Goal: Use online tool/utility: Utilize a website feature to perform a specific function

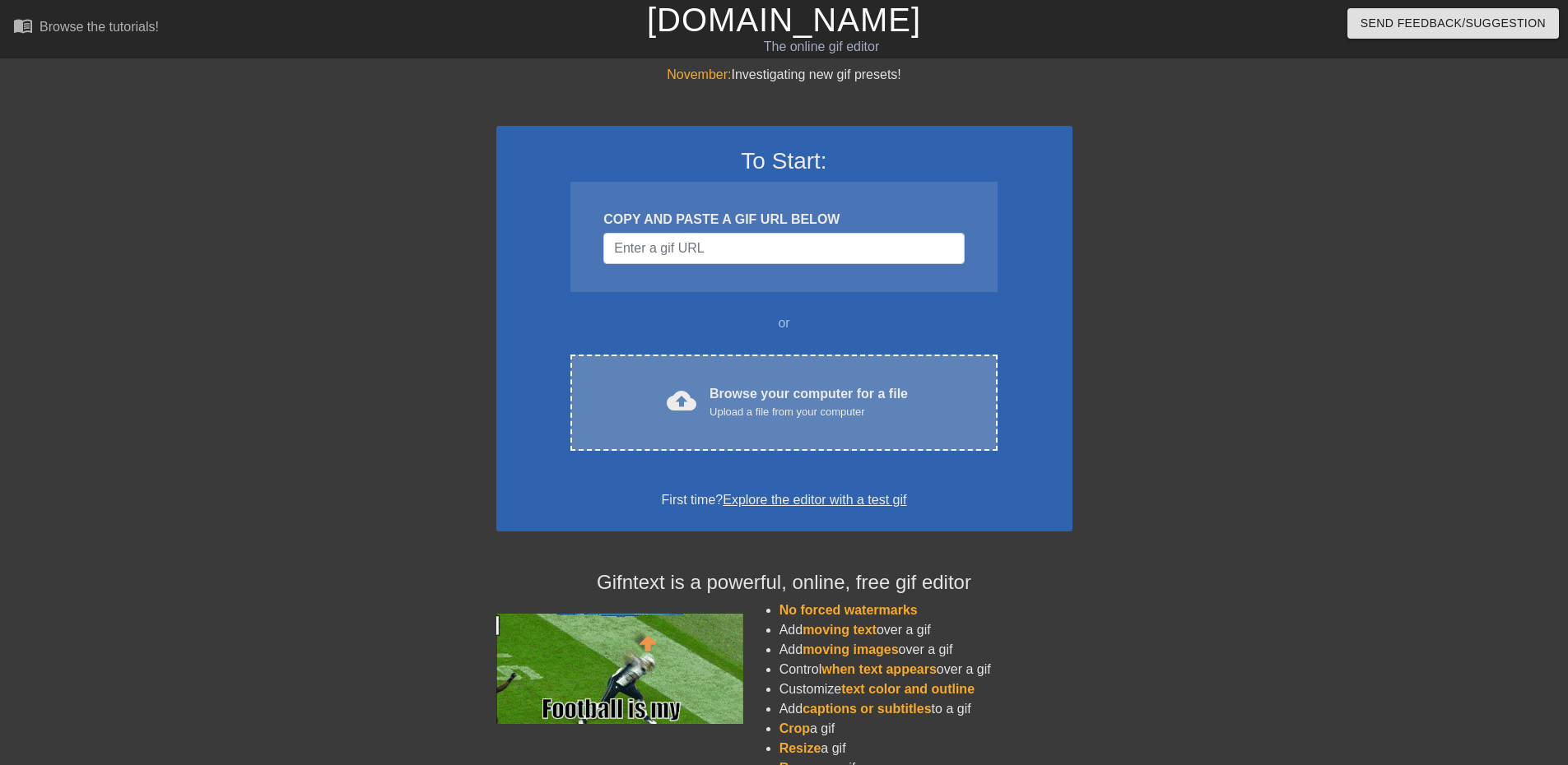
click at [727, 421] on div "cloud_upload Browse your computer for a file Upload a file from your computer" at bounding box center [783, 403] width 357 height 37
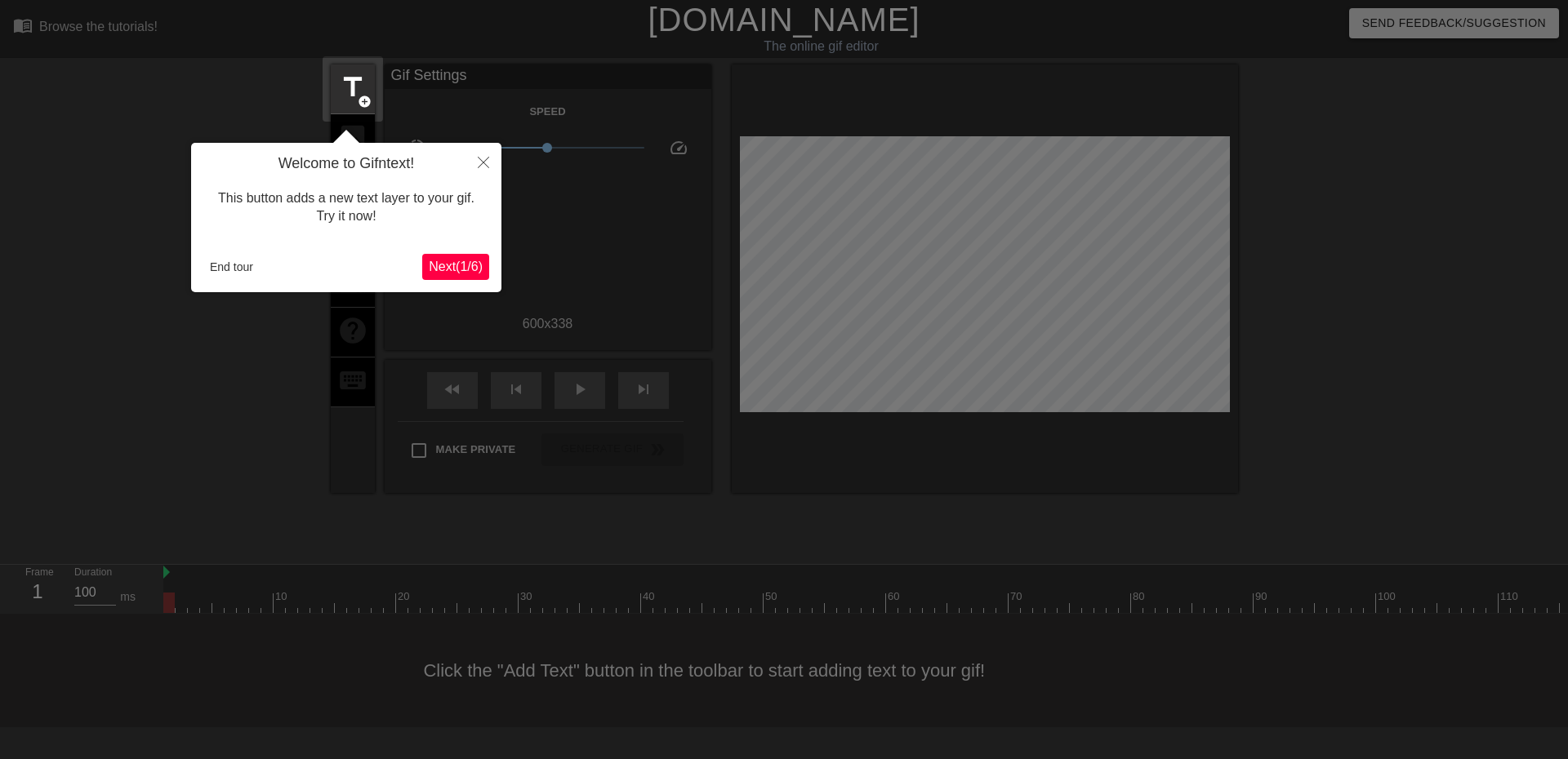
click at [452, 260] on span "Next ( 1 / 6 )" at bounding box center [455, 266] width 54 height 14
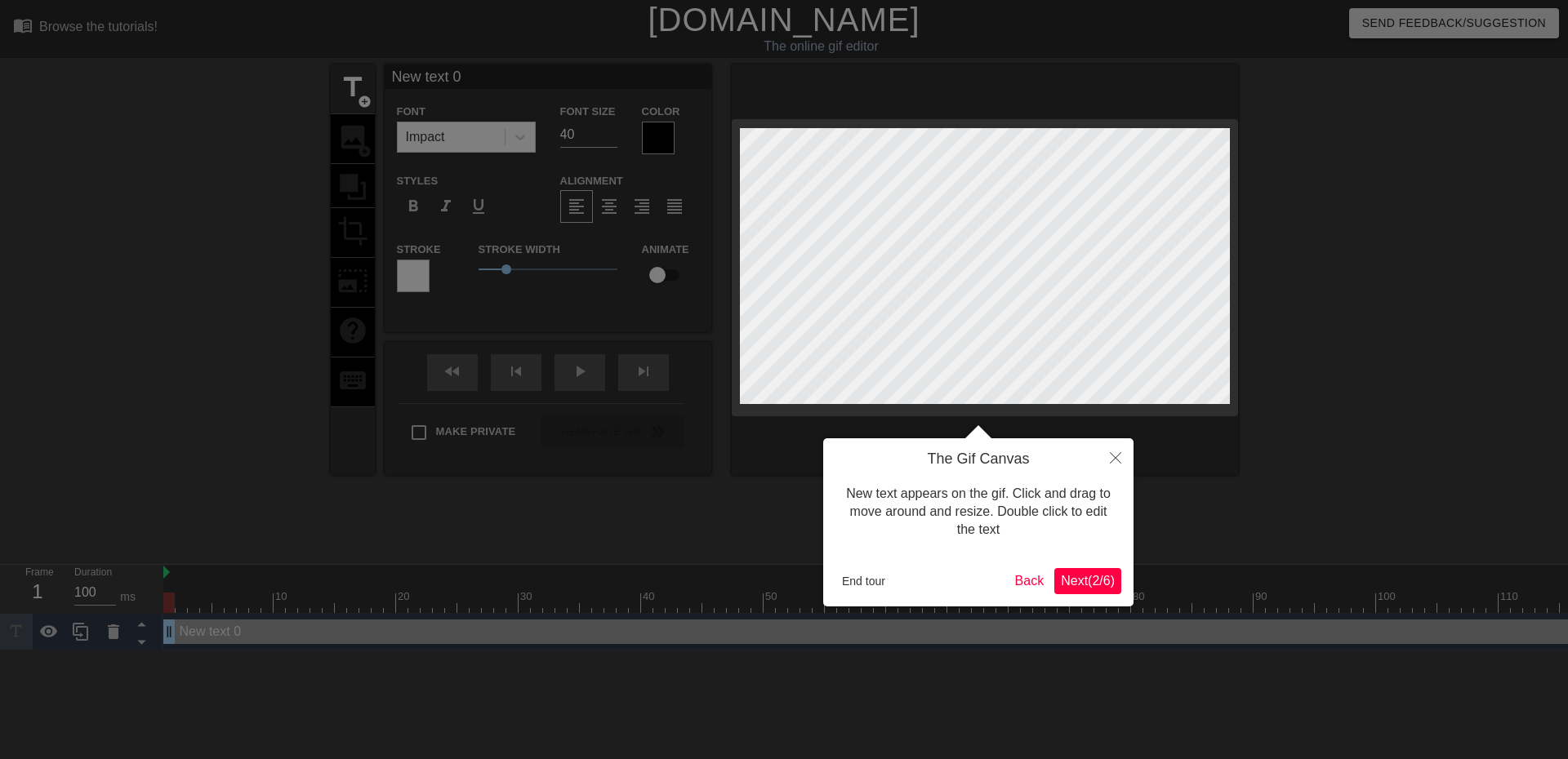
click at [1096, 576] on span "Next ( 2 / 6 )" at bounding box center [1088, 581] width 54 height 14
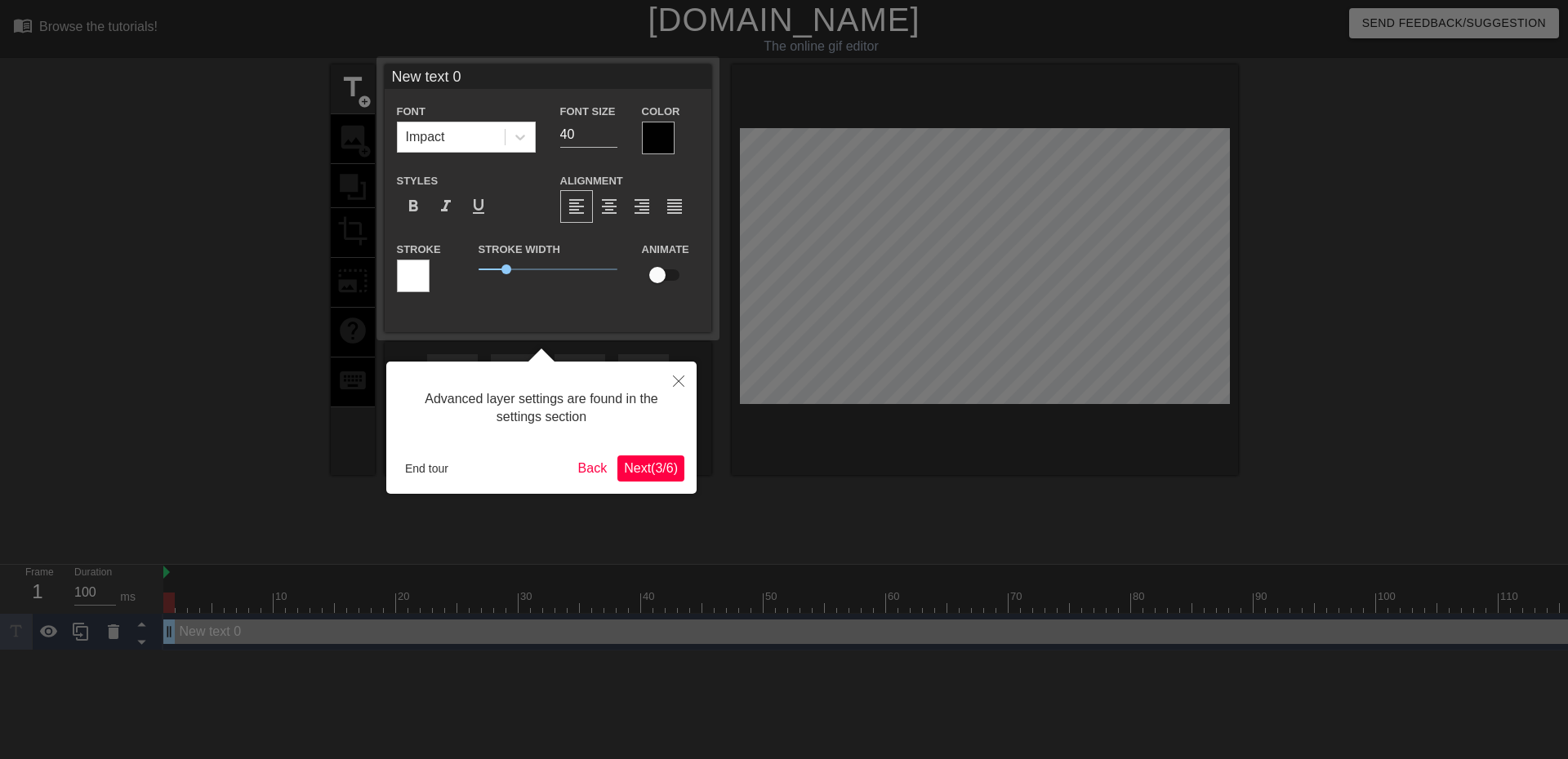
click at [653, 464] on span "Next ( 3 / 6 )" at bounding box center [651, 468] width 54 height 14
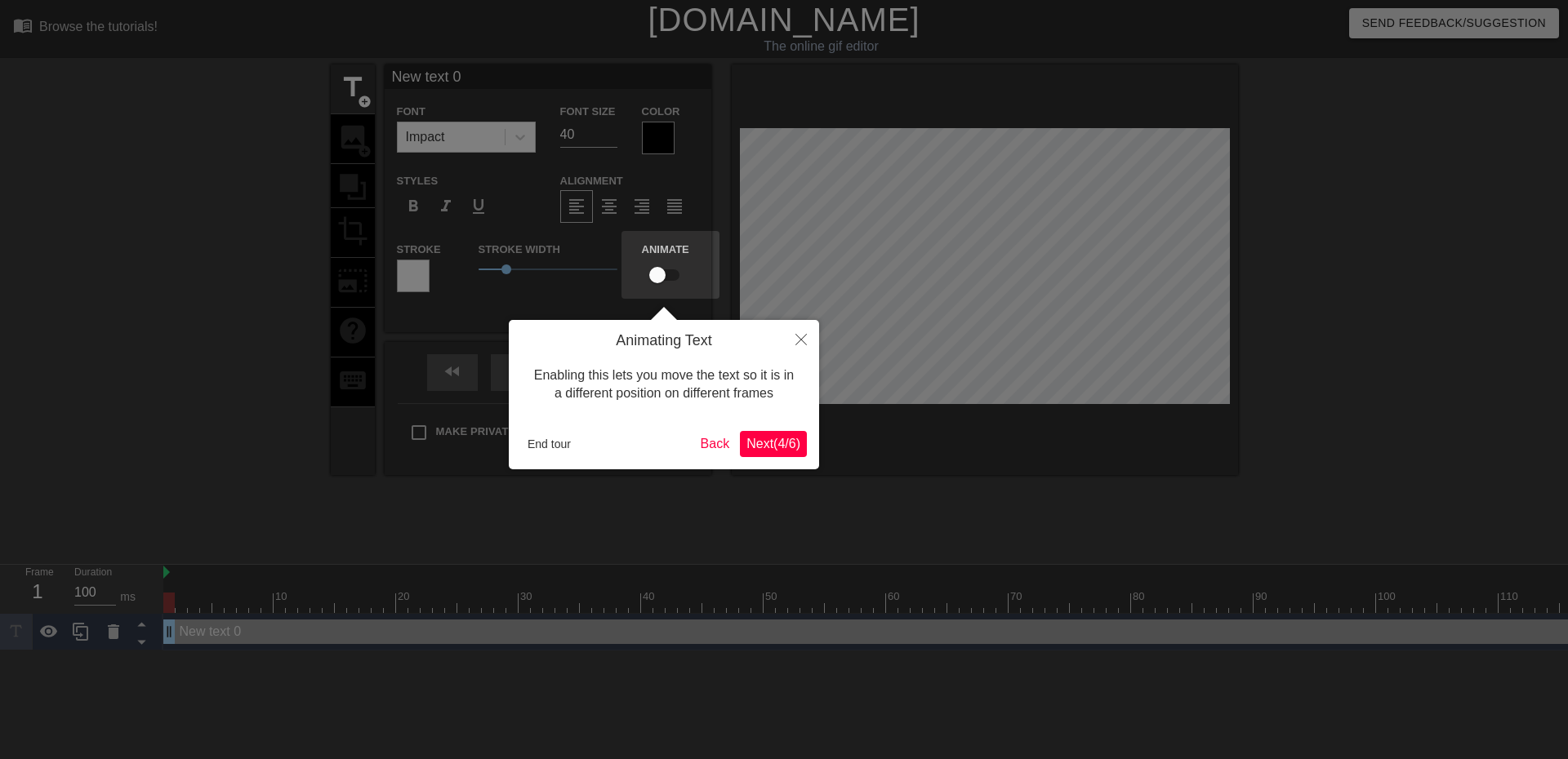
click at [775, 441] on span "Next ( 4 / 6 )" at bounding box center [774, 443] width 54 height 14
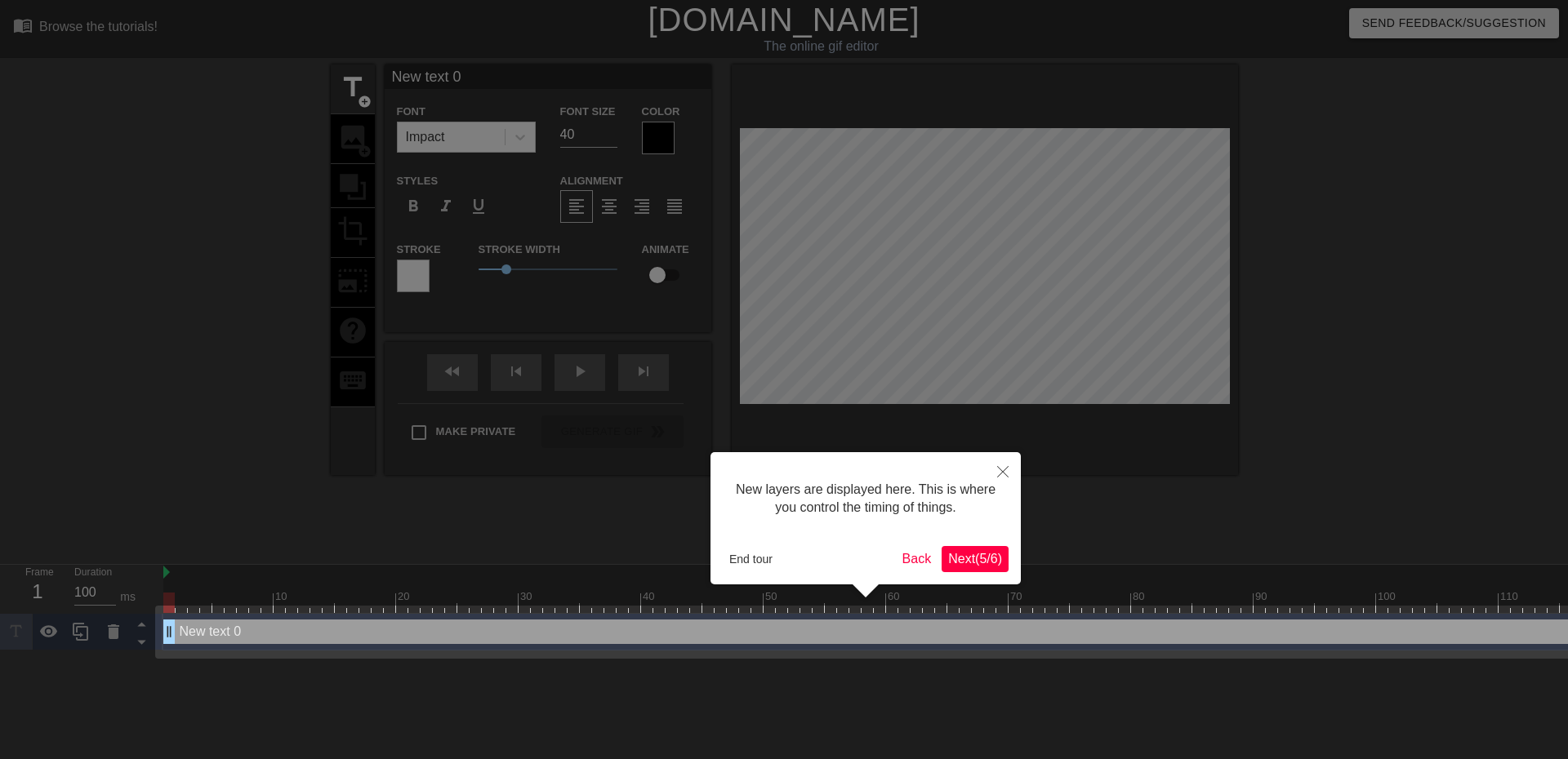
click at [981, 548] on button "Next ( 5 / 6 )" at bounding box center [975, 560] width 67 height 26
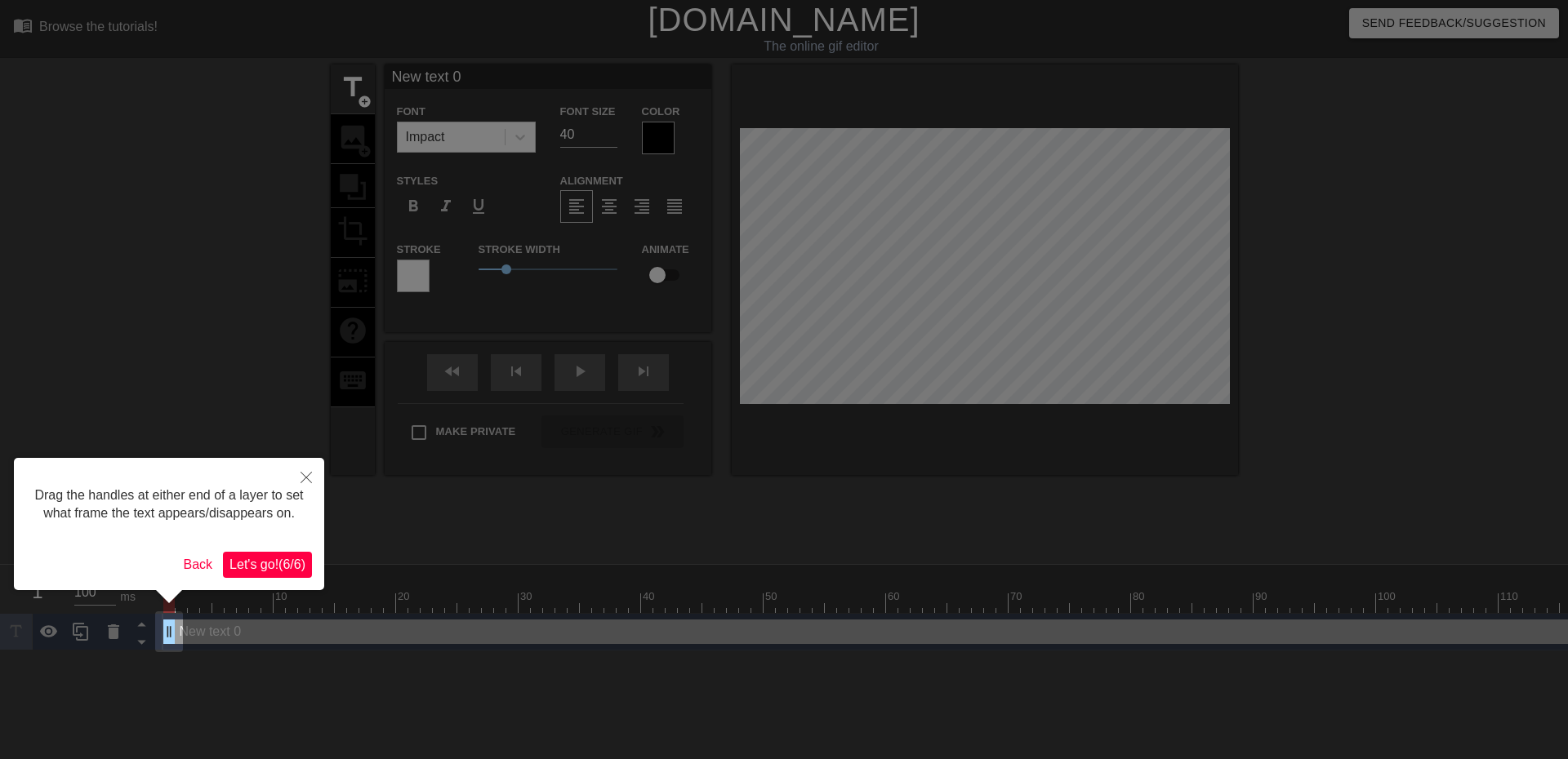
click at [283, 558] on span "Let's go! ( 6 / 6 )" at bounding box center [267, 565] width 76 height 14
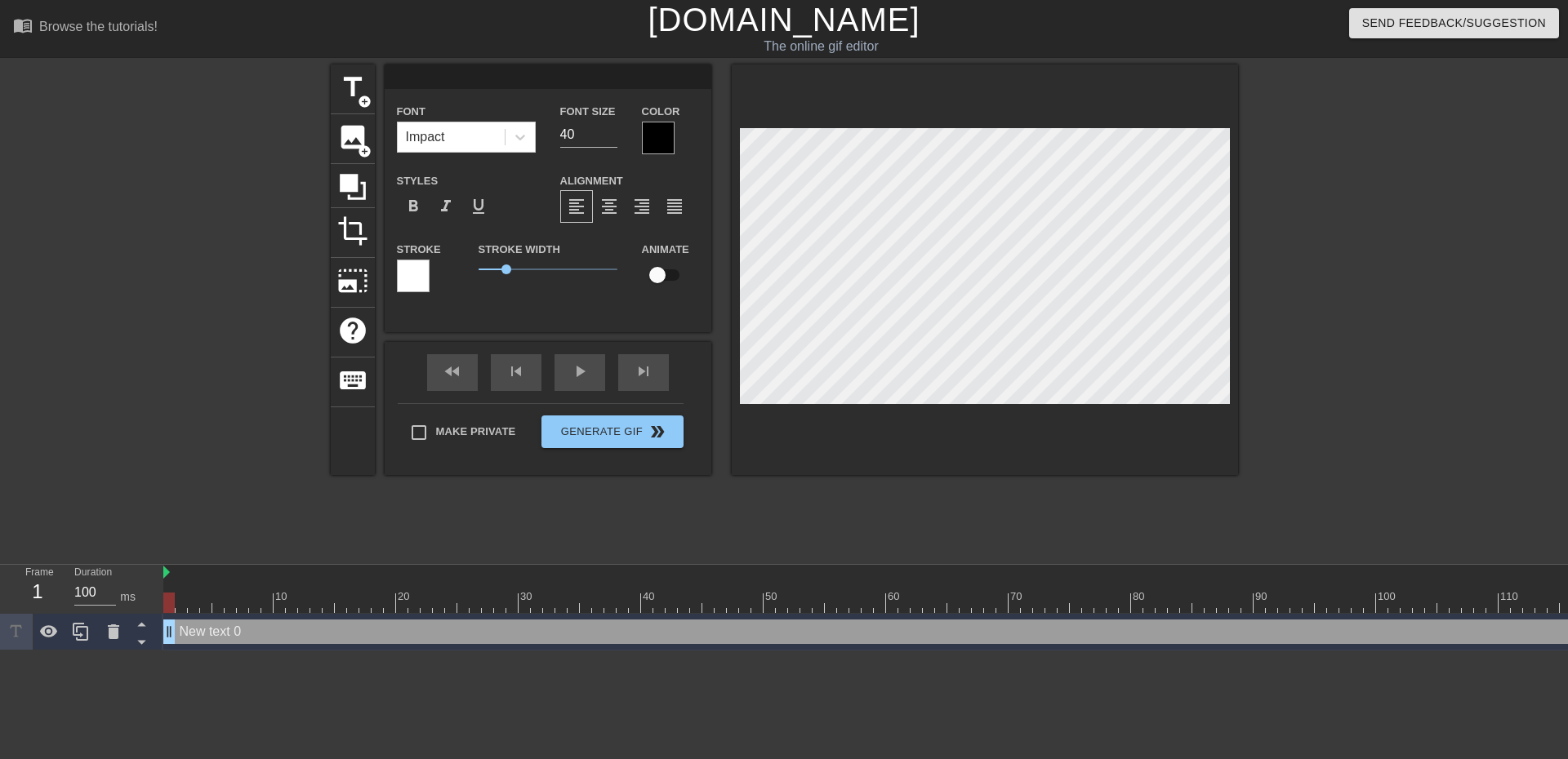
scroll to position [2, 2]
drag, startPoint x: 168, startPoint y: 636, endPoint x: 56, endPoint y: 645, distance: 112.4
click at [56, 645] on div "Frame 1 Duration 100 ms 10 20 30 40 50 60 70 80 90 100 110 120 130 140 150" at bounding box center [784, 608] width 1568 height 85
drag, startPoint x: 291, startPoint y: 604, endPoint x: 395, endPoint y: 607, distance: 104.0
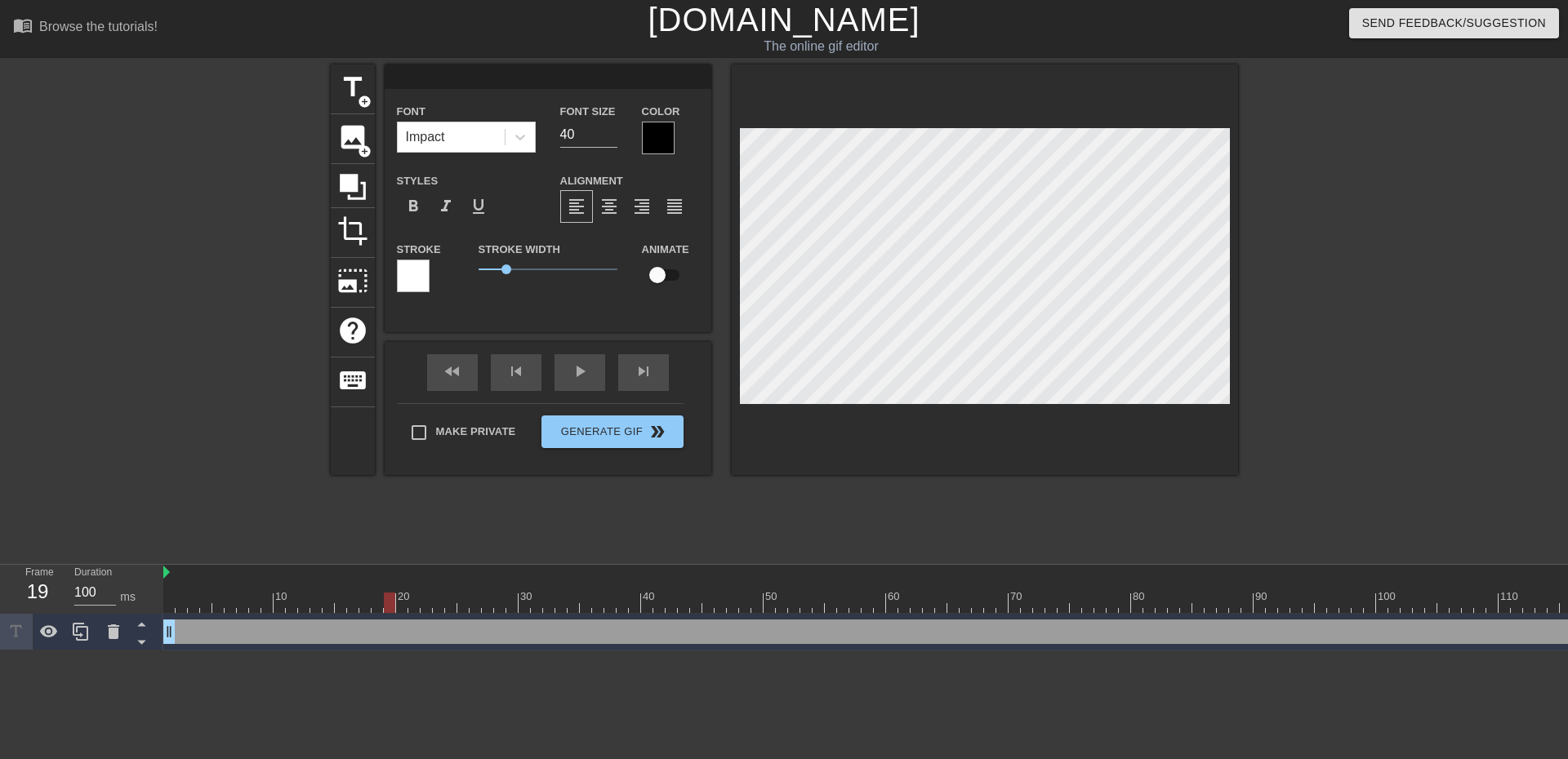
click at [390, 606] on div at bounding box center [390, 602] width 11 height 21
click at [358, 87] on span "title" at bounding box center [353, 88] width 31 height 31
type input "New text 1"
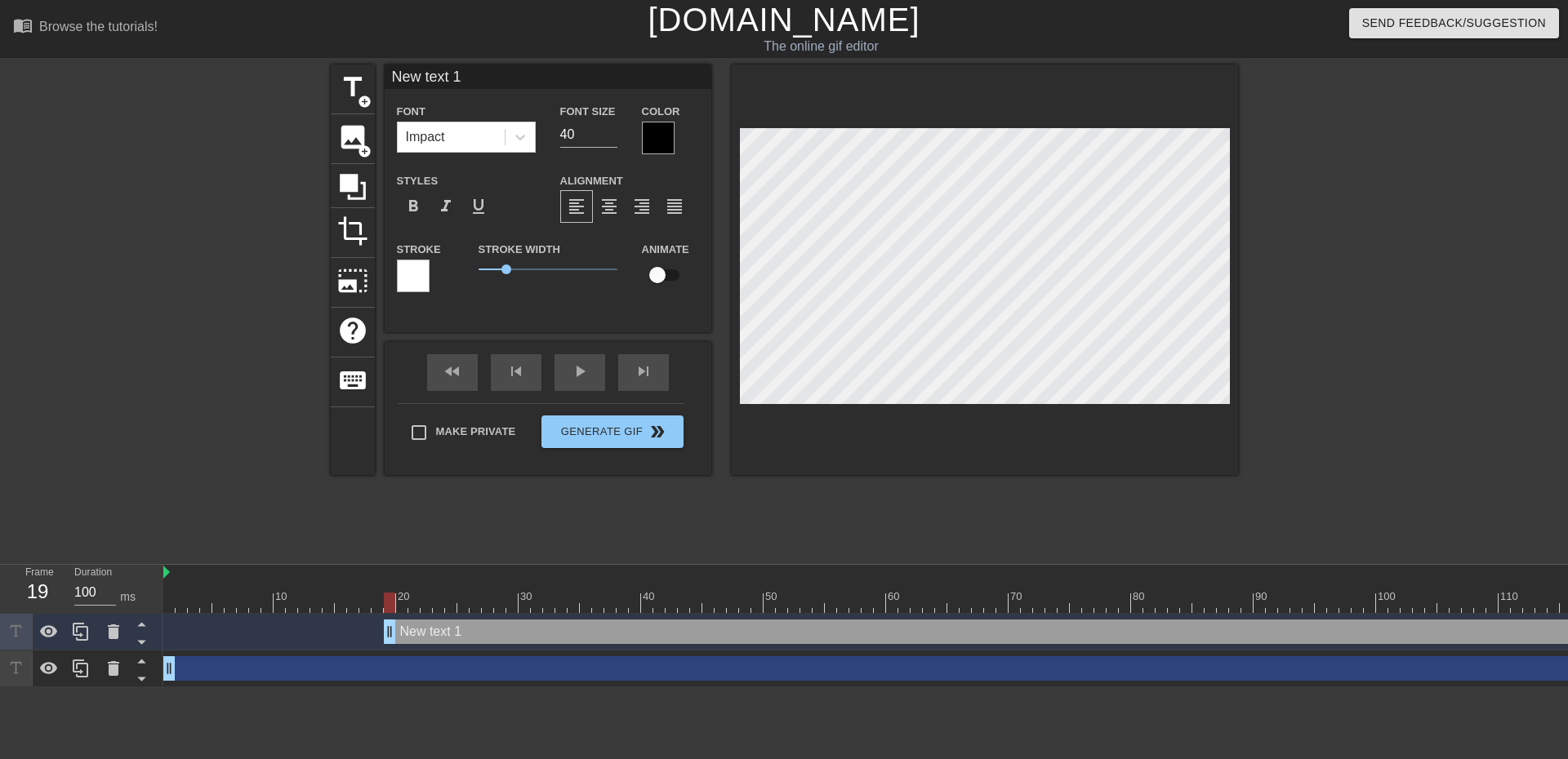
click at [418, 275] on div at bounding box center [414, 276] width 33 height 33
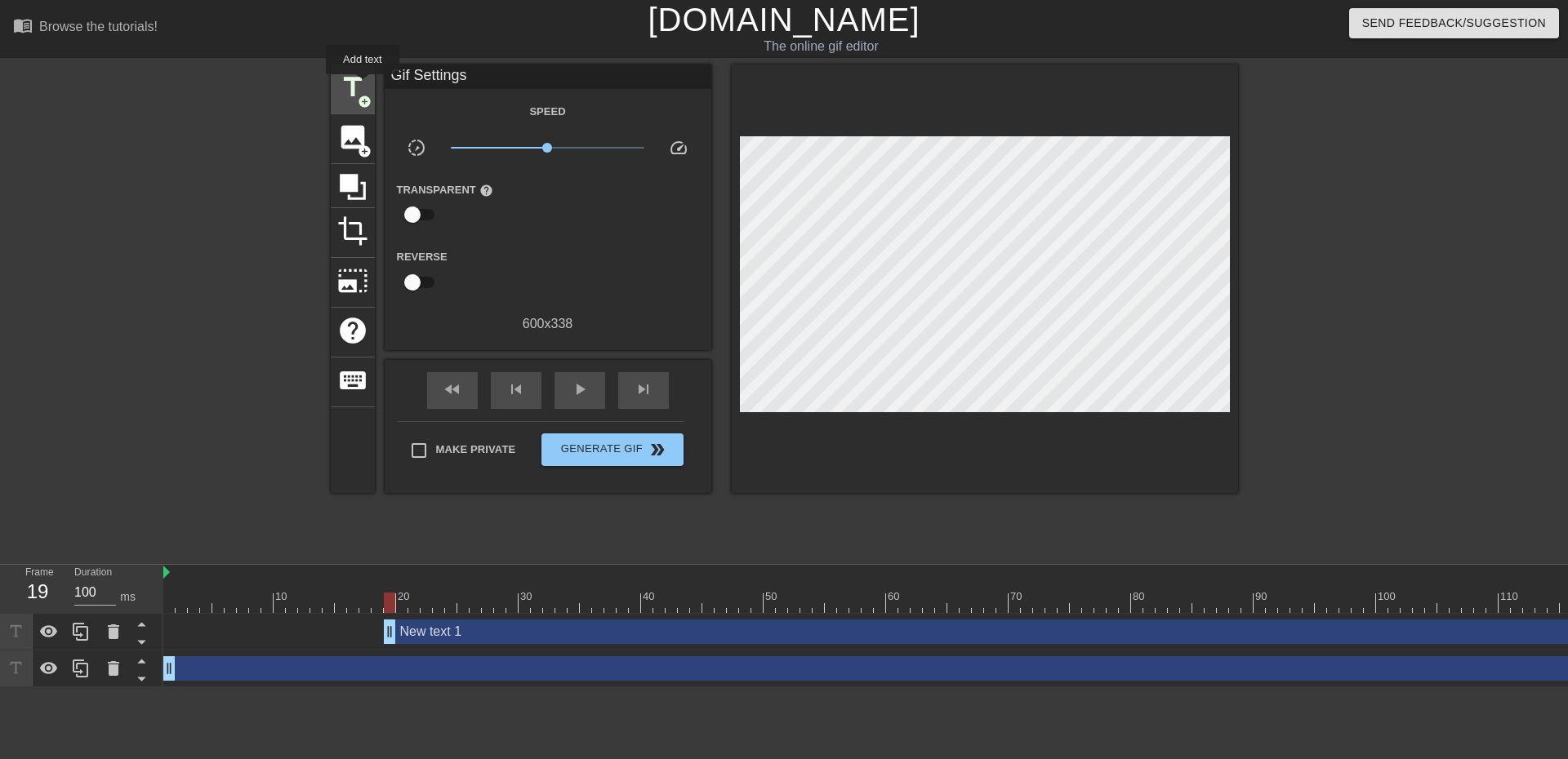
click at [363, 85] on span "title" at bounding box center [353, 88] width 31 height 31
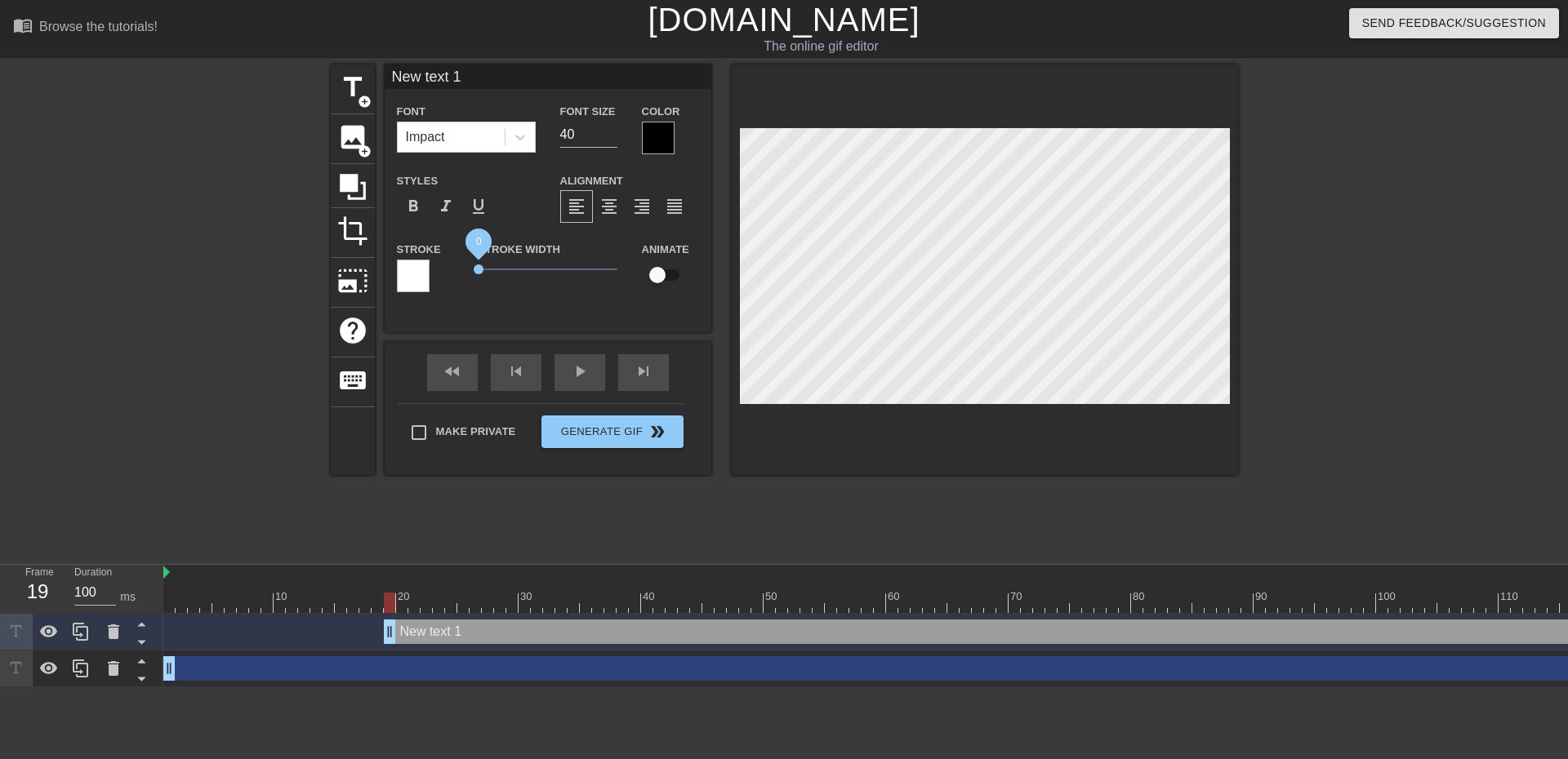
drag, startPoint x: 502, startPoint y: 267, endPoint x: 457, endPoint y: 270, distance: 45.1
click at [457, 270] on div "Stroke Stroke Width 0 Animate" at bounding box center [548, 273] width 327 height 68
click at [670, 133] on div at bounding box center [658, 138] width 33 height 33
click at [415, 206] on span "format_bold" at bounding box center [414, 207] width 20 height 20
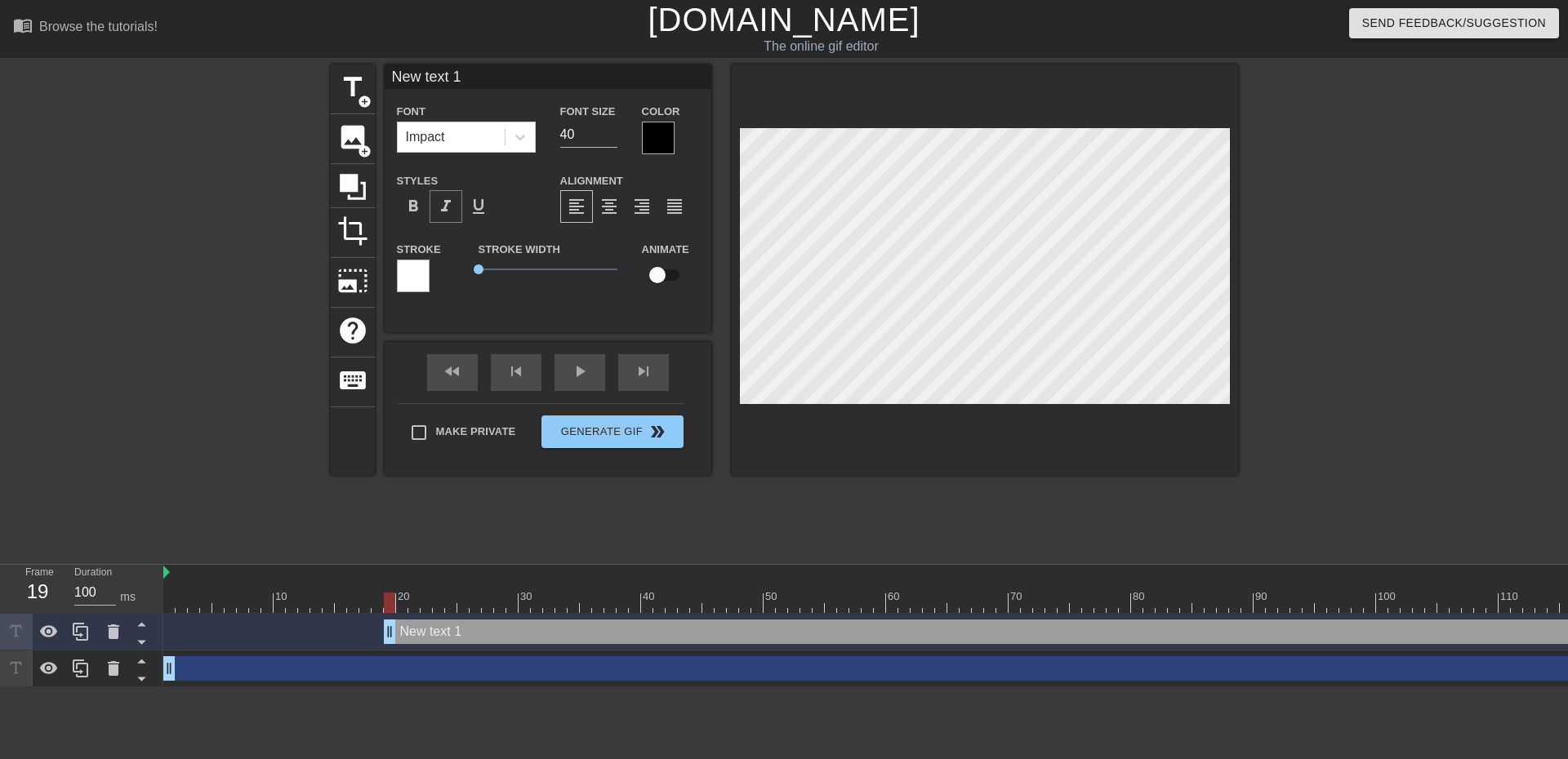
click at [450, 208] on span "format_italic" at bounding box center [446, 207] width 20 height 20
click at [452, 138] on div "Impact" at bounding box center [451, 137] width 107 height 30
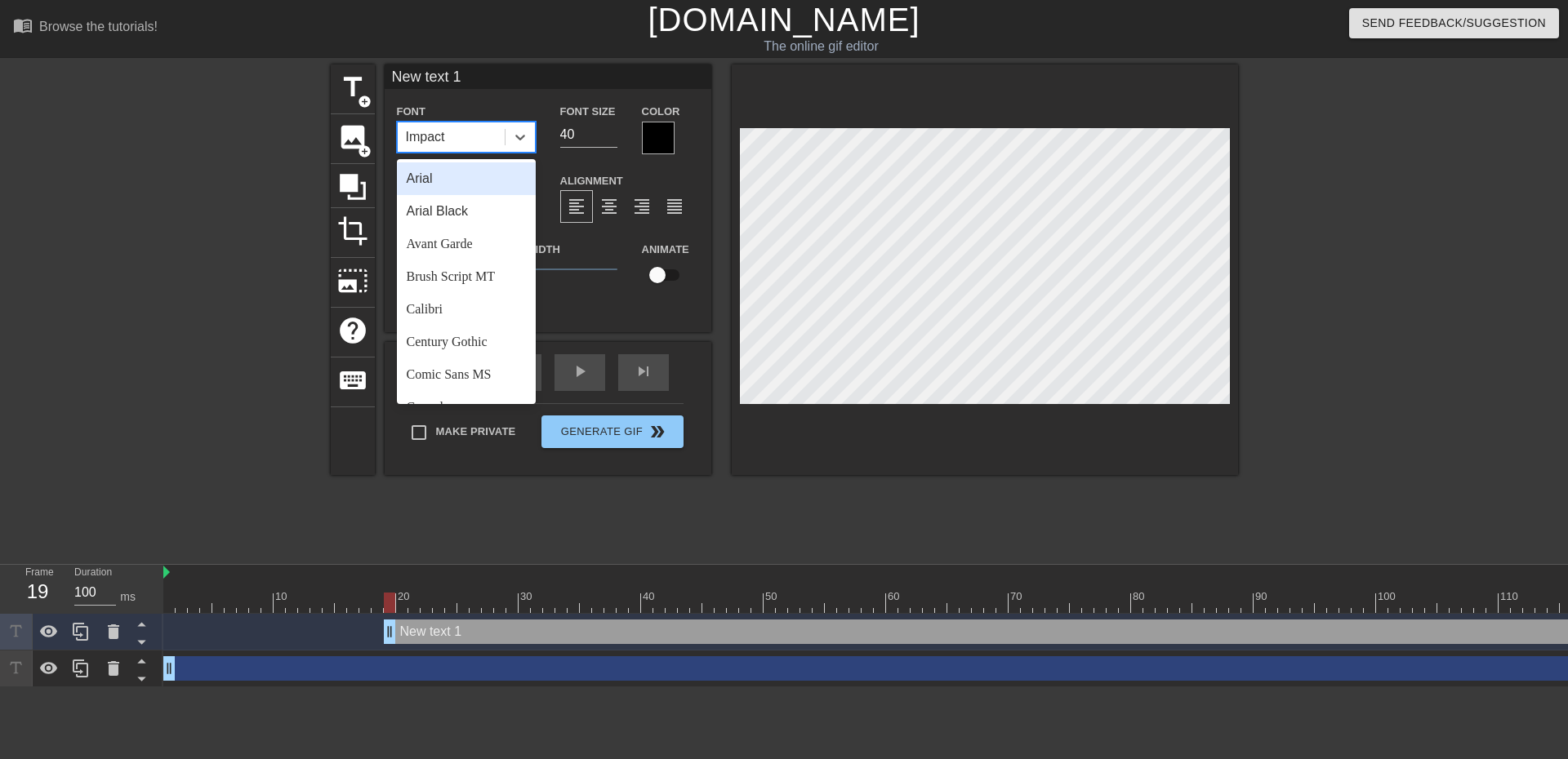
click at [452, 181] on div "Arial" at bounding box center [466, 179] width 139 height 33
click at [455, 142] on div "Arial" at bounding box center [451, 137] width 107 height 30
click at [455, 201] on div "Arial Black" at bounding box center [466, 212] width 139 height 33
click at [459, 136] on div "Arial Black" at bounding box center [437, 137] width 62 height 20
click at [459, 244] on div "Avant Garde" at bounding box center [466, 245] width 139 height 33
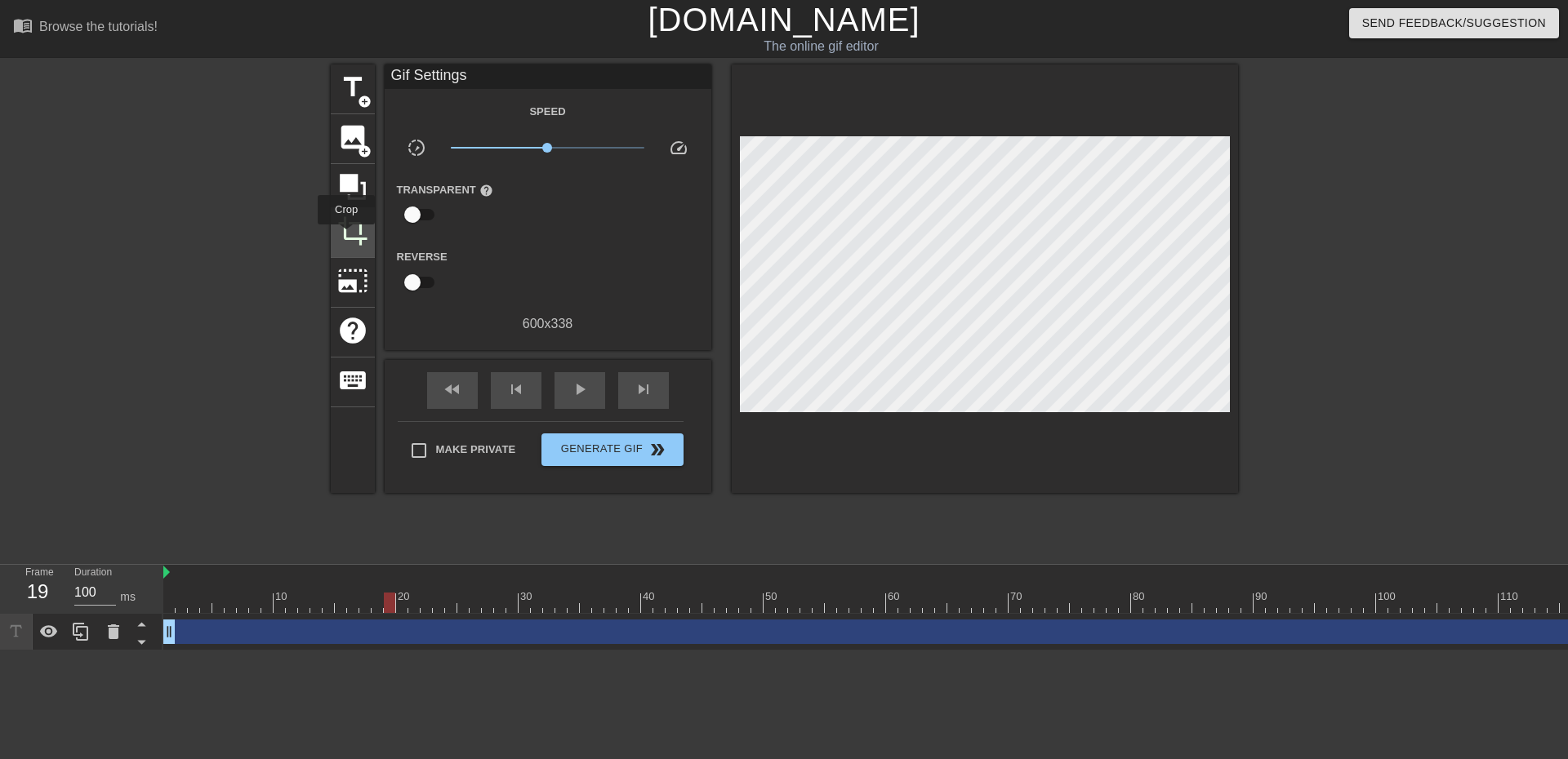
click at [346, 236] on span "crop" at bounding box center [353, 231] width 31 height 31
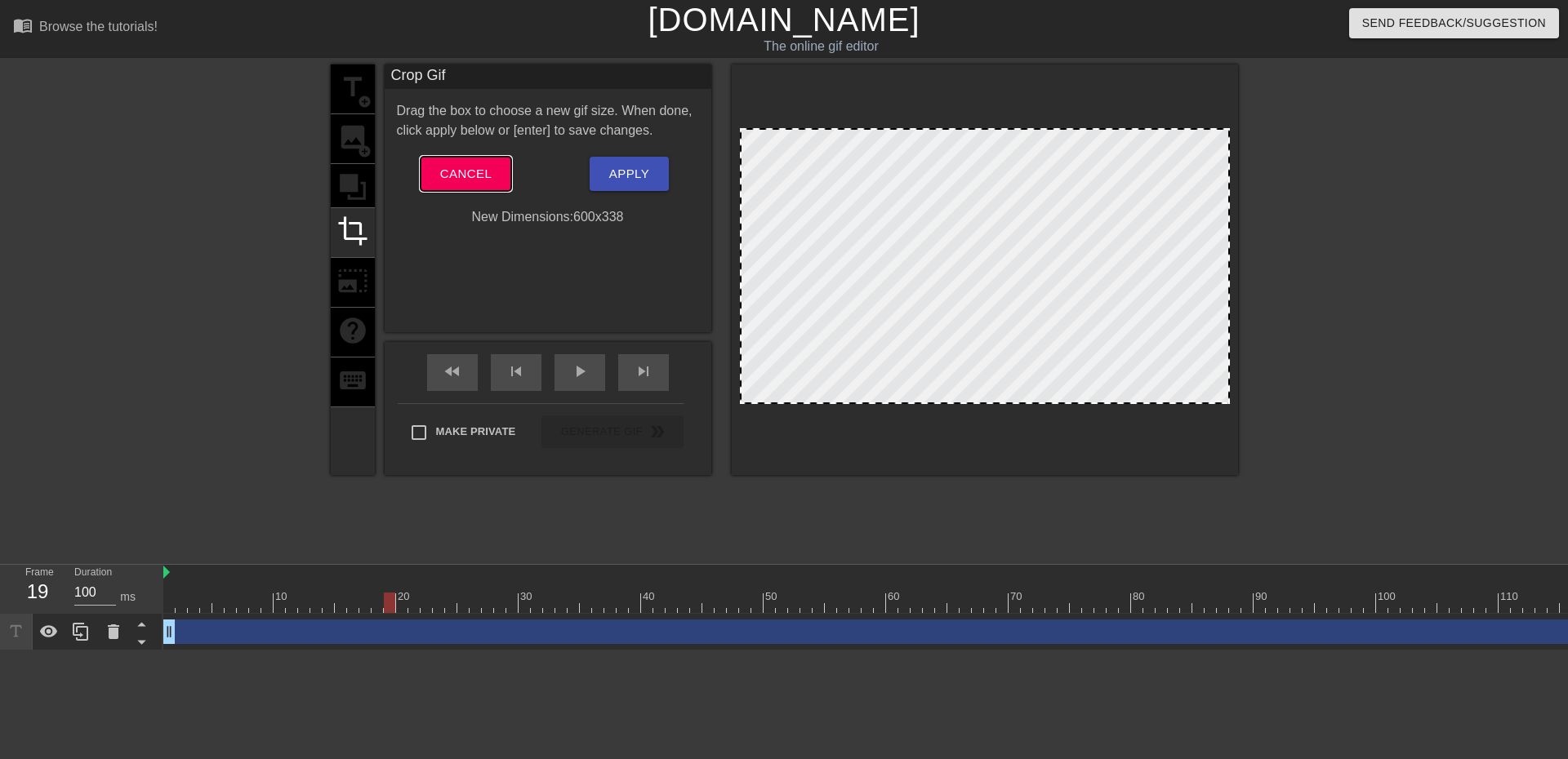
click at [474, 162] on button "Cancel" at bounding box center [465, 174] width 90 height 34
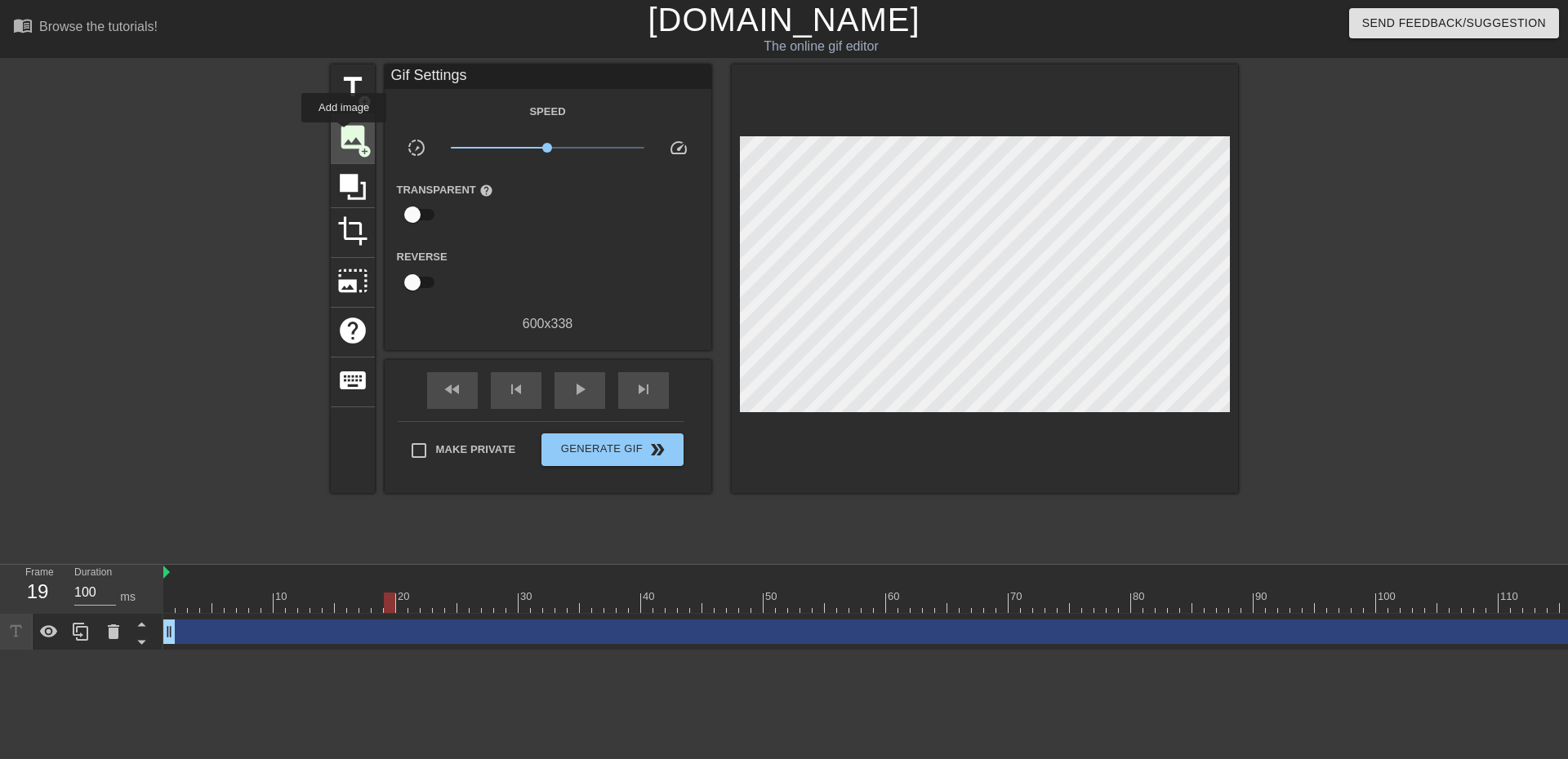
click at [344, 134] on span "image" at bounding box center [353, 137] width 31 height 31
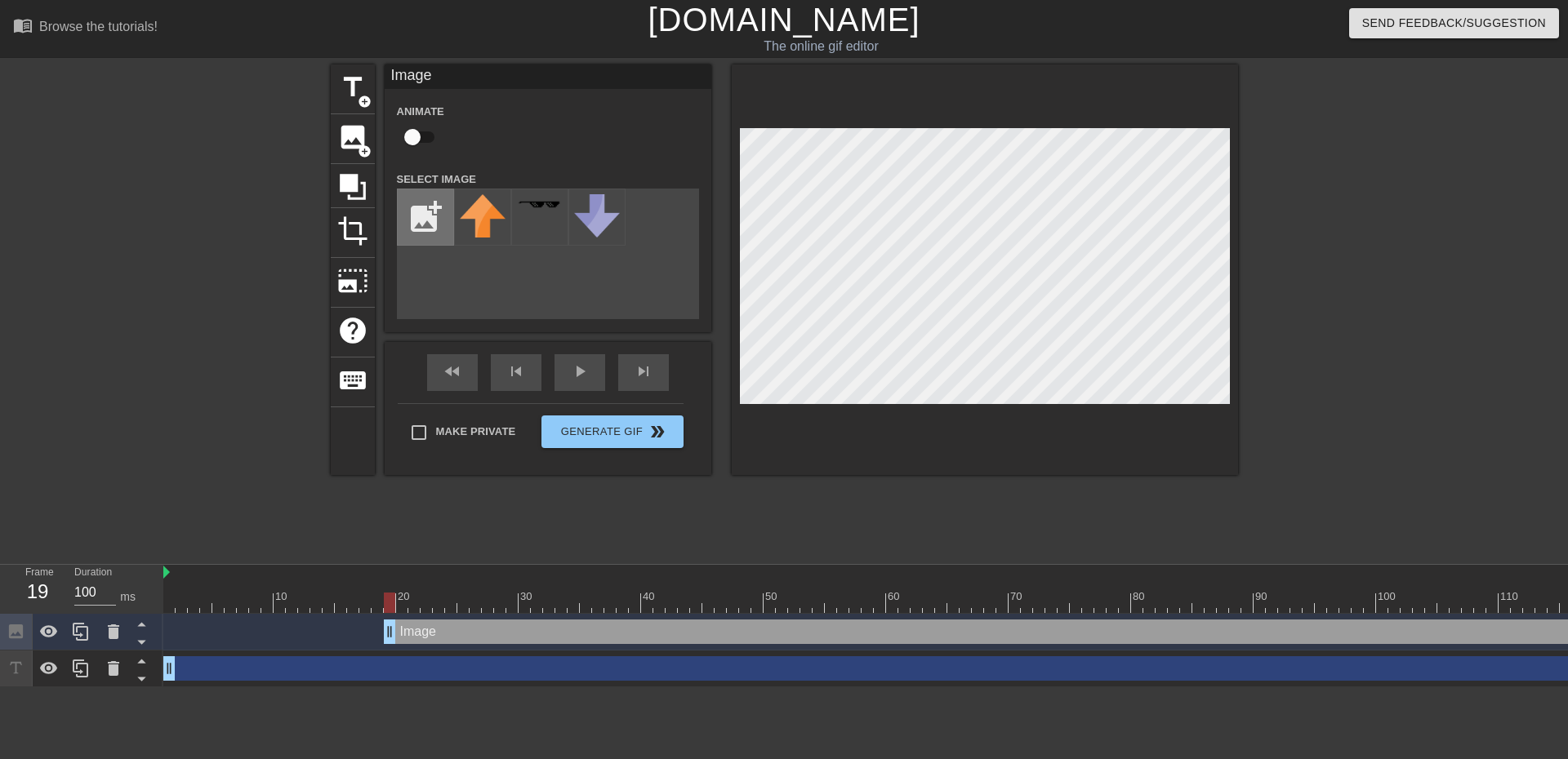
click at [429, 226] on input "file" at bounding box center [426, 217] width 56 height 56
type input "C:\fakepath\gmail_notif_bug-64eee2b366c8d.png"
click at [476, 210] on img at bounding box center [482, 205] width 46 height 15
click at [1468, 651] on div "menu_book Browse the tutorials! [DOMAIN_NAME] The online gif editor Send Feedba…" at bounding box center [784, 344] width 1568 height 688
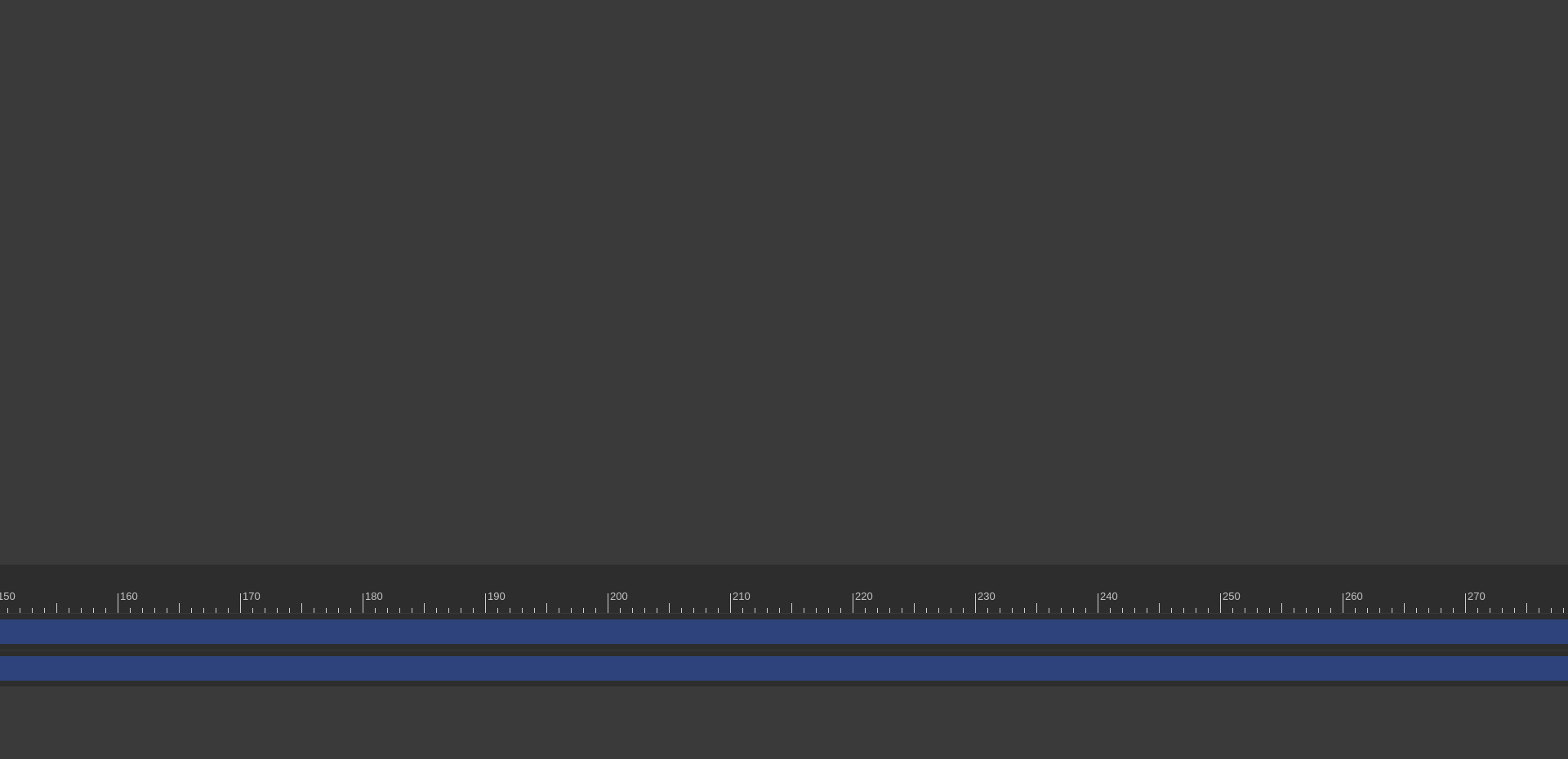
scroll to position [0, 2017]
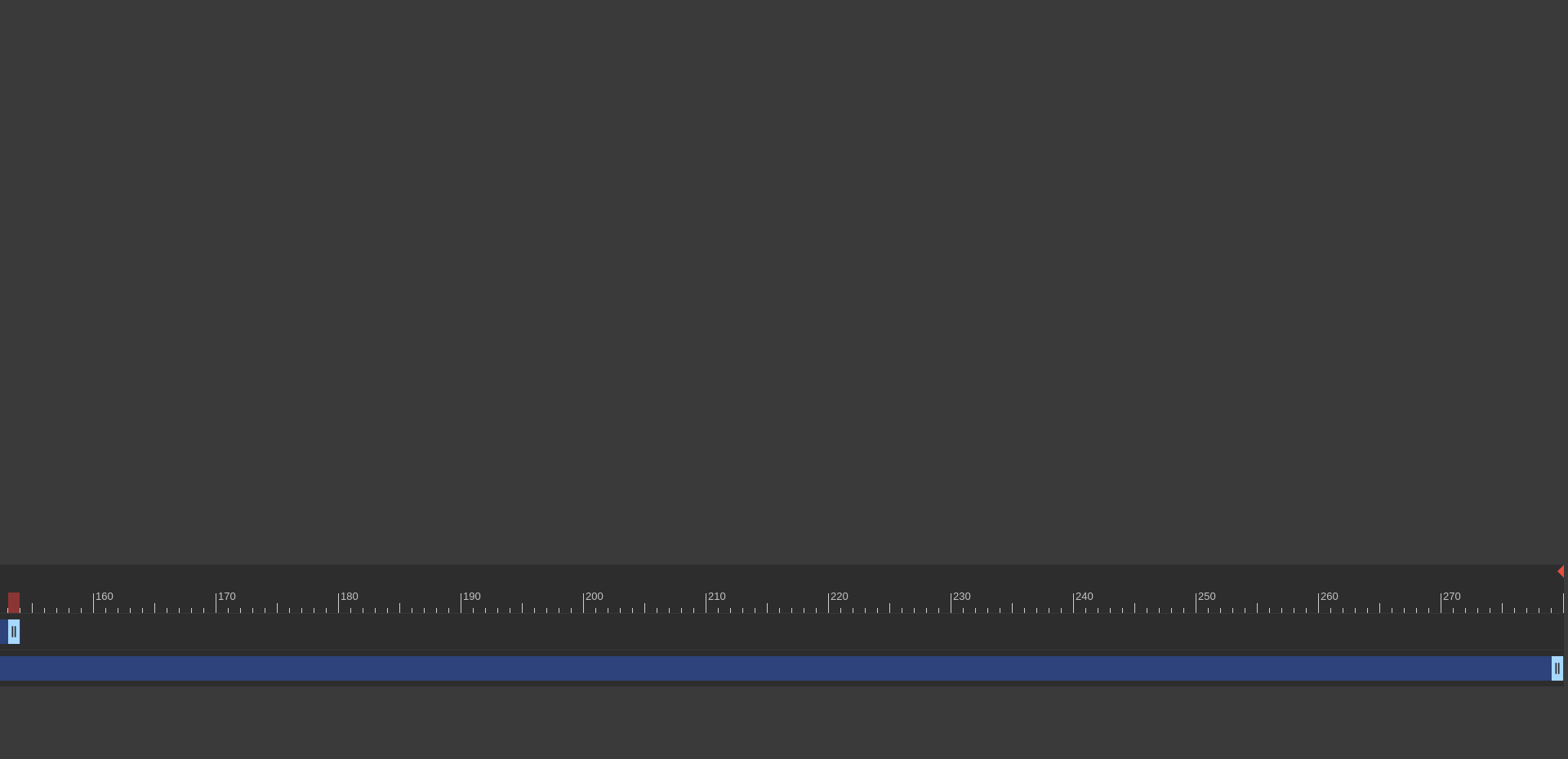
drag, startPoint x: 1557, startPoint y: 629, endPoint x: 12, endPoint y: 609, distance: 1545.1
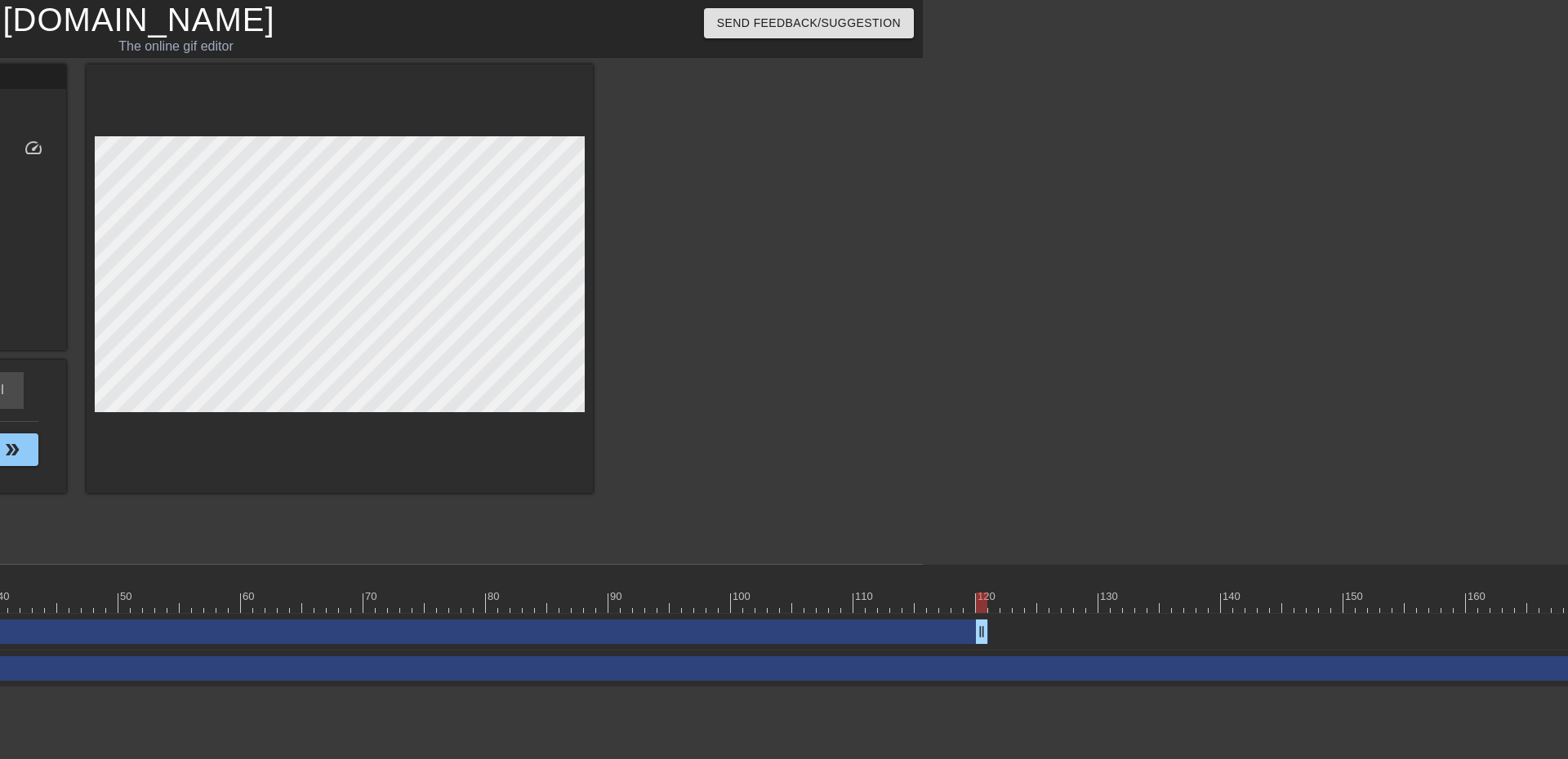
drag, startPoint x: 1388, startPoint y: 630, endPoint x: 971, endPoint y: 647, distance: 417.3
click at [971, 647] on div "Image drag_handle drag_handle" at bounding box center [1227, 632] width 3417 height 37
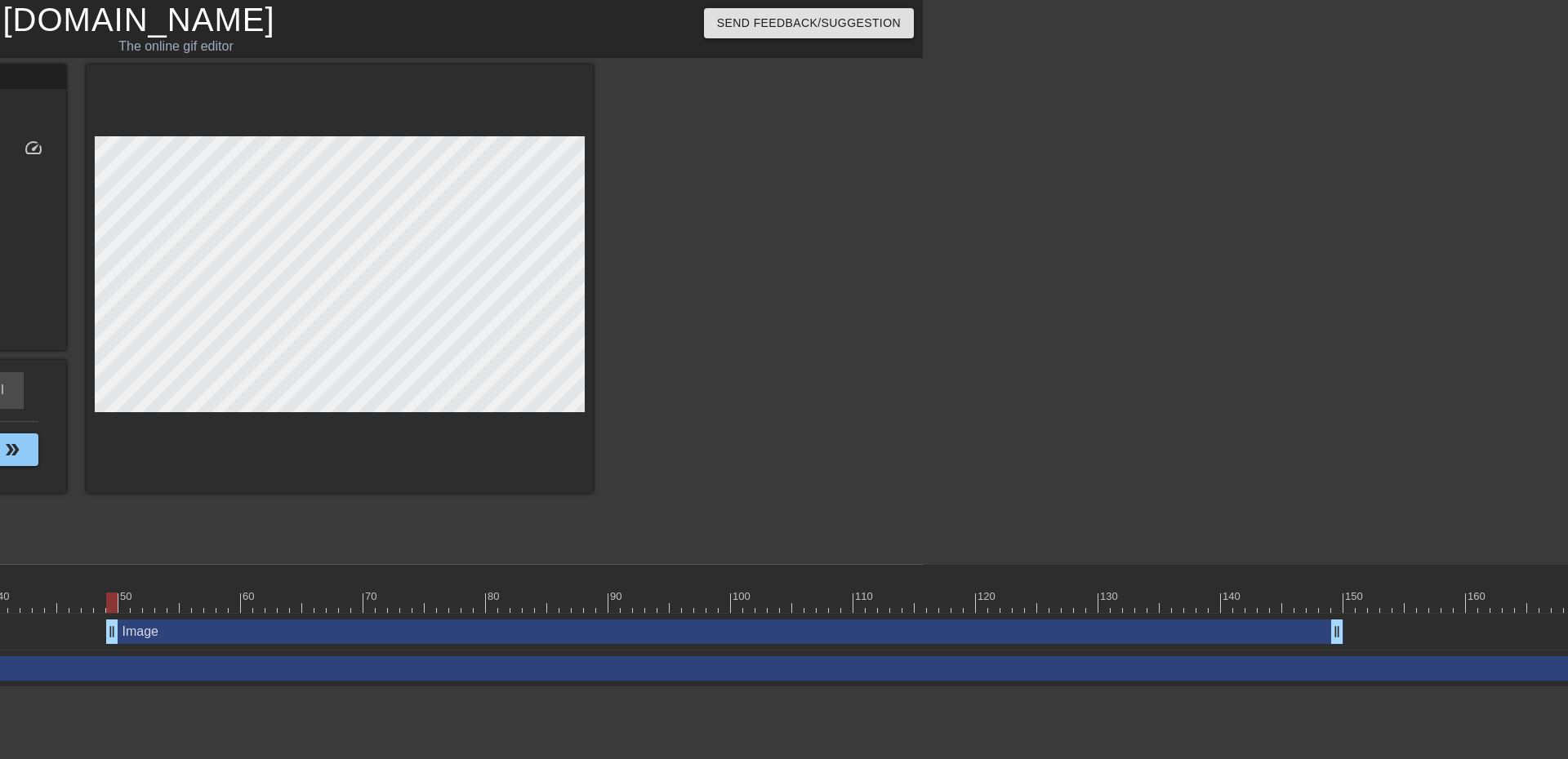
drag, startPoint x: 765, startPoint y: 636, endPoint x: 1138, endPoint y: 620, distance: 373.3
click at [1138, 620] on div "Image drag_handle drag_handle" at bounding box center [725, 632] width 1237 height 25
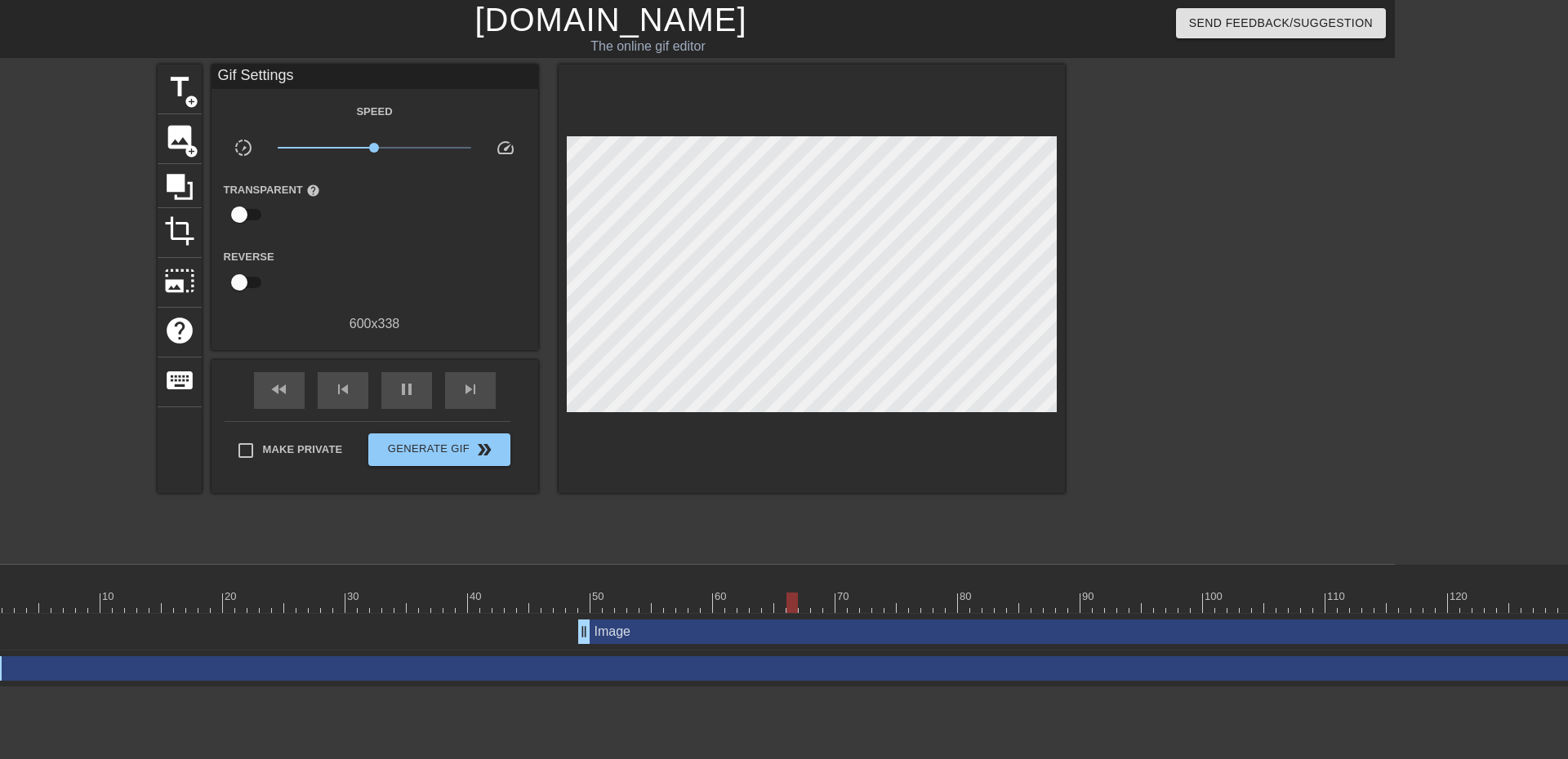
scroll to position [0, 0]
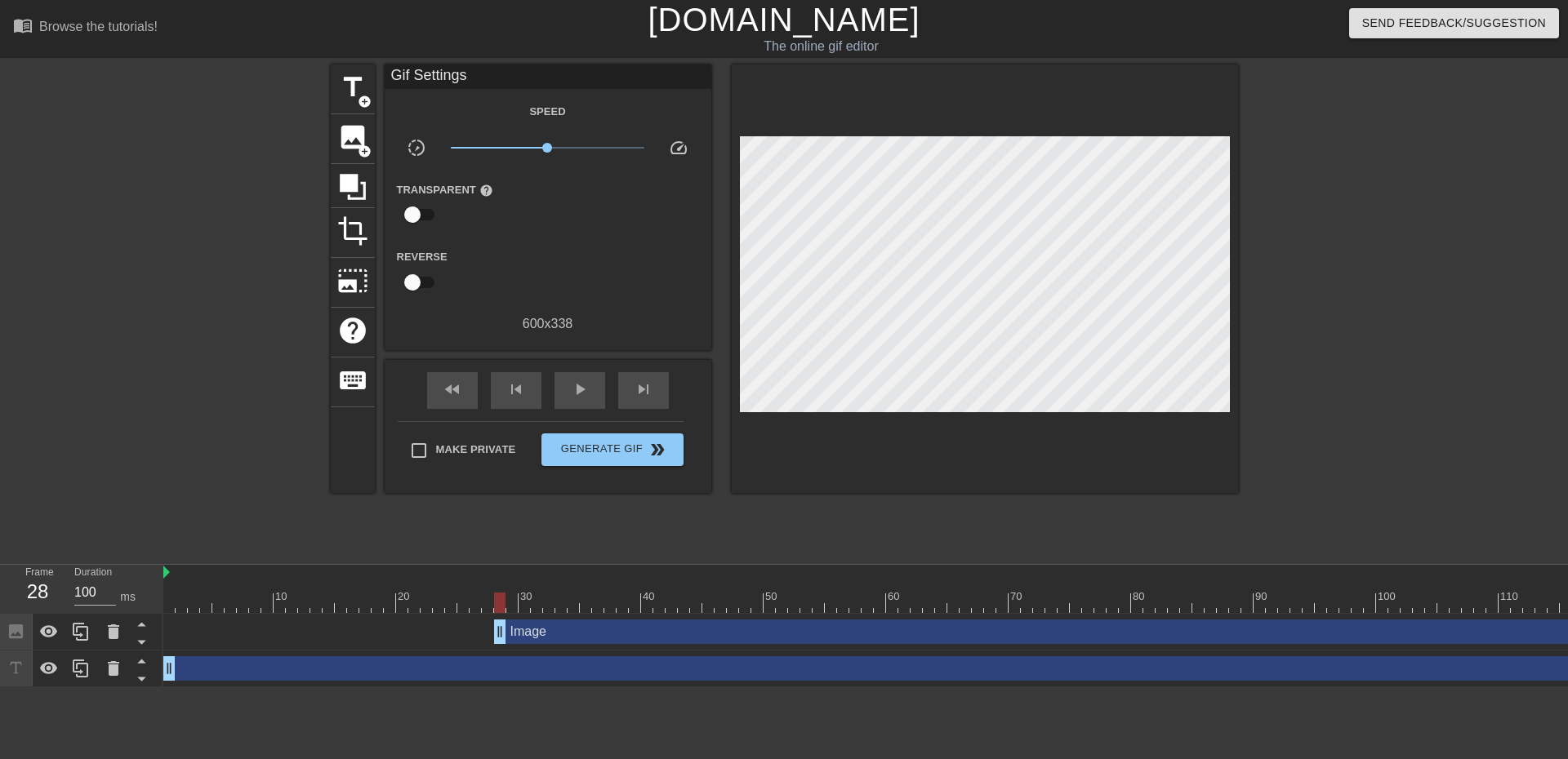
drag, startPoint x: 837, startPoint y: 636, endPoint x: 587, endPoint y: 650, distance: 250.4
drag, startPoint x: 533, startPoint y: 631, endPoint x: 464, endPoint y: 627, distance: 69.1
click at [464, 627] on div "Image drag_handle drag_handle" at bounding box center [1027, 632] width 1237 height 25
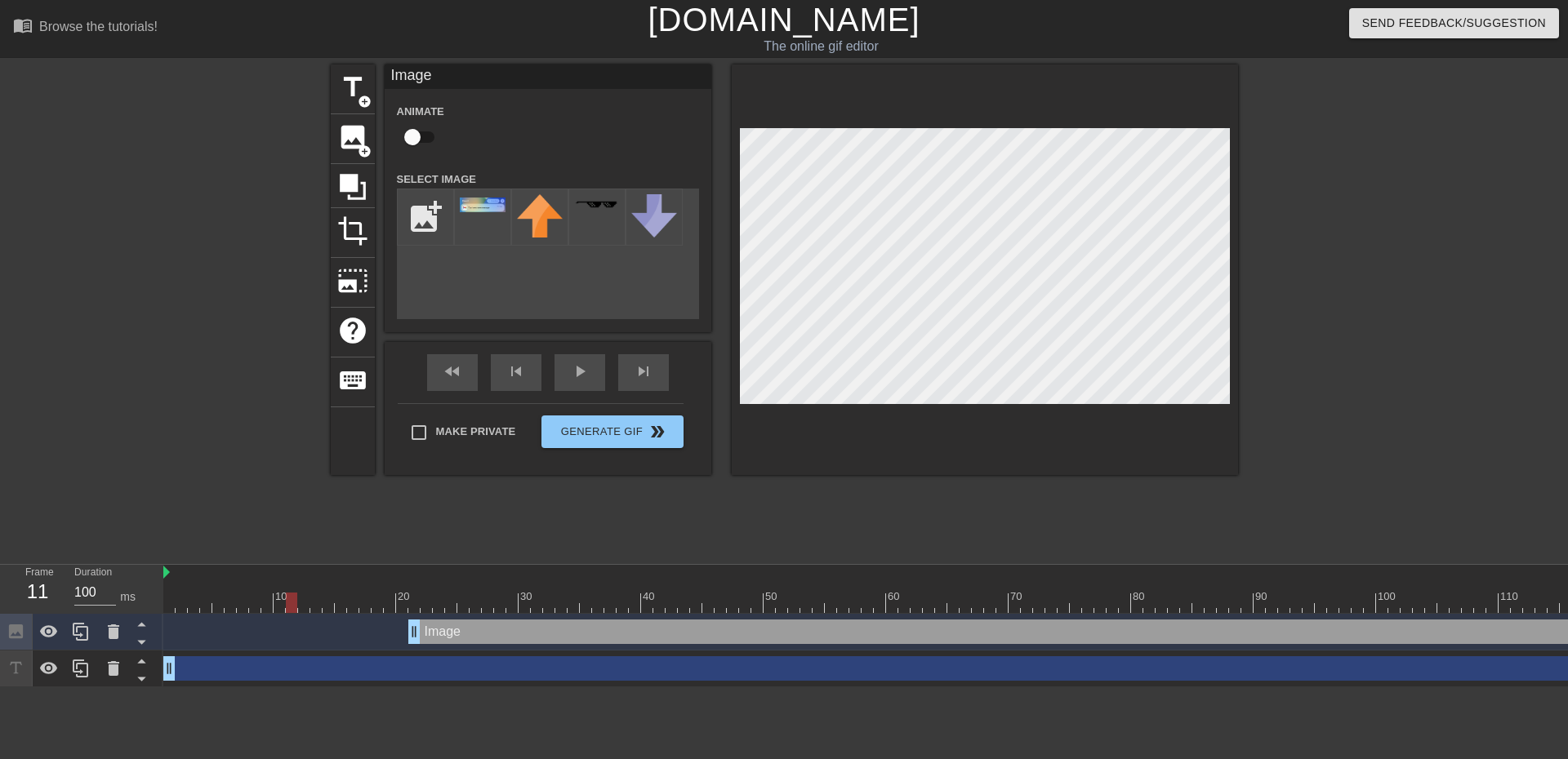
drag, startPoint x: 453, startPoint y: 635, endPoint x: 437, endPoint y: 634, distance: 16.0
click at [437, 634] on div "Image drag_handle drag_handle" at bounding box center [1015, 632] width 1237 height 25
drag, startPoint x: 441, startPoint y: 638, endPoint x: 431, endPoint y: 638, distance: 10.0
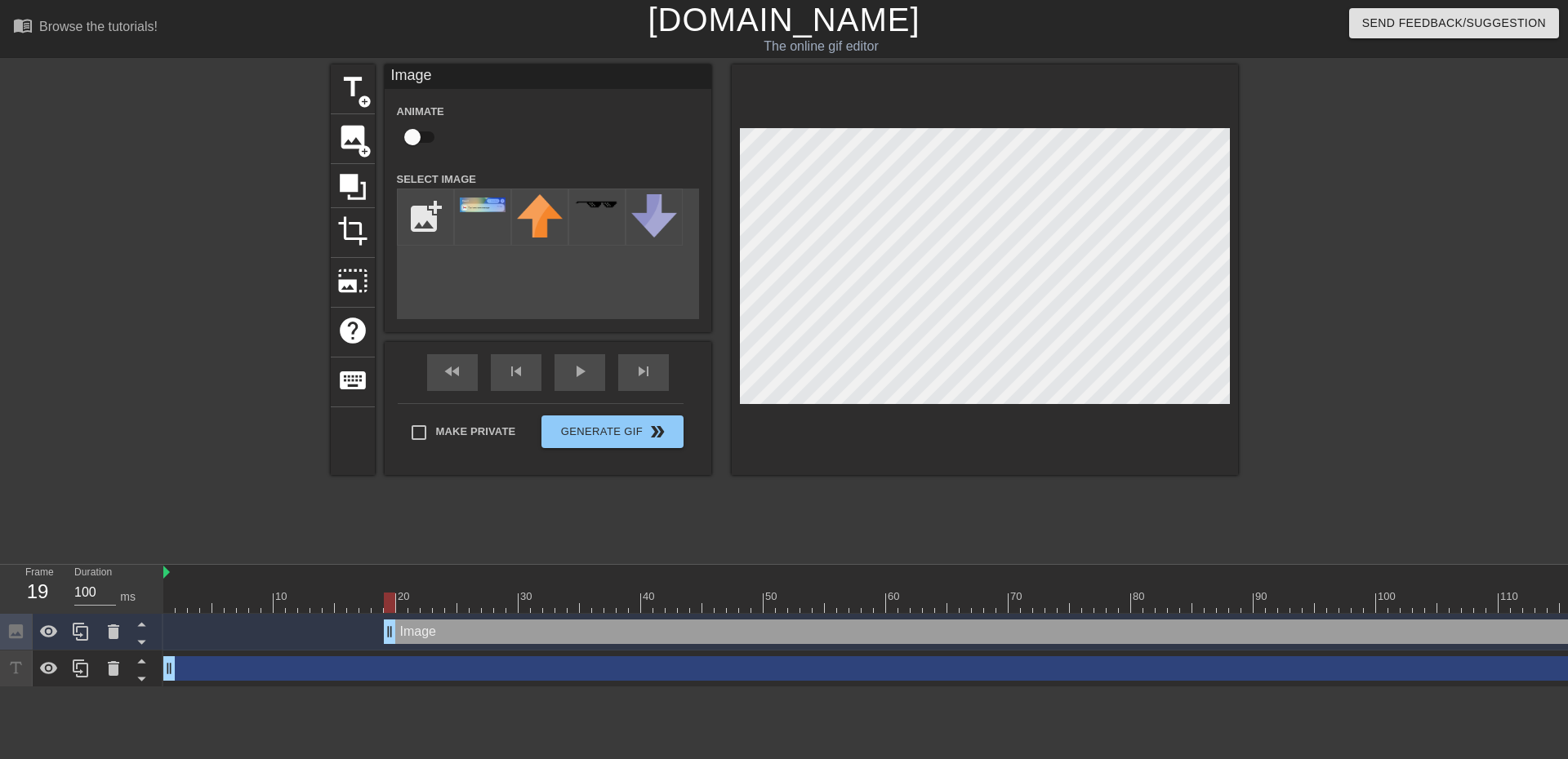
click at [431, 638] on div "Image drag_handle drag_handle" at bounding box center [1003, 632] width 1237 height 25
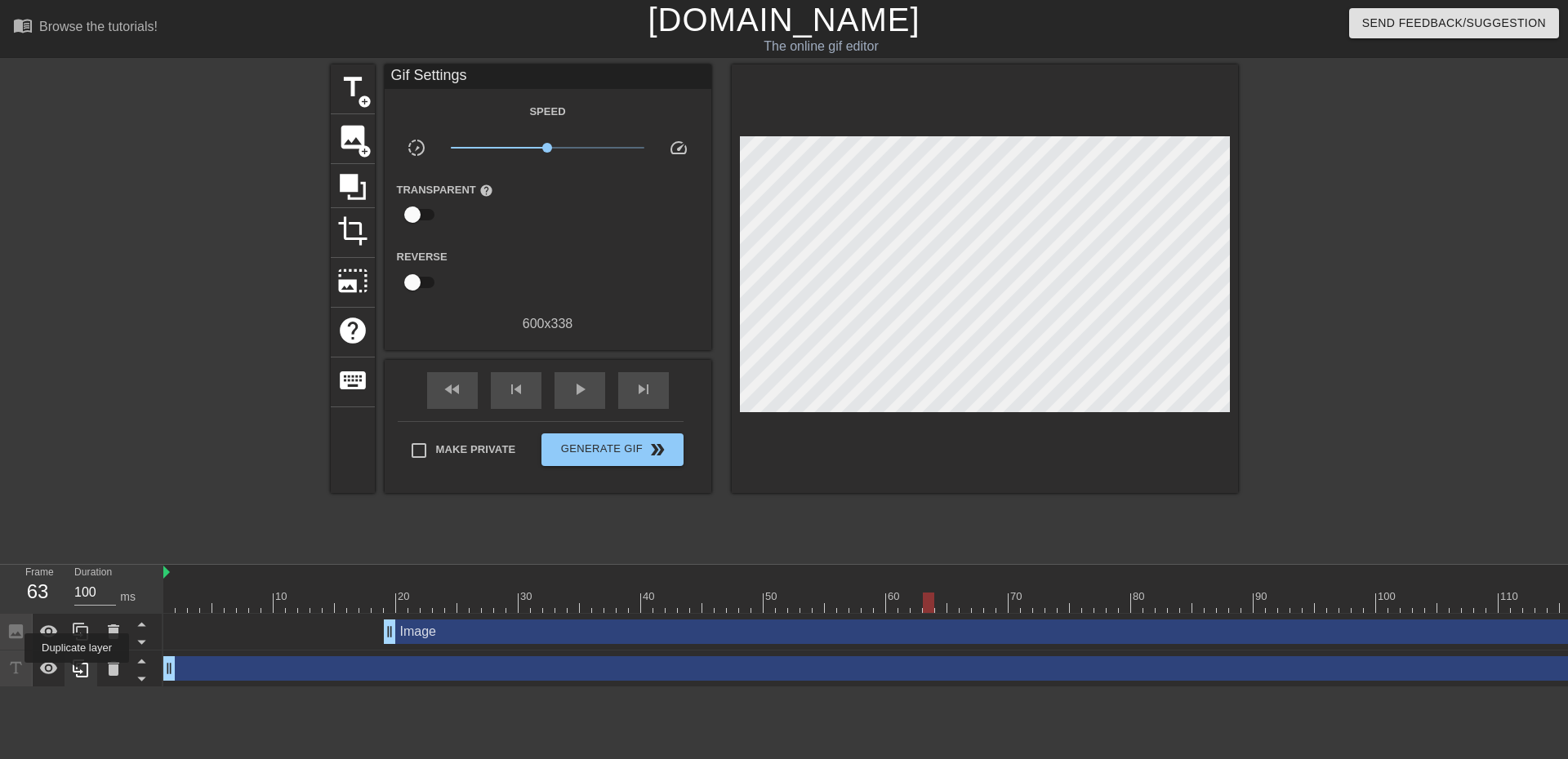
click at [77, 674] on icon at bounding box center [81, 669] width 20 height 20
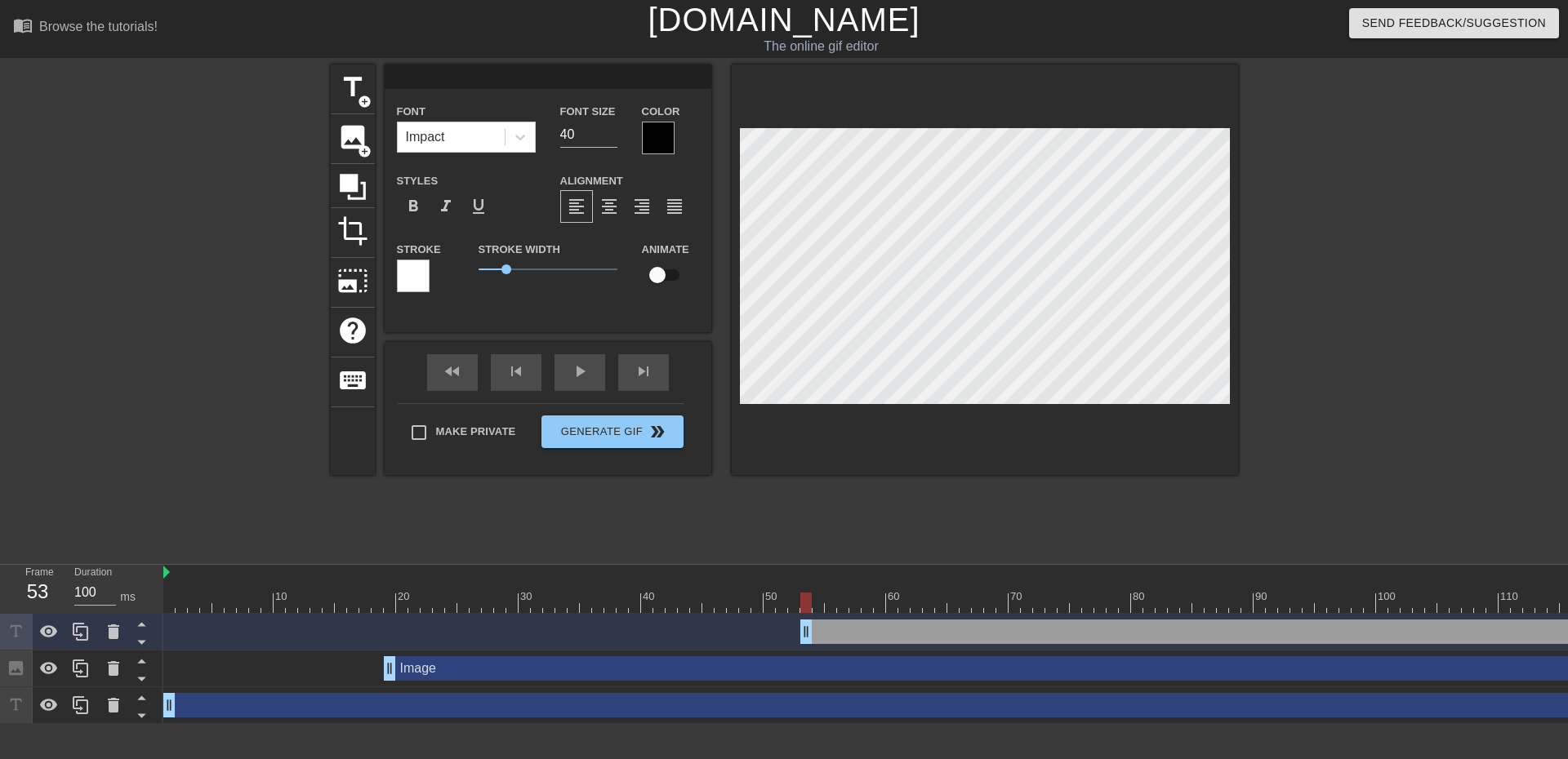
drag, startPoint x: 173, startPoint y: 633, endPoint x: 791, endPoint y: 643, distance: 618.1
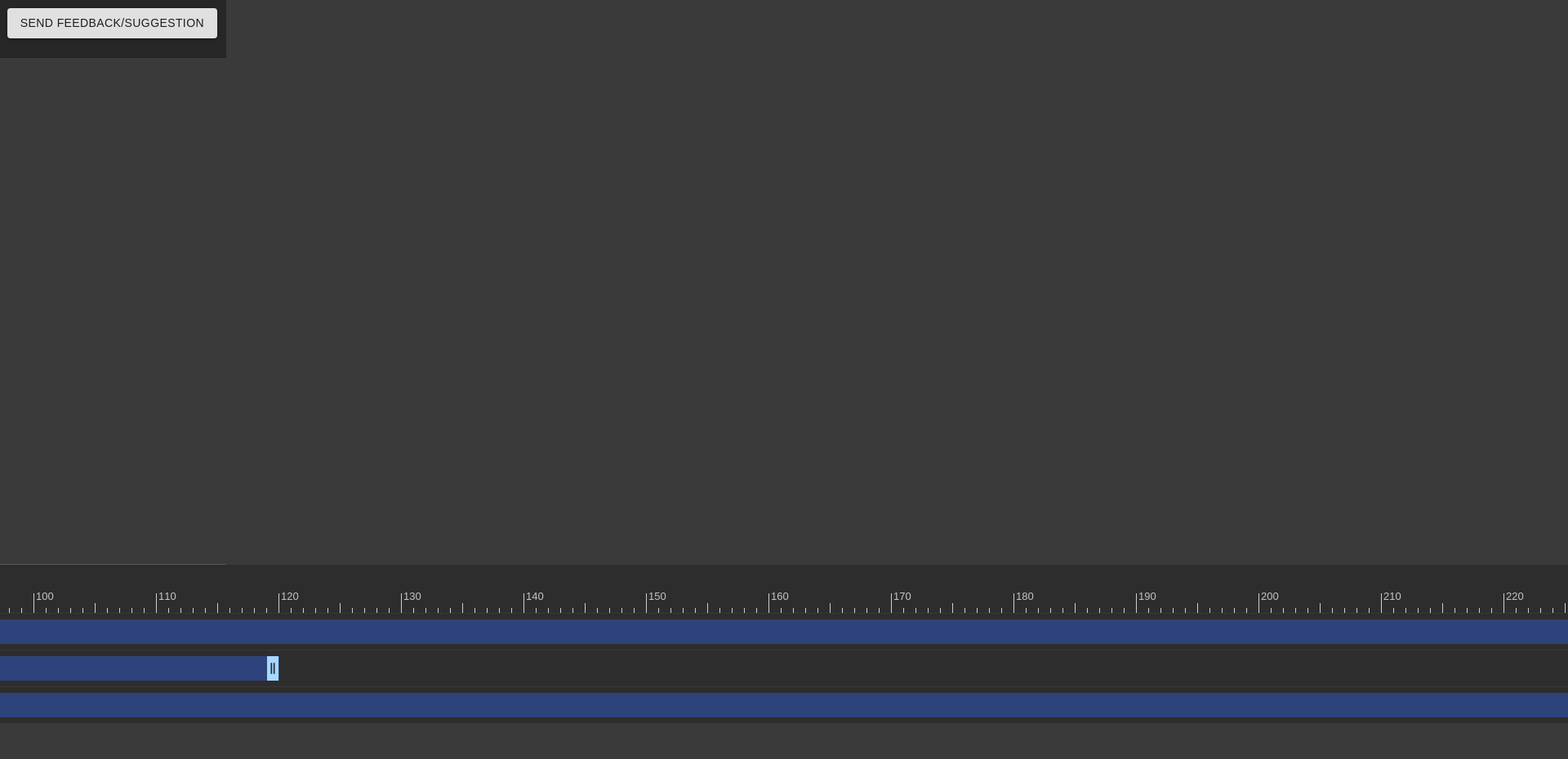
scroll to position [0, 2017]
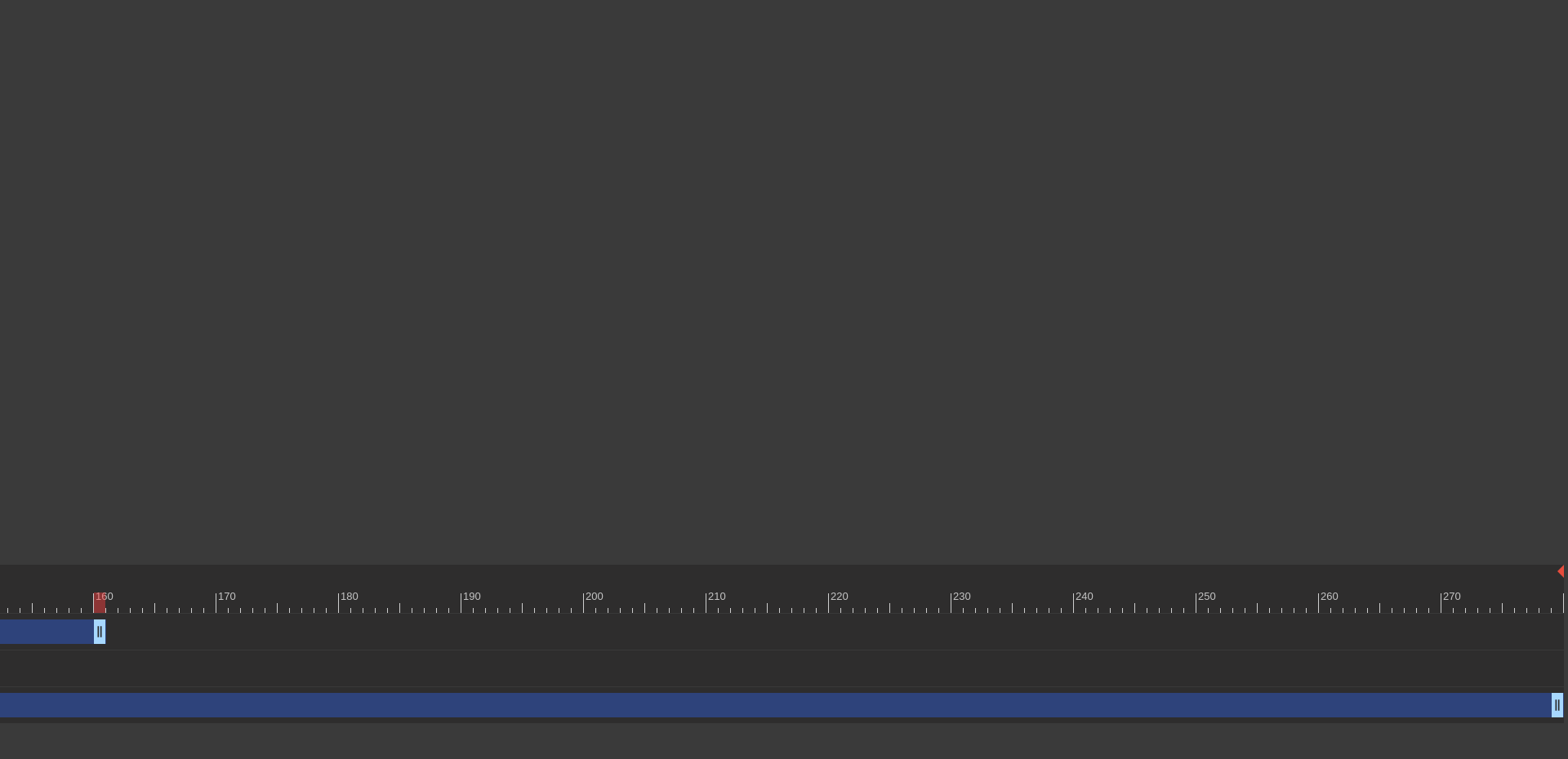
drag, startPoint x: 1557, startPoint y: 635, endPoint x: 94, endPoint y: 610, distance: 1463.2
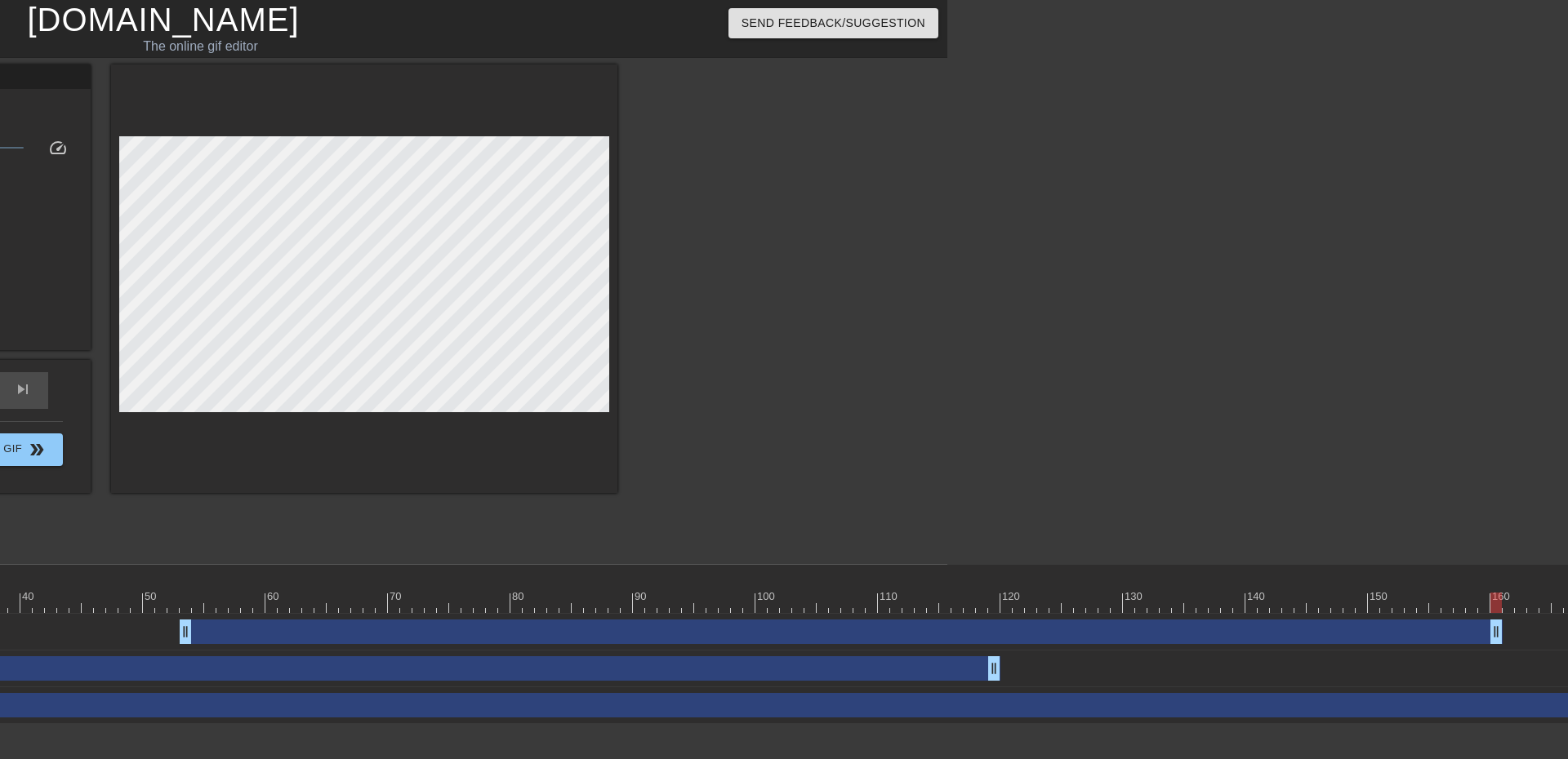
scroll to position [0, 615]
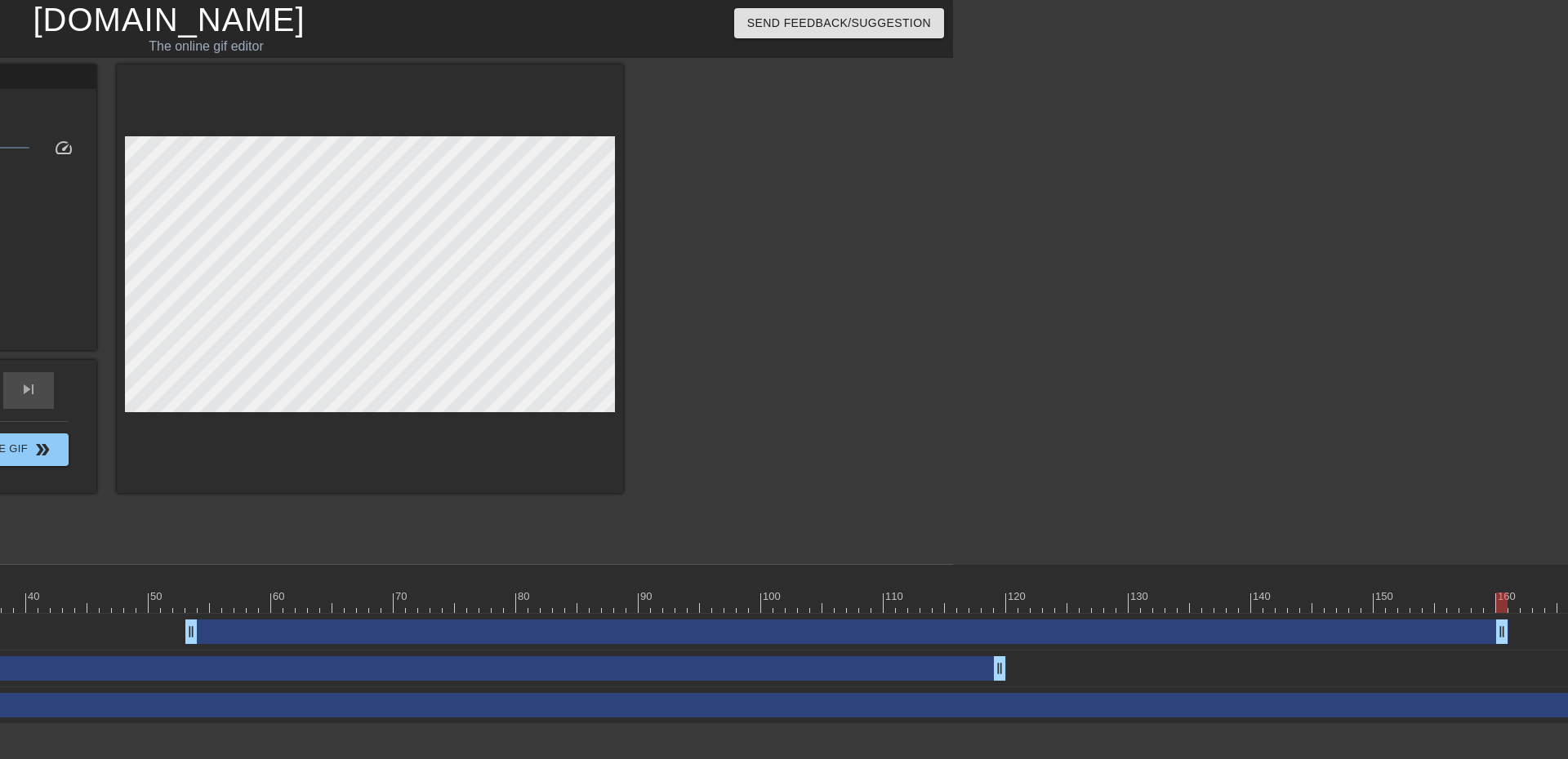
click at [676, 629] on div "drag_handle drag_handle" at bounding box center [847, 632] width 1323 height 25
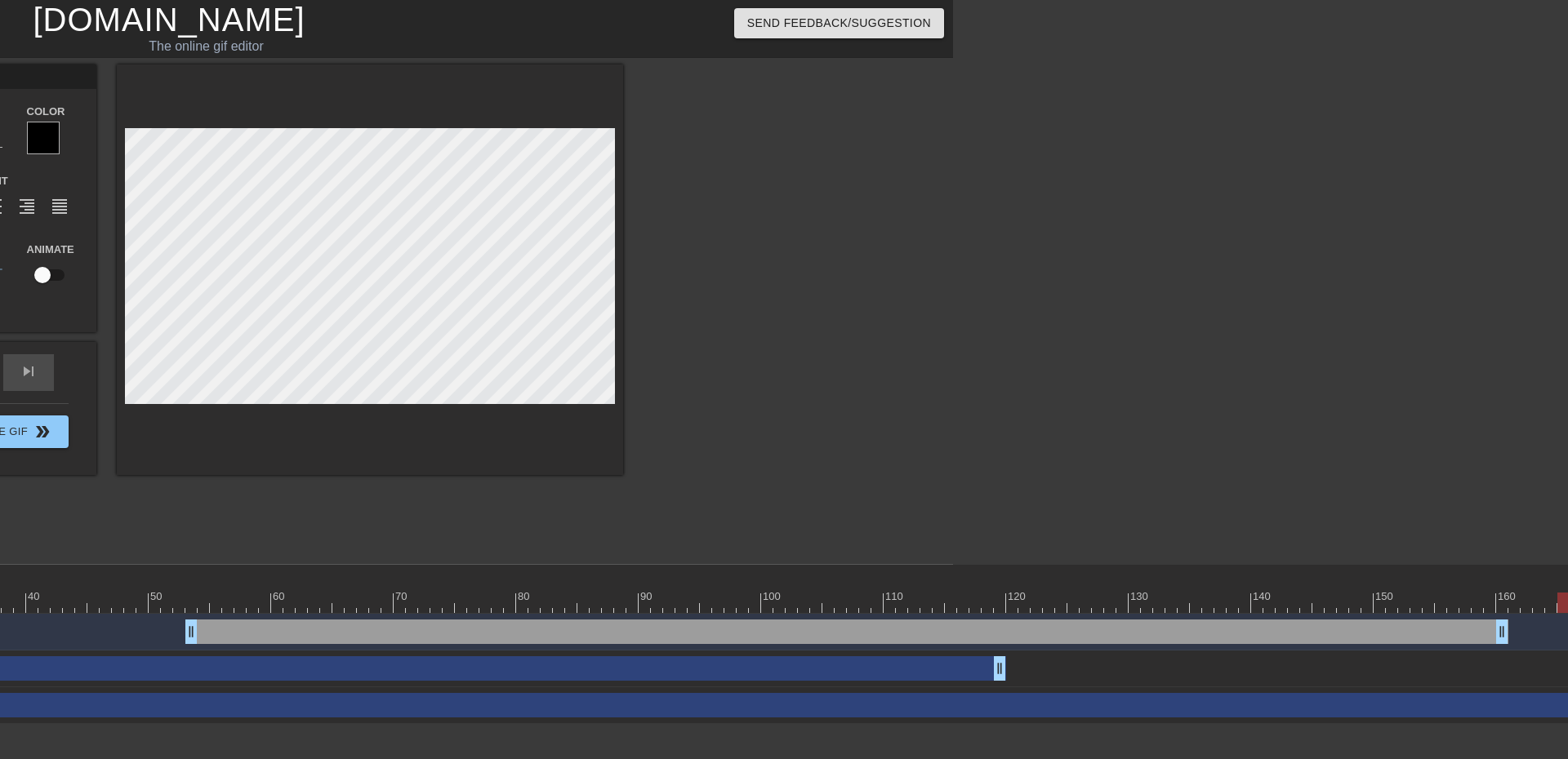
click at [802, 607] on div at bounding box center [1257, 602] width 3417 height 21
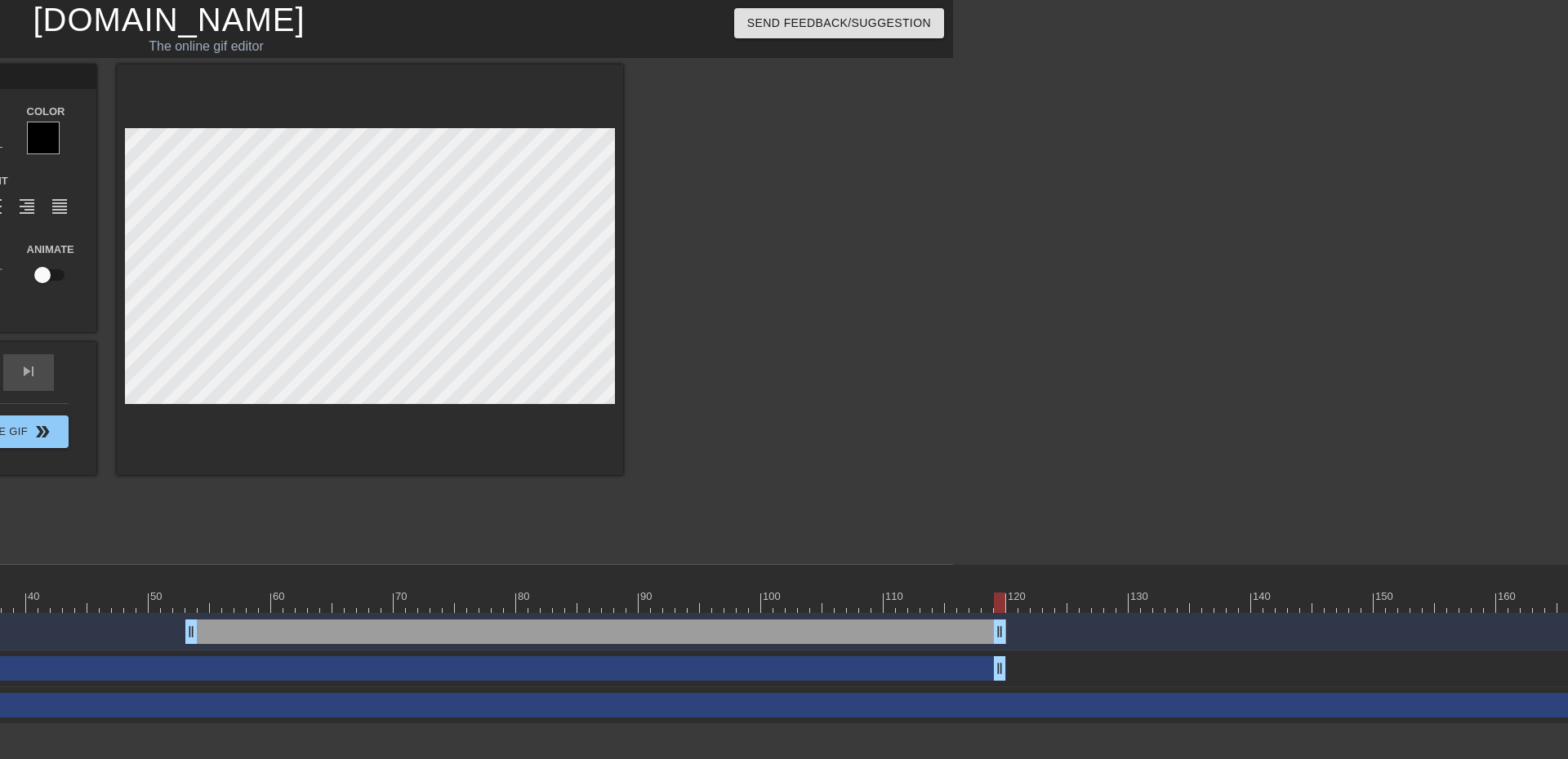
drag, startPoint x: 1504, startPoint y: 634, endPoint x: 999, endPoint y: 645, distance: 505.1
click at [999, 645] on div "drag_handle drag_handle" at bounding box center [1257, 632] width 3417 height 37
click at [721, 601] on div at bounding box center [1257, 602] width 3417 height 21
click at [127, 597] on div at bounding box center [1257, 602] width 3417 height 21
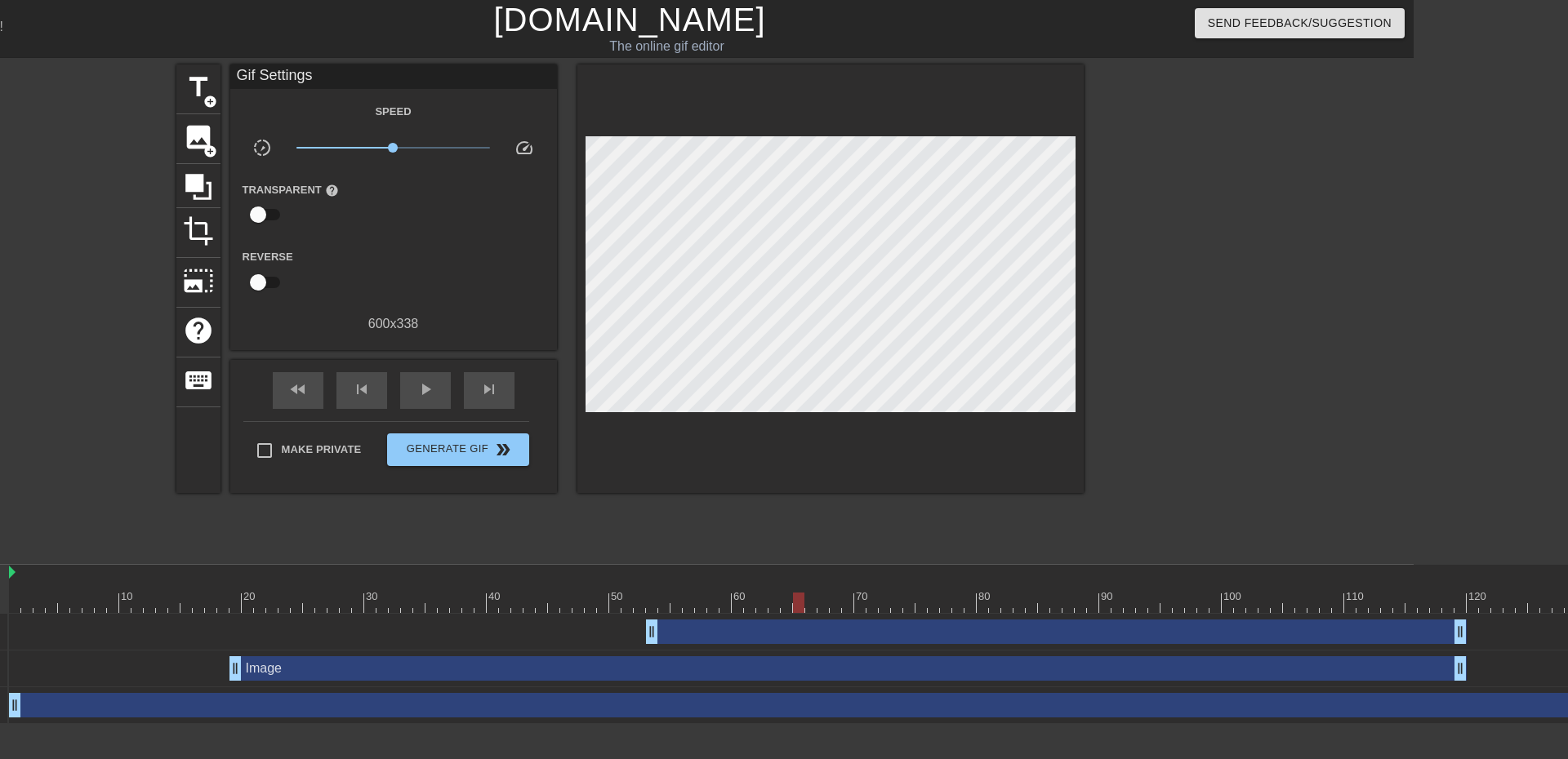
scroll to position [0, 150]
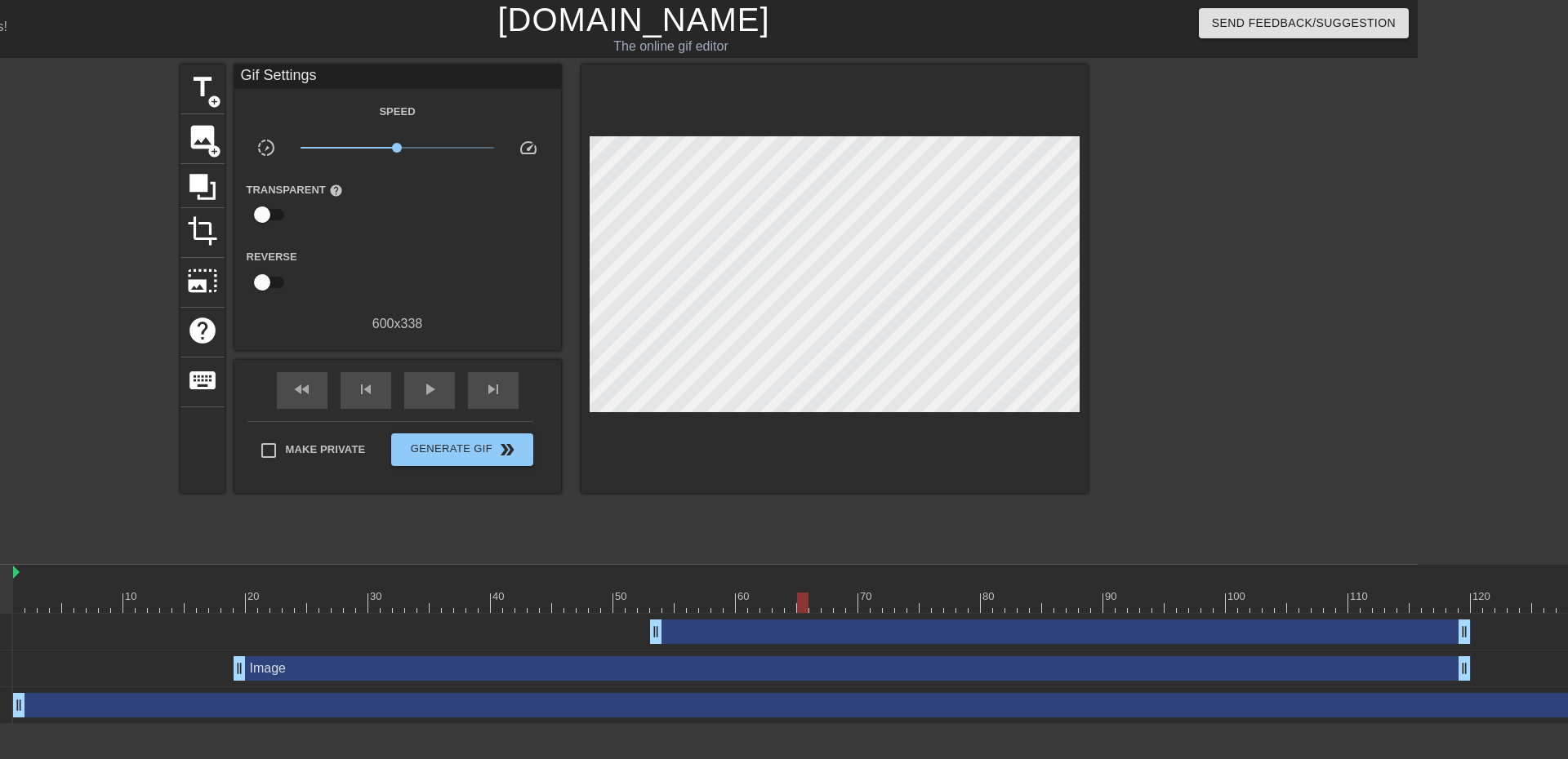
click at [674, 630] on div "drag_handle drag_handle" at bounding box center [1060, 632] width 821 height 25
drag, startPoint x: 621, startPoint y: 633, endPoint x: 569, endPoint y: 620, distance: 53.6
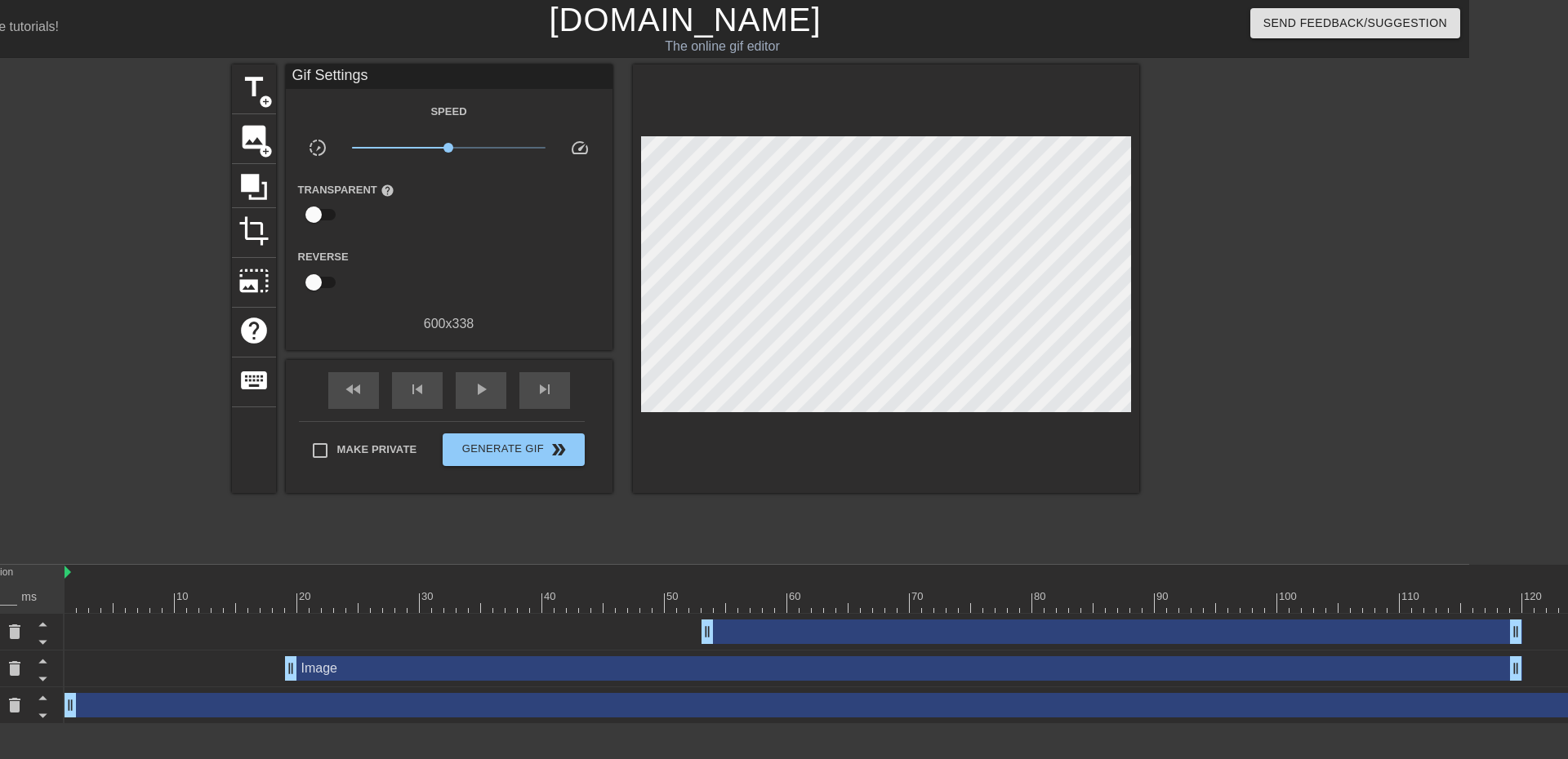
scroll to position [0, 0]
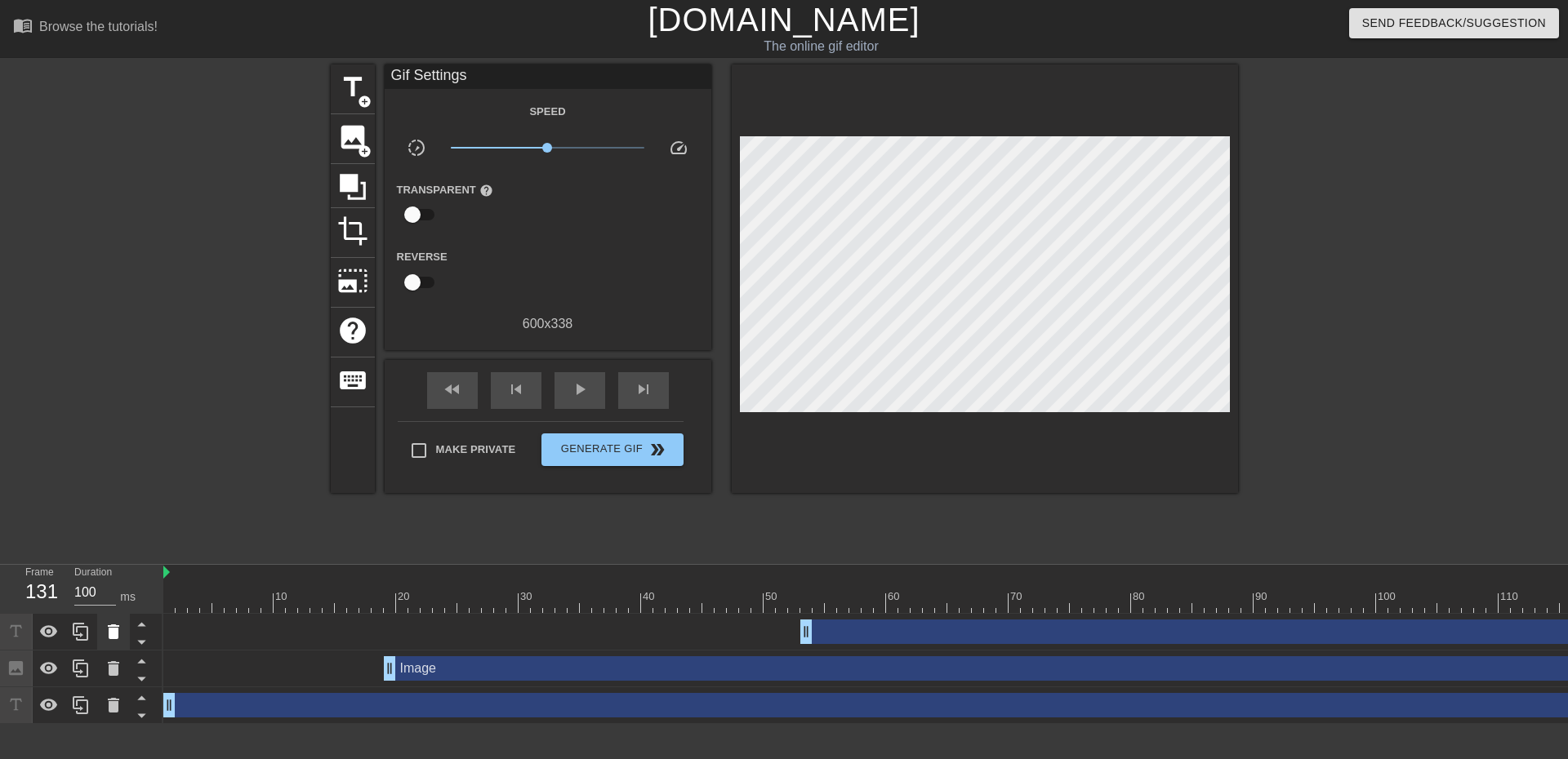
click at [111, 633] on icon at bounding box center [113, 632] width 11 height 15
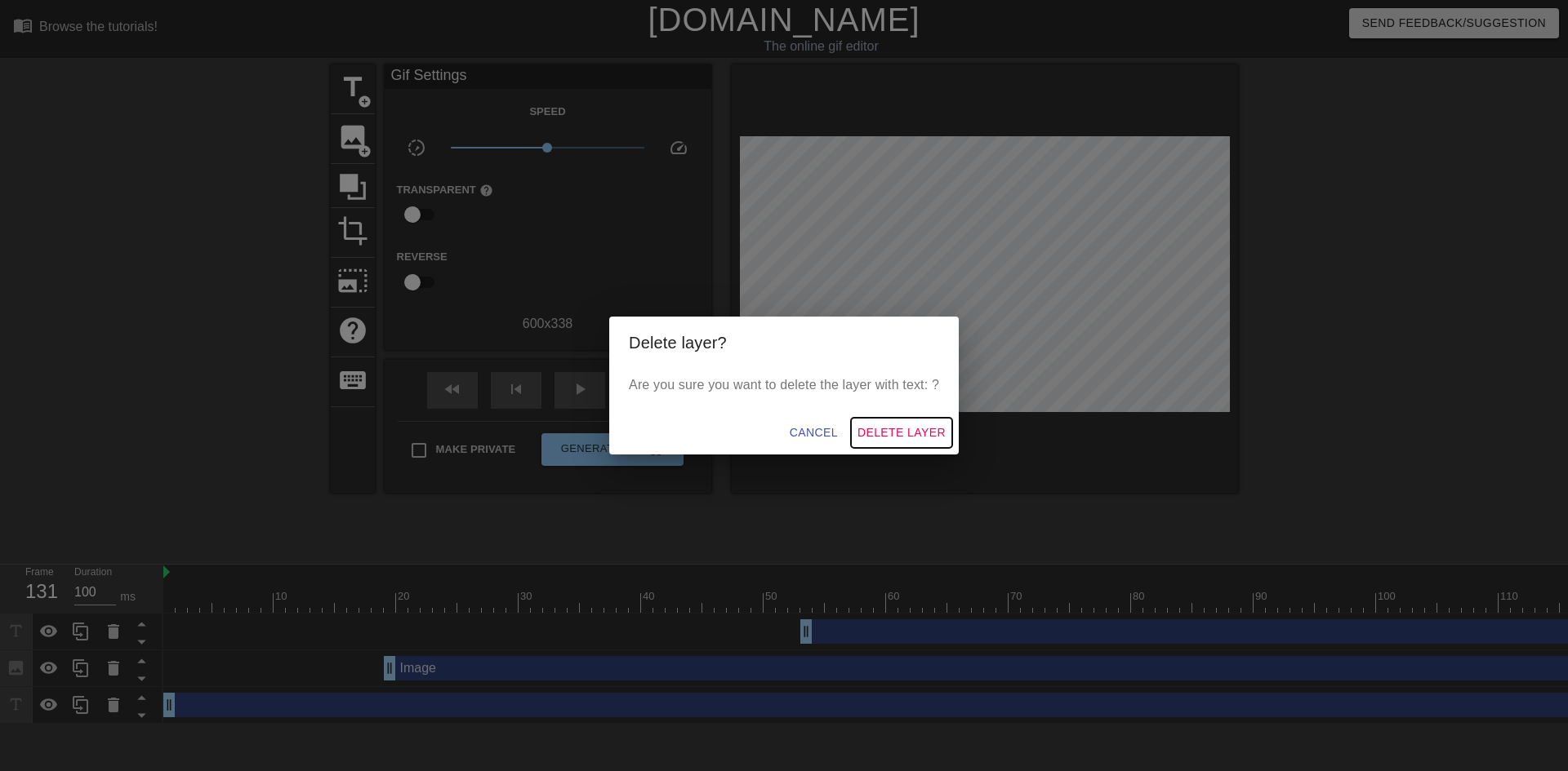
click at [895, 432] on span "Delete Layer" at bounding box center [901, 432] width 88 height 21
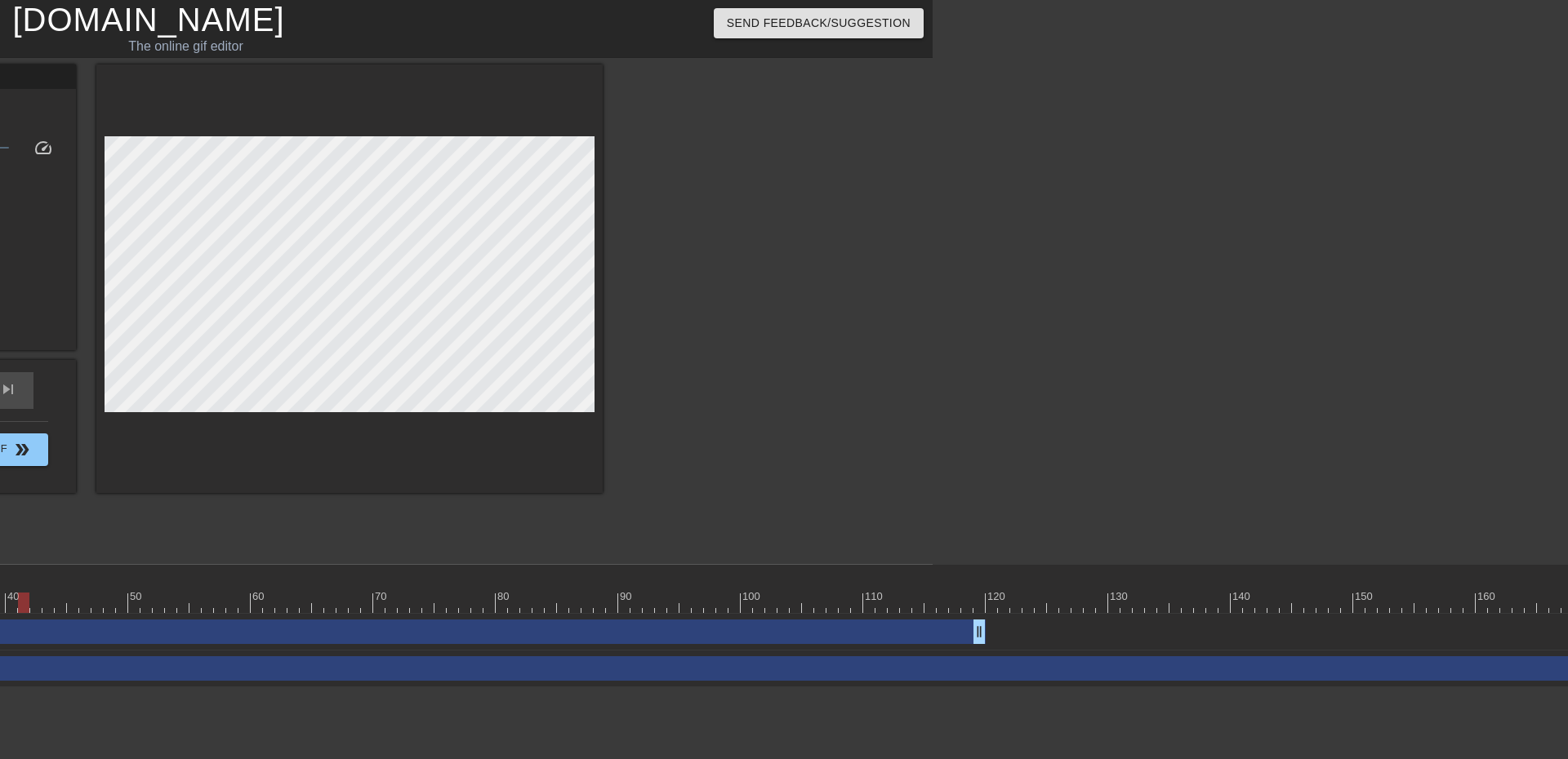
scroll to position [0, 704]
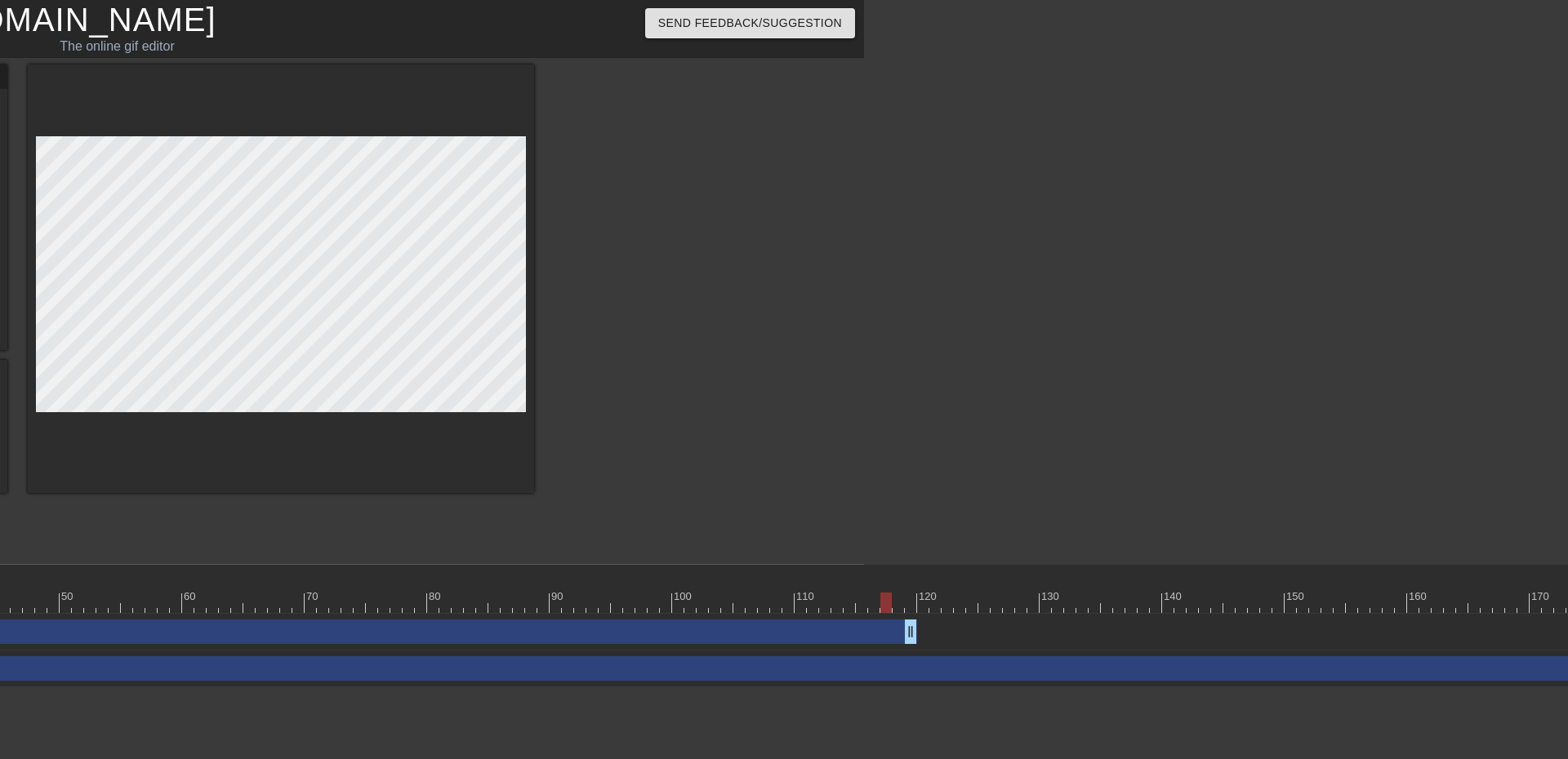
click at [886, 606] on div at bounding box center [1168, 602] width 3417 height 21
drag, startPoint x: 909, startPoint y: 630, endPoint x: 704, endPoint y: 638, distance: 205.2
drag, startPoint x: 701, startPoint y: 633, endPoint x: 606, endPoint y: 633, distance: 95.0
drag, startPoint x: 603, startPoint y: 631, endPoint x: 642, endPoint y: 633, distance: 39.1
click at [600, 598] on div at bounding box center [1168, 602] width 3417 height 21
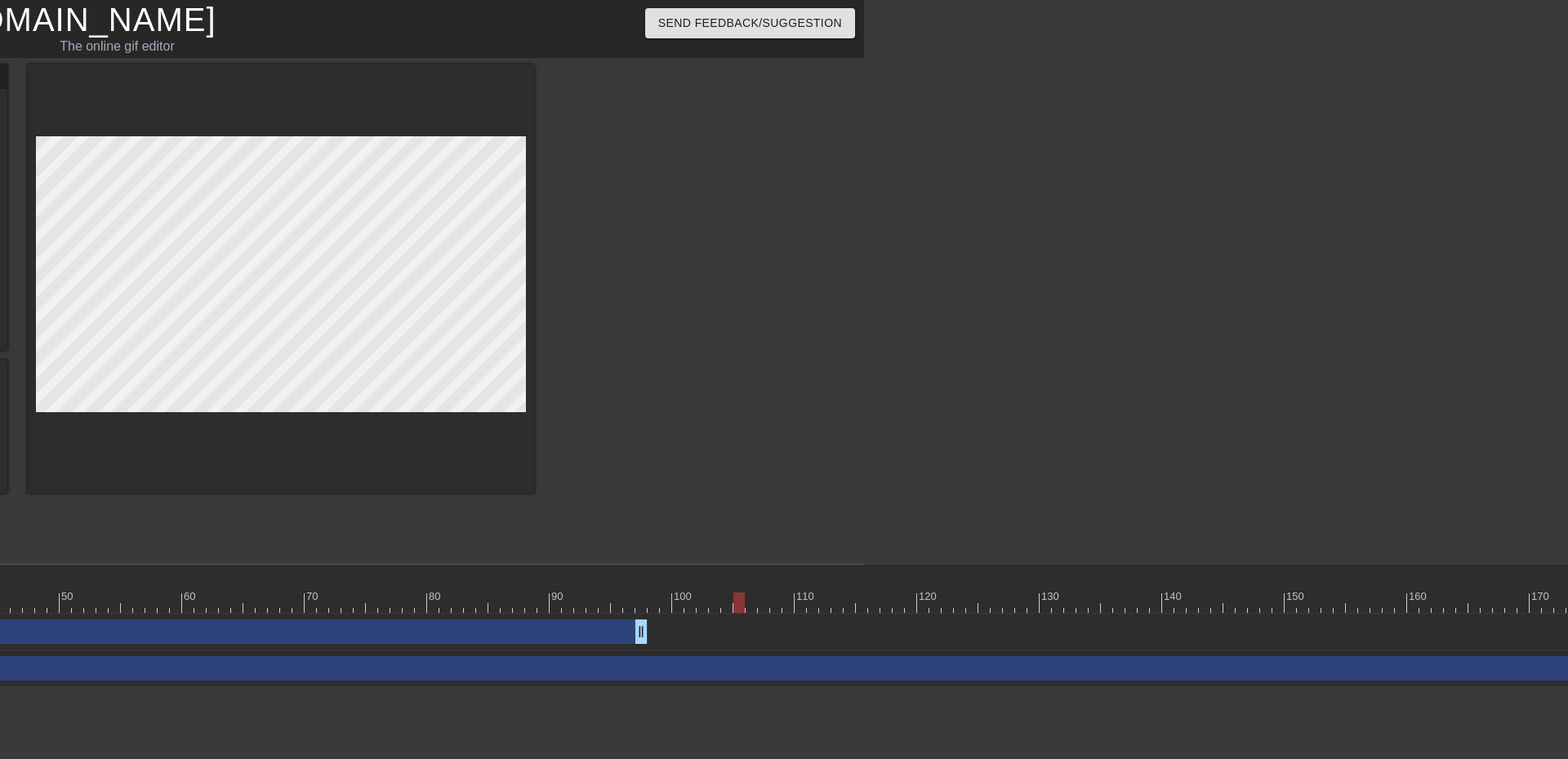
click at [744, 596] on div at bounding box center [1168, 602] width 3417 height 21
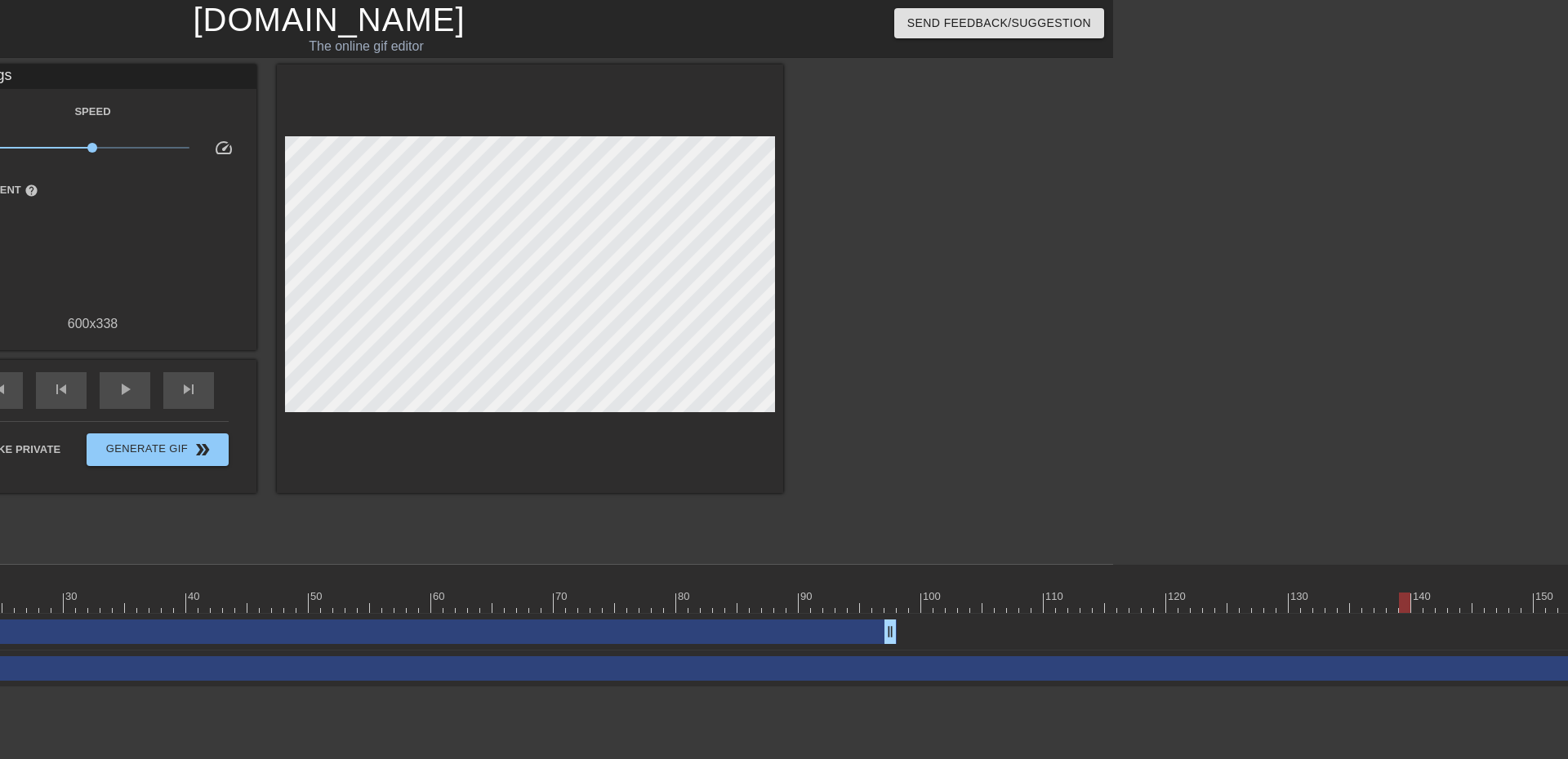
scroll to position [0, 432]
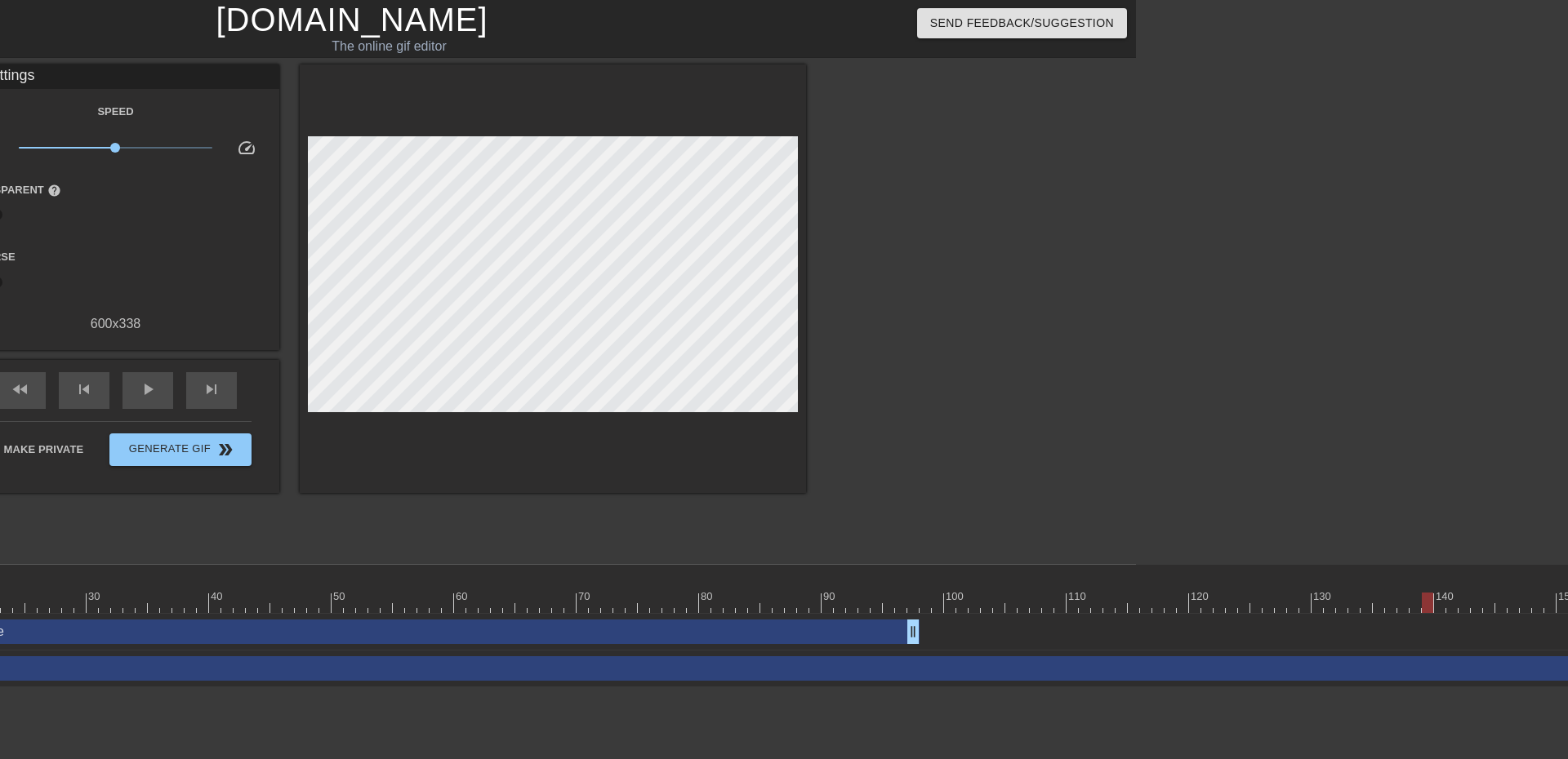
click at [850, 598] on div at bounding box center [1440, 602] width 3417 height 21
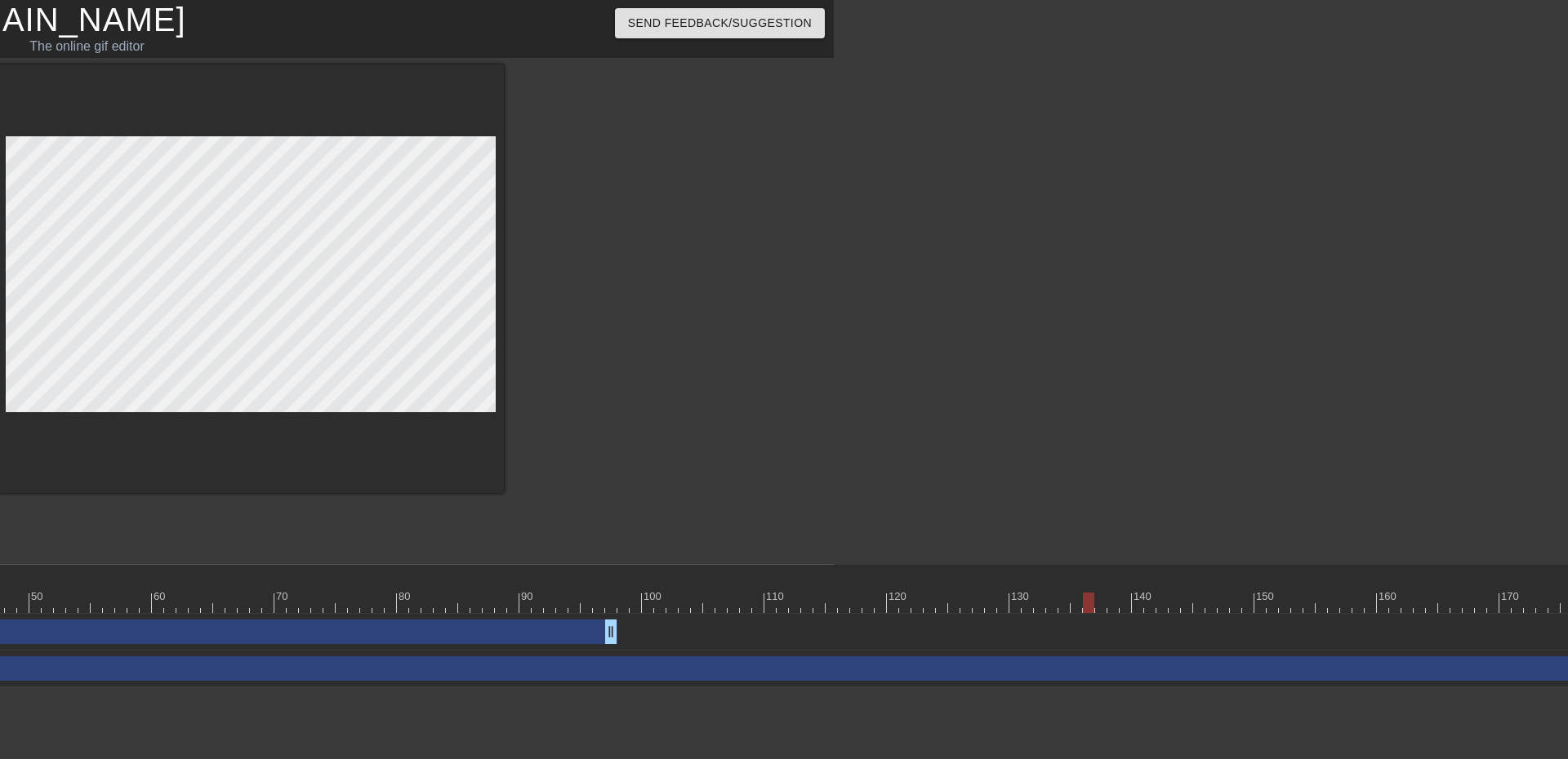
scroll to position [0, 738]
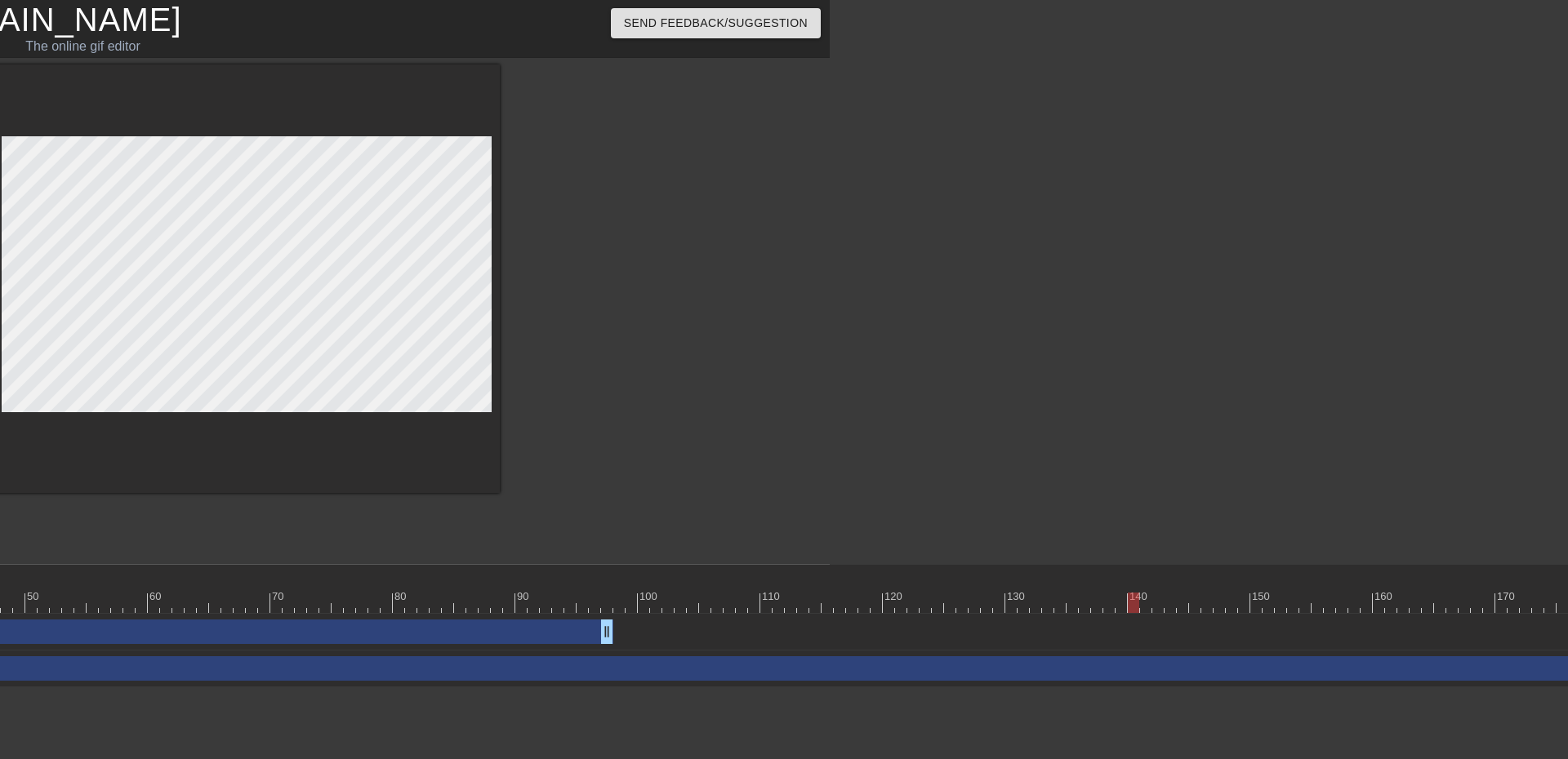
click at [1086, 606] on div at bounding box center [1133, 602] width 3417 height 21
click at [1072, 604] on div at bounding box center [1133, 602] width 3417 height 21
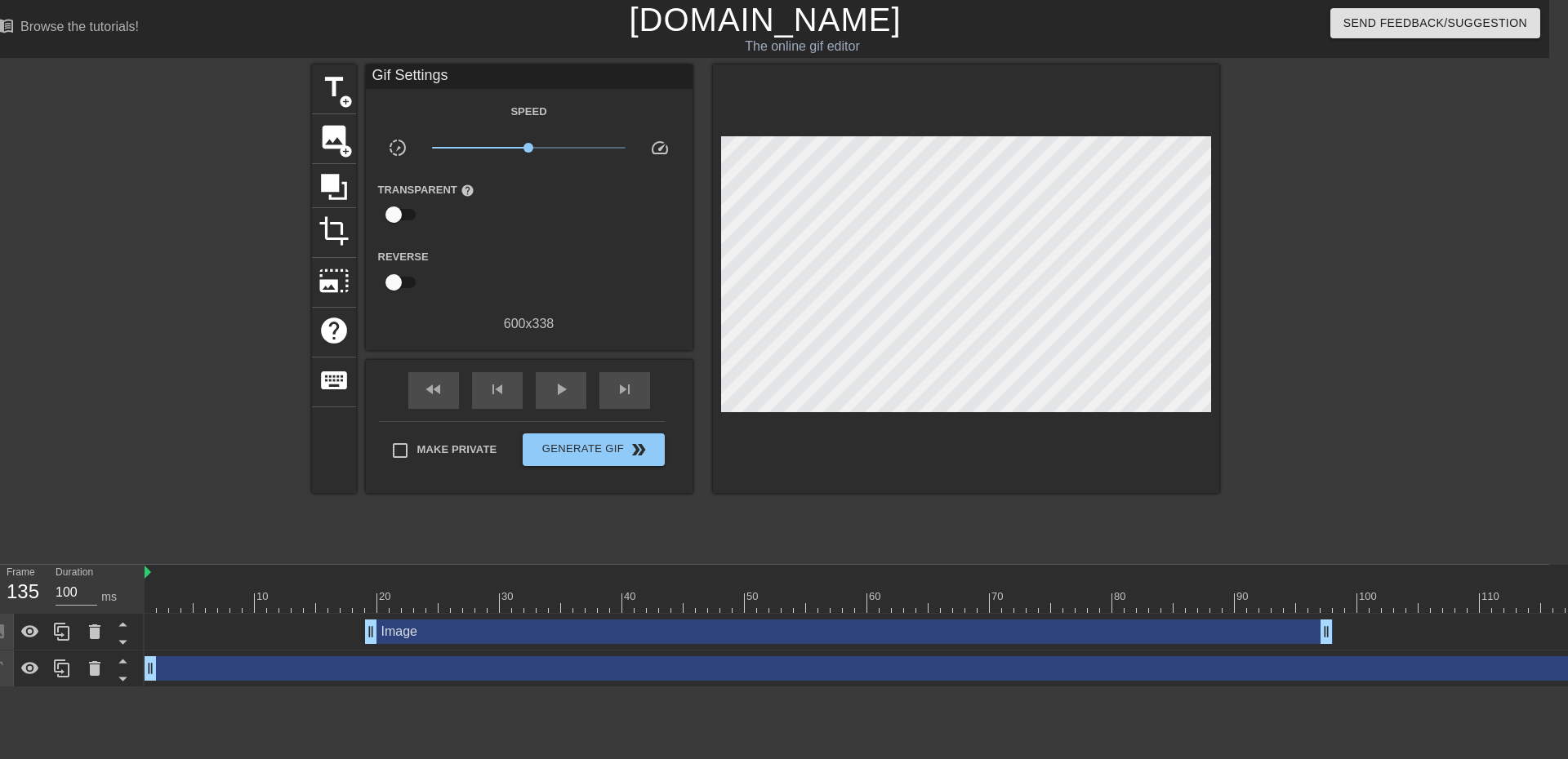
scroll to position [0, 0]
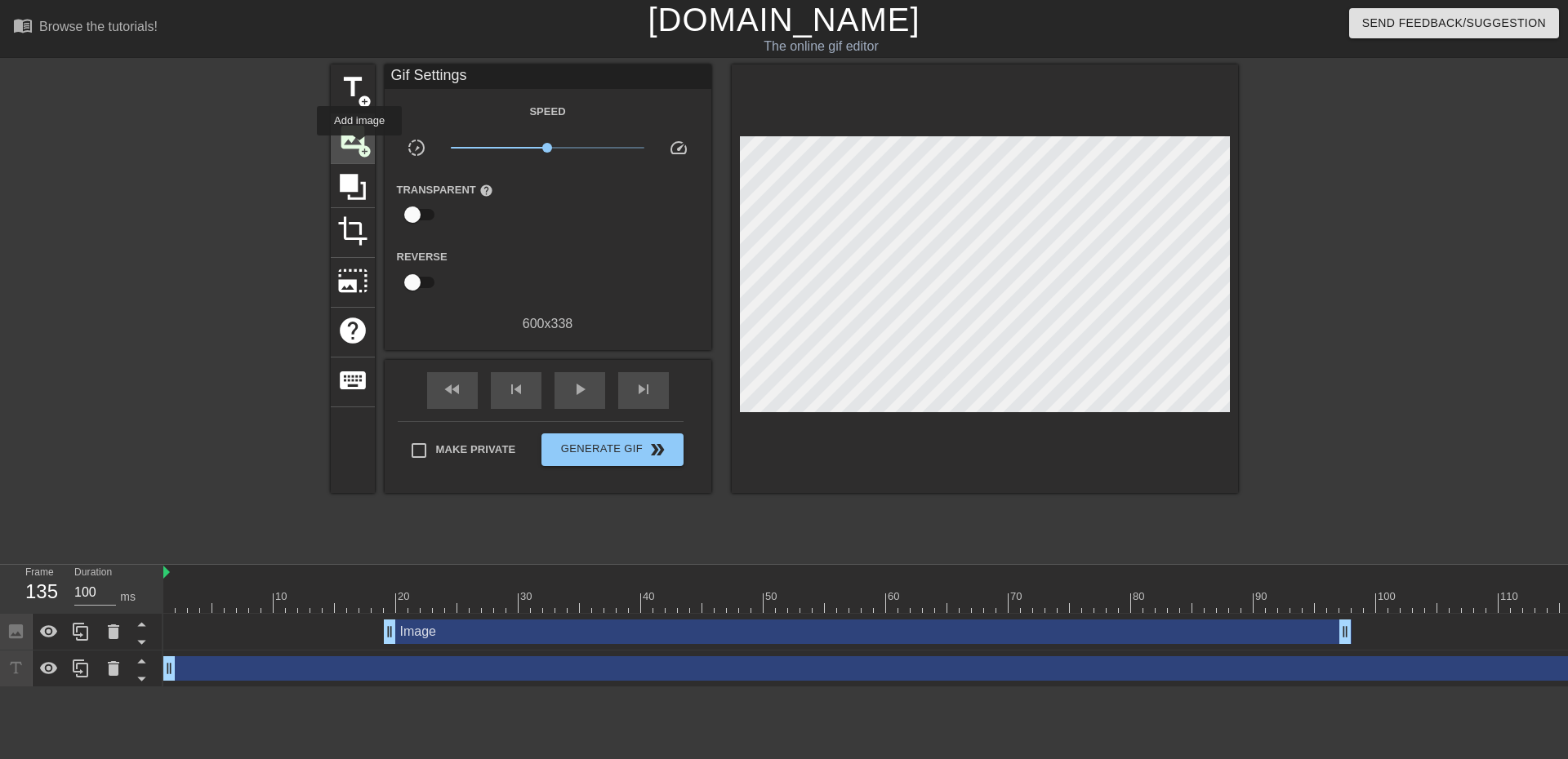
click at [359, 147] on span "add_circle" at bounding box center [364, 151] width 14 height 14
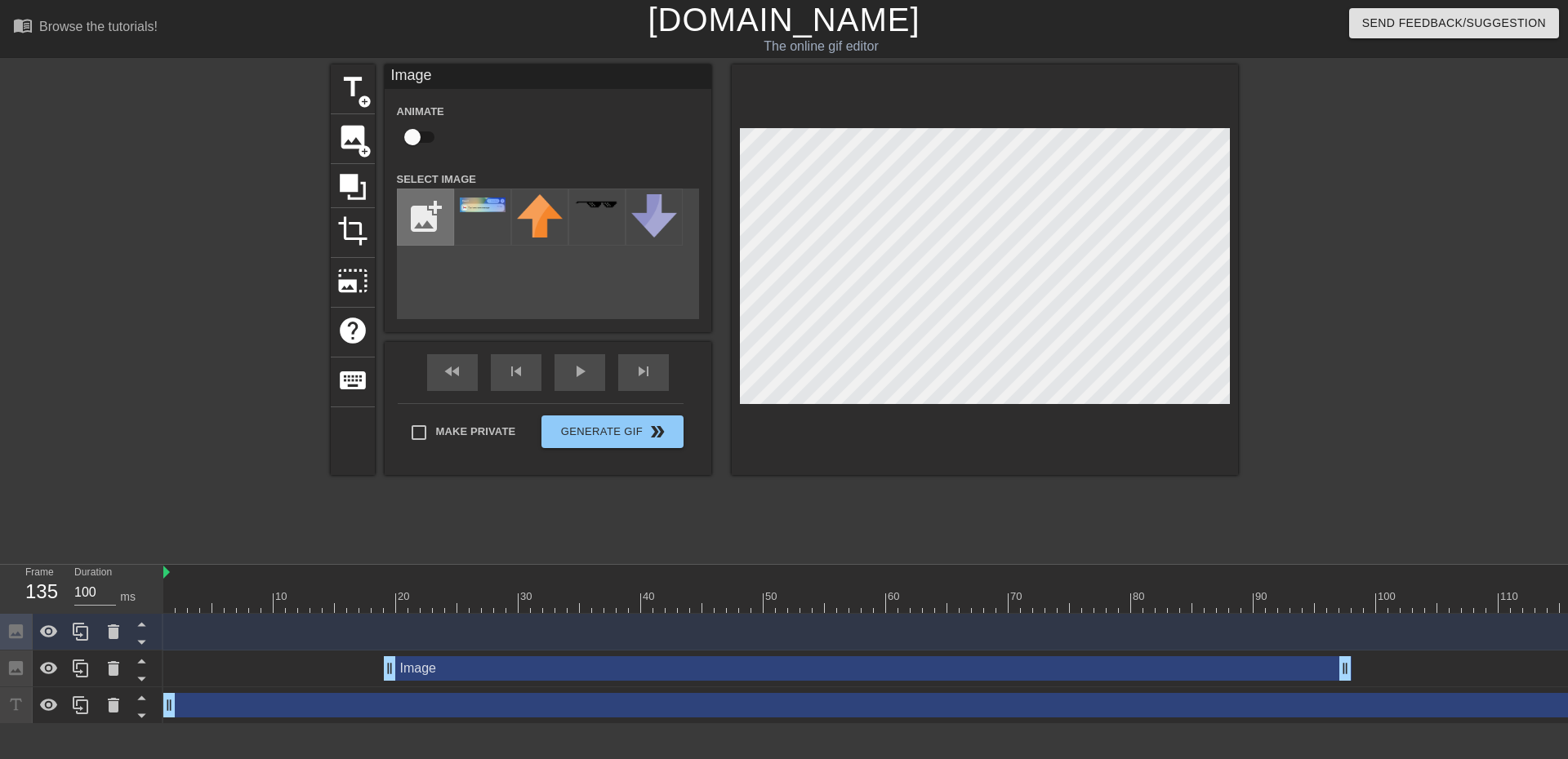
click at [432, 214] on input "file" at bounding box center [426, 217] width 56 height 56
type input "C:\fakepath\Screenshot [DATE] 111610.jpg"
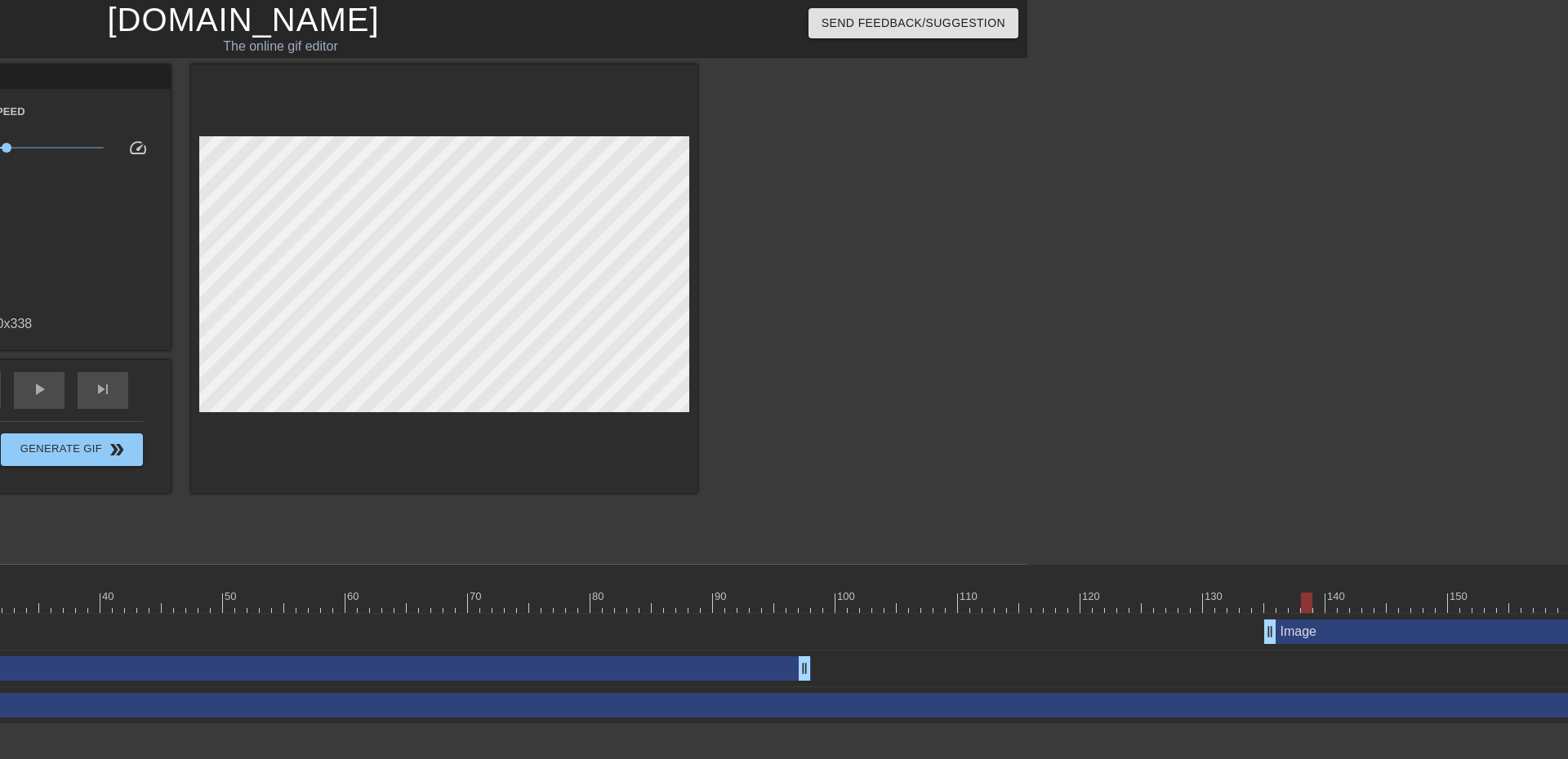
scroll to position [0, 537]
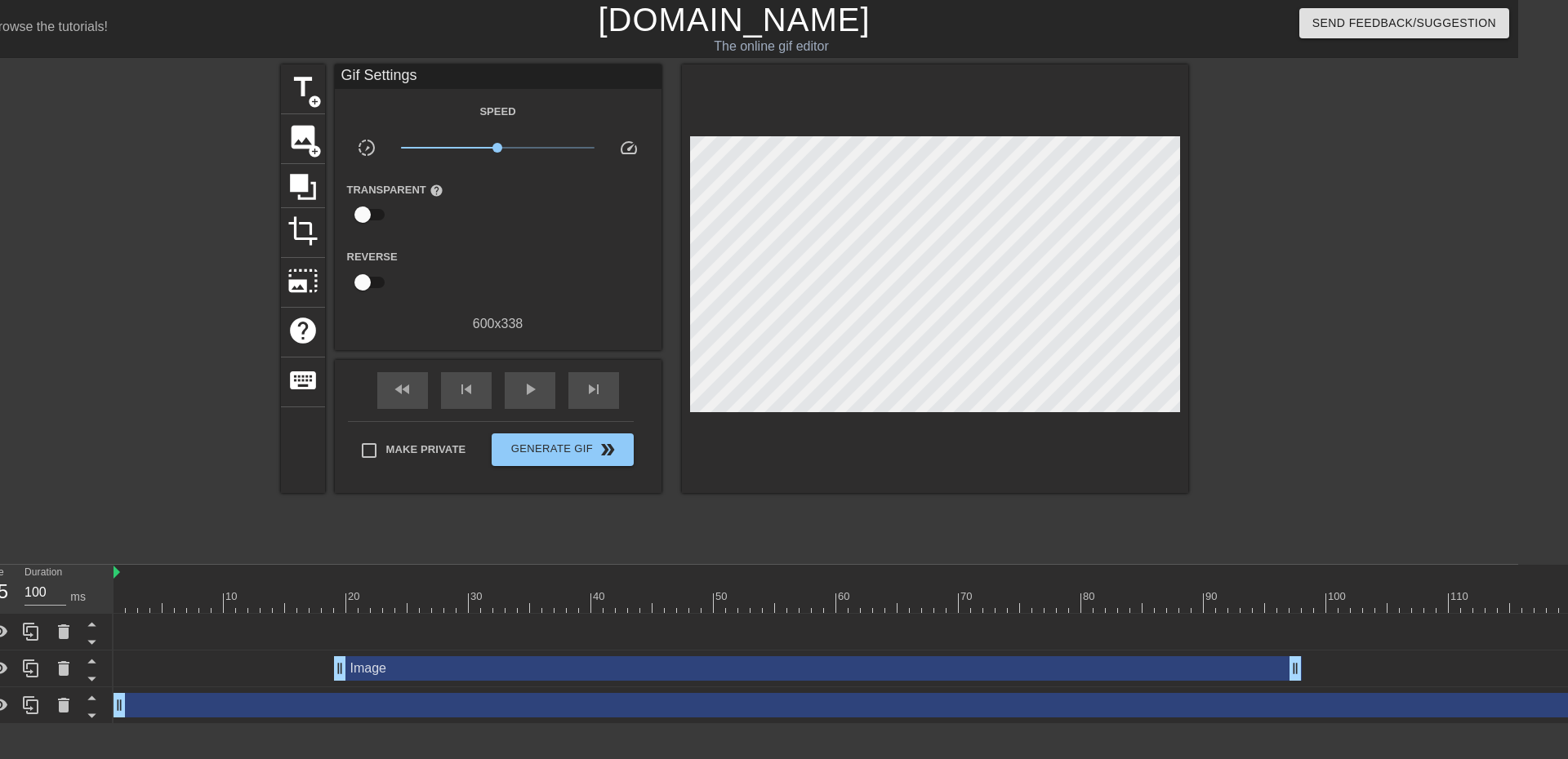
scroll to position [0, 44]
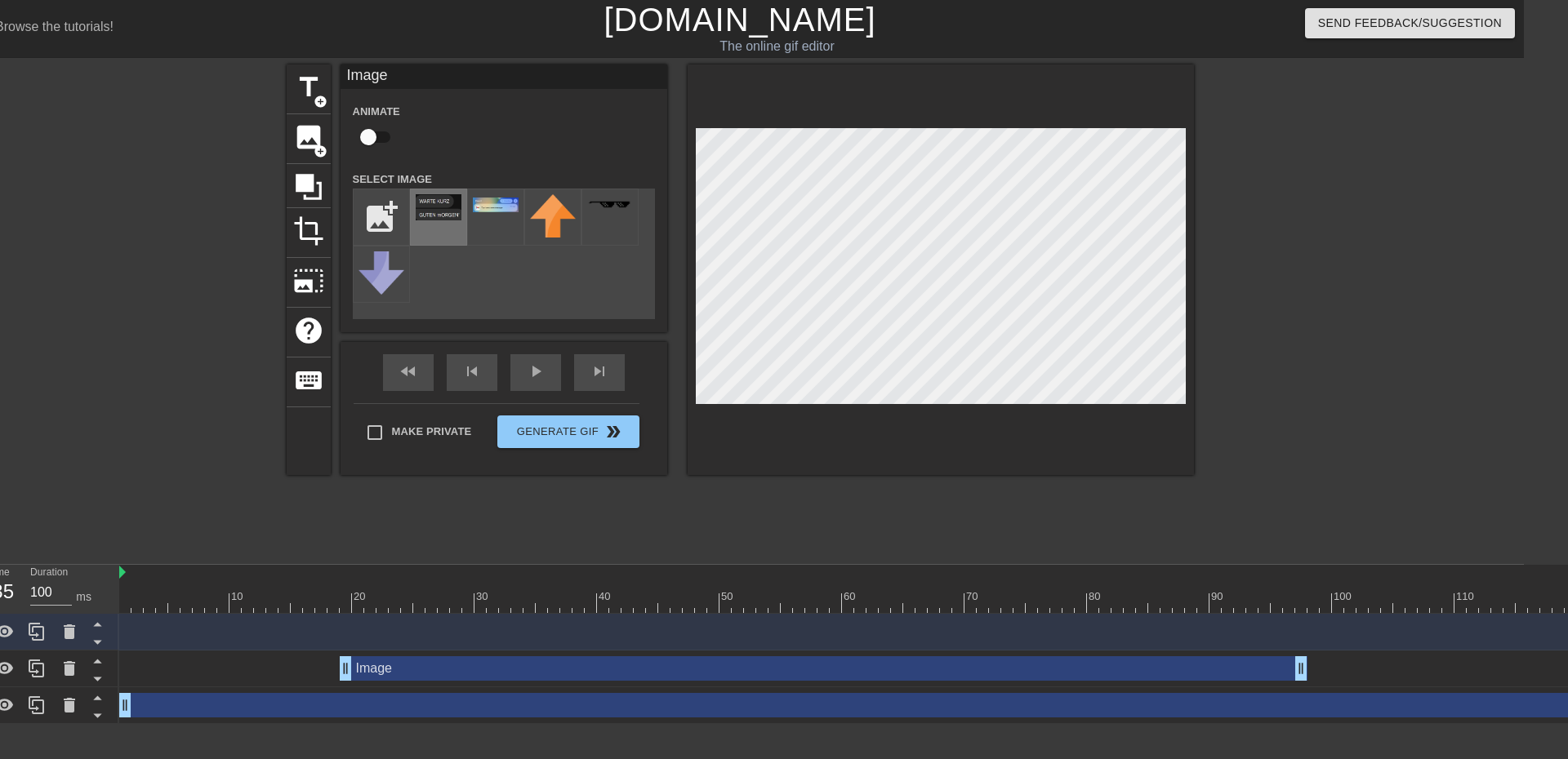
click at [438, 189] on div at bounding box center [439, 217] width 57 height 57
click at [698, 124] on div at bounding box center [940, 270] width 506 height 411
click at [1187, 445] on div at bounding box center [940, 270] width 506 height 411
click at [688, 274] on div at bounding box center [940, 270] width 506 height 411
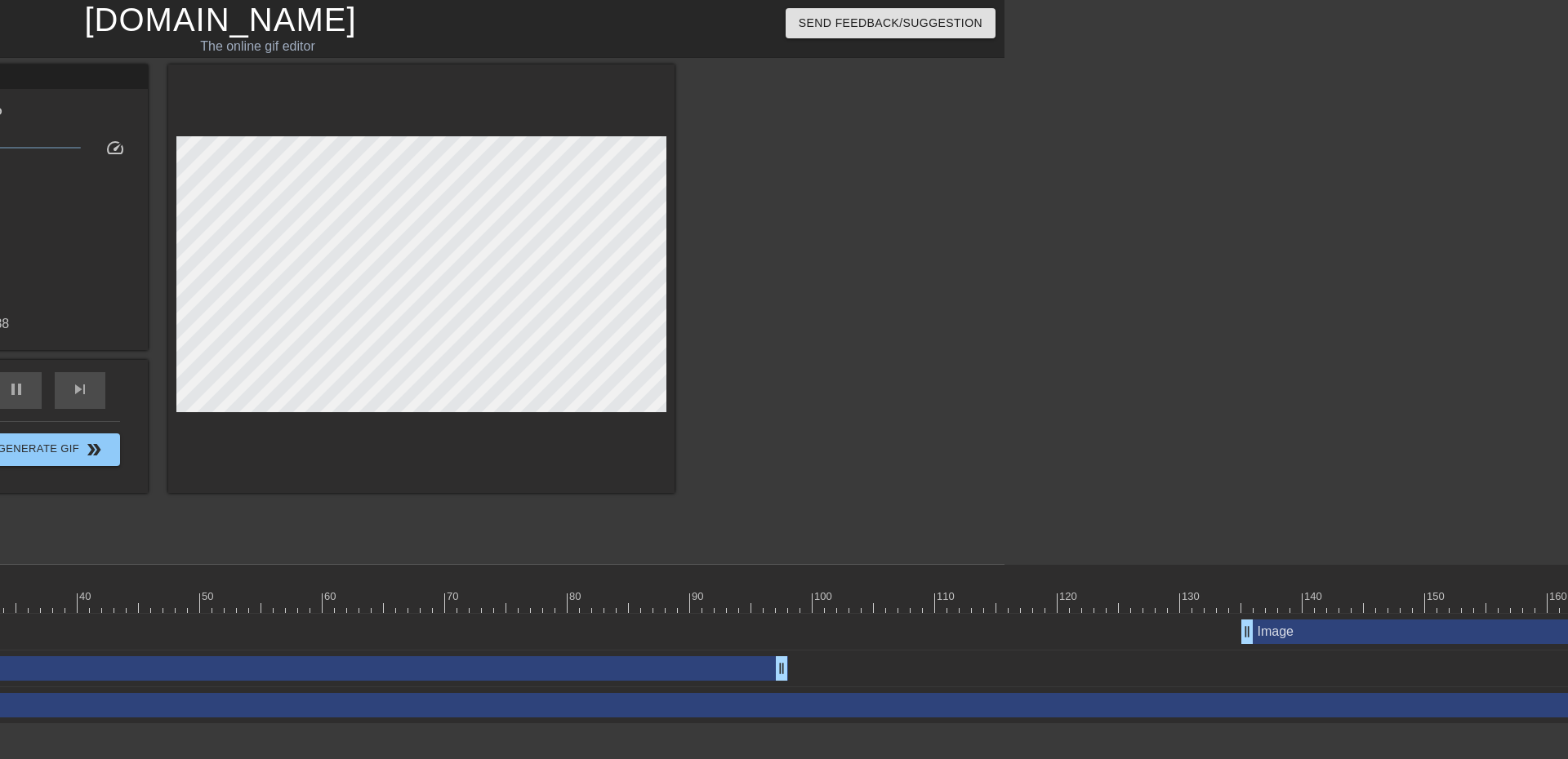
scroll to position [0, 569]
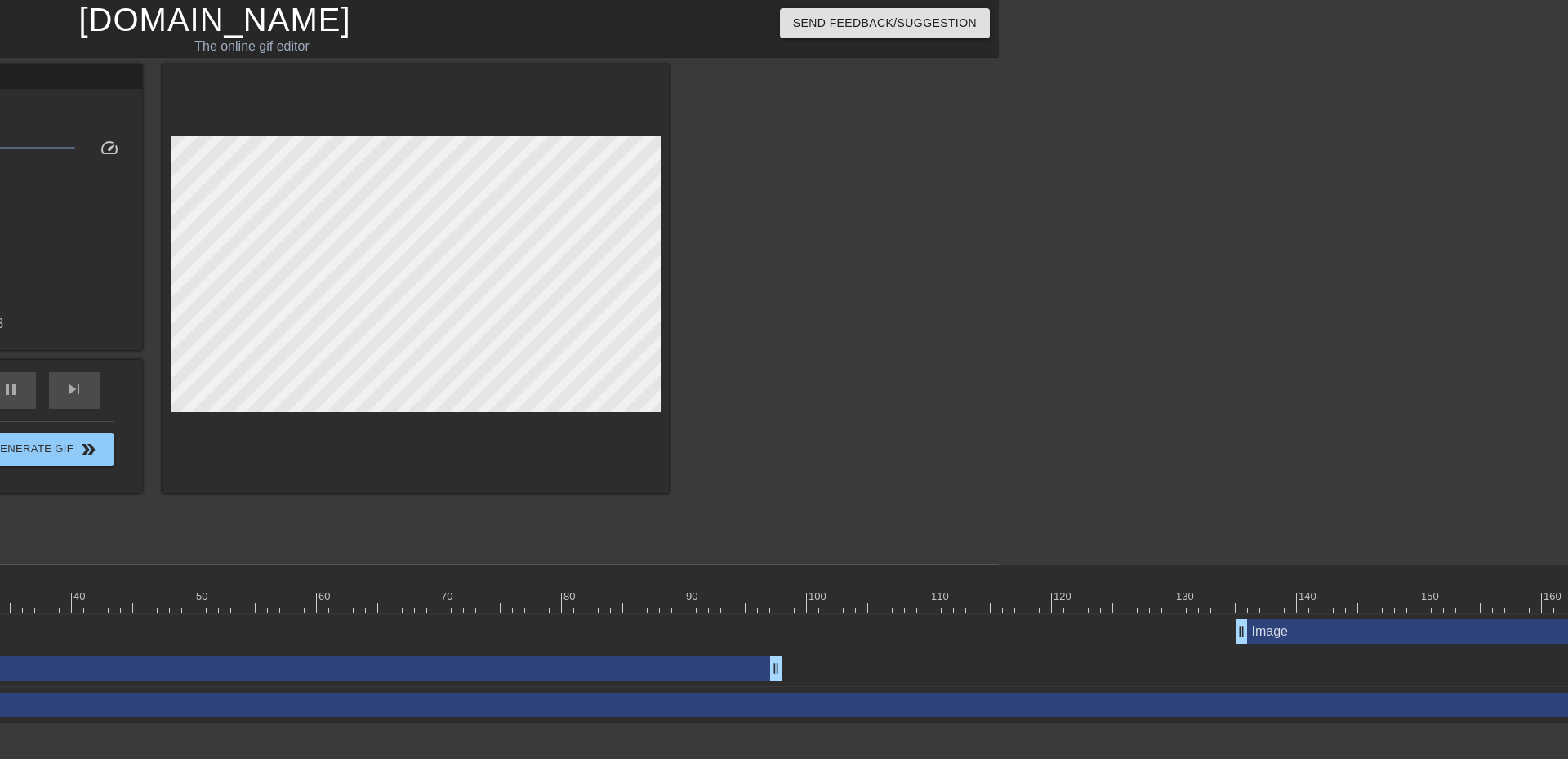
click at [709, 595] on div at bounding box center [1302, 602] width 3417 height 21
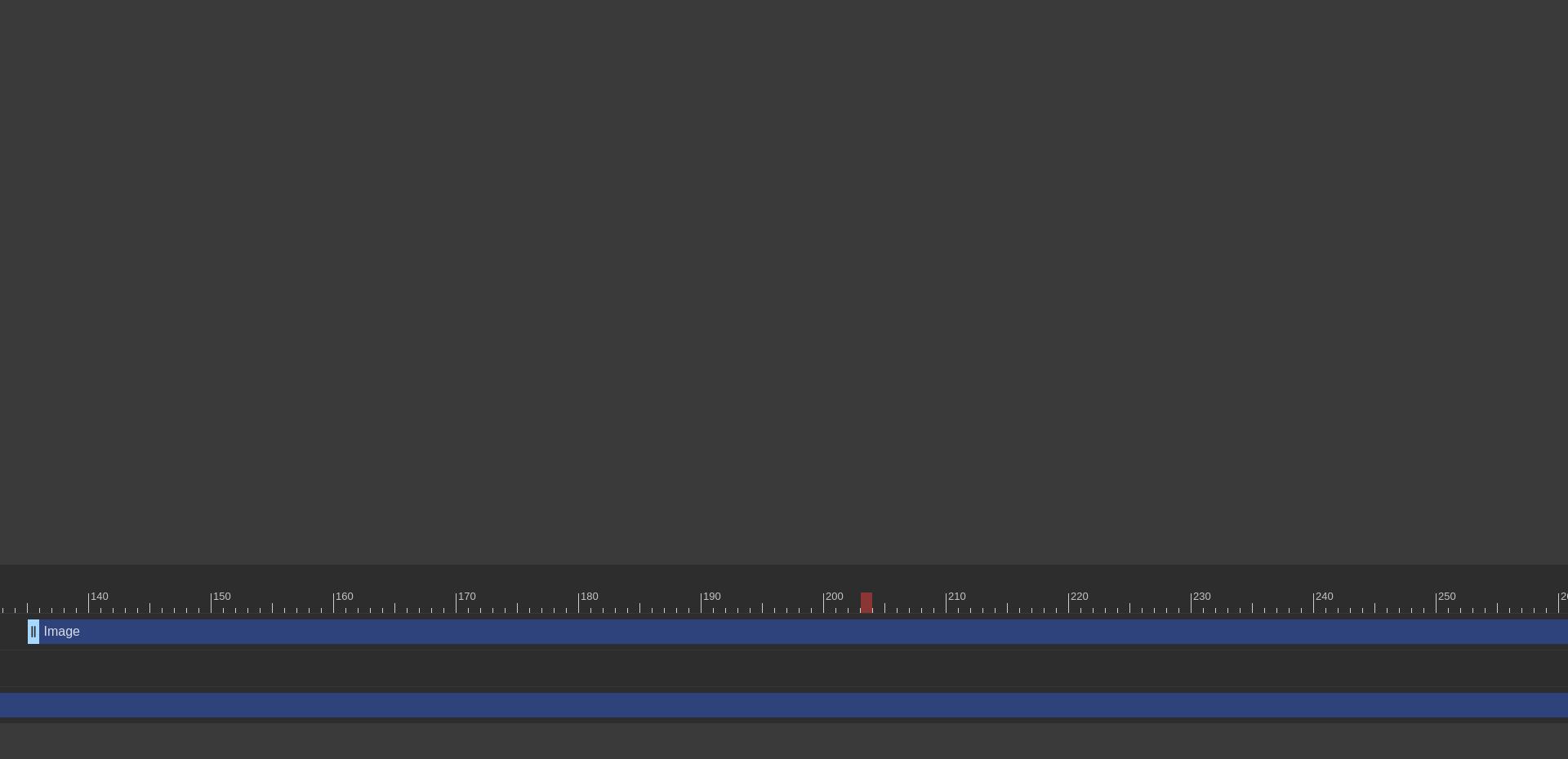
scroll to position [0, 2017]
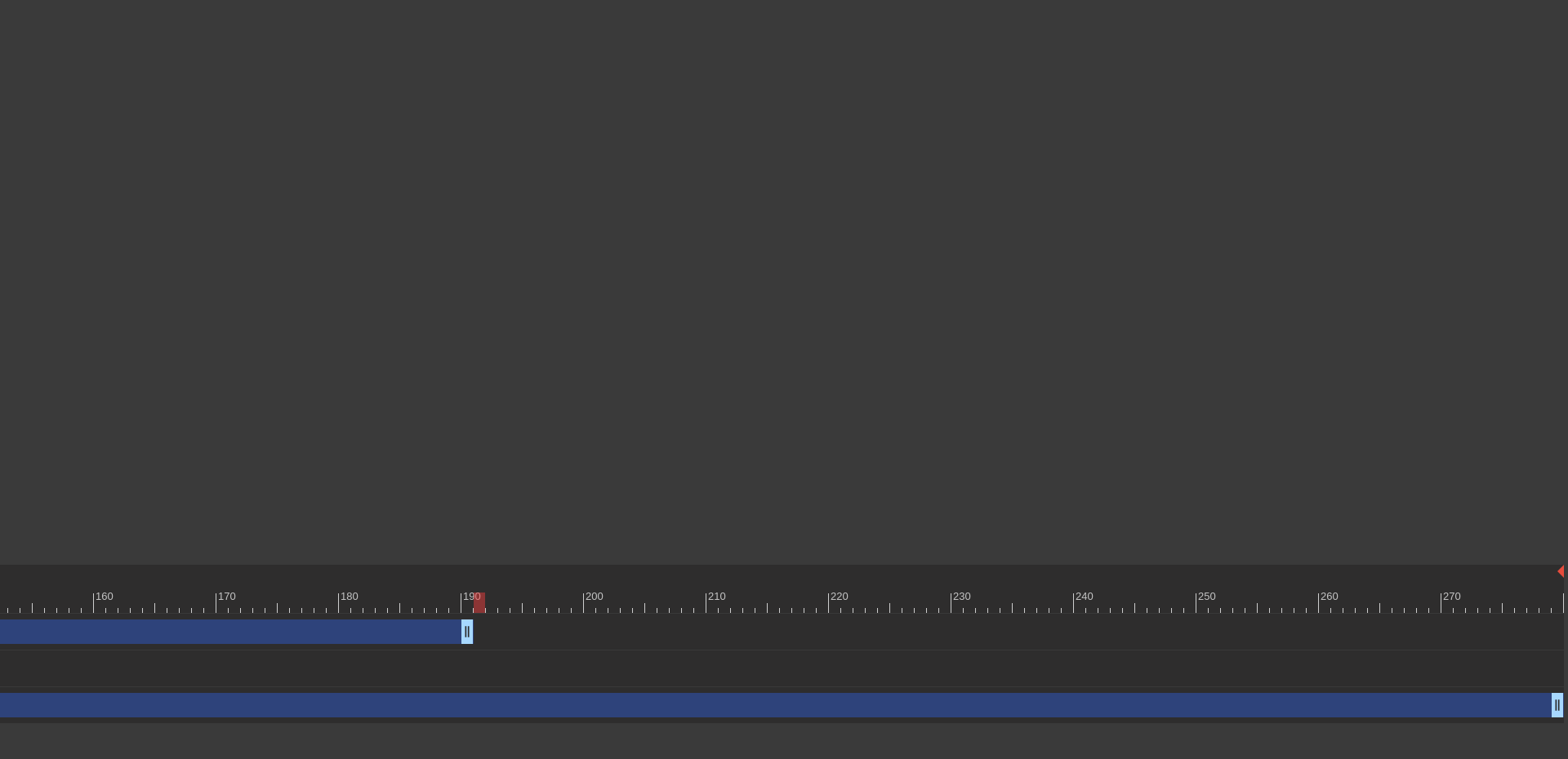
drag, startPoint x: 1557, startPoint y: 631, endPoint x: 466, endPoint y: 616, distance: 1091.1
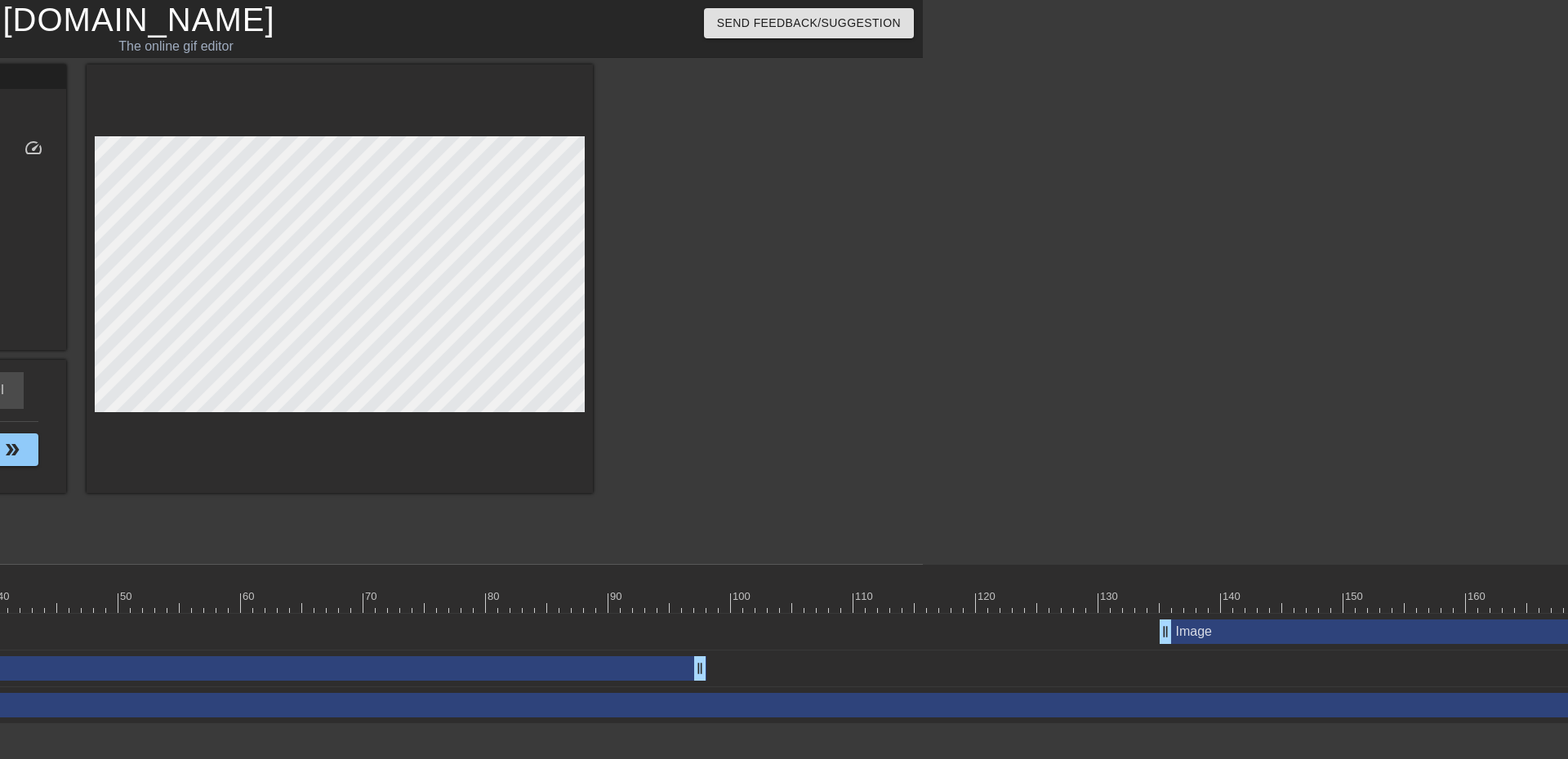
click at [732, 604] on div at bounding box center [1227, 602] width 3417 height 21
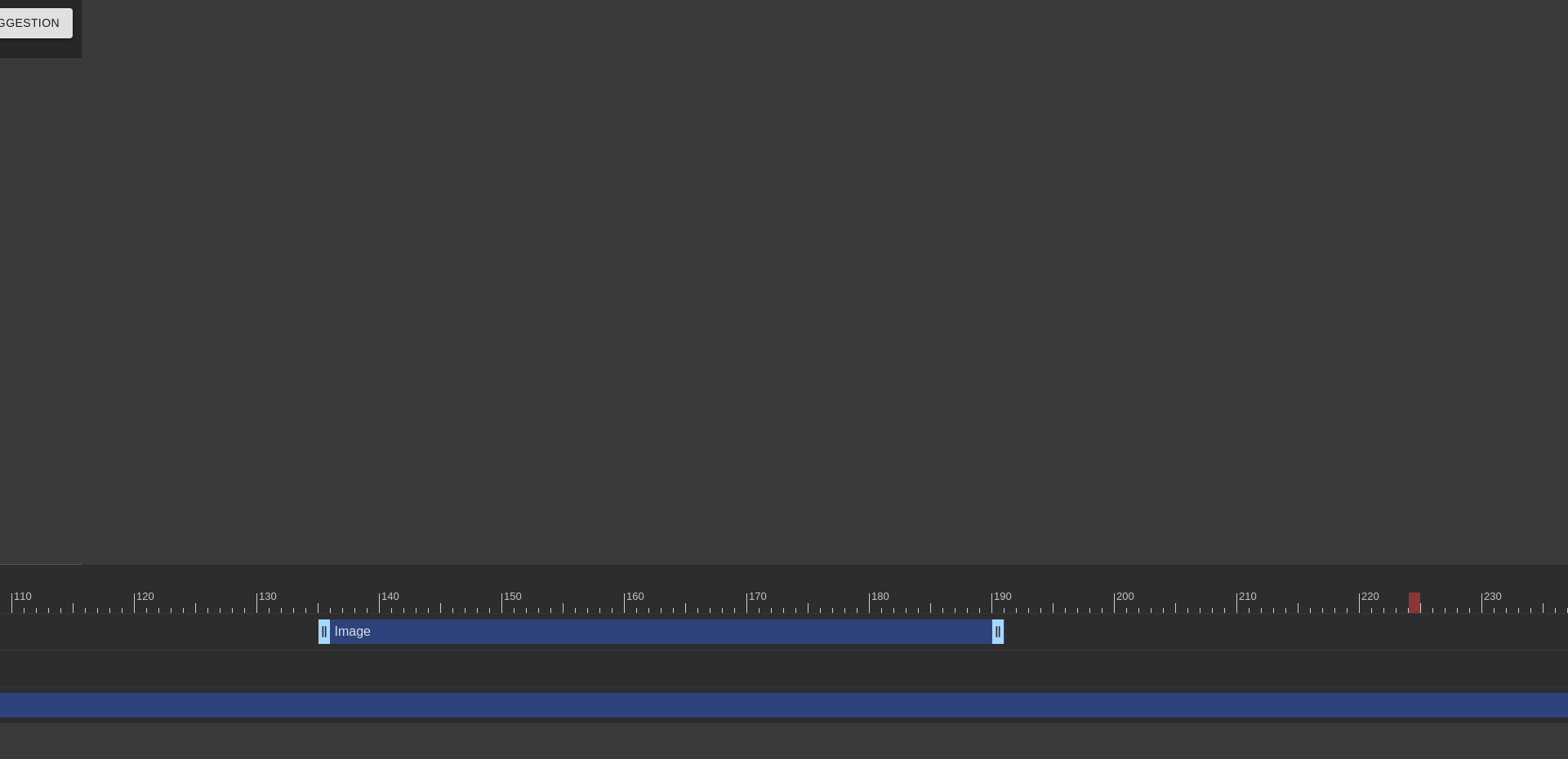
scroll to position [0, 1543]
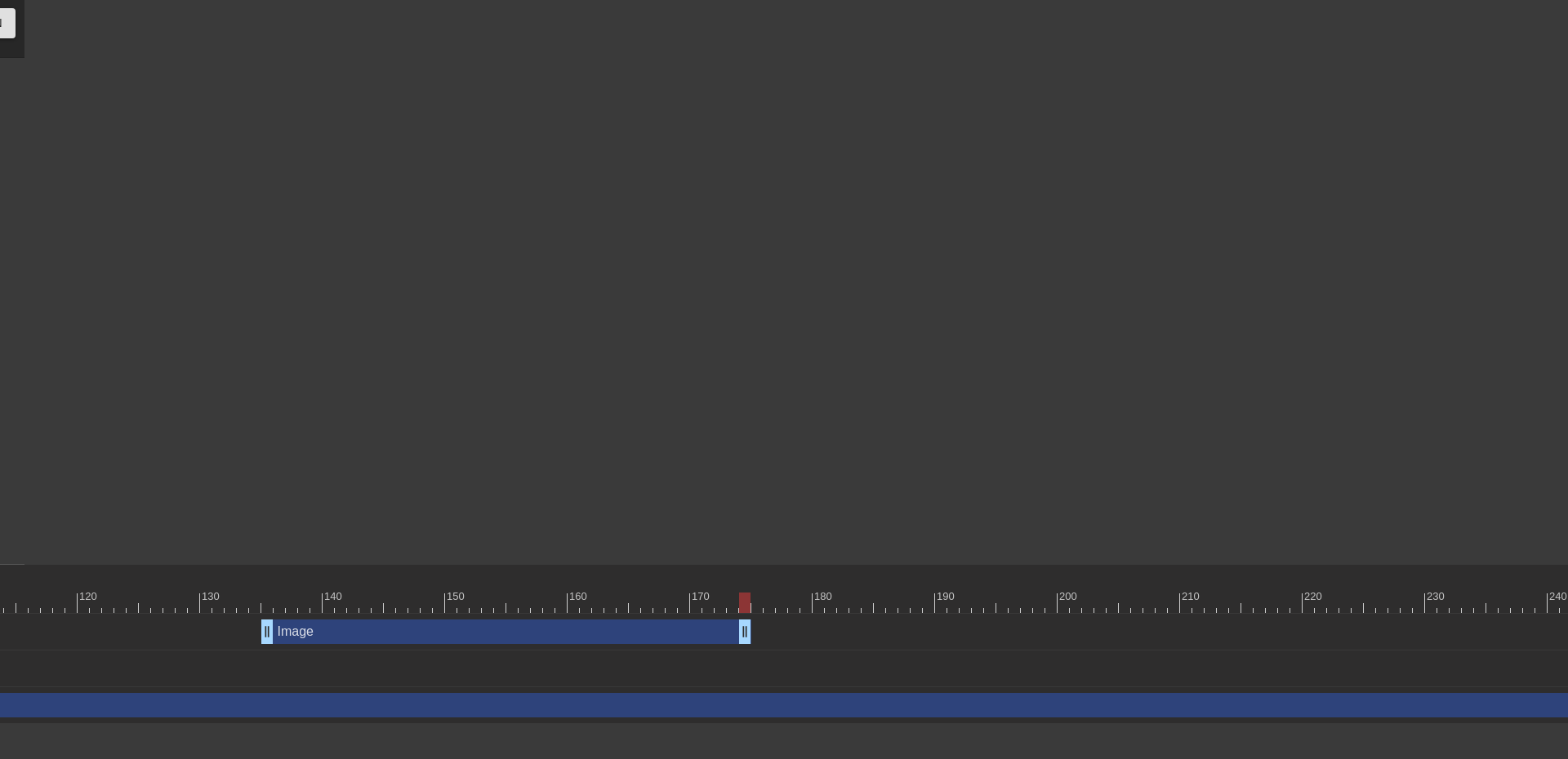
drag, startPoint x: 939, startPoint y: 637, endPoint x: 736, endPoint y: 639, distance: 203.0
click at [228, 603] on div at bounding box center [328, 602] width 3417 height 21
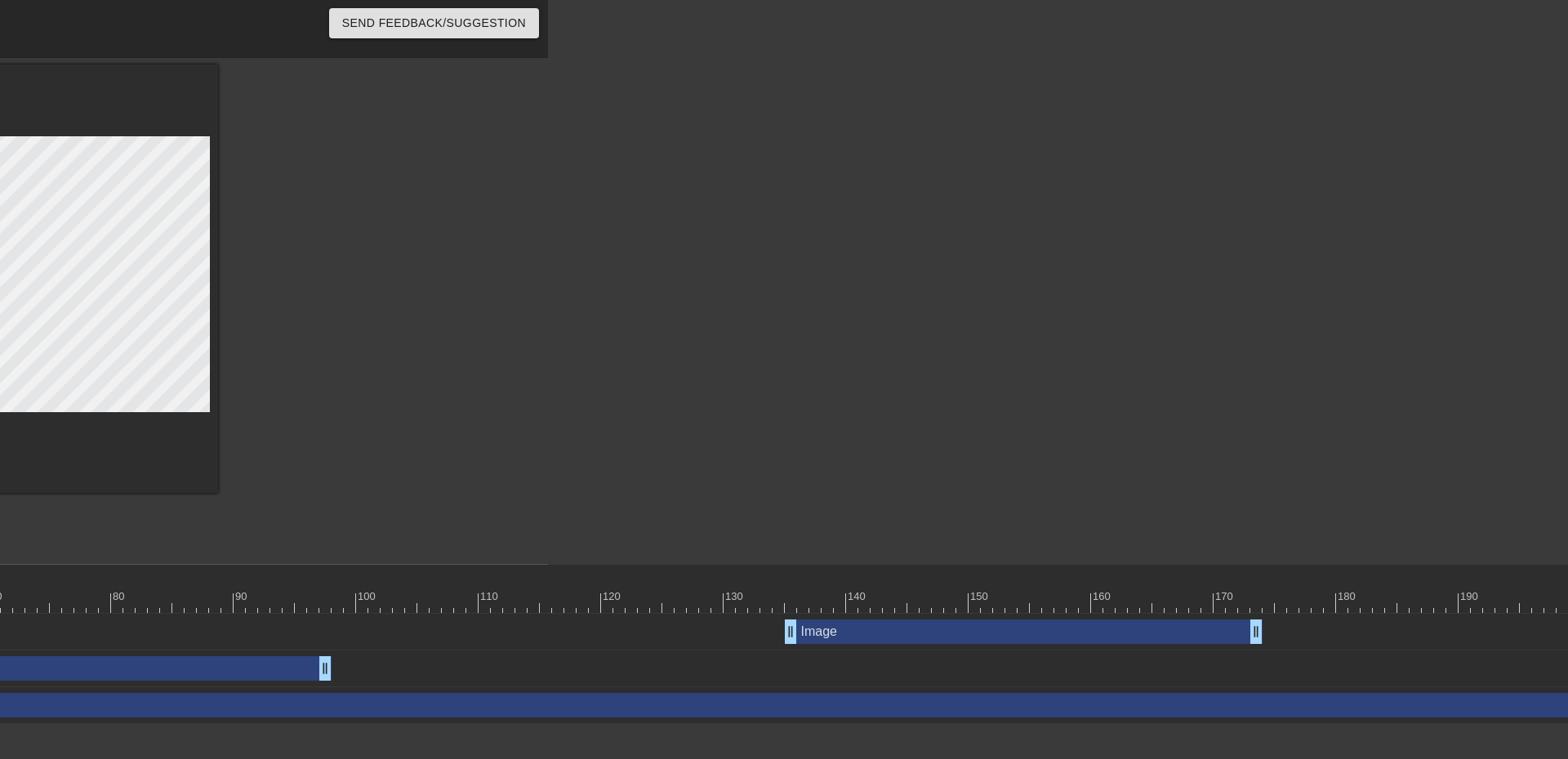
scroll to position [0, 1026]
click at [657, 605] on div at bounding box center [846, 602] width 3417 height 21
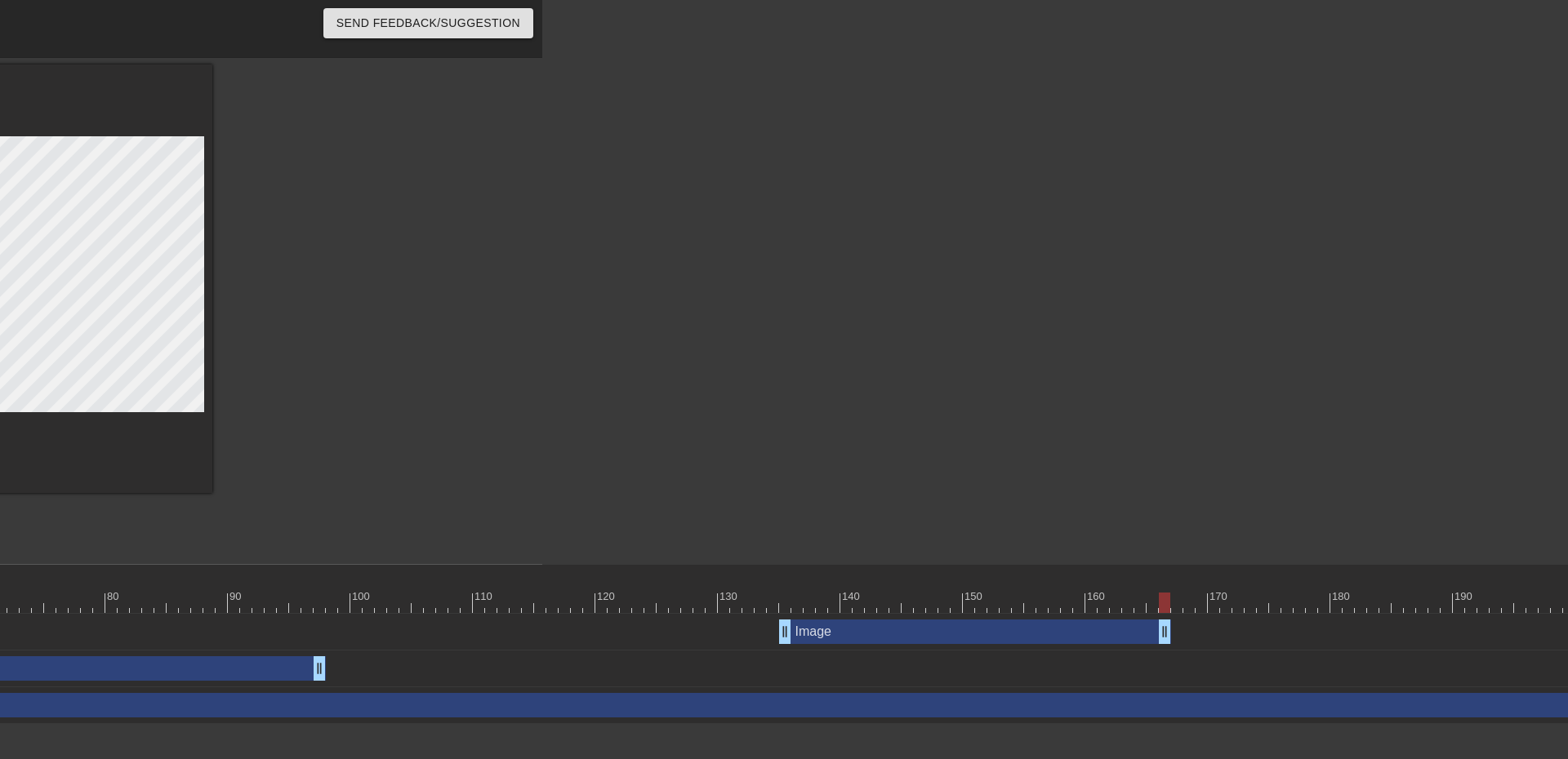
drag, startPoint x: 1250, startPoint y: 637, endPoint x: 1165, endPoint y: 639, distance: 85.0
click at [1013, 599] on div at bounding box center [846, 602] width 3417 height 21
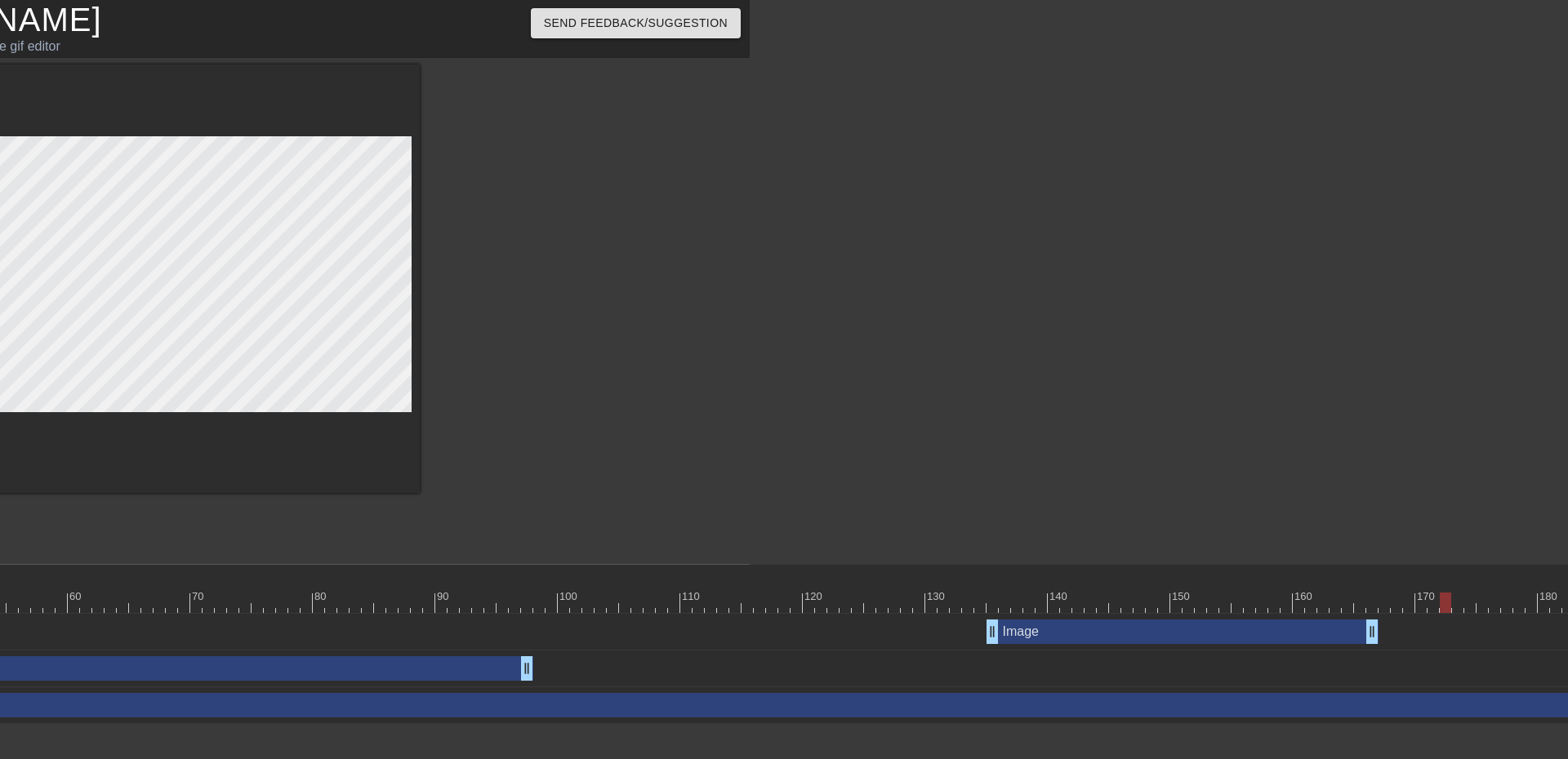
scroll to position [0, 807]
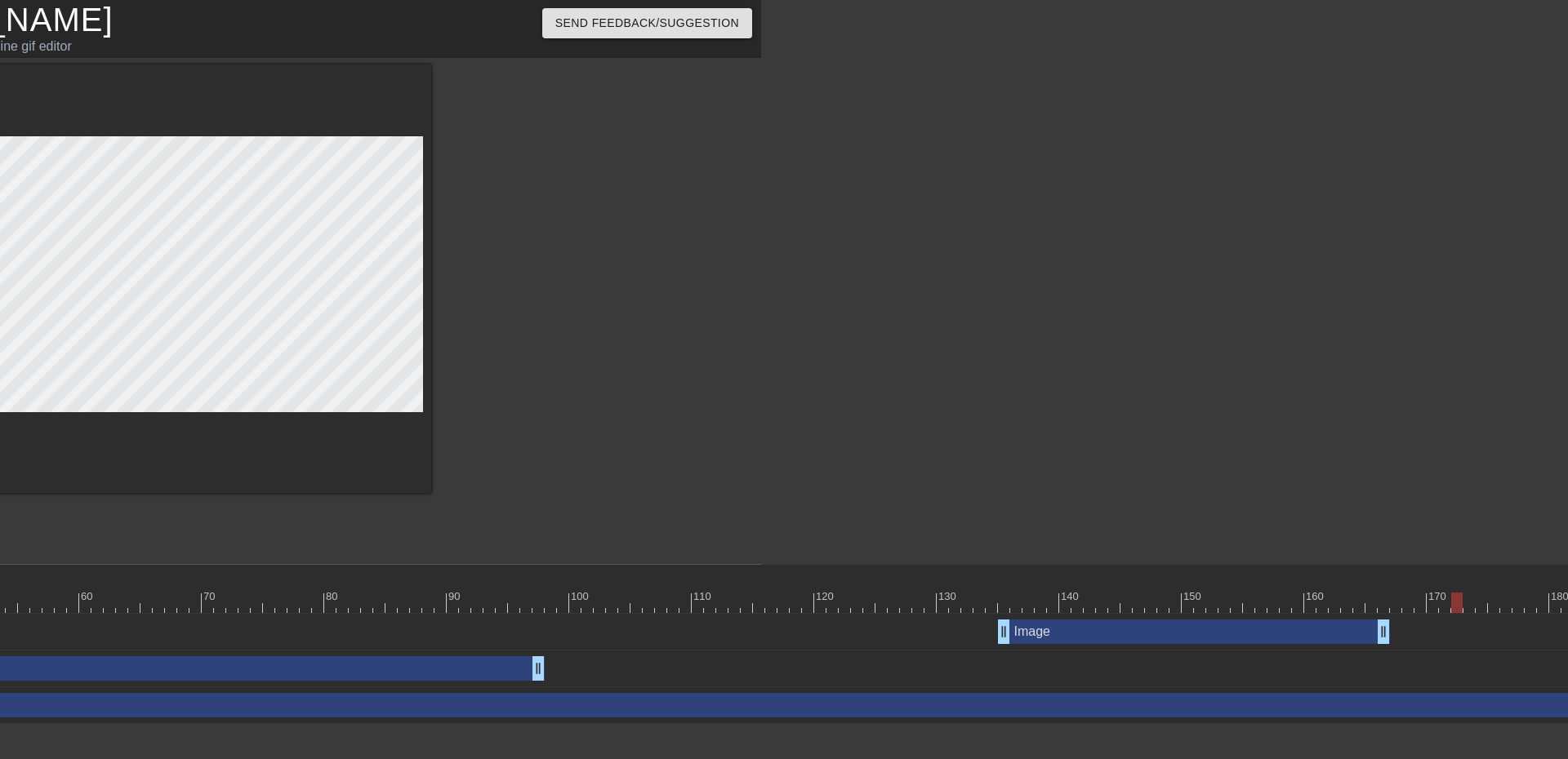
click at [941, 590] on div "130" at bounding box center [948, 597] width 21 height 16
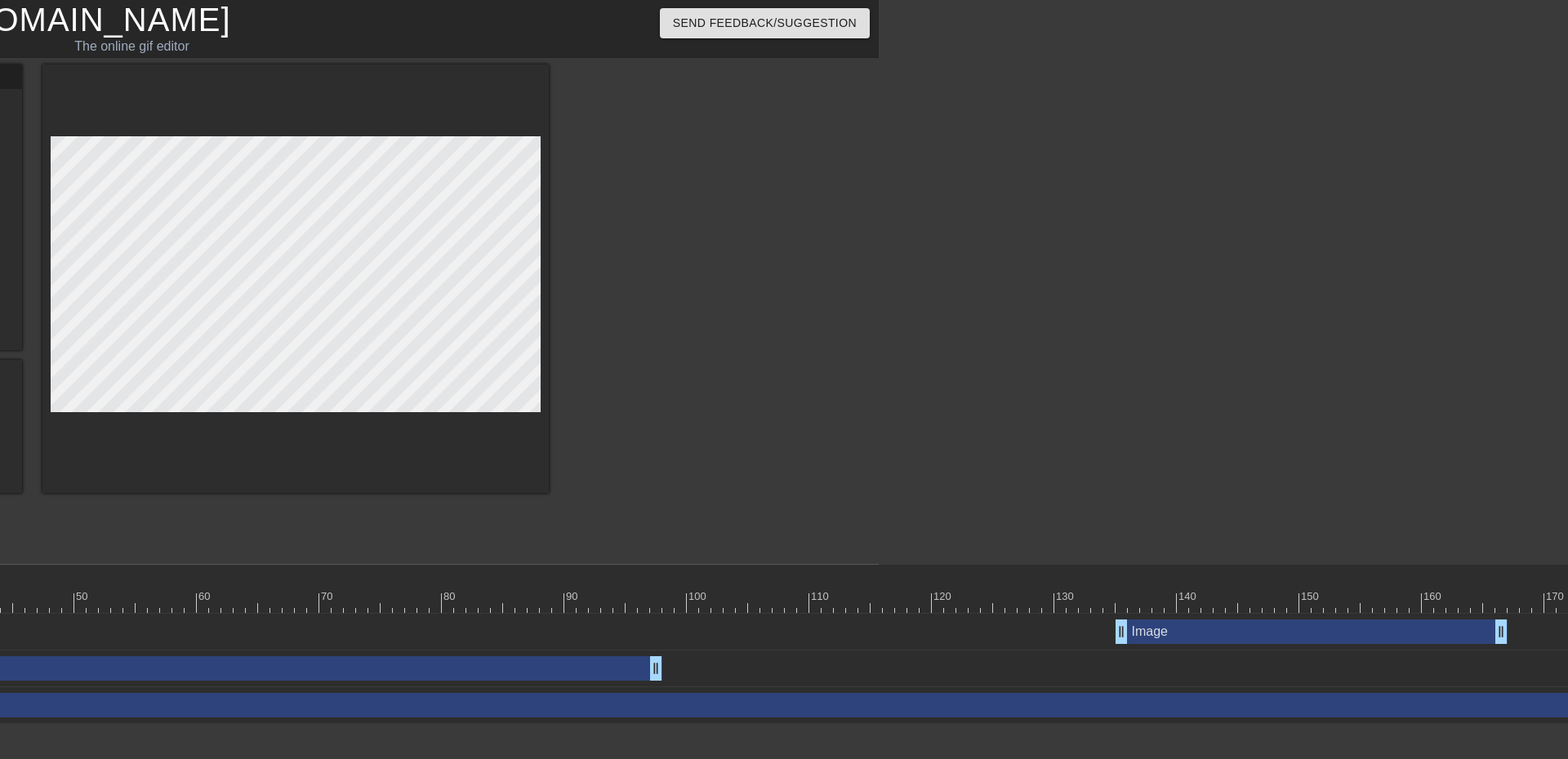
scroll to position [0, 674]
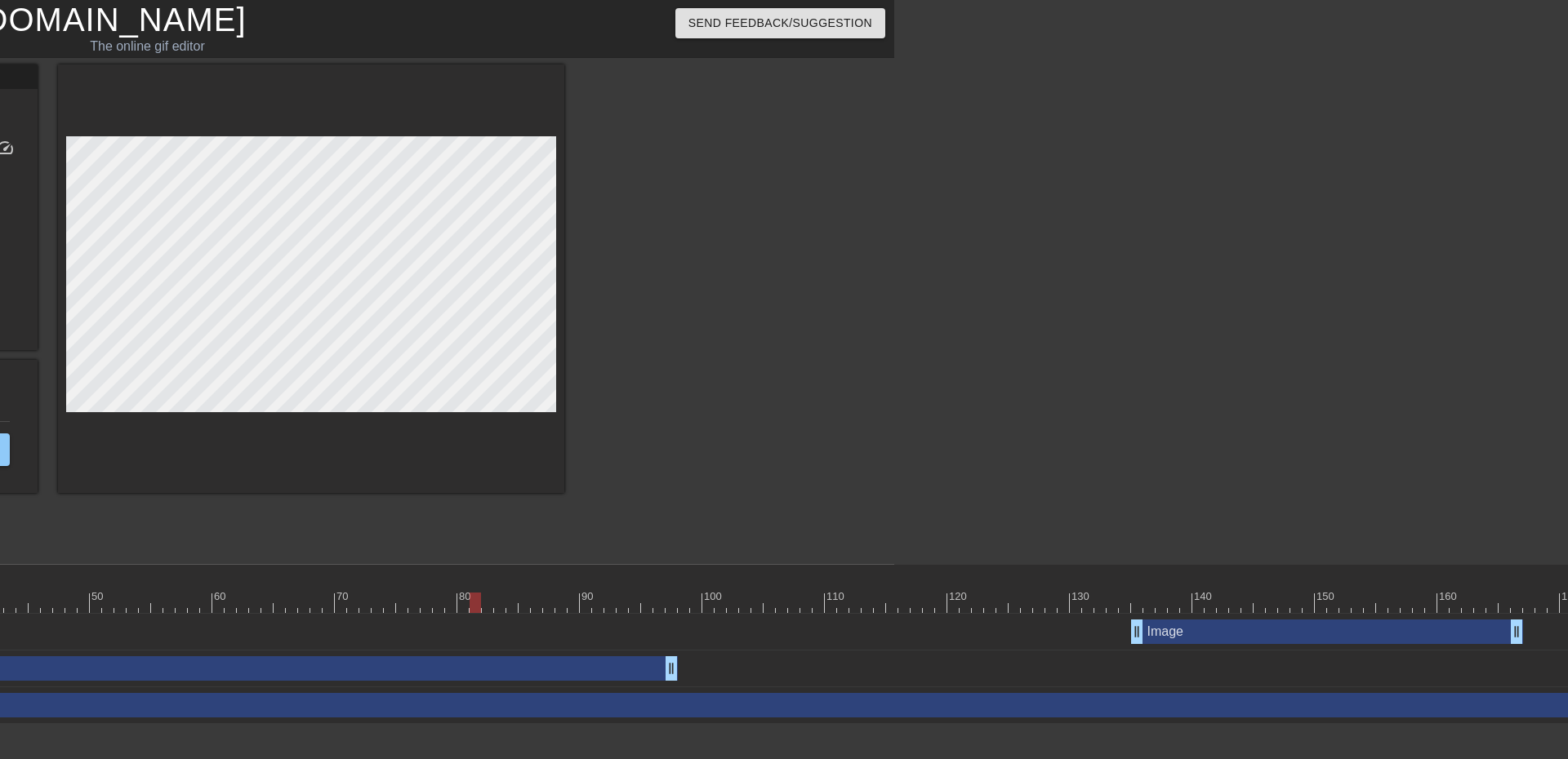
click at [479, 595] on div at bounding box center [1198, 602] width 3417 height 21
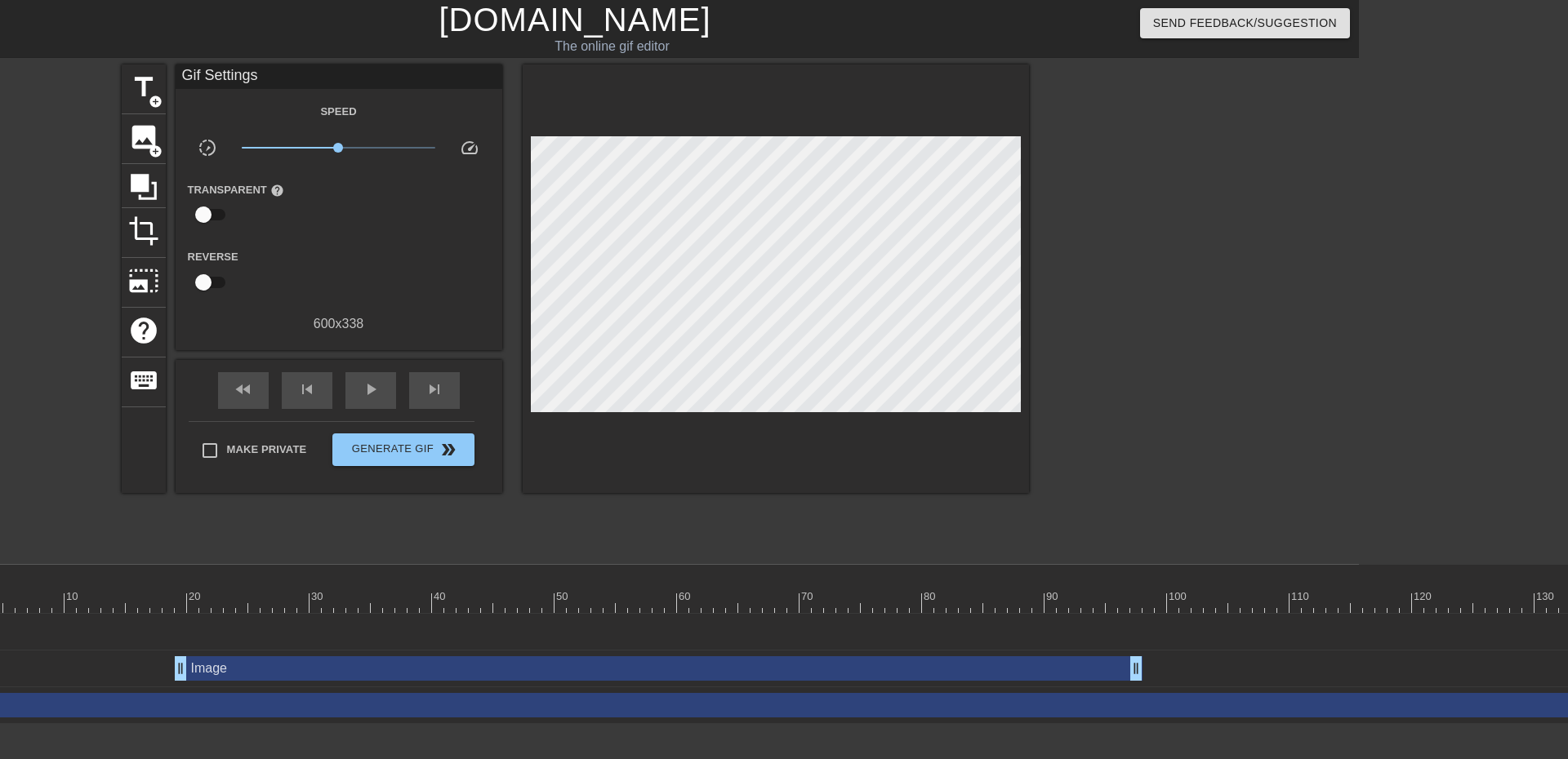
scroll to position [0, 198]
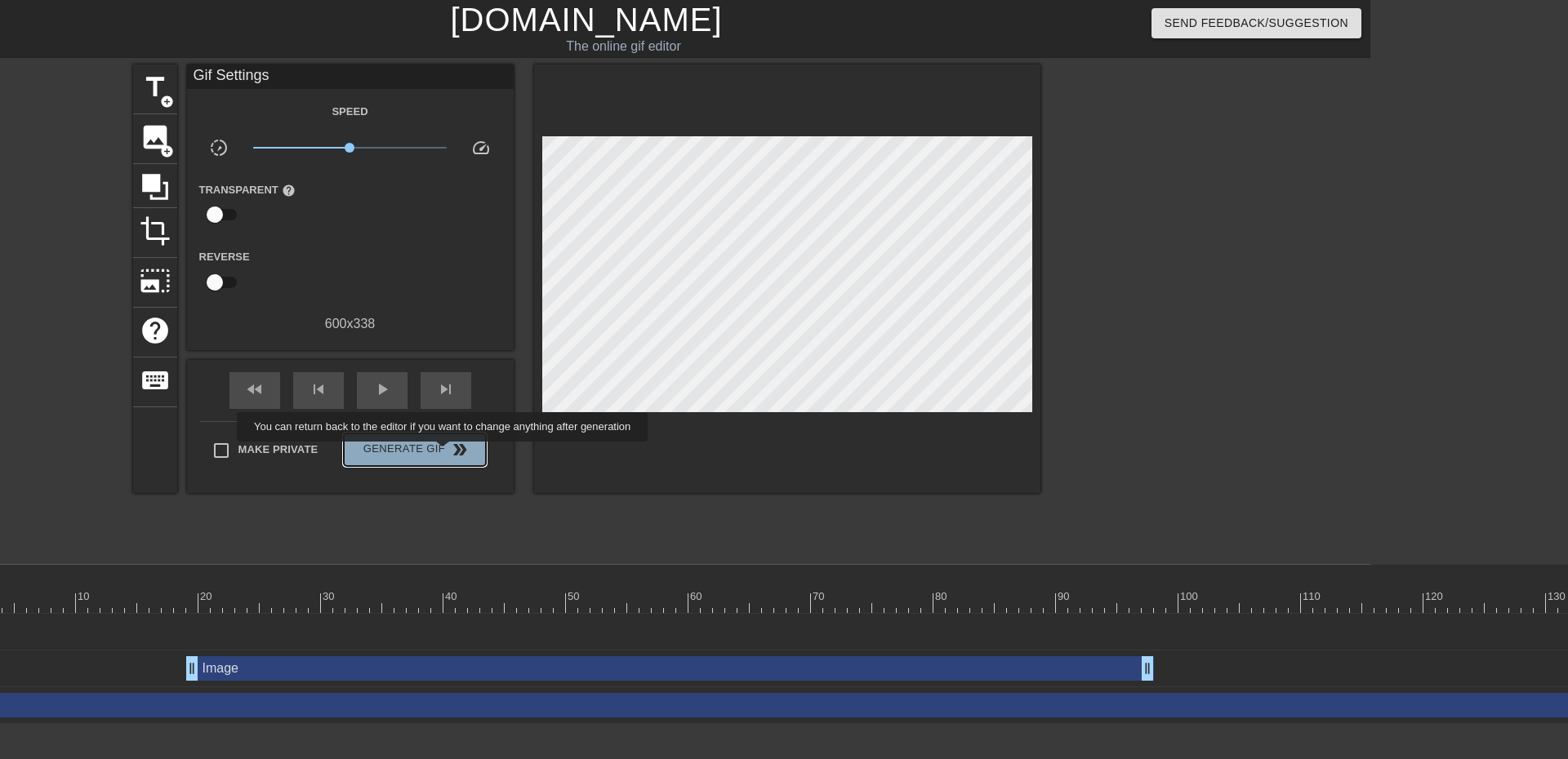
click at [444, 453] on span "Generate Gif double_arrow" at bounding box center [414, 450] width 128 height 20
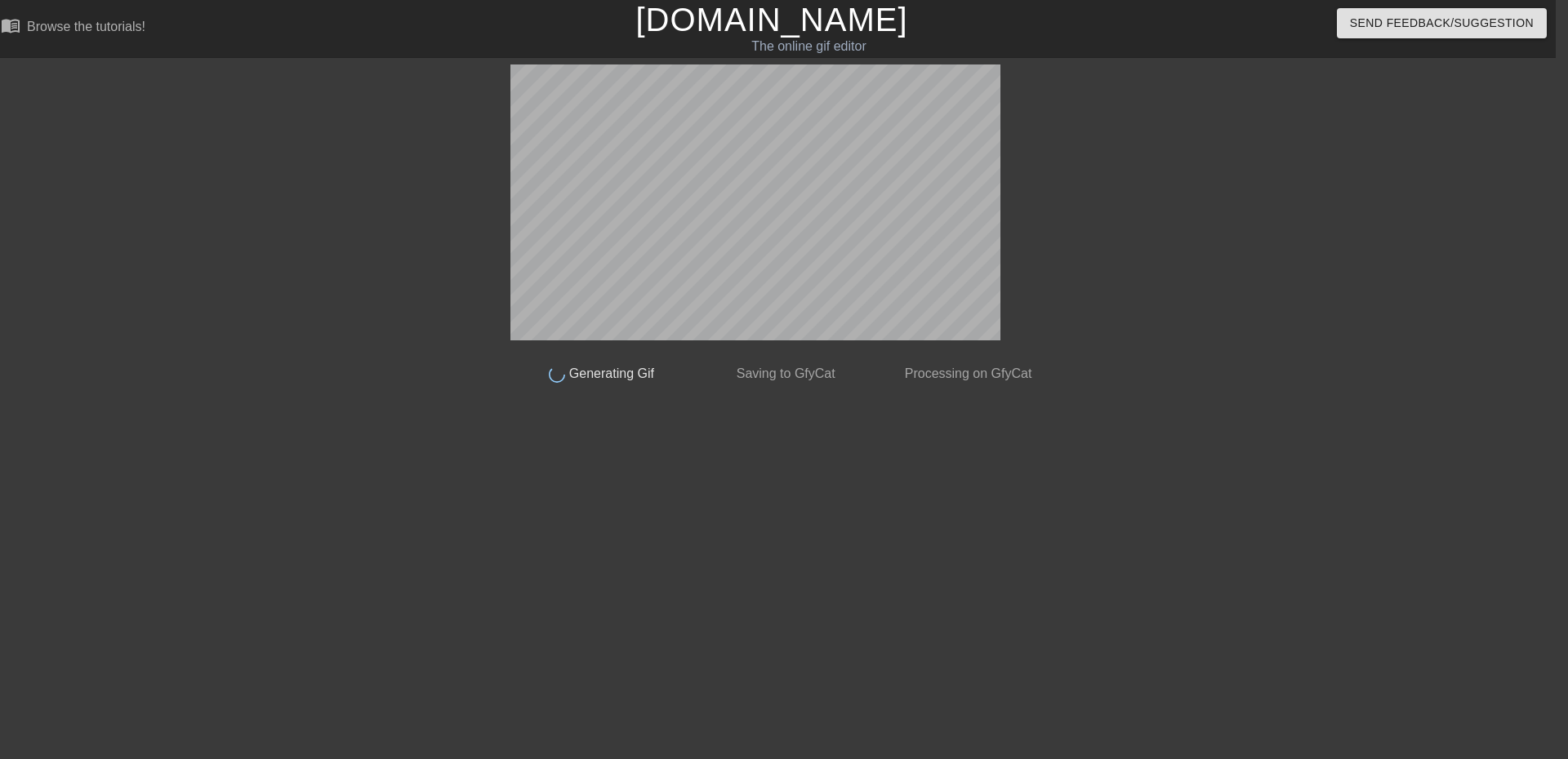
scroll to position [0, 12]
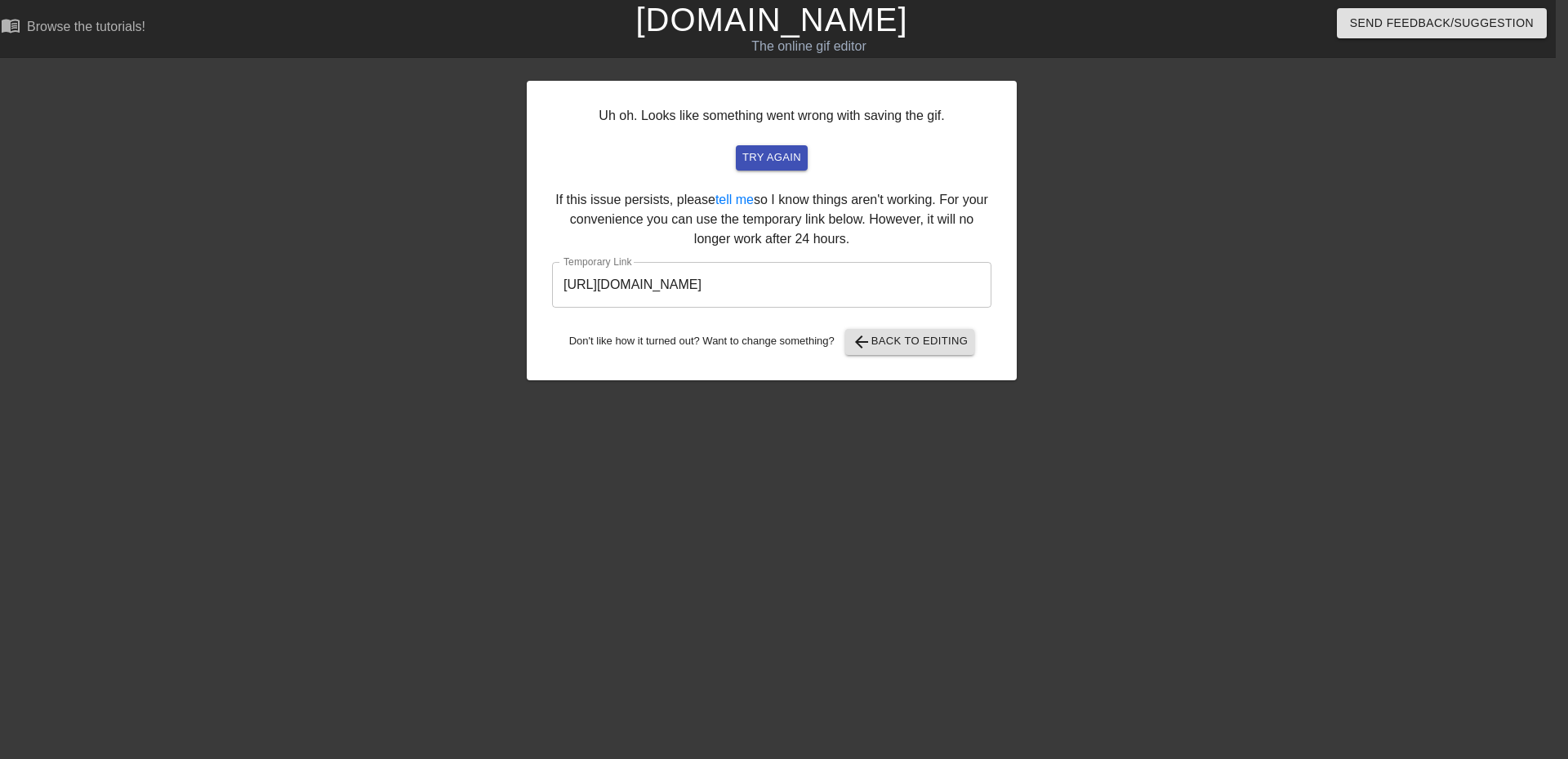
click at [653, 275] on input "[URL][DOMAIN_NAME]" at bounding box center [771, 285] width 439 height 46
click at [917, 349] on span "arrow_back Back to Editing" at bounding box center [910, 342] width 117 height 20
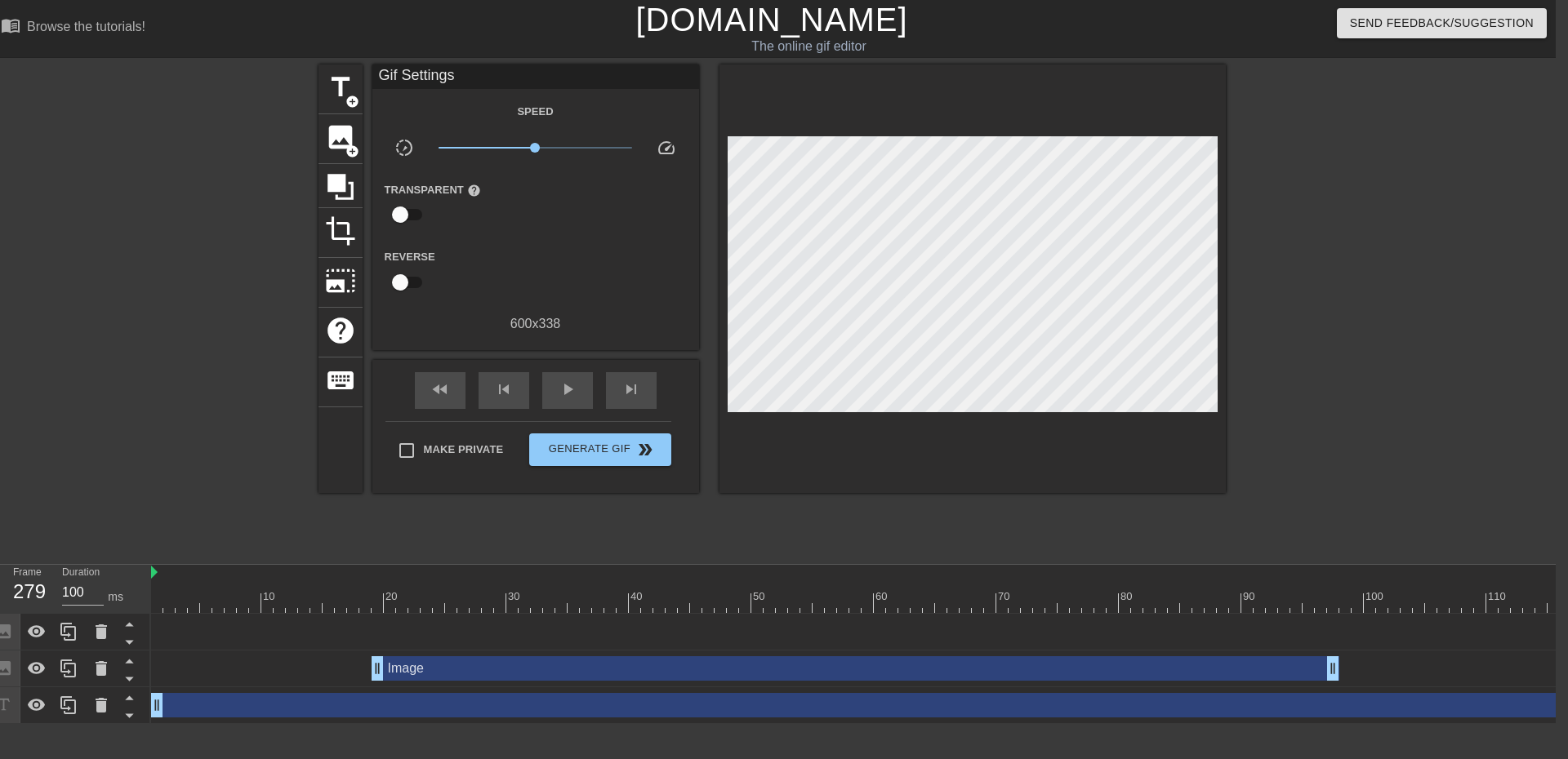
click at [519, 670] on div "Image drag_handle drag_handle" at bounding box center [855, 669] width 967 height 25
click at [272, 521] on div at bounding box center [176, 309] width 245 height 490
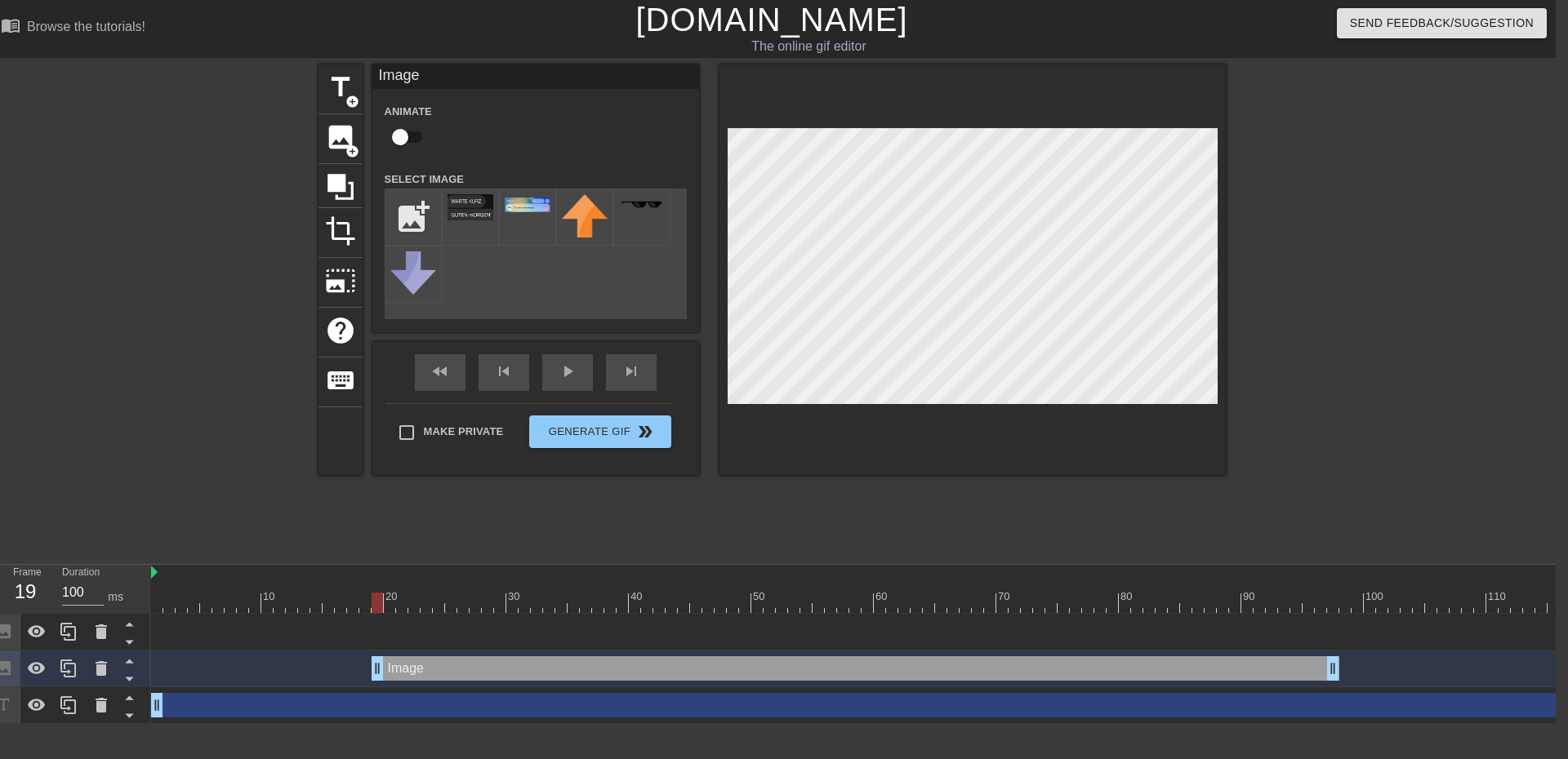
click at [373, 603] on div at bounding box center [377, 602] width 11 height 21
click at [372, 602] on div at bounding box center [377, 602] width 11 height 21
click at [427, 670] on div "Image drag_handle drag_handle" at bounding box center [855, 669] width 967 height 25
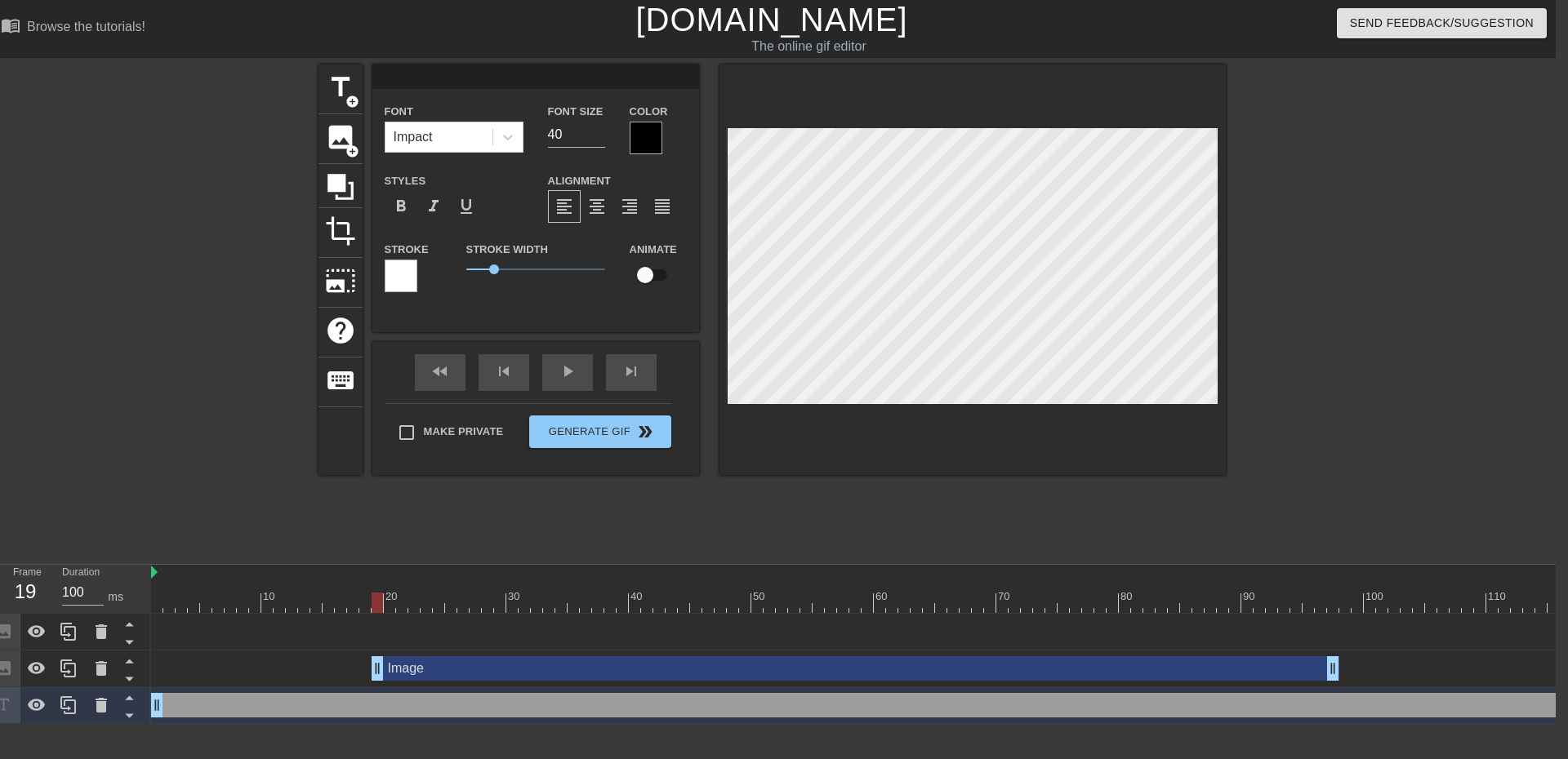
click at [380, 605] on div at bounding box center [377, 602] width 11 height 21
click at [374, 605] on div at bounding box center [377, 602] width 11 height 21
click at [69, 588] on input "100" at bounding box center [83, 593] width 42 height 26
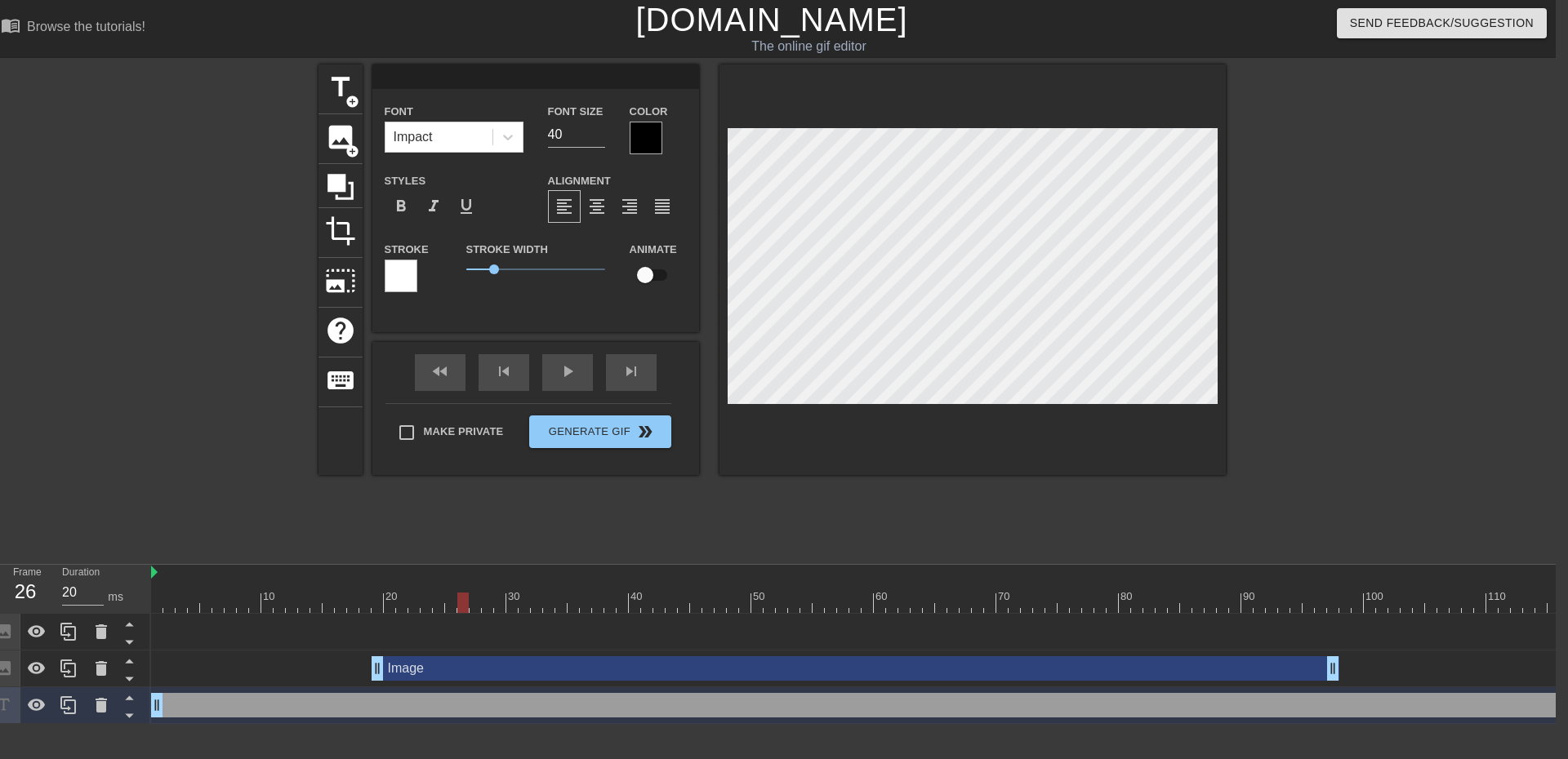
click at [373, 606] on div at bounding box center [377, 602] width 11 height 21
click at [34, 586] on div "19" at bounding box center [25, 592] width 25 height 30
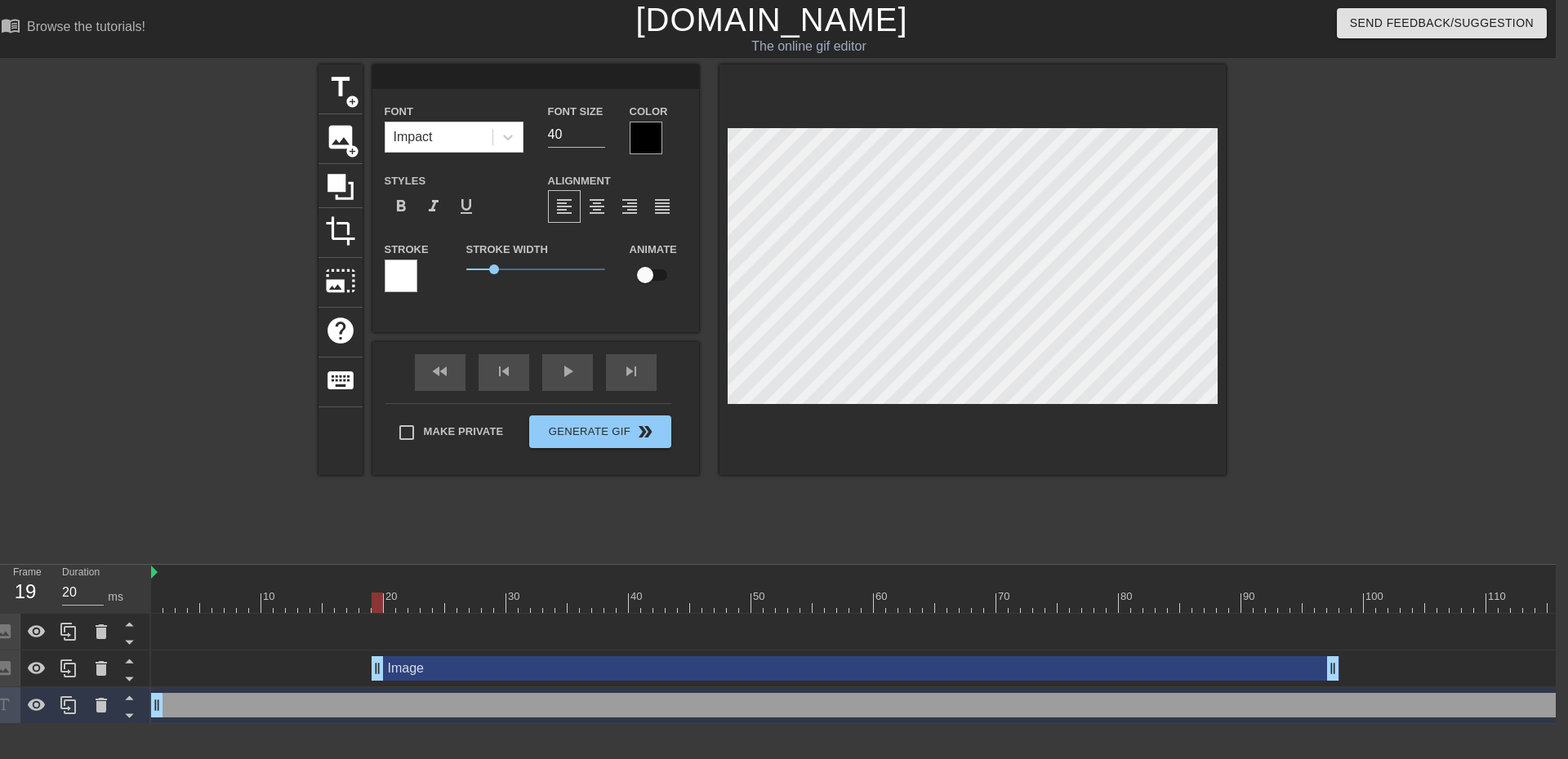
click at [379, 582] on div at bounding box center [377, 592] width 12 height 21
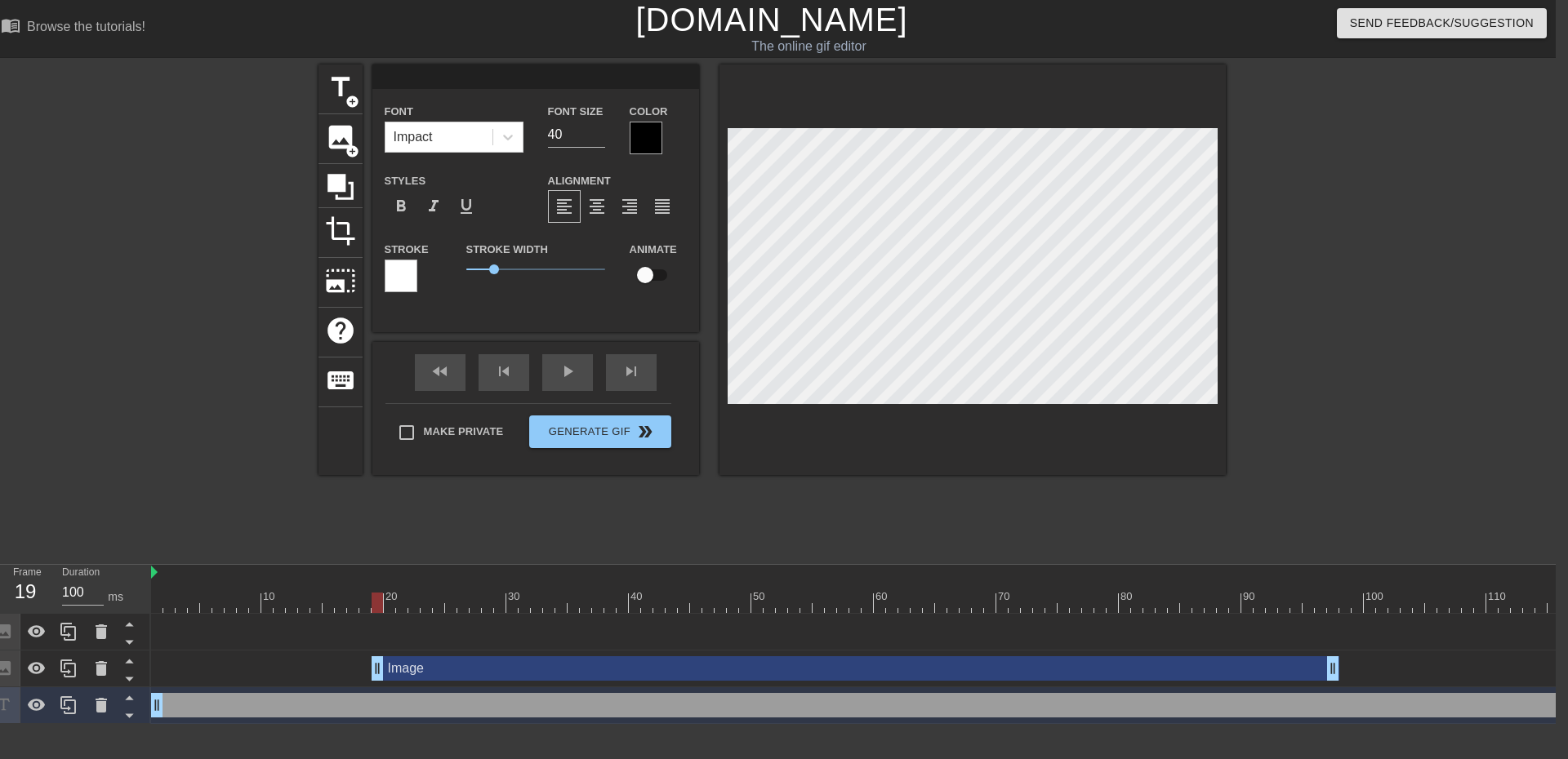
click at [72, 588] on input "100" at bounding box center [83, 593] width 42 height 26
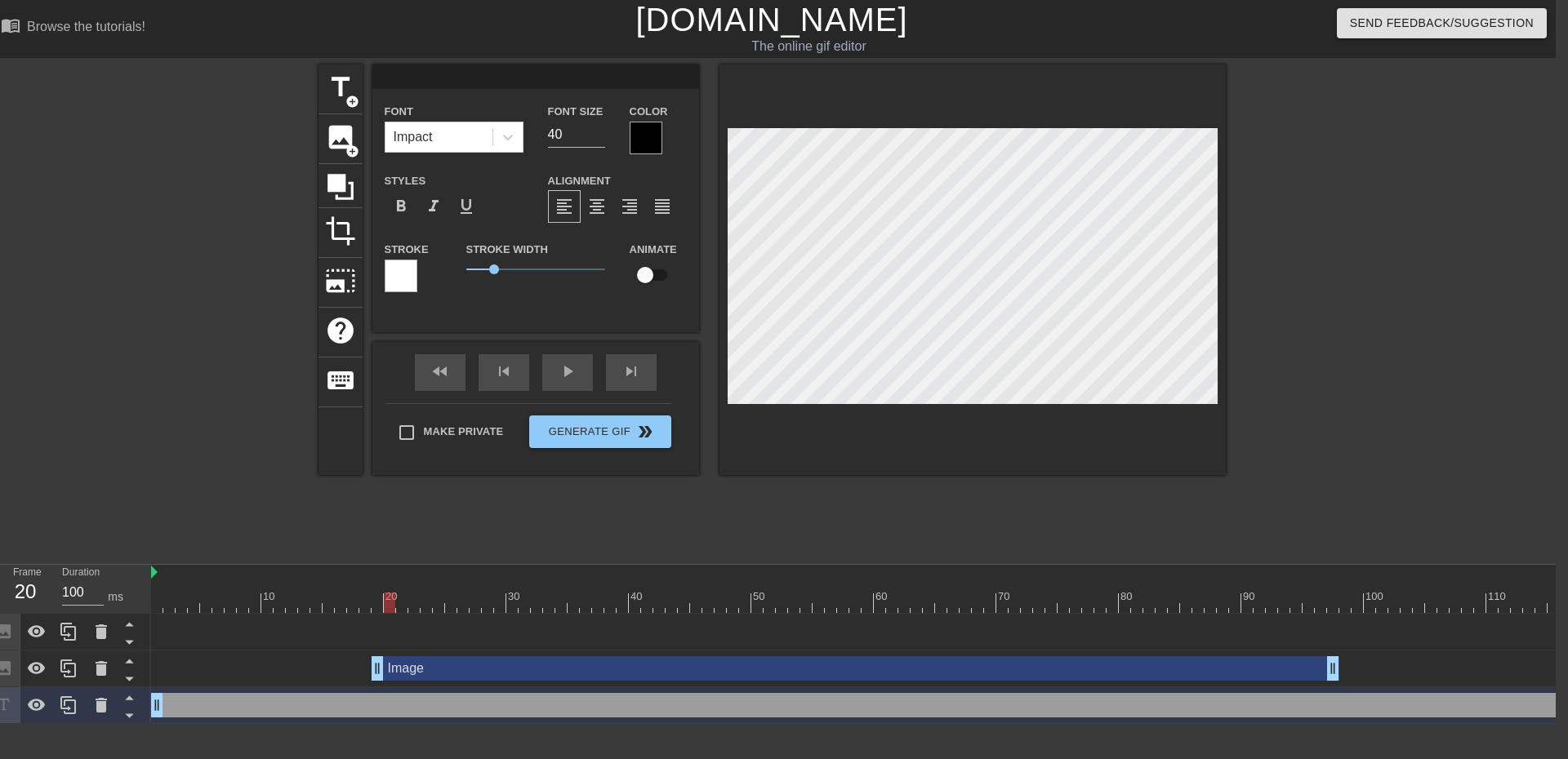
click at [70, 587] on input "100" at bounding box center [83, 593] width 42 height 26
click at [81, 593] on input "100" at bounding box center [83, 593] width 42 height 26
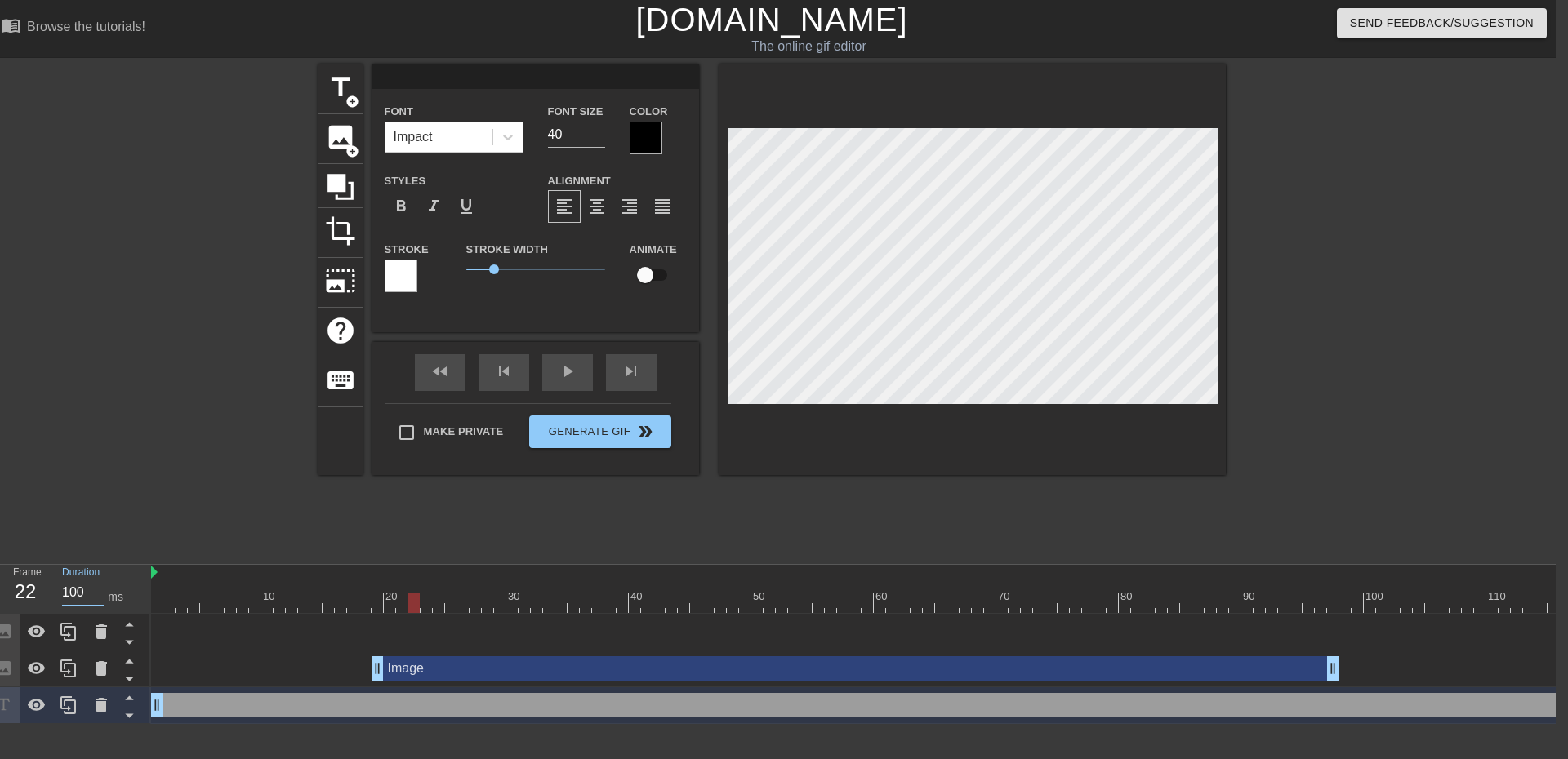
click at [81, 593] on input "100" at bounding box center [83, 593] width 42 height 26
click at [72, 590] on input "100" at bounding box center [83, 593] width 42 height 26
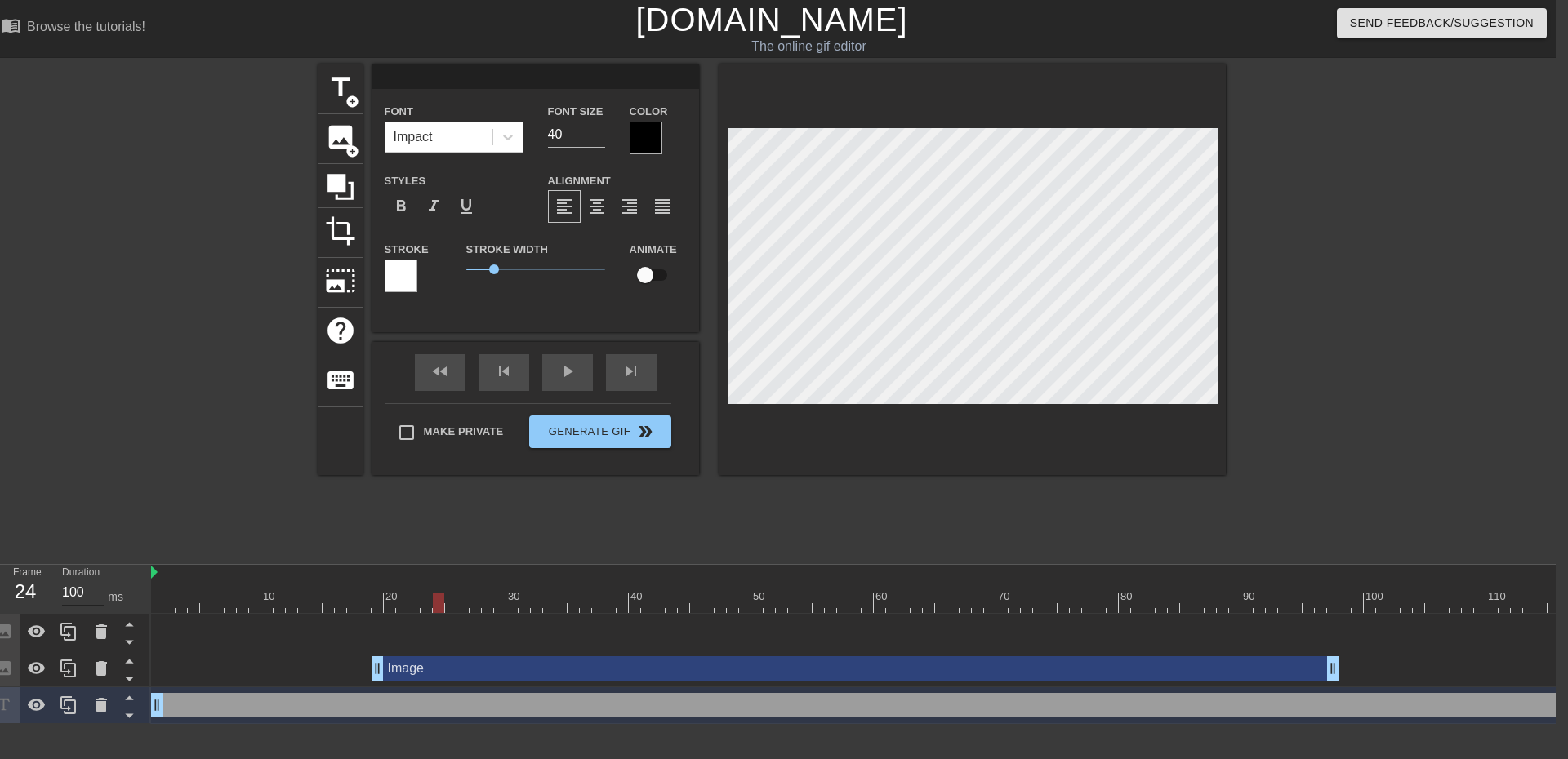
click at [75, 592] on input "100" at bounding box center [83, 593] width 42 height 26
click at [62, 592] on input "100" at bounding box center [83, 593] width 42 height 26
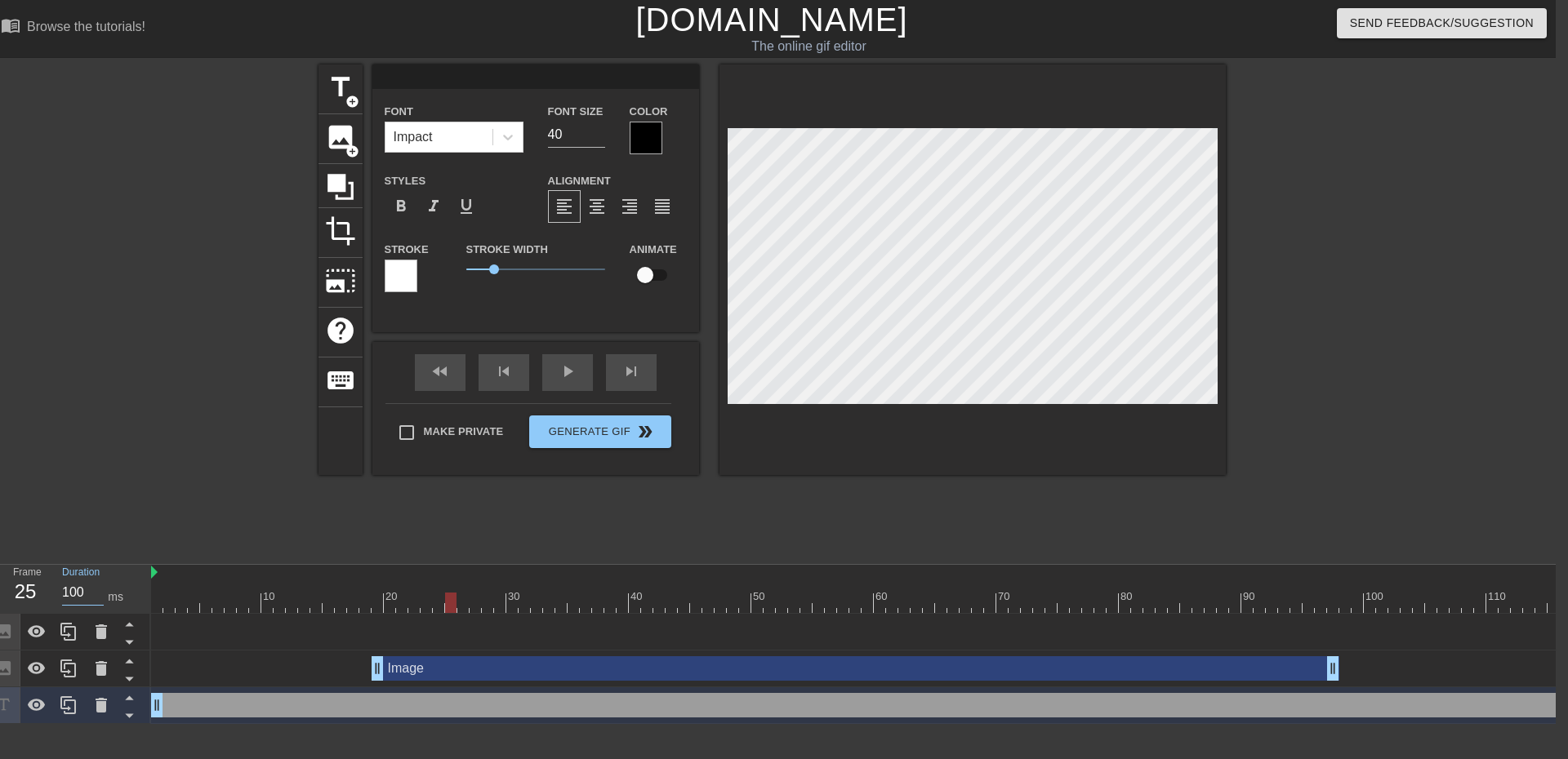
click at [72, 592] on input "100" at bounding box center [83, 593] width 42 height 26
click at [71, 589] on input "100" at bounding box center [83, 593] width 42 height 26
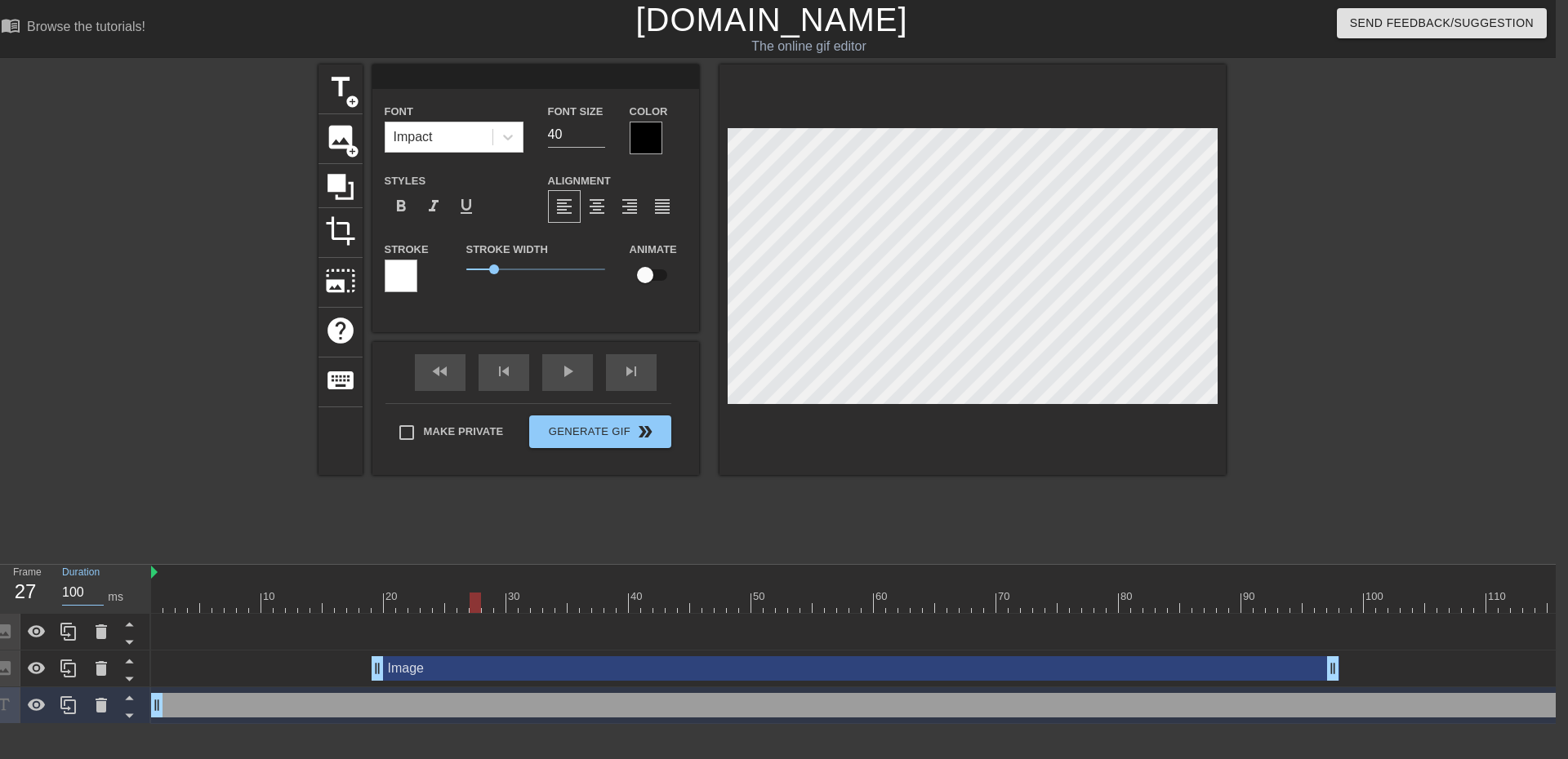
click at [71, 589] on input "100" at bounding box center [83, 593] width 42 height 26
click at [487, 601] on div at bounding box center [487, 602] width 11 height 21
click at [70, 588] on input "100" at bounding box center [83, 593] width 42 height 26
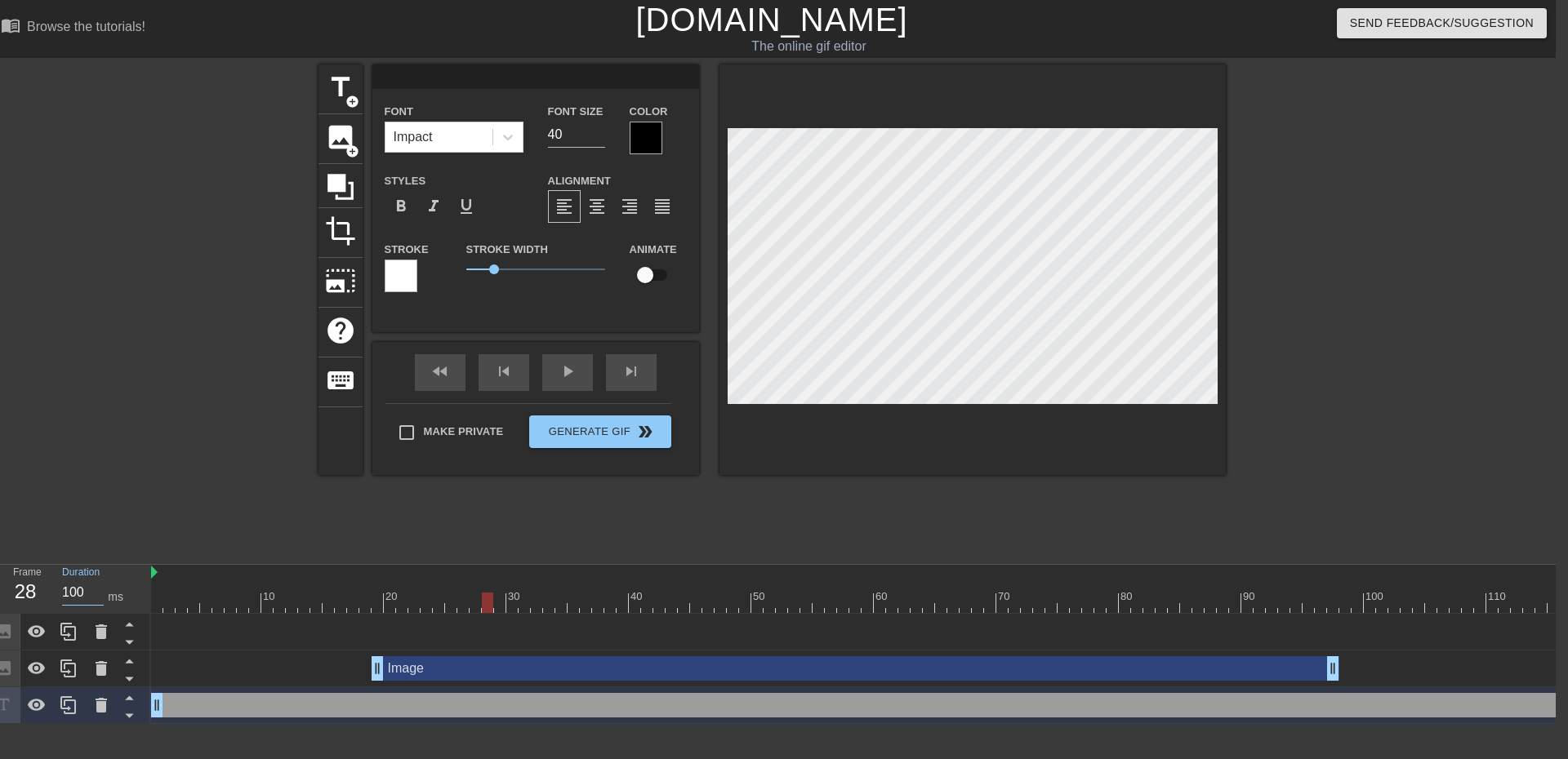
click at [77, 595] on input "100" at bounding box center [83, 593] width 42 height 26
click at [74, 596] on input "100" at bounding box center [83, 593] width 42 height 26
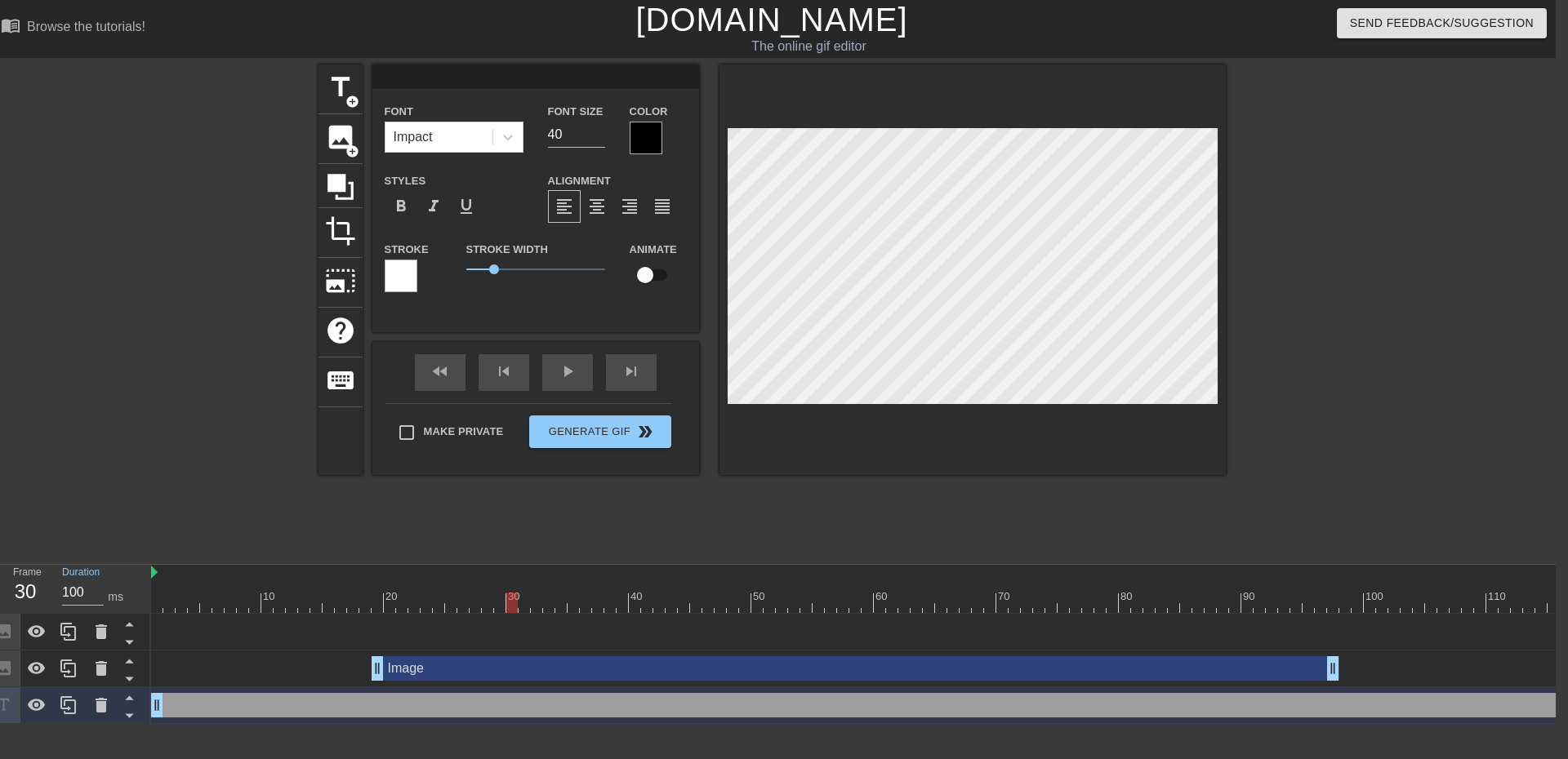
click at [74, 596] on input "100" at bounding box center [83, 593] width 42 height 26
click at [70, 592] on input "100" at bounding box center [83, 593] width 42 height 26
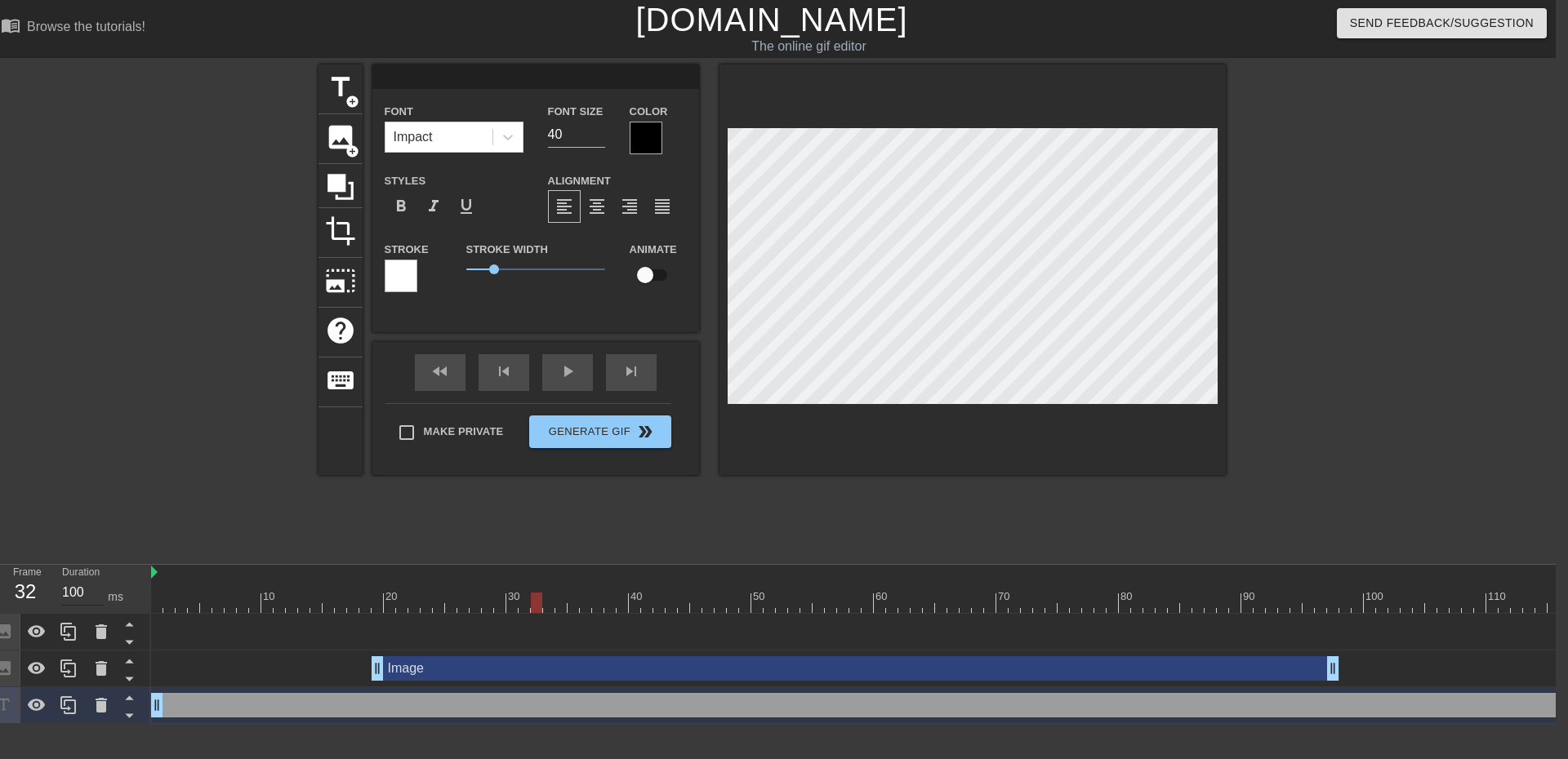
click at [70, 594] on input "100" at bounding box center [83, 593] width 42 height 26
click at [207, 592] on div at bounding box center [206, 592] width 12 height 21
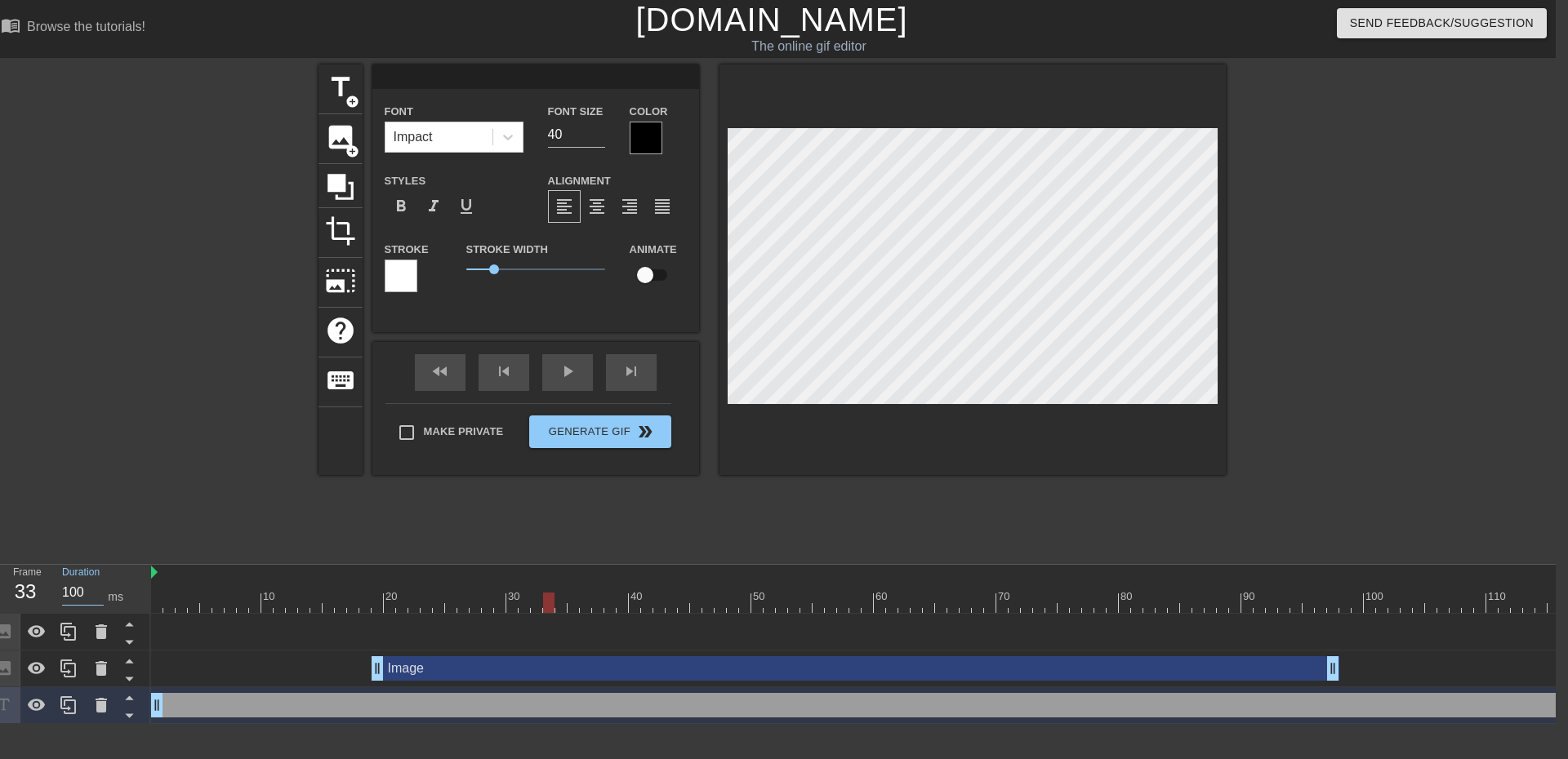
click at [80, 590] on input "100" at bounding box center [83, 593] width 42 height 26
click at [62, 592] on input "100" at bounding box center [83, 593] width 42 height 26
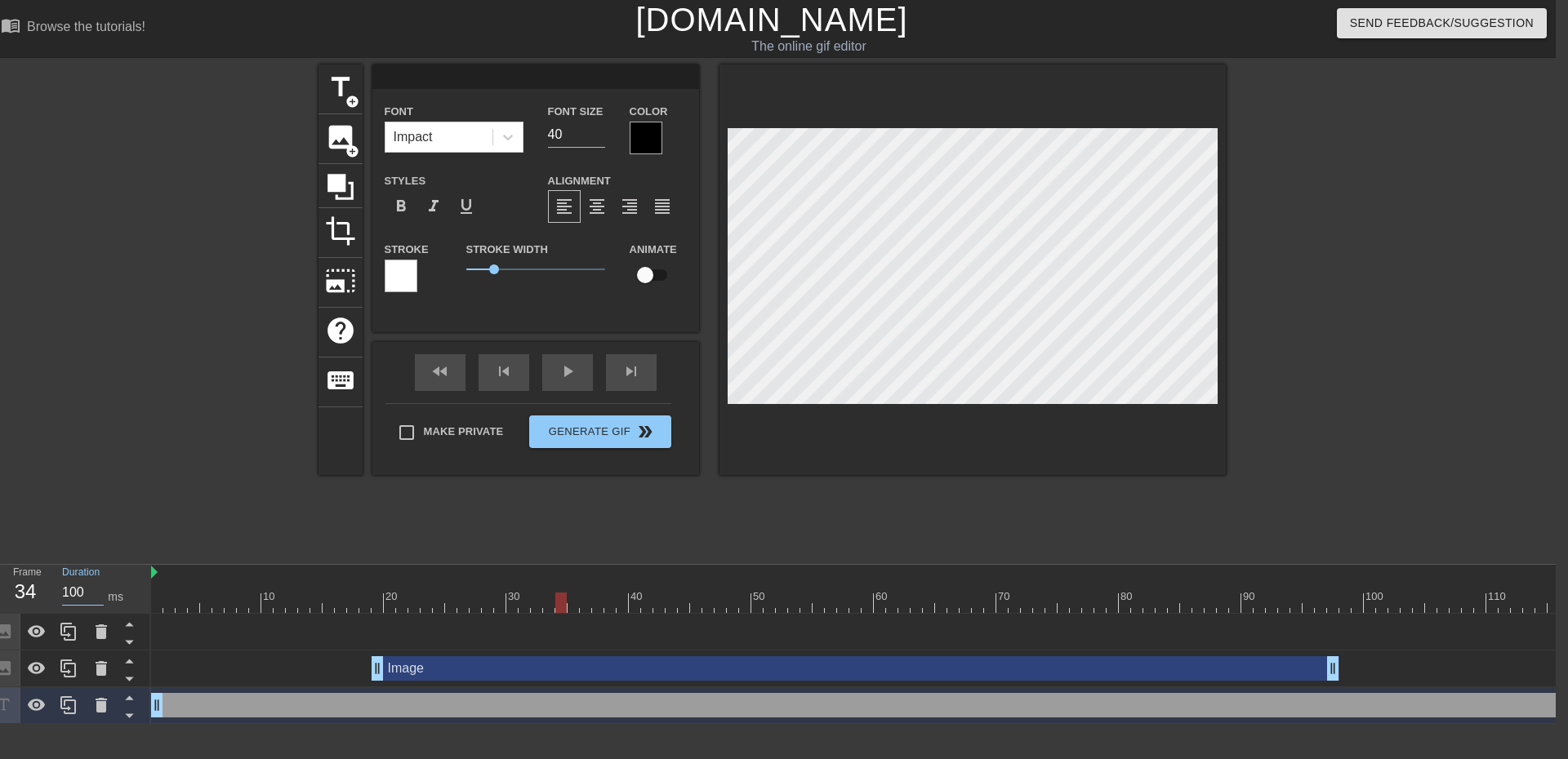
click at [79, 592] on input "100" at bounding box center [83, 593] width 42 height 26
click at [72, 591] on input "100" at bounding box center [83, 593] width 42 height 26
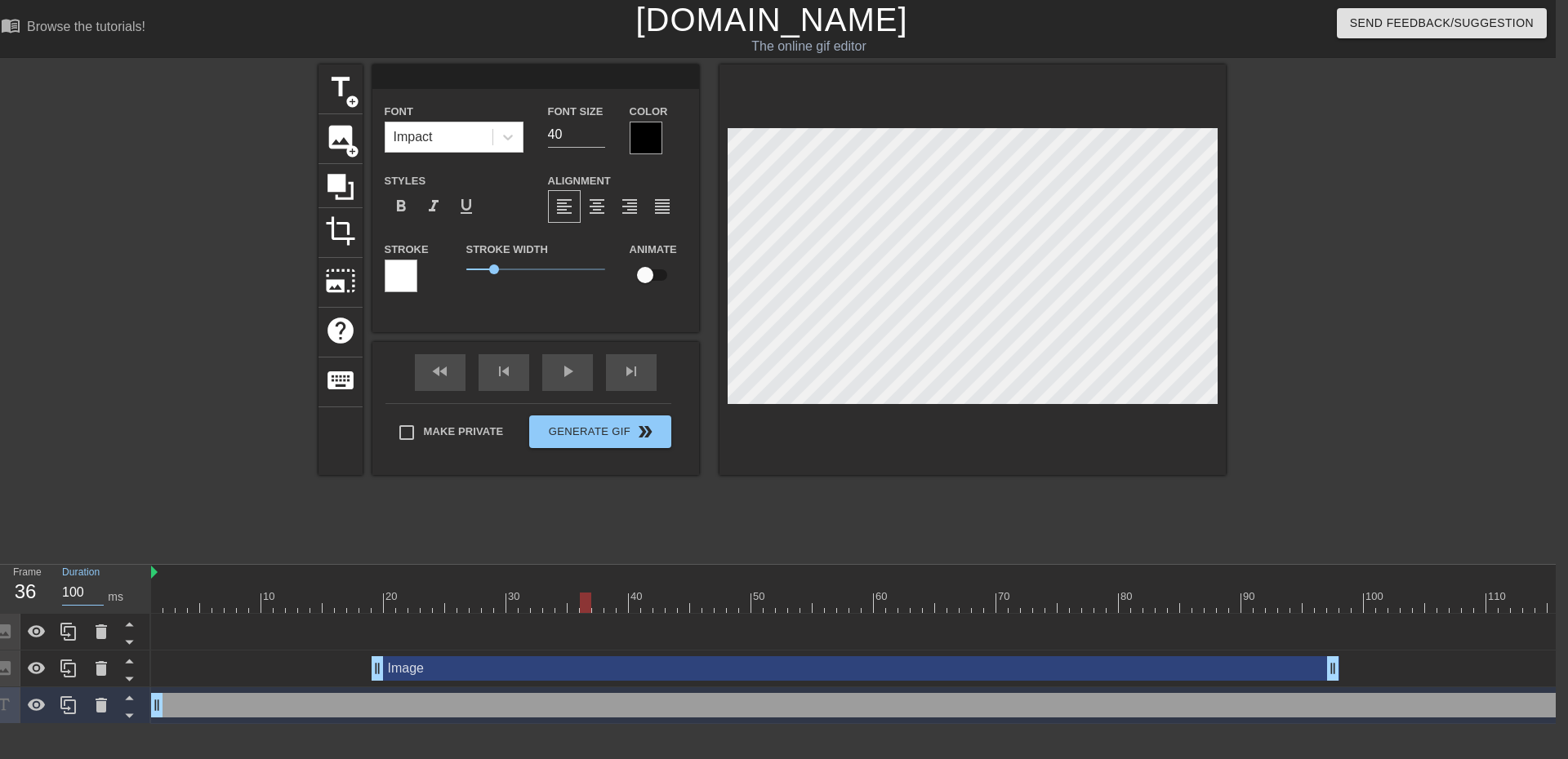
click at [72, 591] on input "100" at bounding box center [83, 593] width 42 height 26
click at [75, 597] on input "100" at bounding box center [83, 593] width 42 height 26
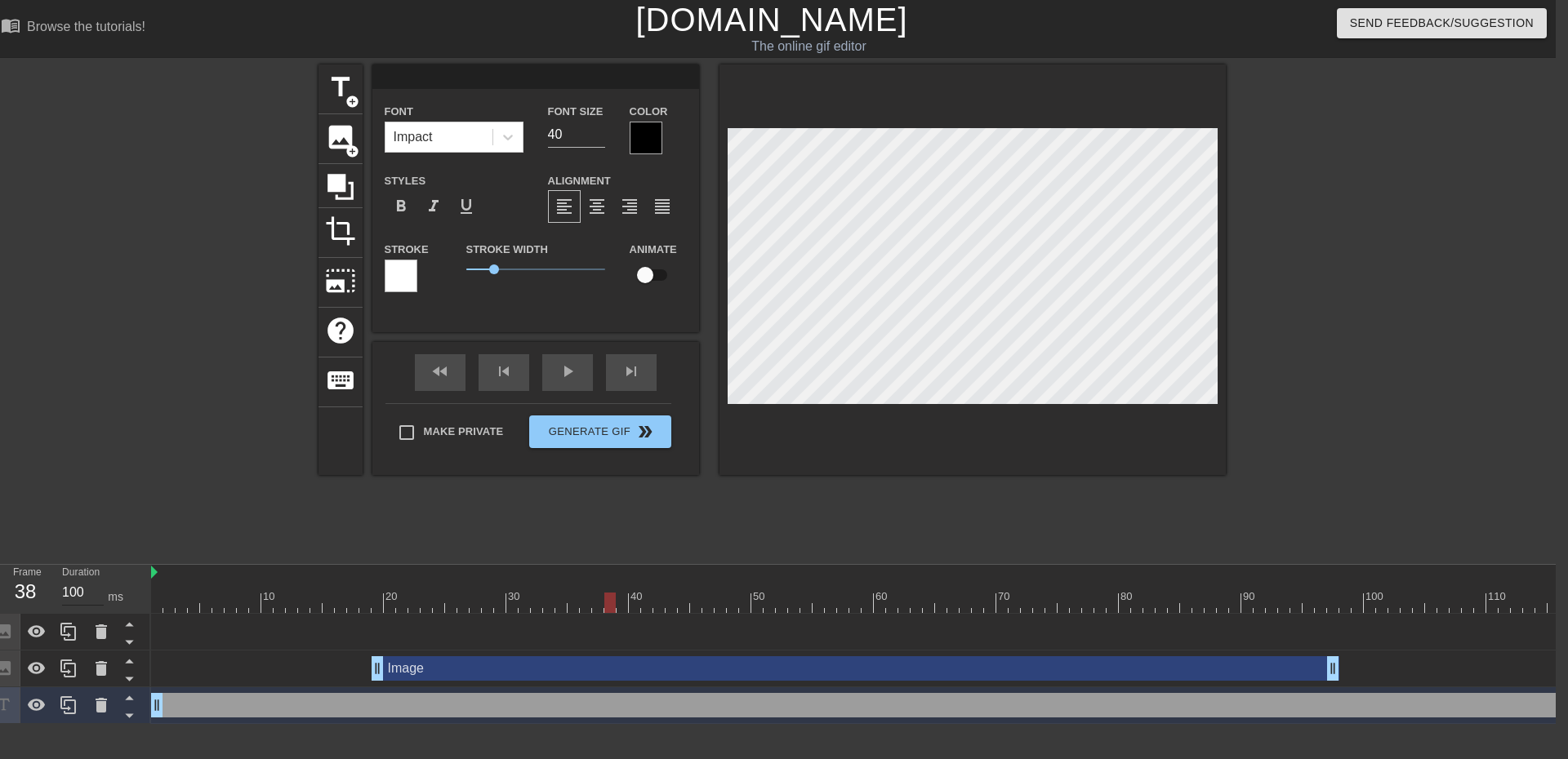
click at [66, 591] on input "100" at bounding box center [83, 593] width 42 height 26
click at [621, 604] on div at bounding box center [622, 602] width 11 height 21
click at [67, 592] on input "100" at bounding box center [83, 593] width 42 height 26
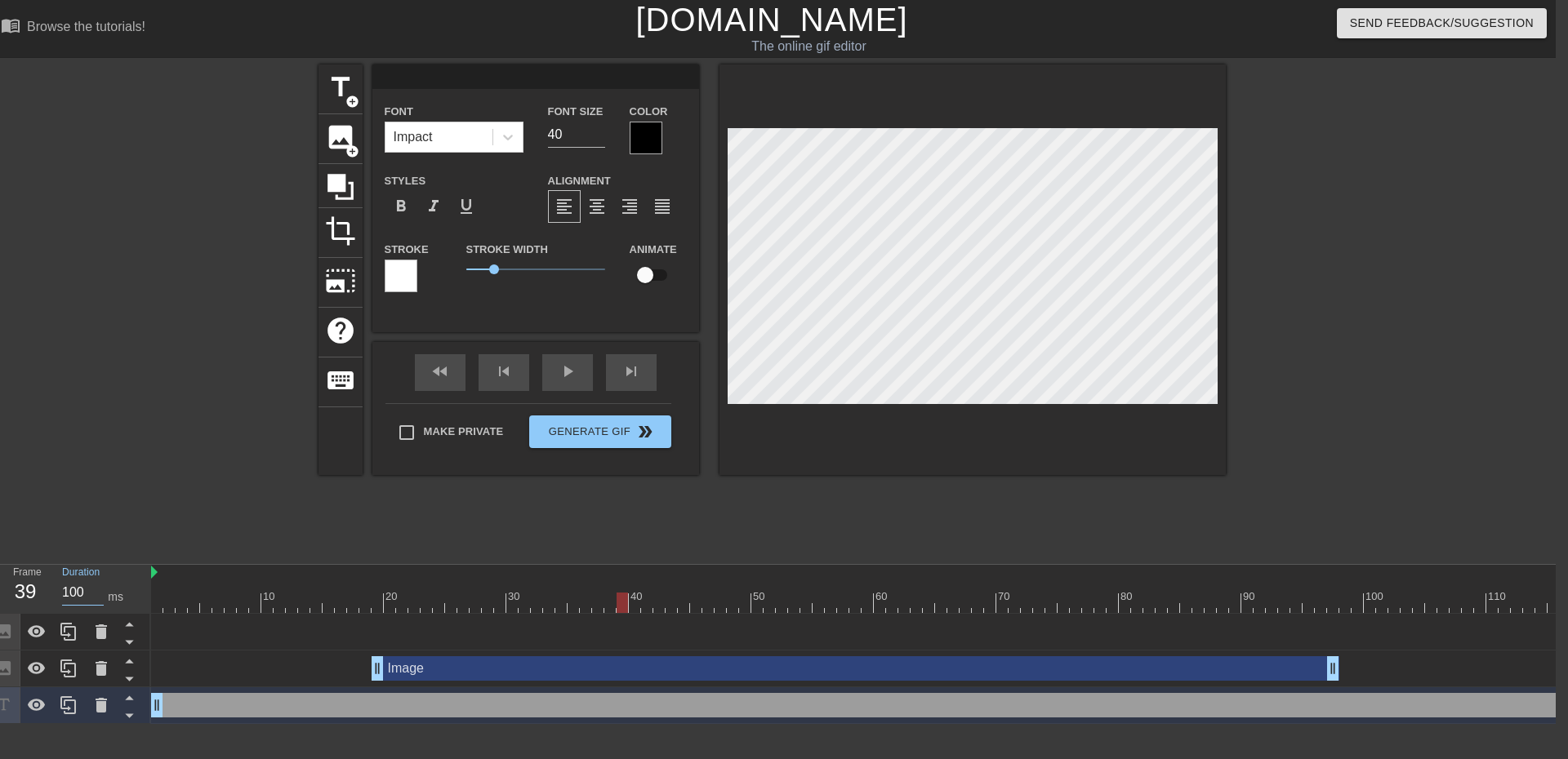
click at [67, 592] on input "100" at bounding box center [83, 593] width 42 height 26
click at [72, 595] on input "100" at bounding box center [83, 593] width 42 height 26
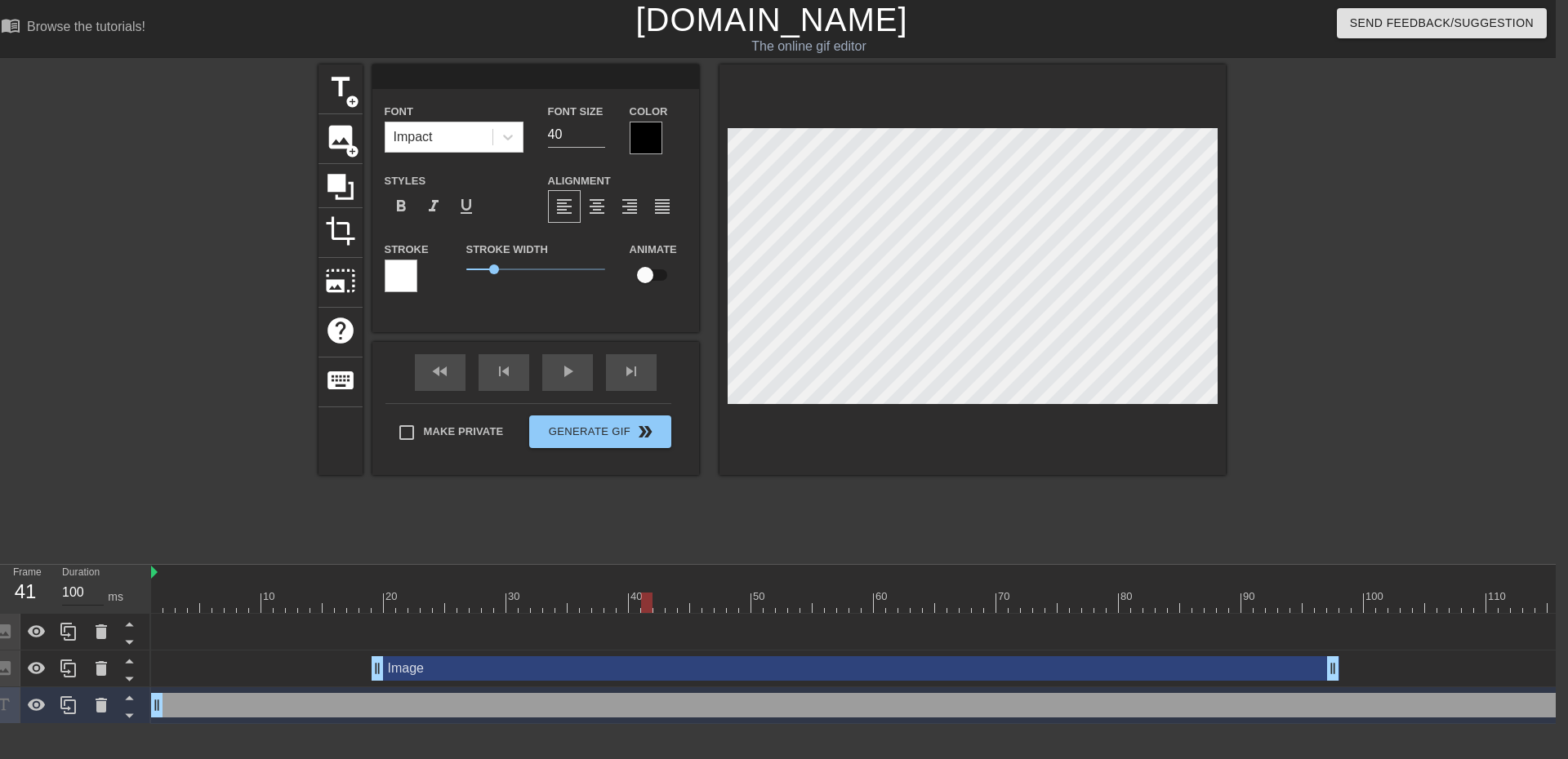
click at [68, 588] on input "100" at bounding box center [83, 593] width 42 height 26
click at [71, 589] on input "100" at bounding box center [83, 593] width 42 height 26
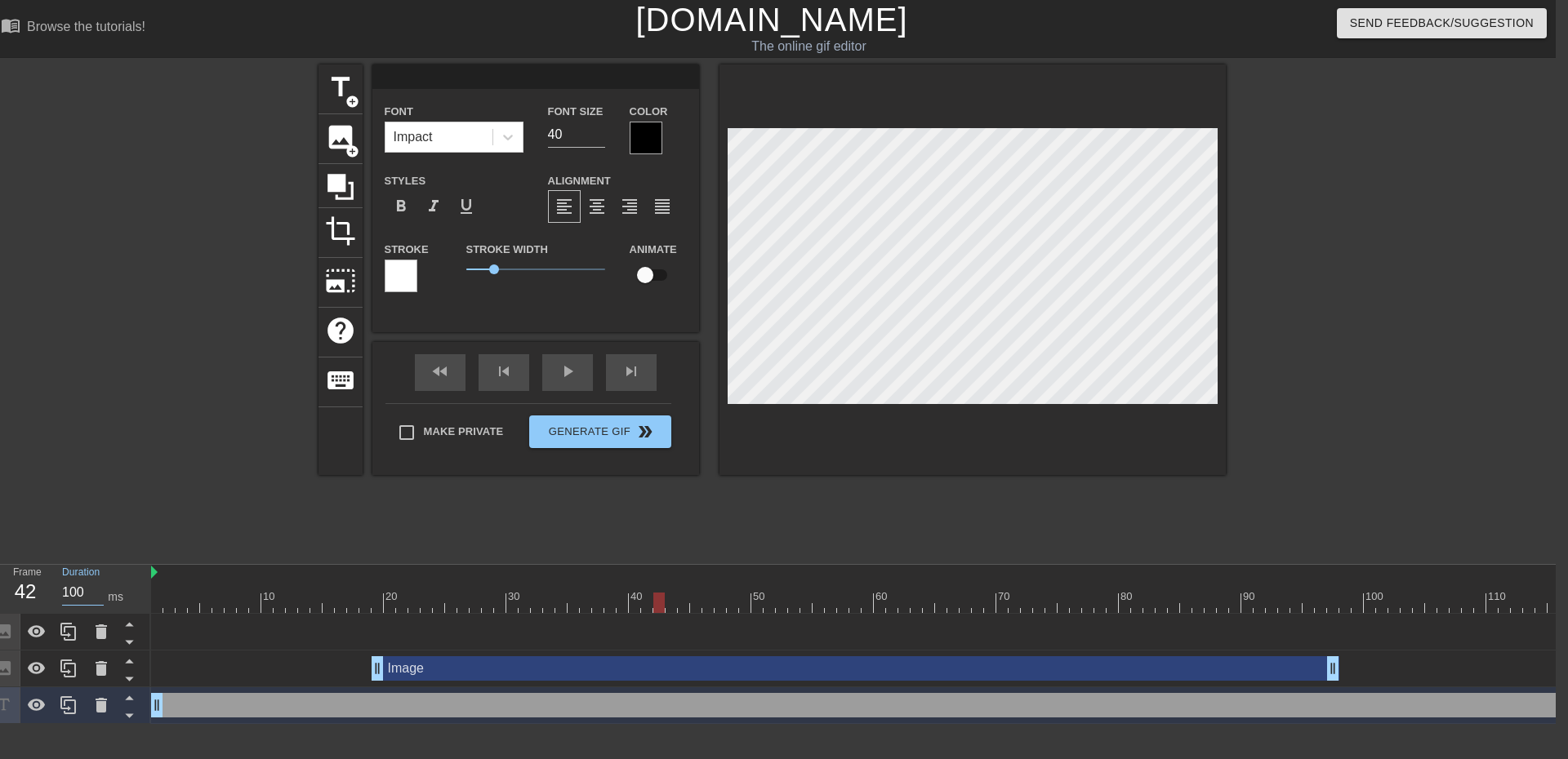
click at [304, 592] on div at bounding box center [304, 592] width 12 height 21
click at [79, 592] on input "100" at bounding box center [83, 593] width 42 height 26
click at [70, 588] on input "100" at bounding box center [83, 593] width 42 height 26
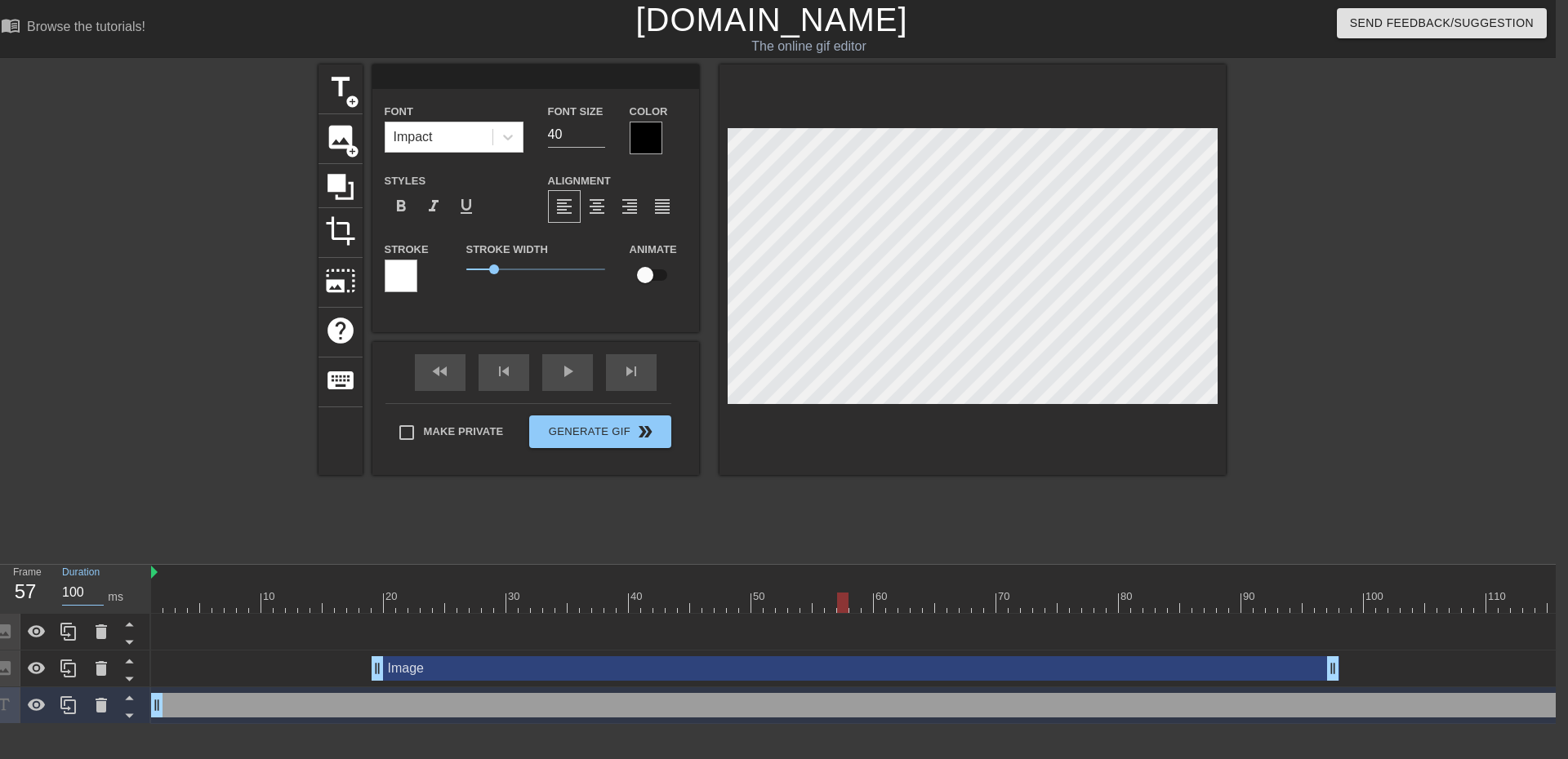
click at [70, 588] on input "100" at bounding box center [83, 593] width 42 height 26
click at [63, 595] on input "100" at bounding box center [83, 593] width 42 height 26
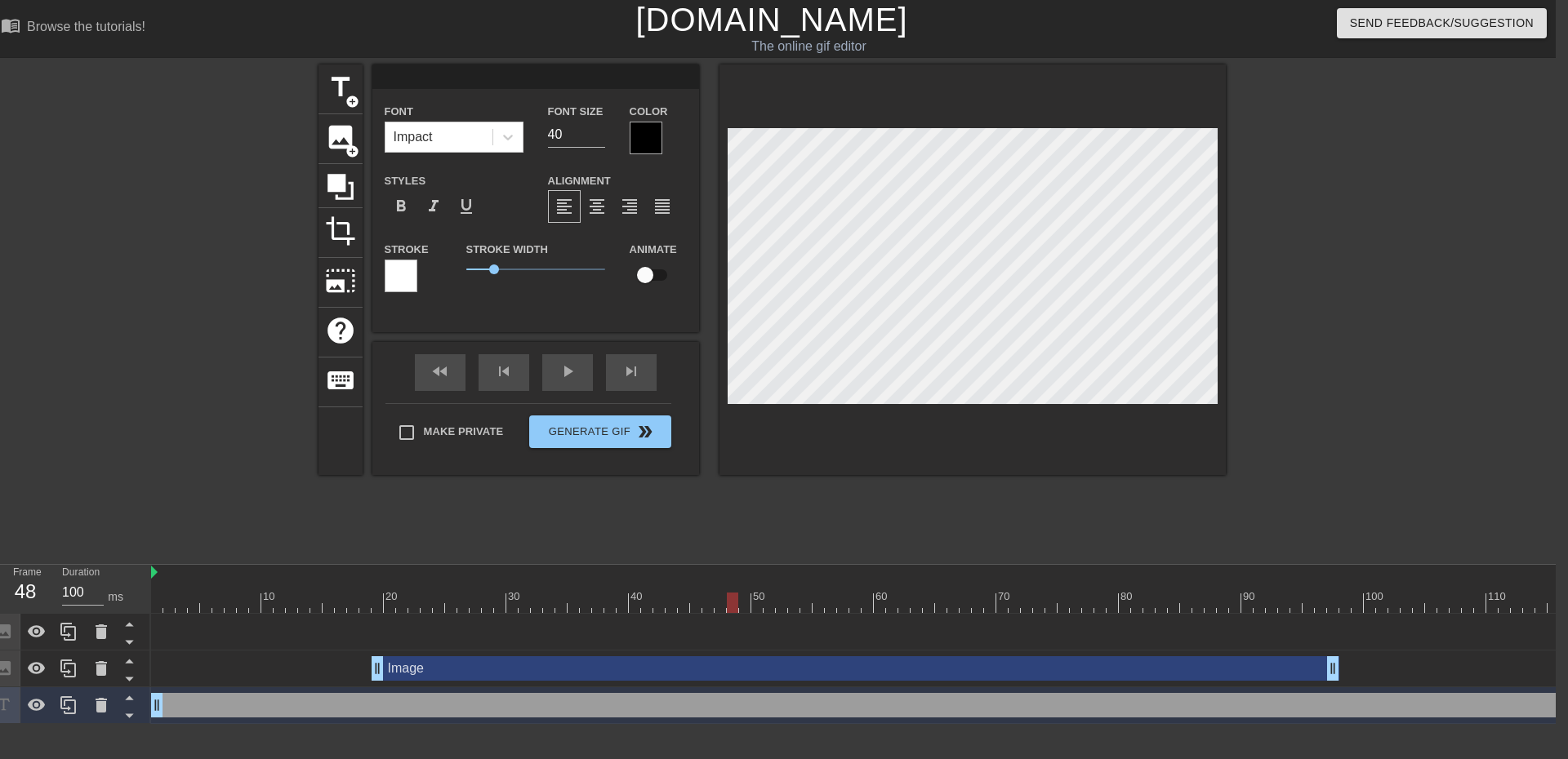
click at [66, 593] on input "100" at bounding box center [83, 593] width 42 height 26
click at [75, 588] on input "100" at bounding box center [83, 593] width 42 height 26
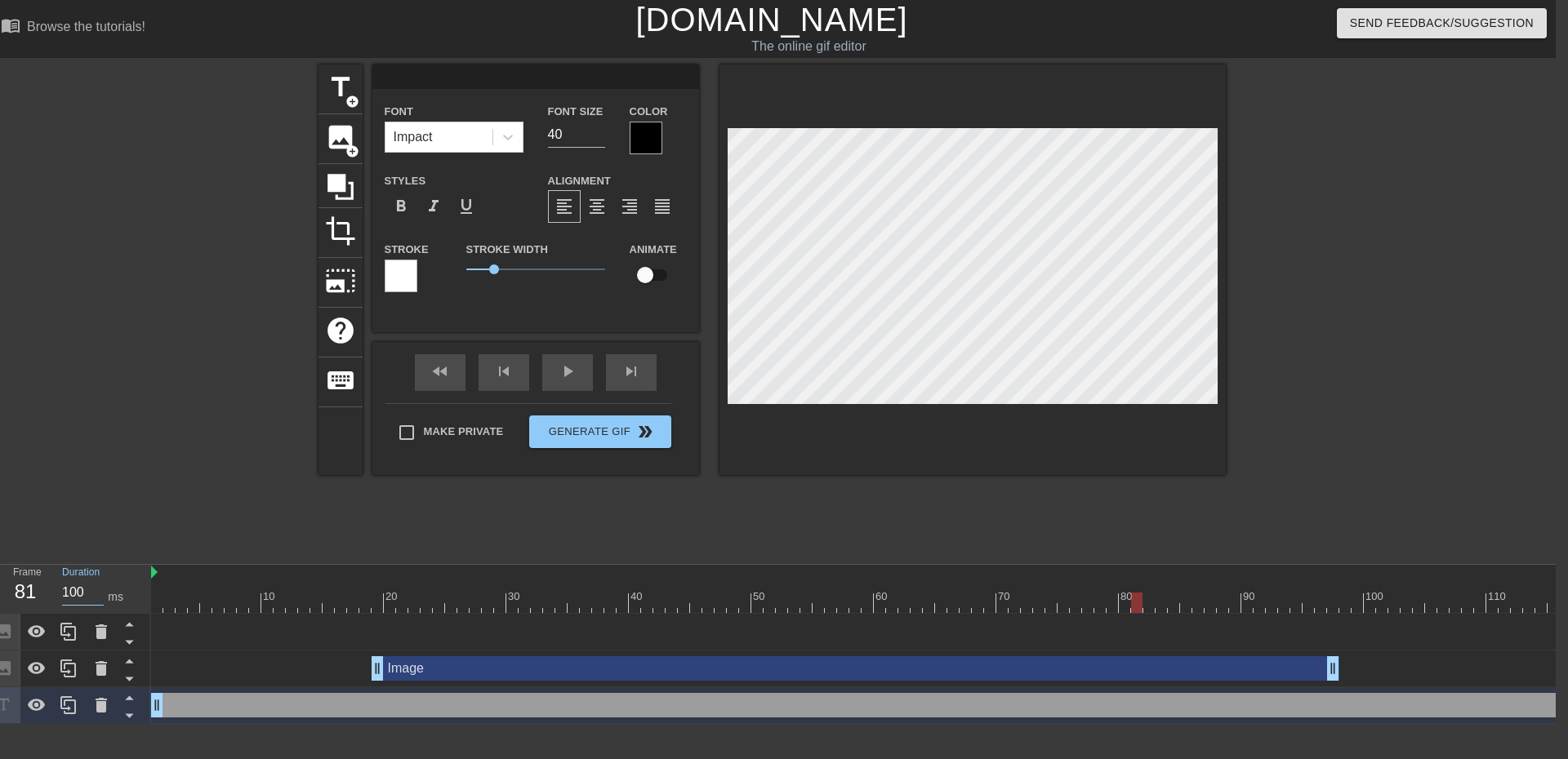
click at [75, 588] on input "100" at bounding box center [83, 593] width 42 height 26
click at [81, 593] on input "100" at bounding box center [83, 593] width 42 height 26
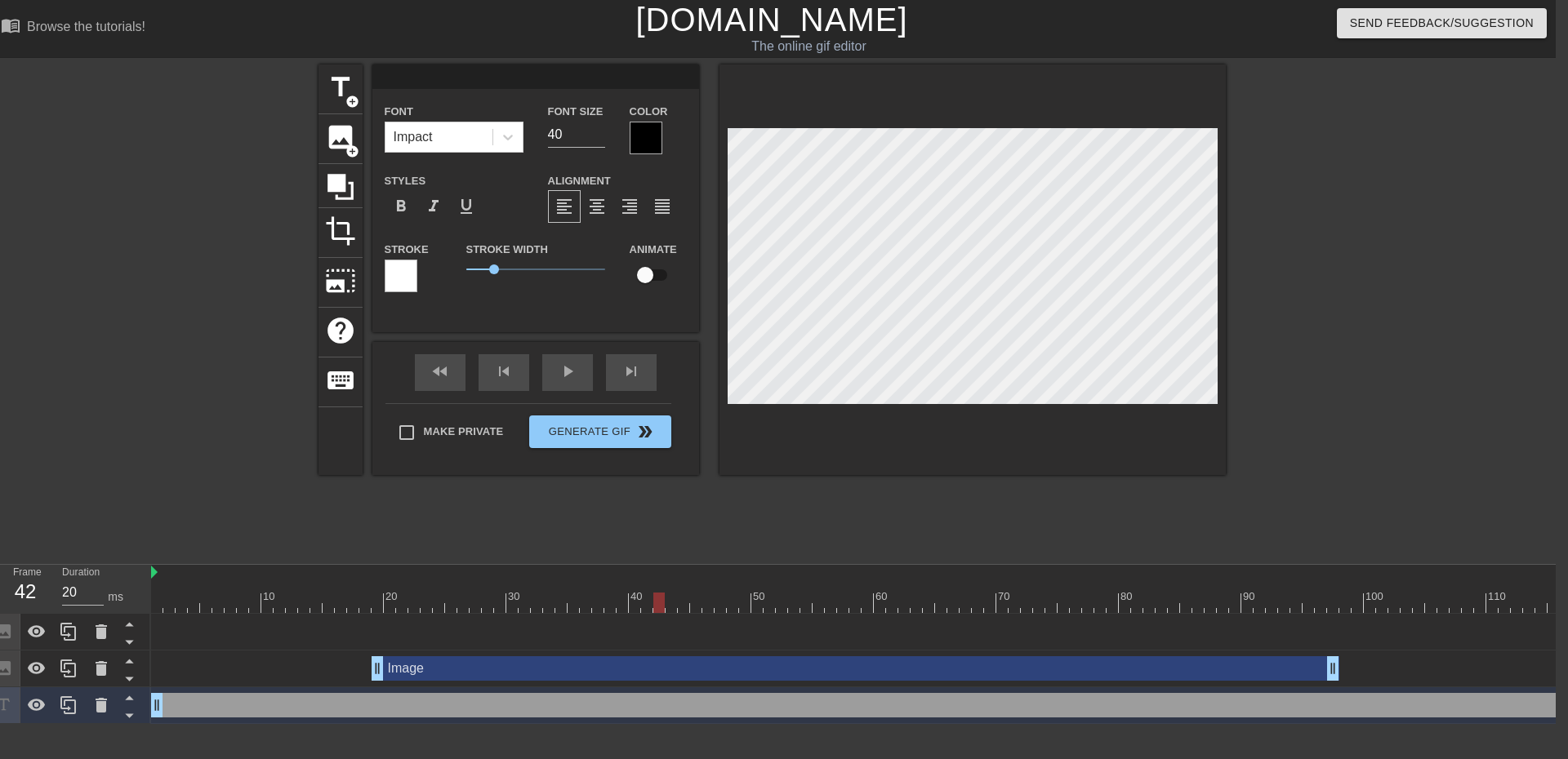
click at [74, 595] on input "100" at bounding box center [83, 593] width 42 height 26
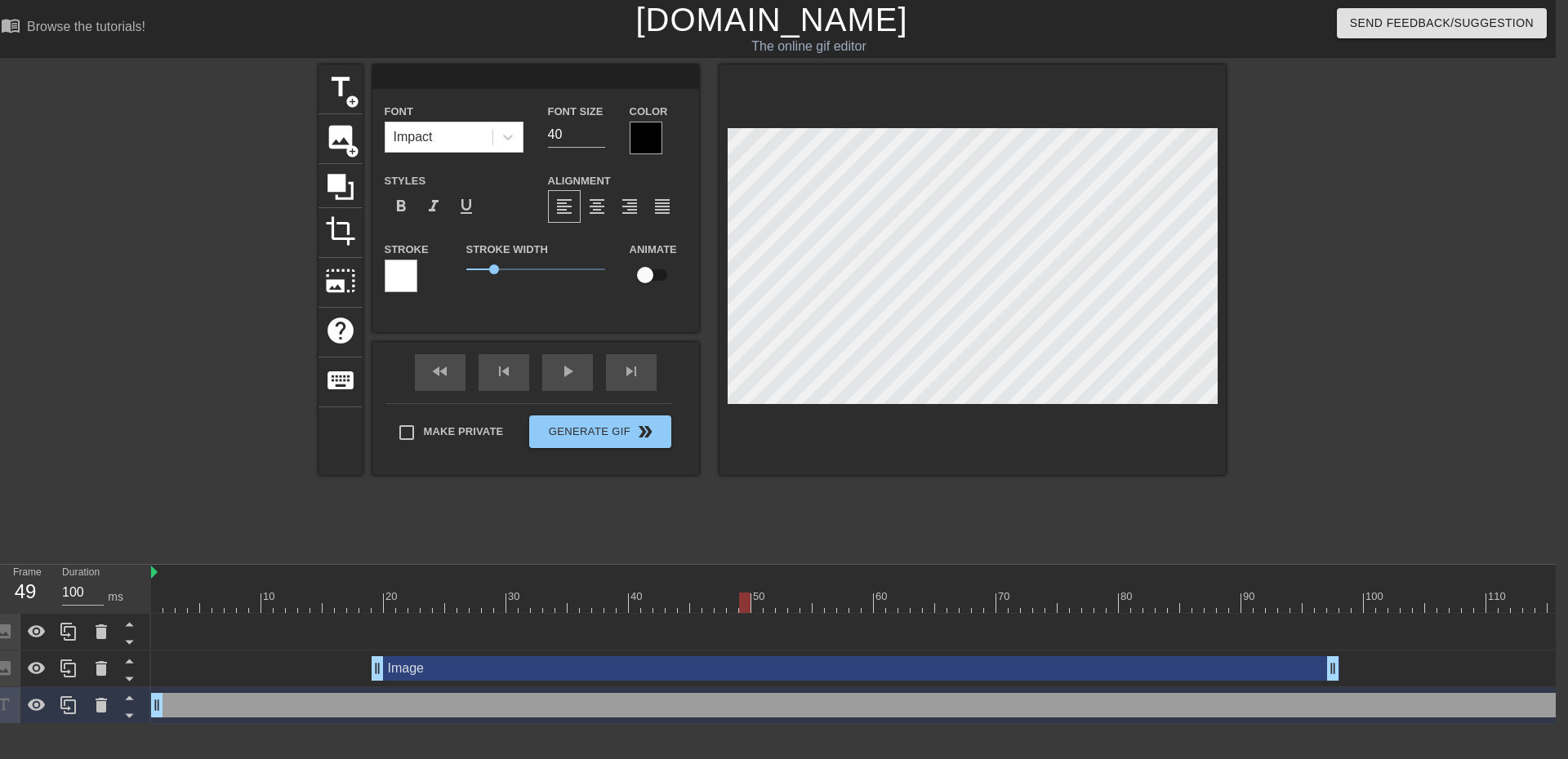
click at [70, 595] on input "100" at bounding box center [83, 593] width 42 height 26
click at [69, 590] on input "100" at bounding box center [83, 593] width 42 height 26
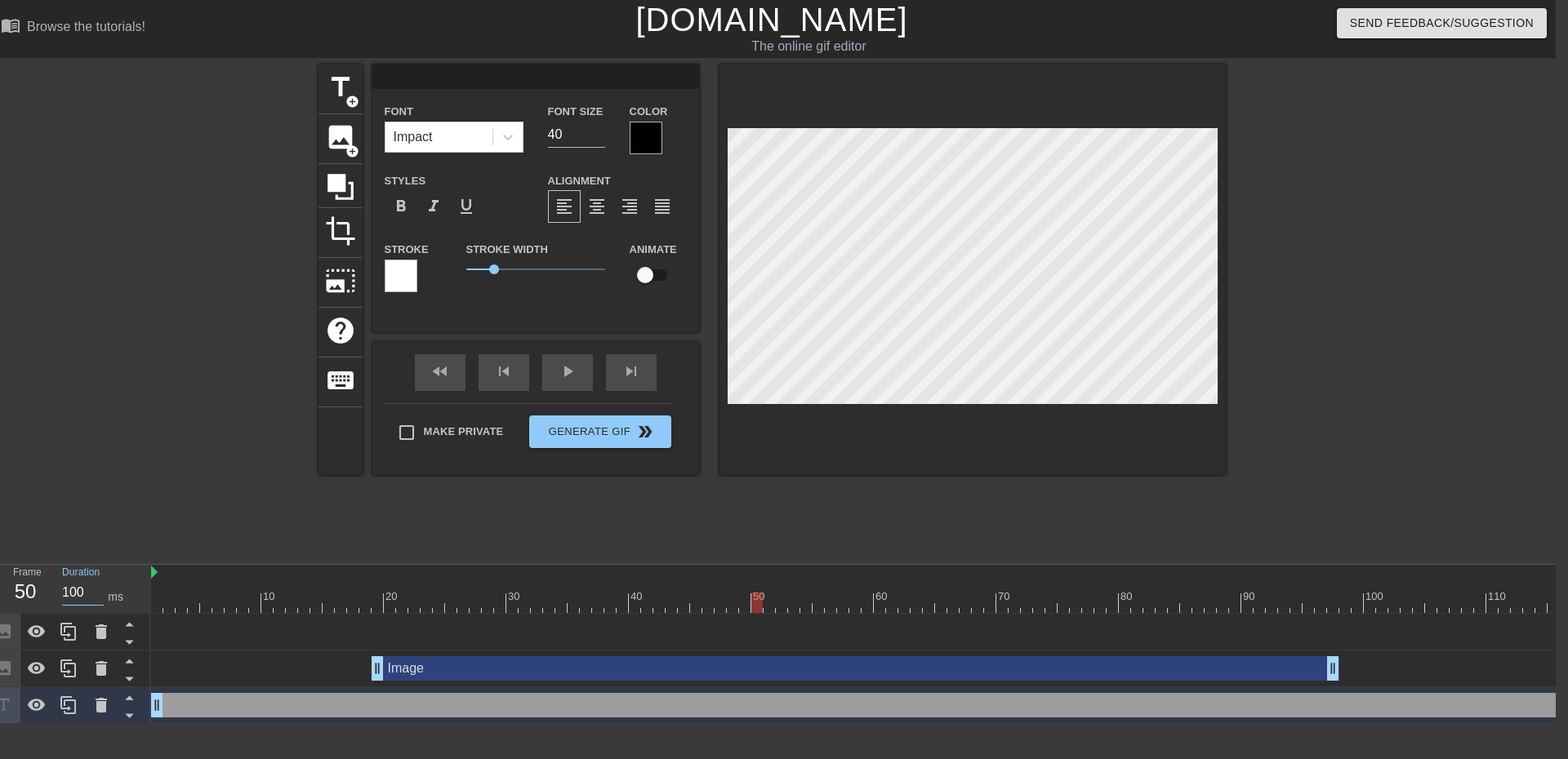
click at [69, 590] on input "100" at bounding box center [83, 593] width 42 height 26
click at [72, 592] on input "100" at bounding box center [83, 593] width 42 height 26
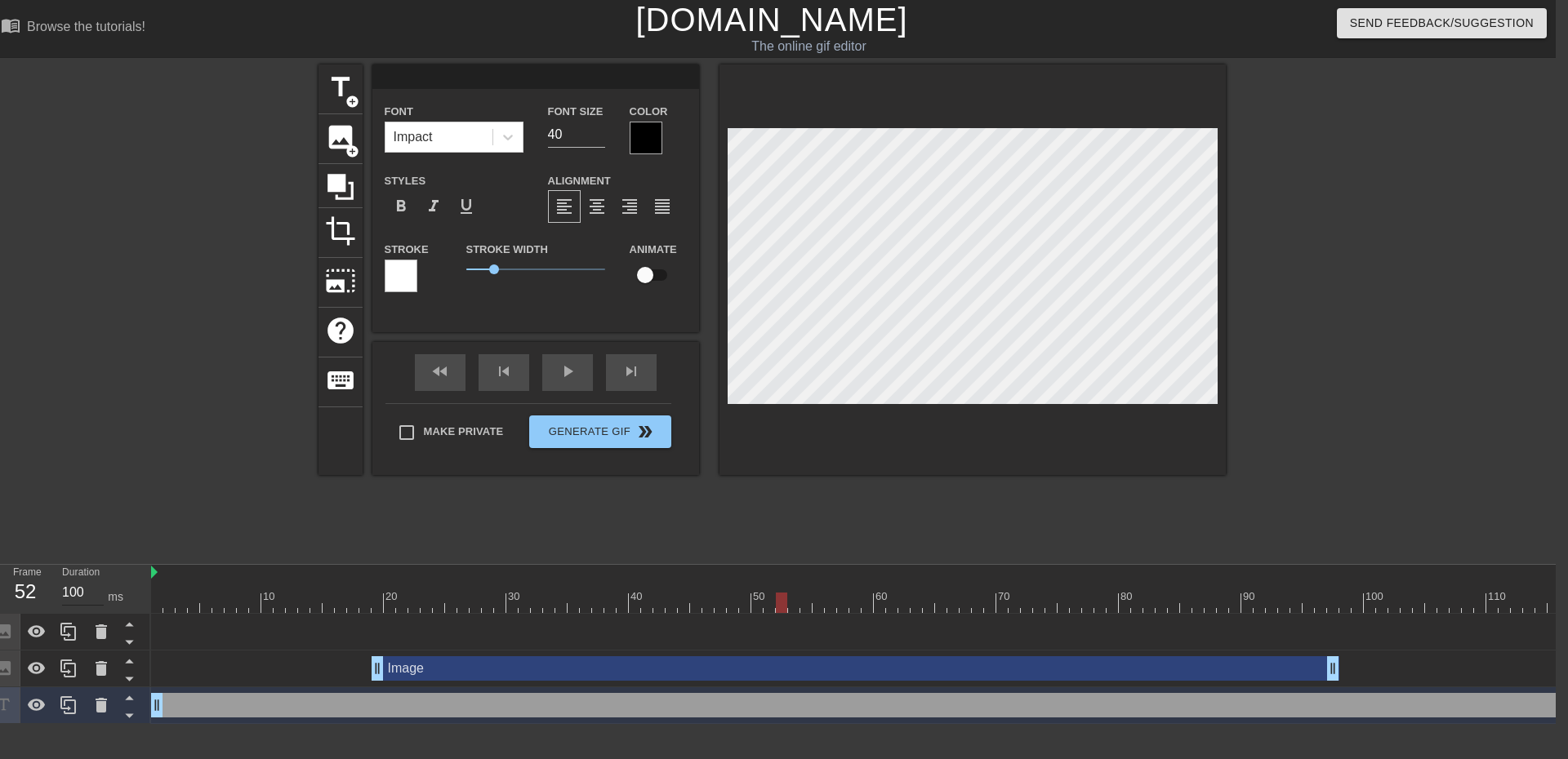
click at [72, 594] on input "100" at bounding box center [83, 593] width 42 height 26
click at [71, 592] on input "100" at bounding box center [83, 593] width 42 height 26
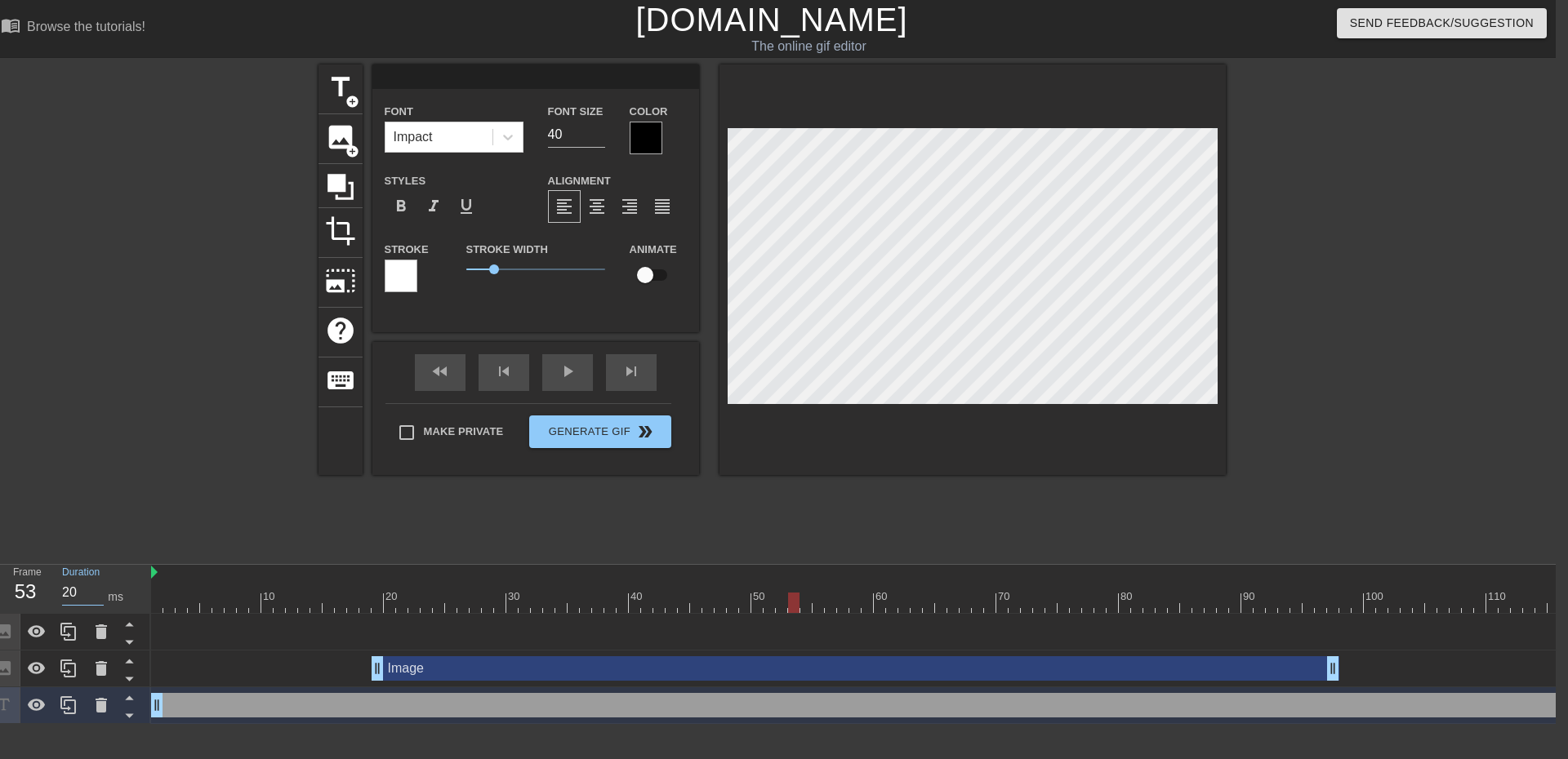
click at [801, 603] on div at bounding box center [806, 602] width 11 height 21
click at [77, 586] on input "100" at bounding box center [83, 593] width 42 height 26
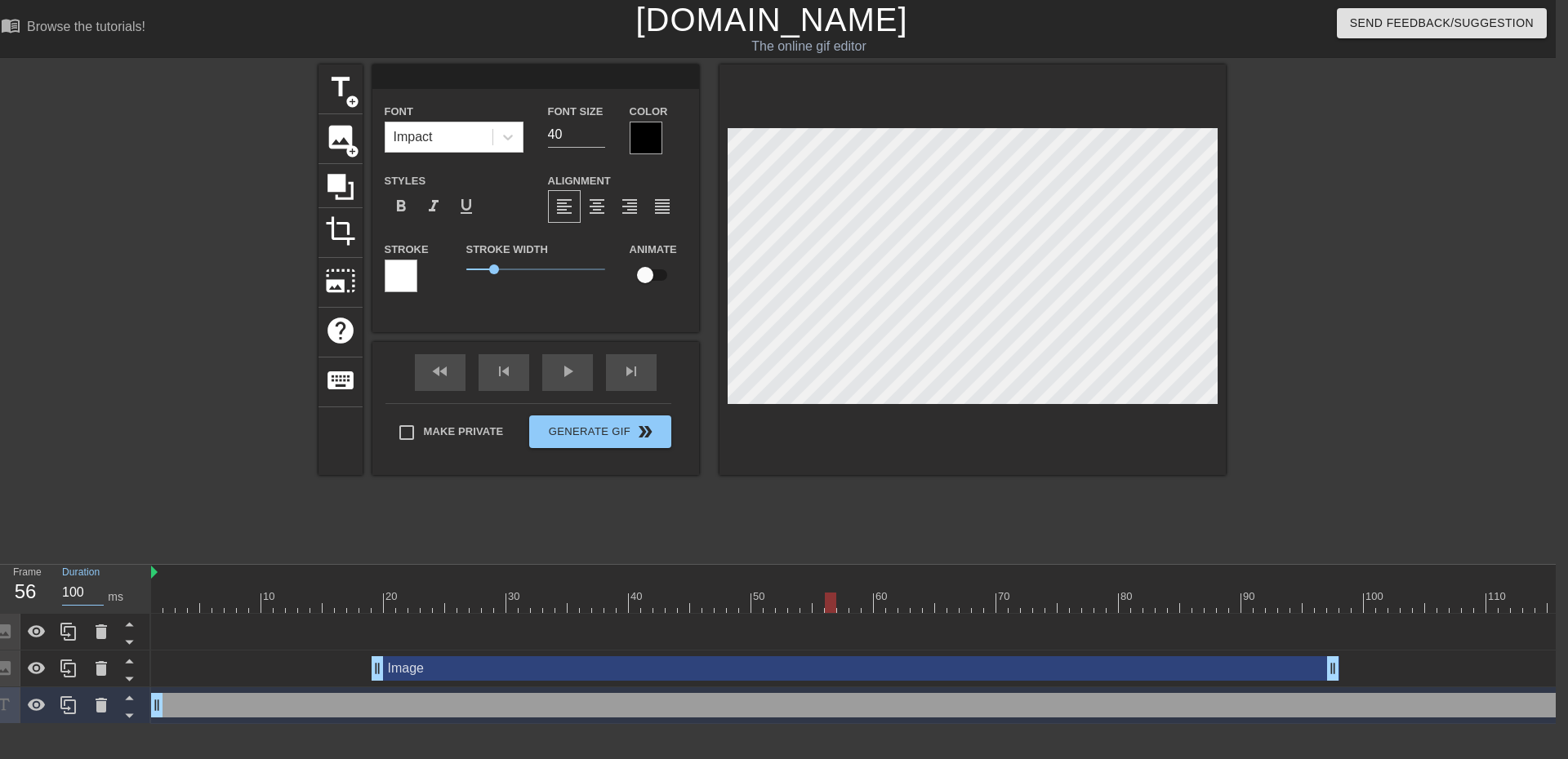
click at [83, 588] on input "100" at bounding box center [83, 593] width 42 height 26
click at [71, 594] on input "100" at bounding box center [83, 593] width 42 height 26
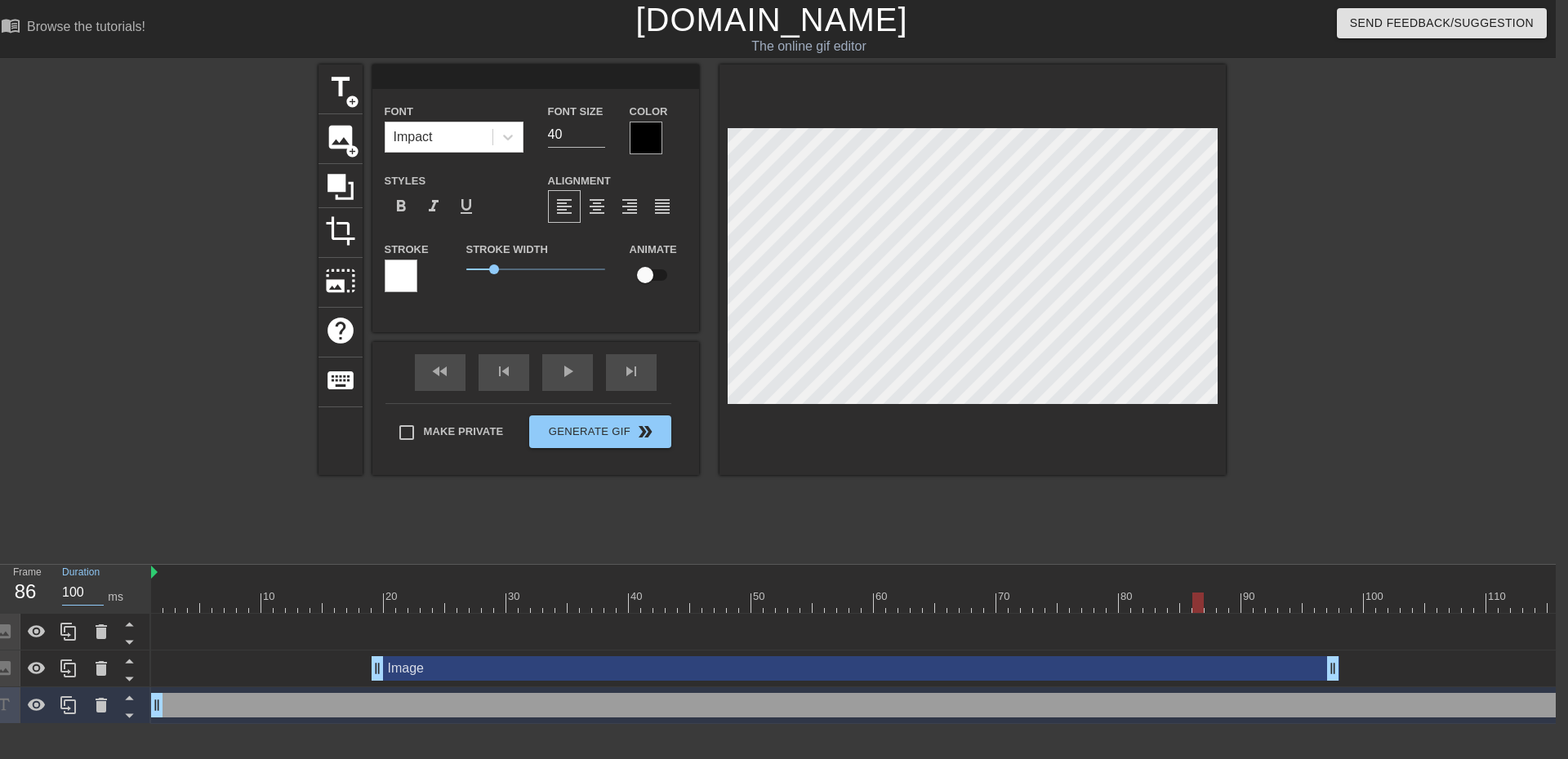
click at [71, 594] on input "100" at bounding box center [83, 593] width 42 height 26
click at [81, 592] on input "100" at bounding box center [83, 593] width 42 height 26
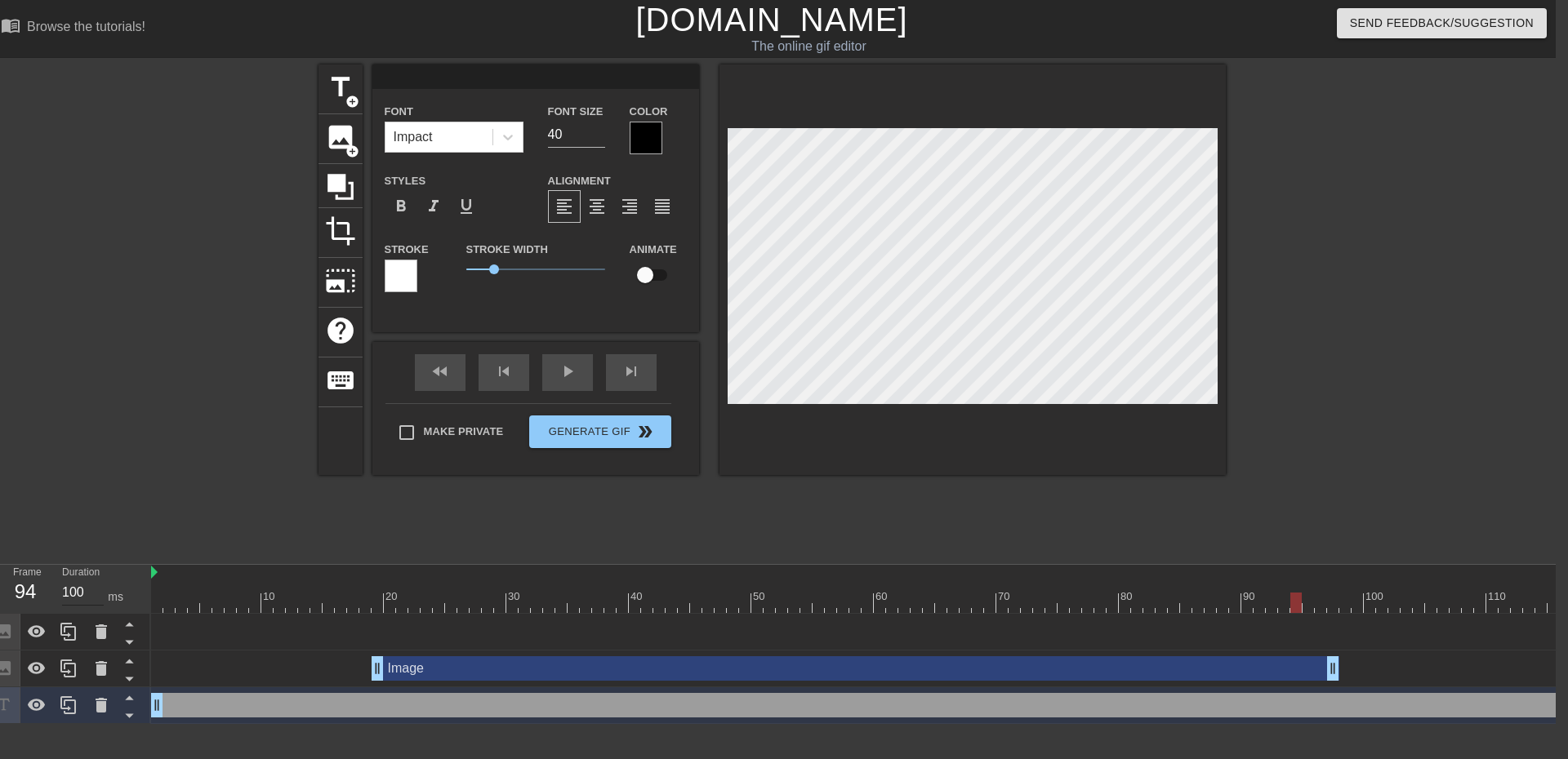
click at [74, 599] on input "100" at bounding box center [83, 593] width 42 height 26
click at [66, 588] on input "100" at bounding box center [83, 593] width 42 height 26
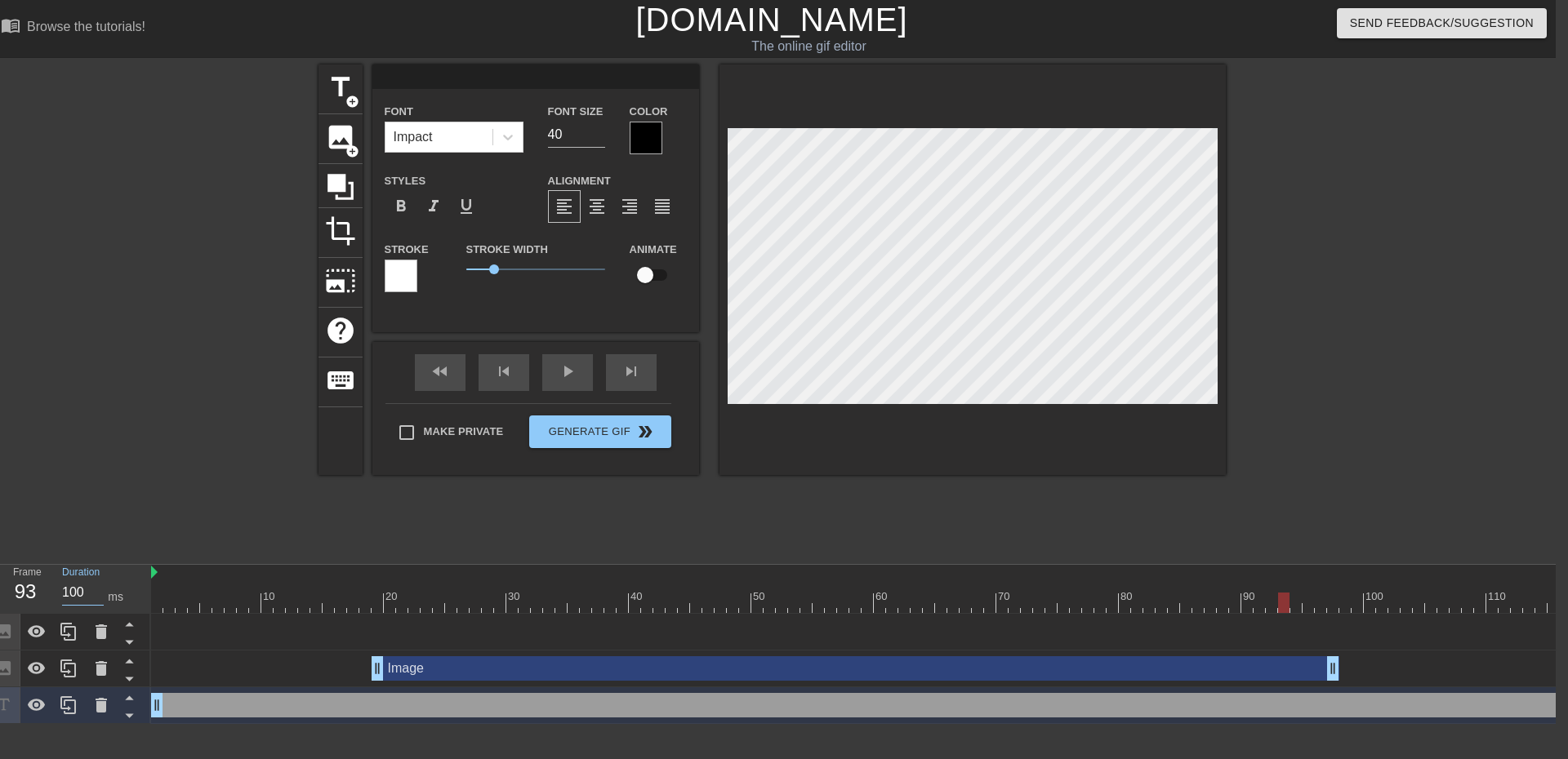
click at [340, 376] on span "keyboard" at bounding box center [341, 381] width 31 height 31
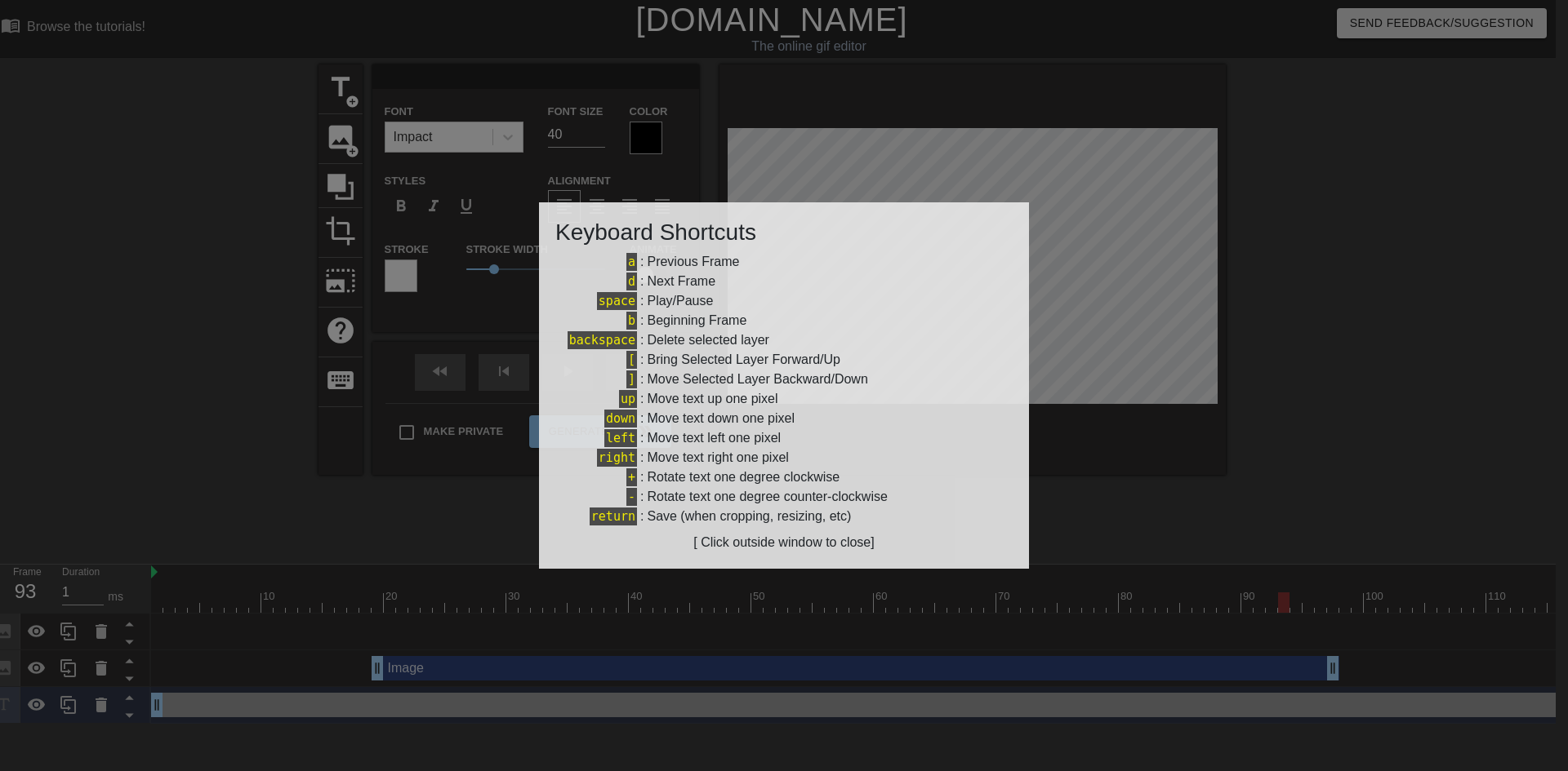
click at [503, 527] on div at bounding box center [784, 386] width 1568 height 771
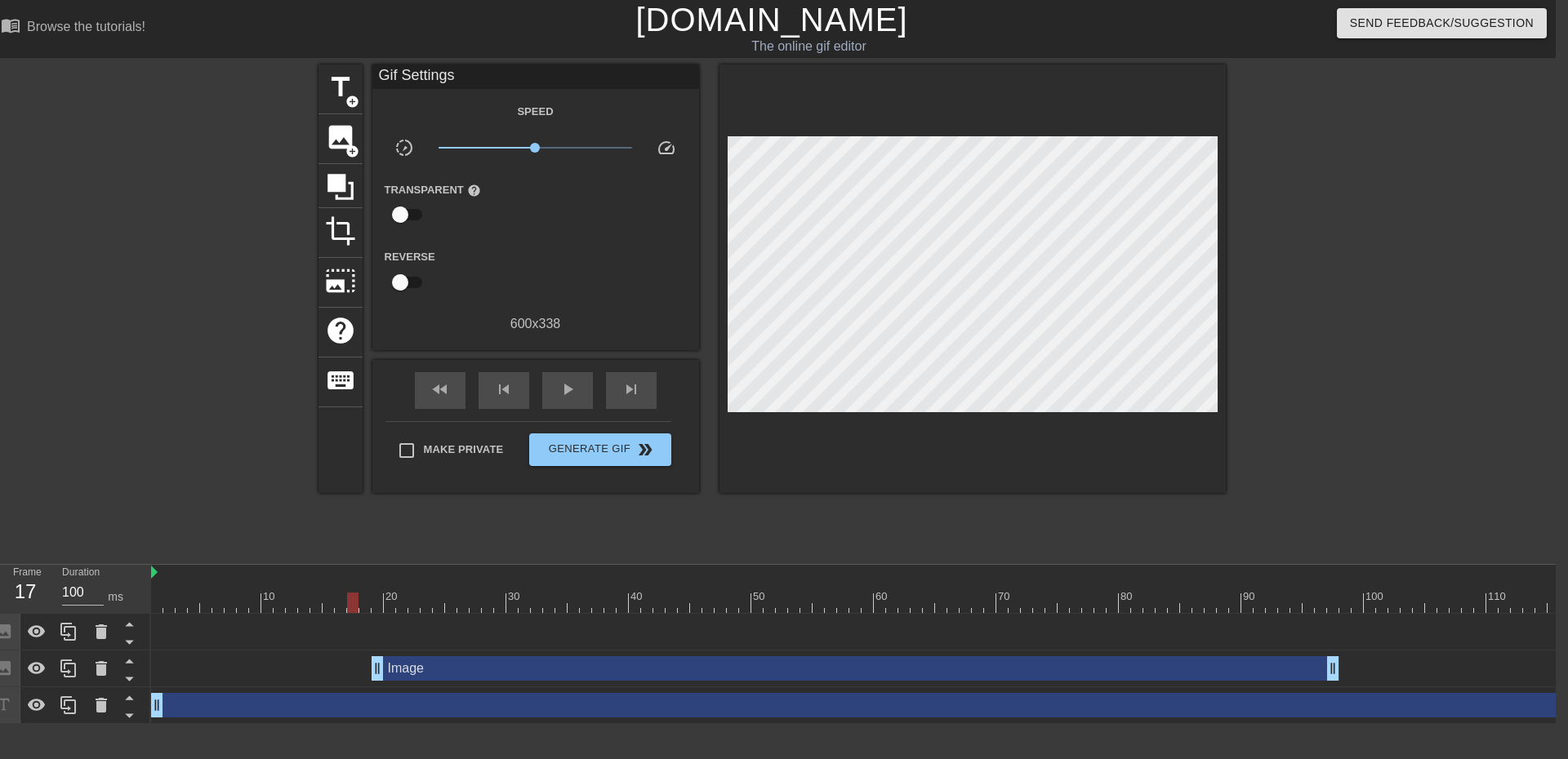
click at [70, 592] on input "100" at bounding box center [83, 593] width 42 height 26
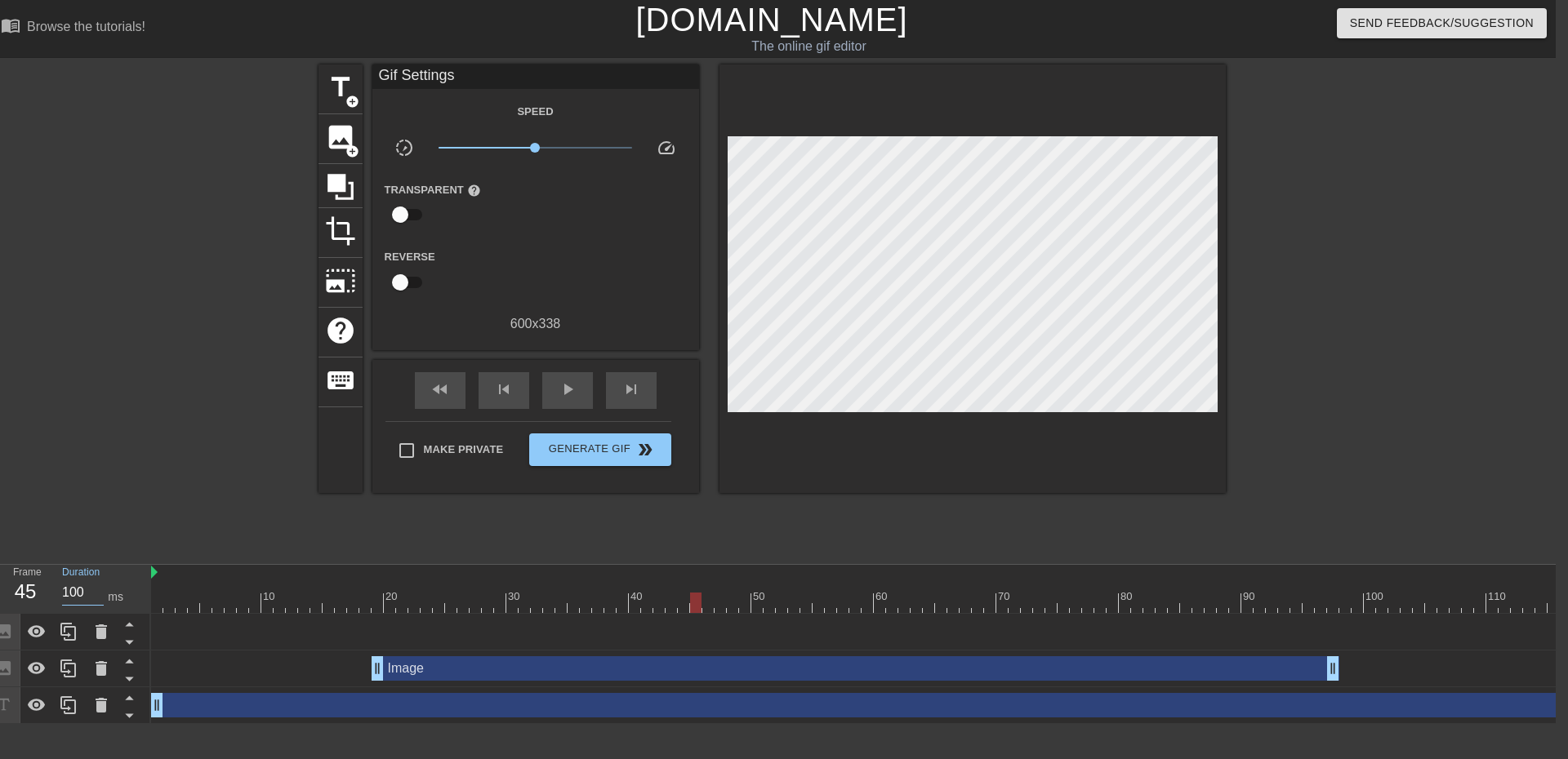
click at [66, 592] on input "100" at bounding box center [83, 593] width 42 height 26
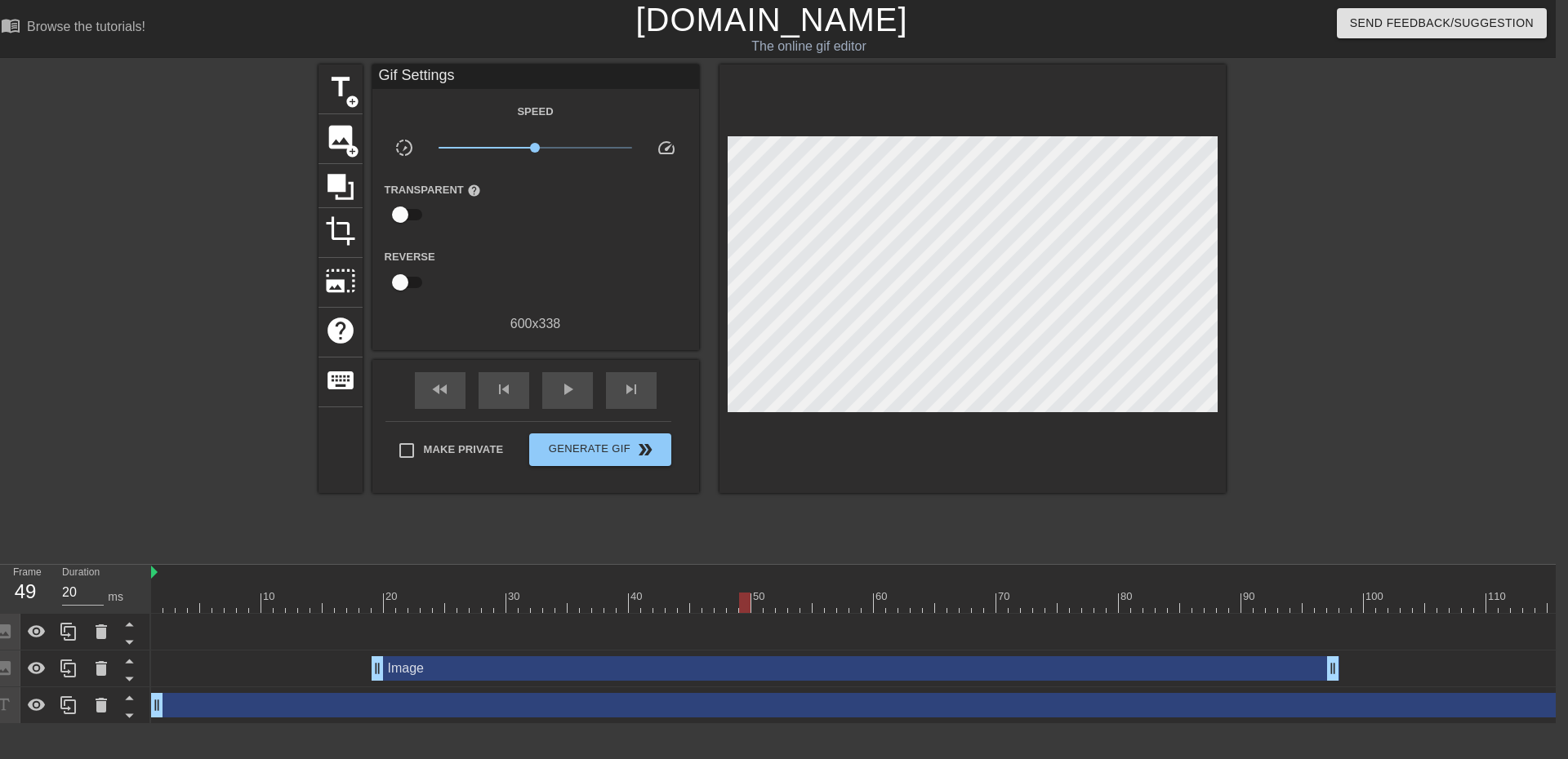
click at [69, 593] on input "100" at bounding box center [83, 593] width 42 height 26
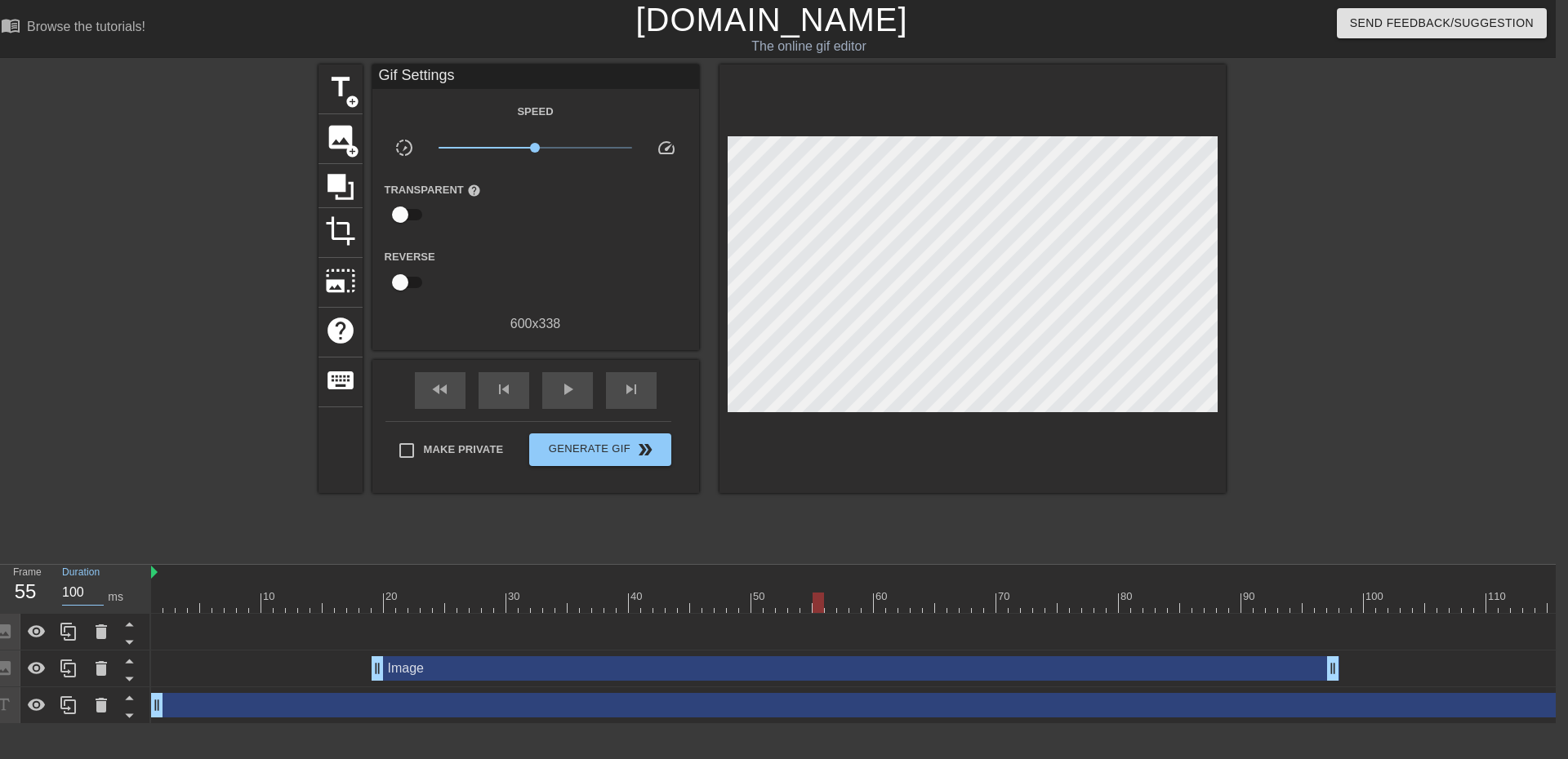
click at [69, 593] on input "100" at bounding box center [83, 593] width 42 height 26
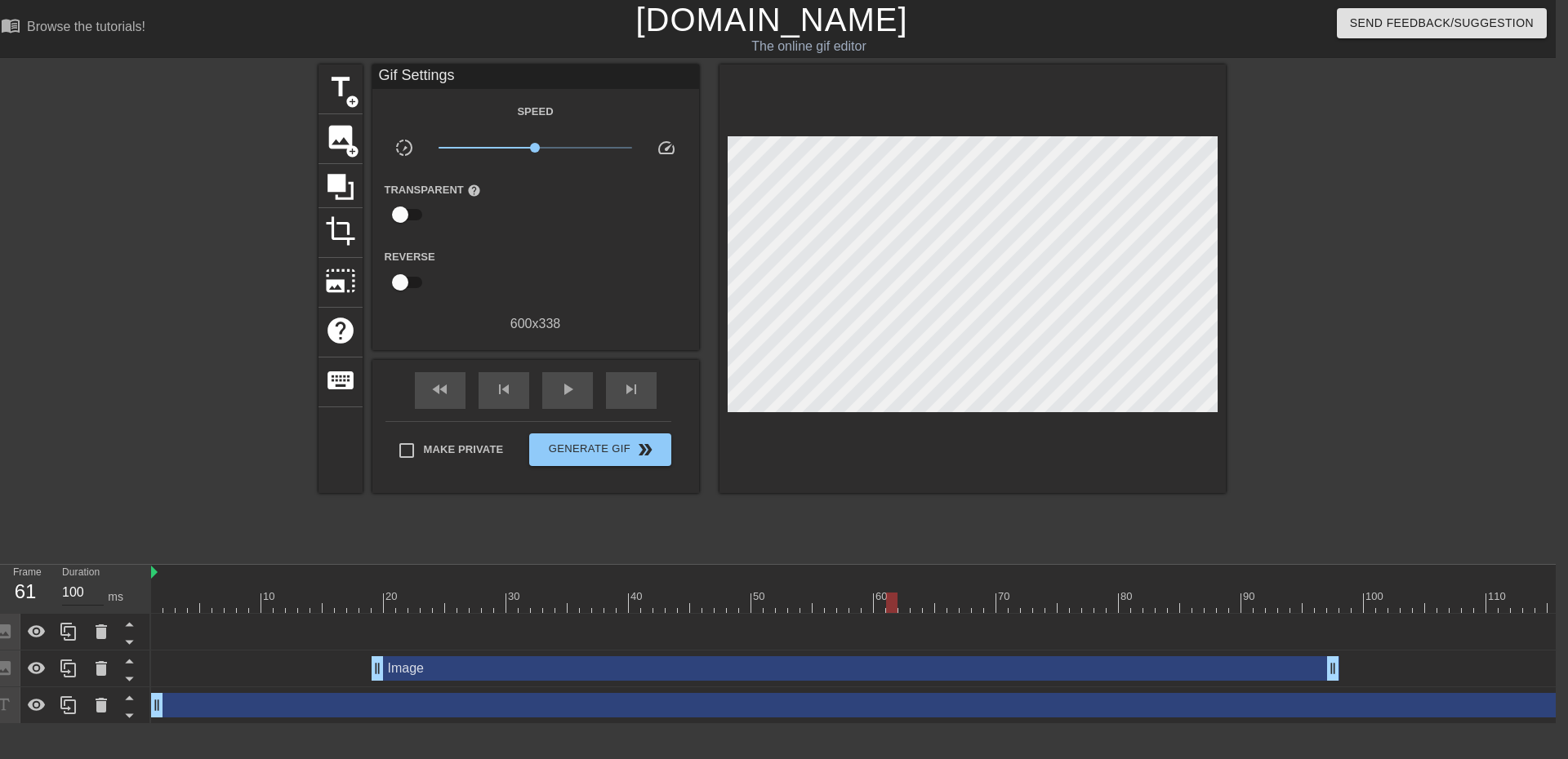
click at [77, 592] on input "100" at bounding box center [83, 593] width 42 height 26
click at [69, 597] on input "100" at bounding box center [83, 593] width 42 height 26
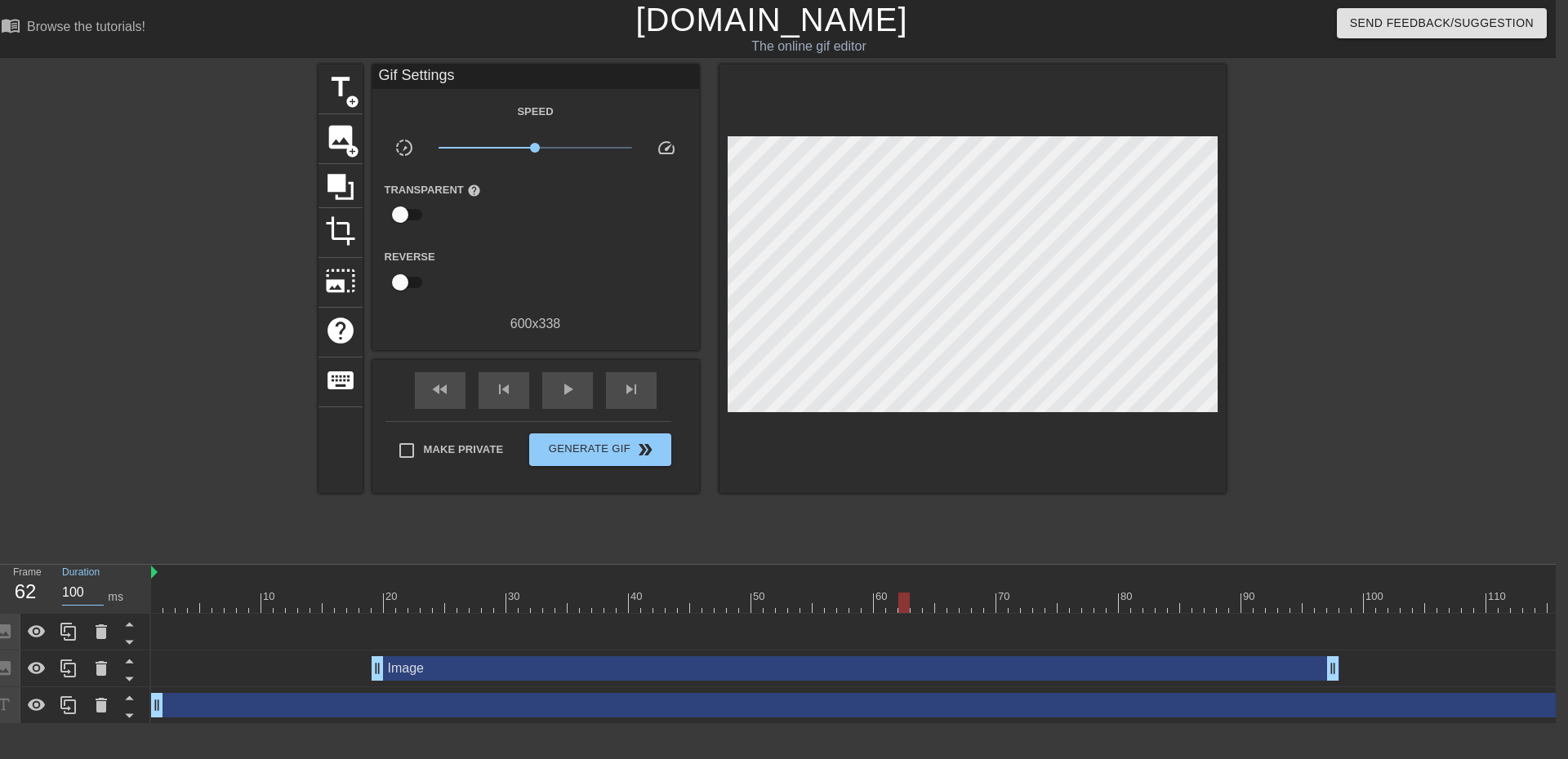
click at [71, 591] on input "100" at bounding box center [83, 593] width 42 height 26
click at [74, 586] on input "100" at bounding box center [83, 593] width 42 height 26
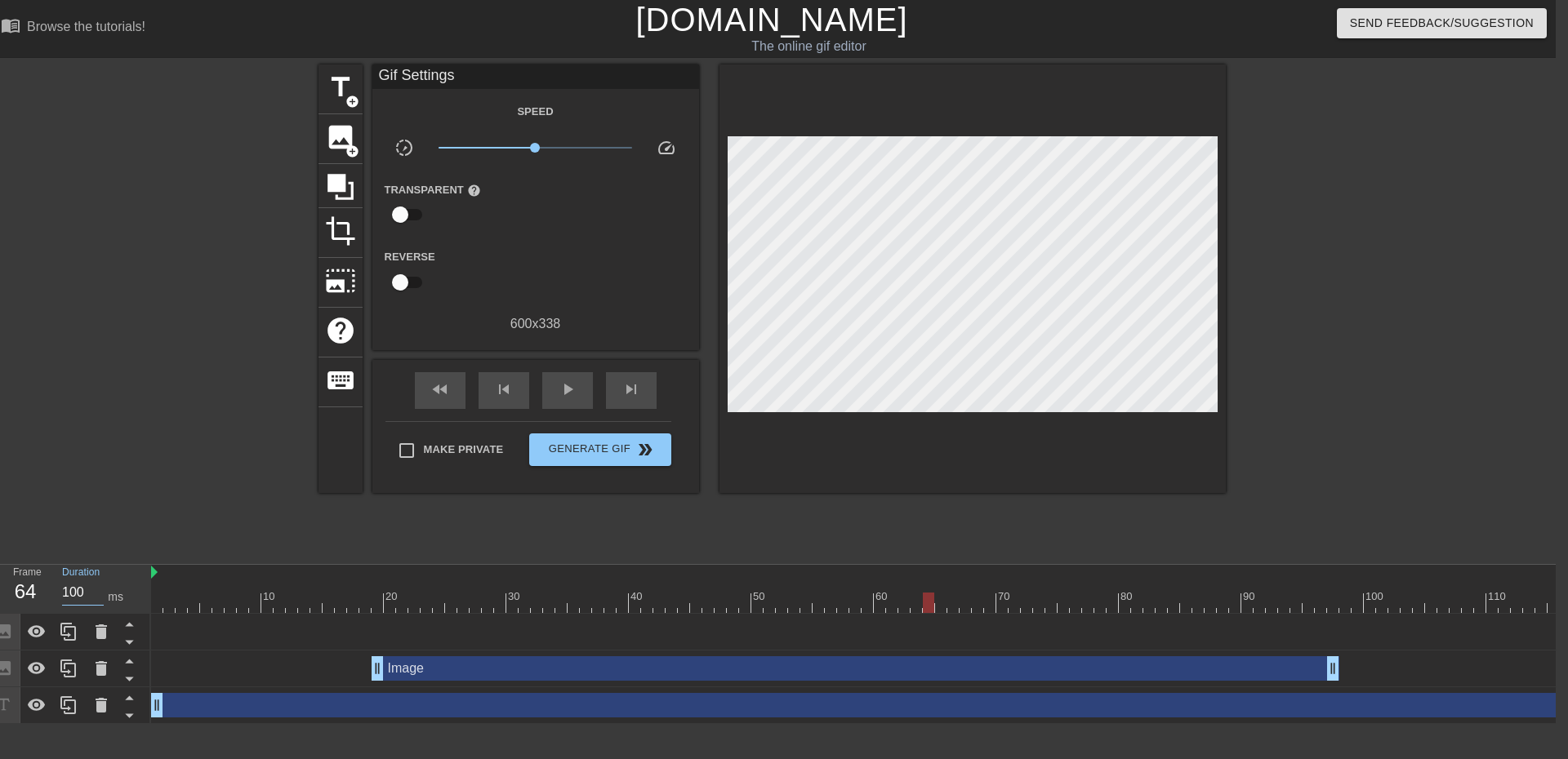
click at [74, 586] on input "100" at bounding box center [83, 593] width 42 height 26
click at [67, 593] on input "100" at bounding box center [83, 593] width 42 height 26
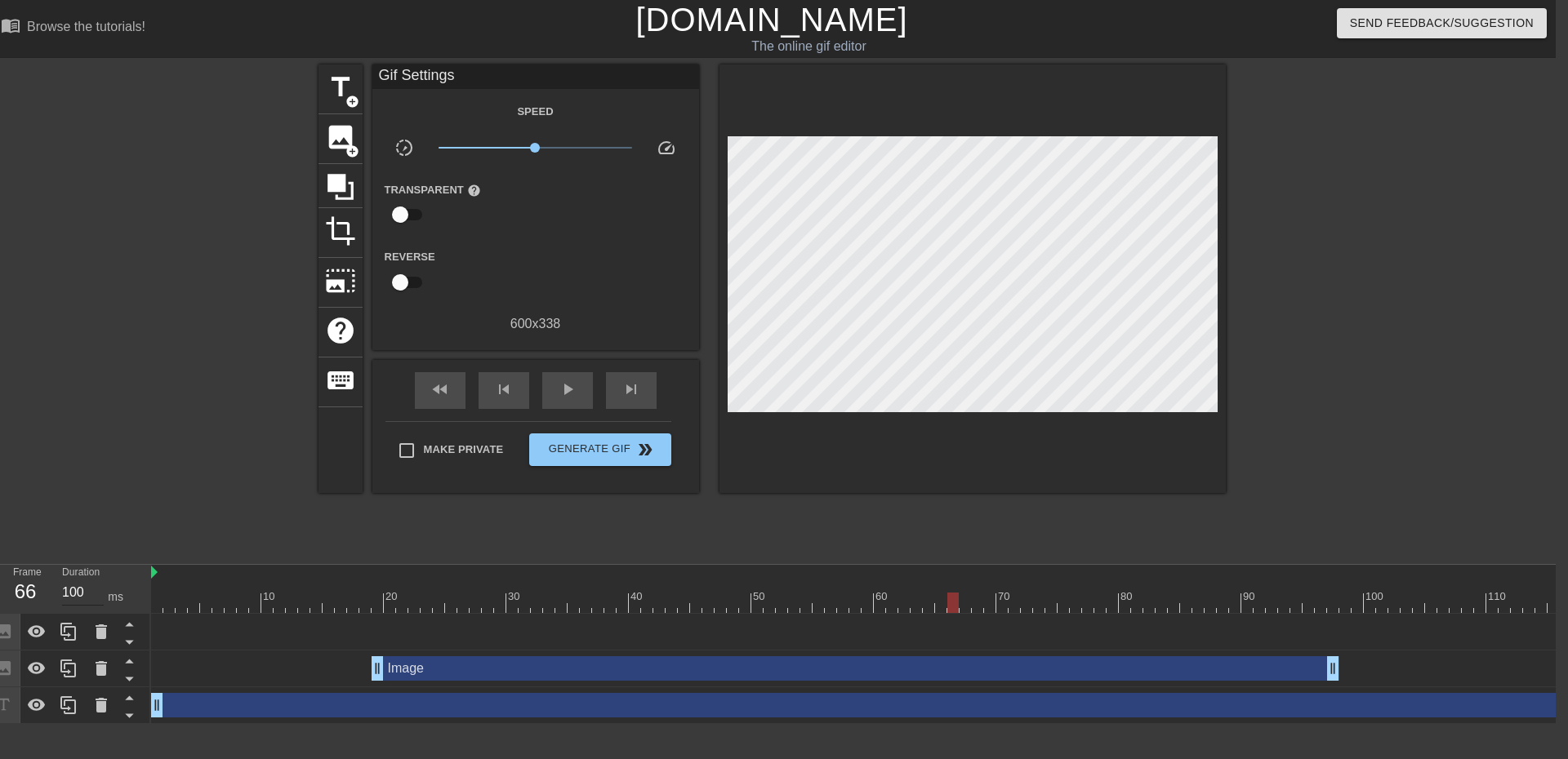
click at [79, 586] on input "100" at bounding box center [83, 593] width 42 height 26
click at [71, 589] on input "100" at bounding box center [83, 593] width 42 height 26
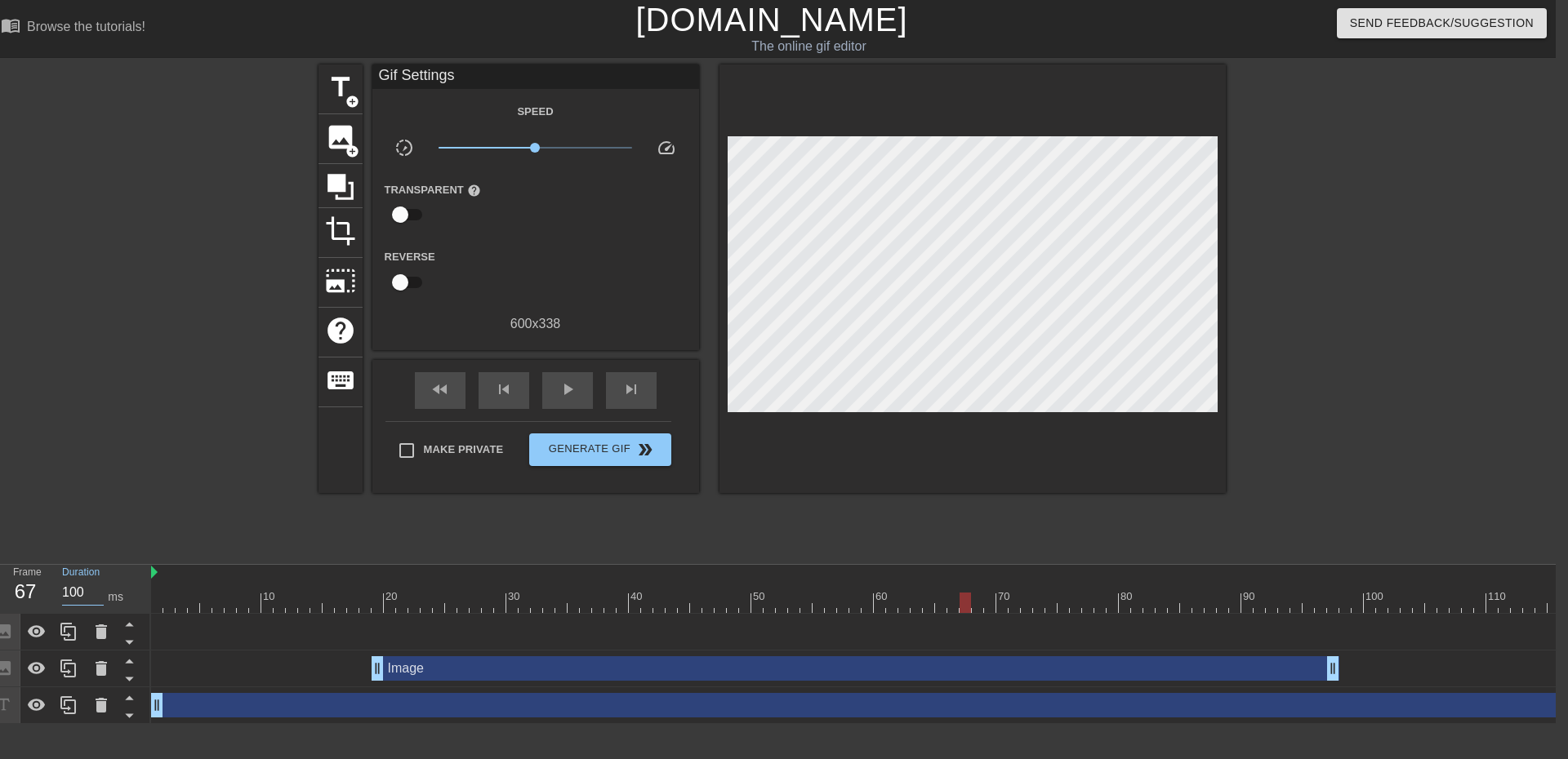
click at [74, 588] on input "100" at bounding box center [83, 593] width 42 height 26
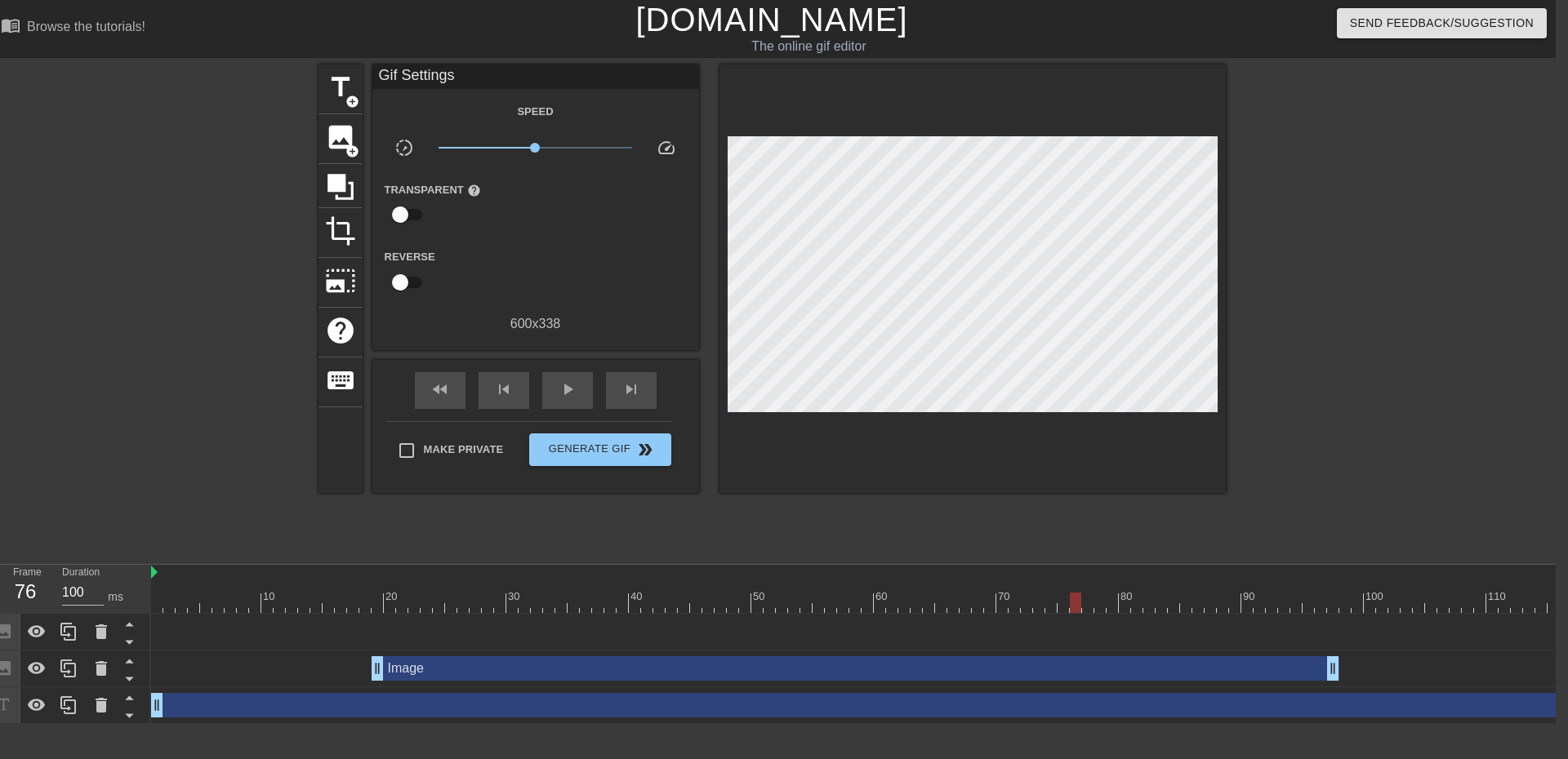
click at [71, 590] on input "100" at bounding box center [83, 593] width 42 height 26
click at [68, 588] on input "100" at bounding box center [83, 593] width 42 height 26
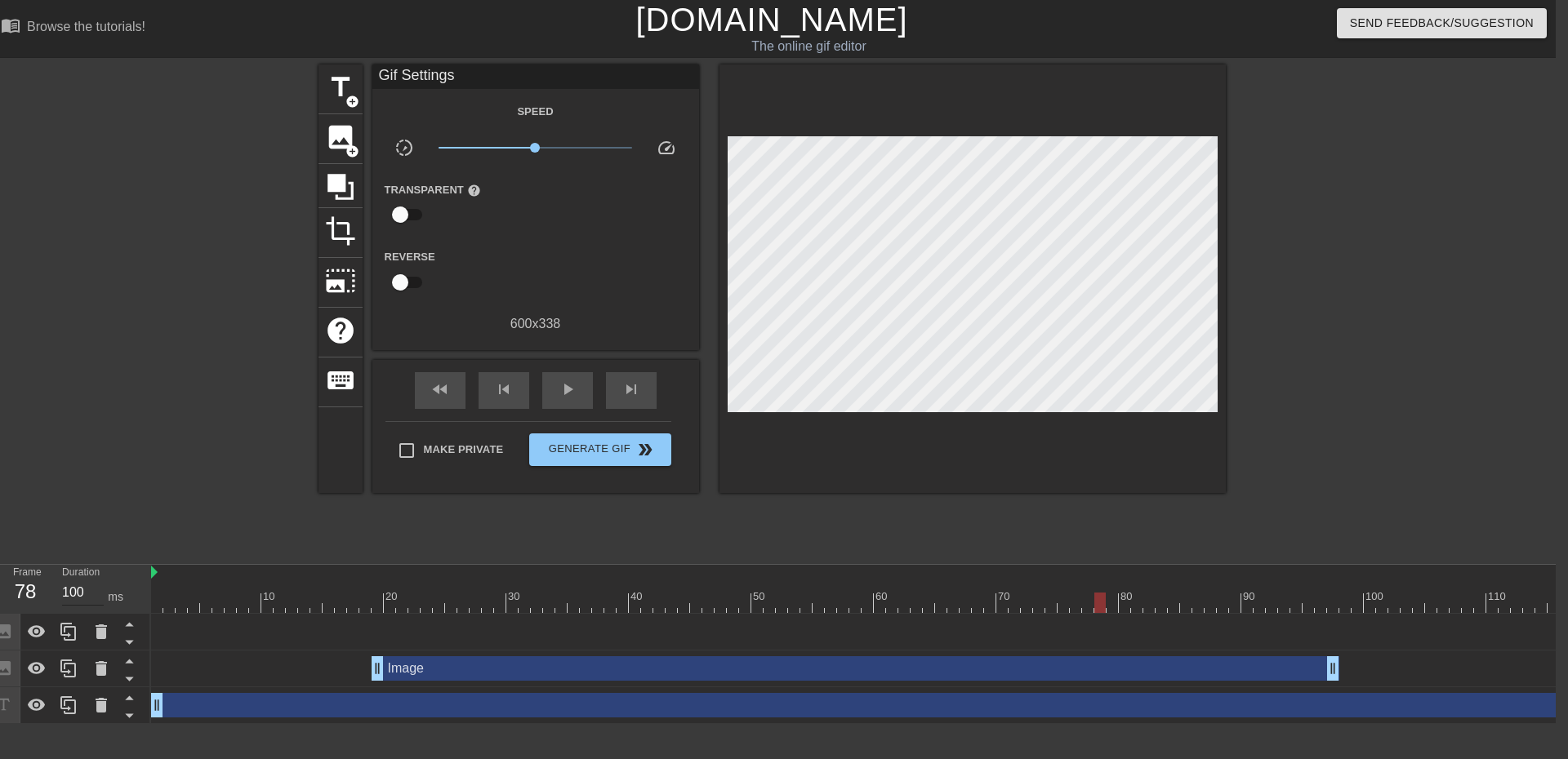
click at [68, 588] on input "100" at bounding box center [83, 593] width 42 height 26
click at [66, 599] on input "100" at bounding box center [83, 593] width 42 height 26
click at [66, 599] on input "100" at bounding box center [83, 593] width 42 height 26
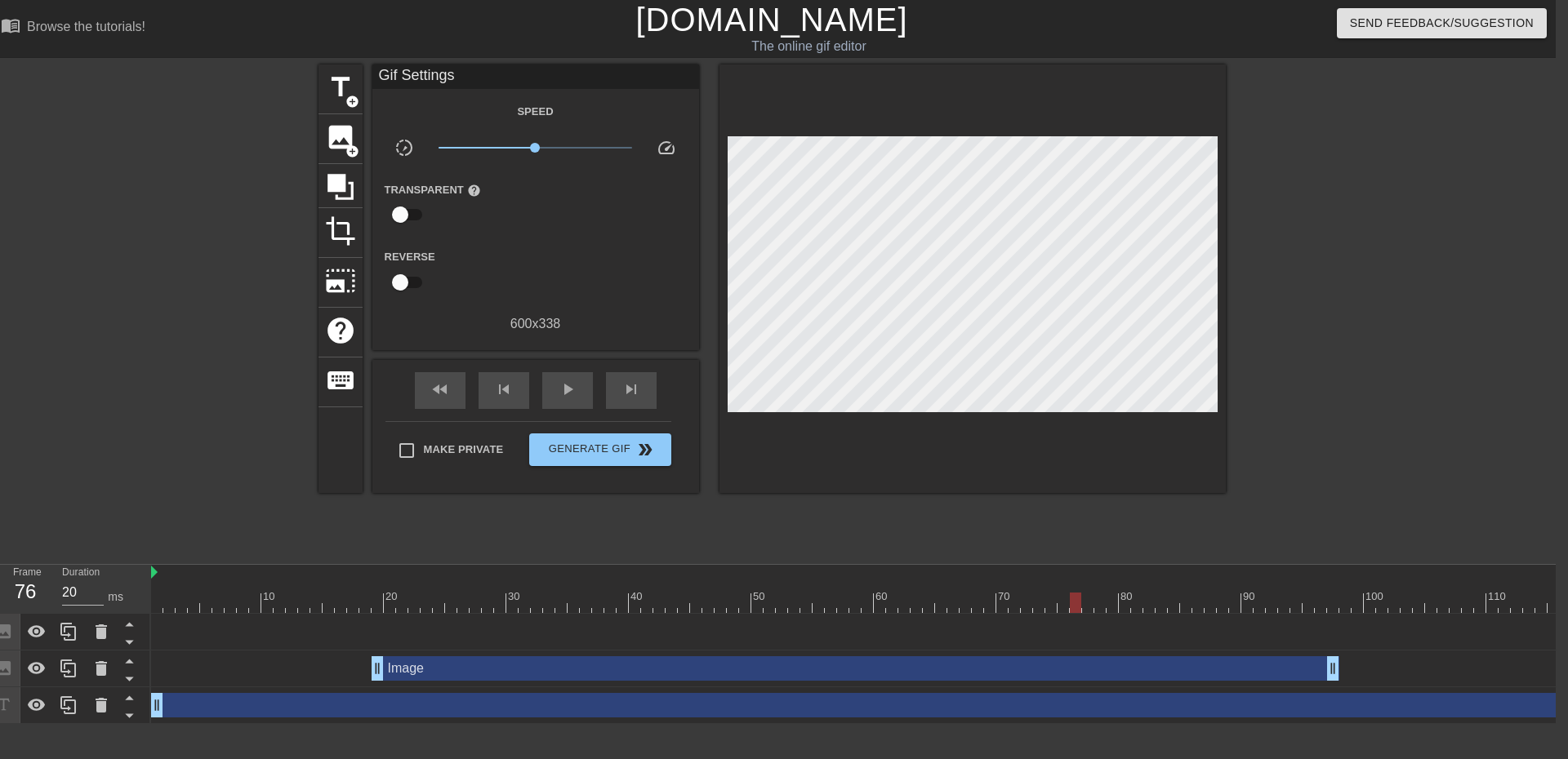
click at [71, 589] on input "100" at bounding box center [83, 593] width 42 height 26
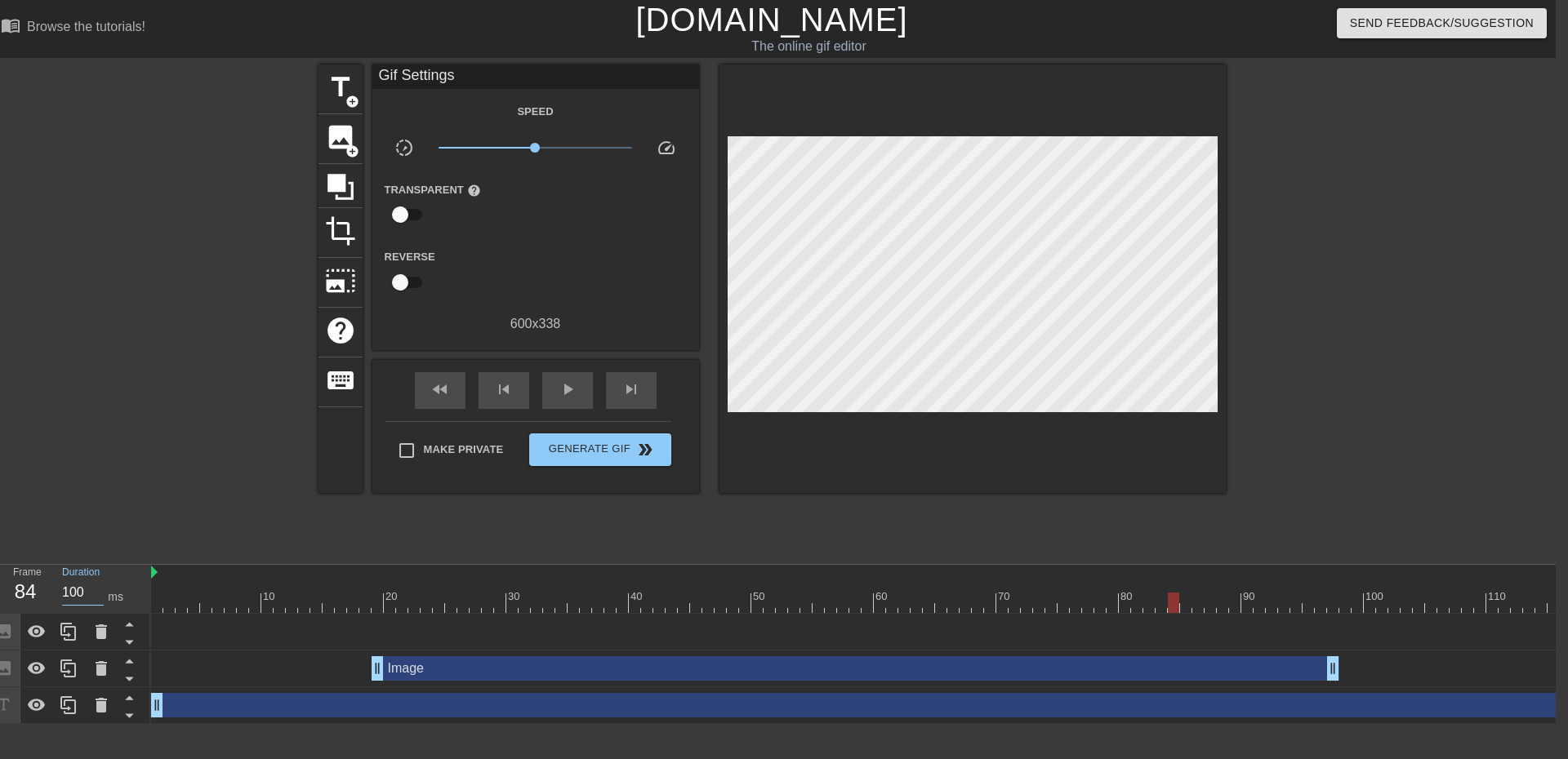
click at [157, 575] on img at bounding box center [154, 573] width 7 height 13
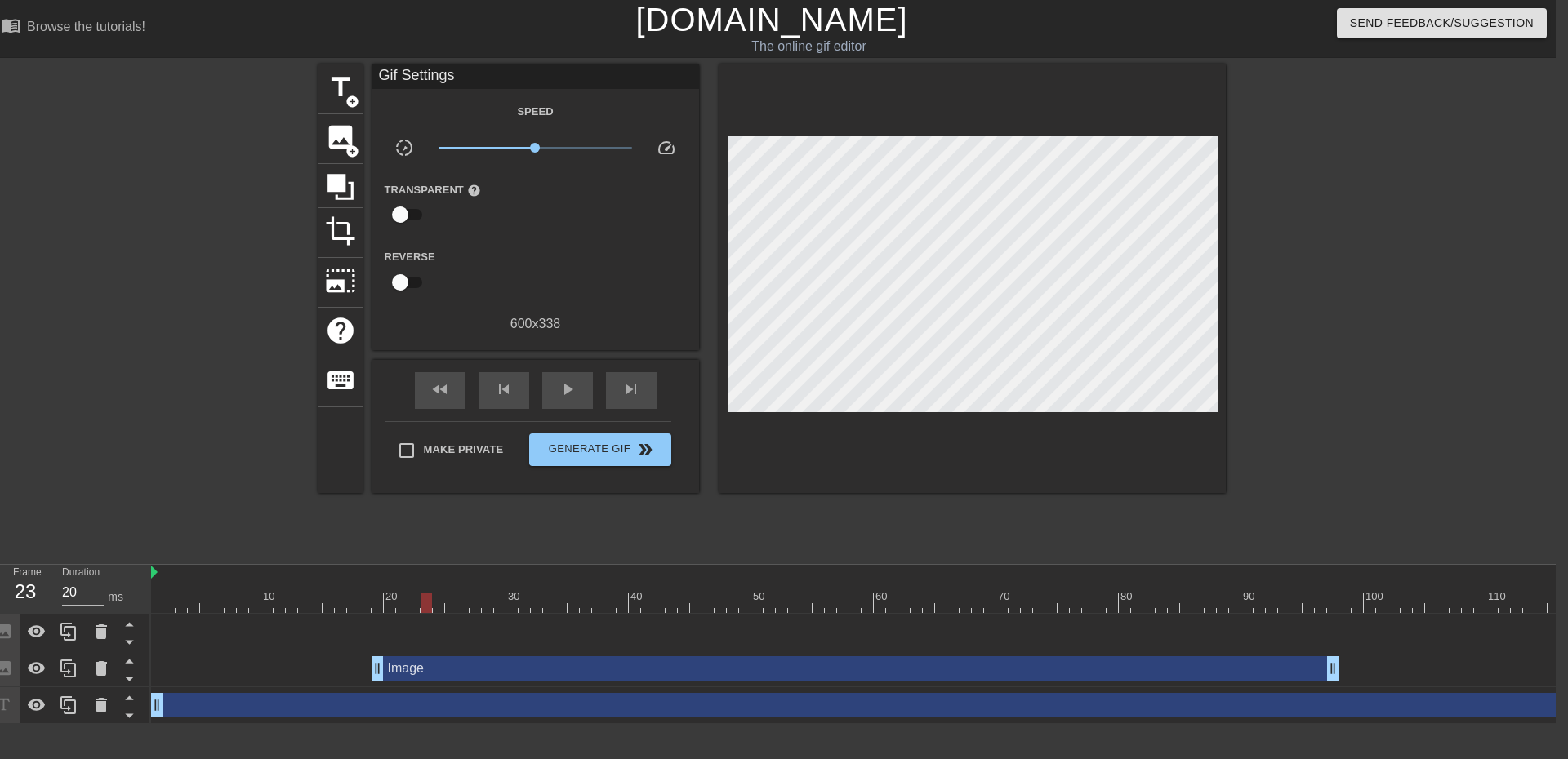
click at [429, 601] on div at bounding box center [426, 602] width 11 height 21
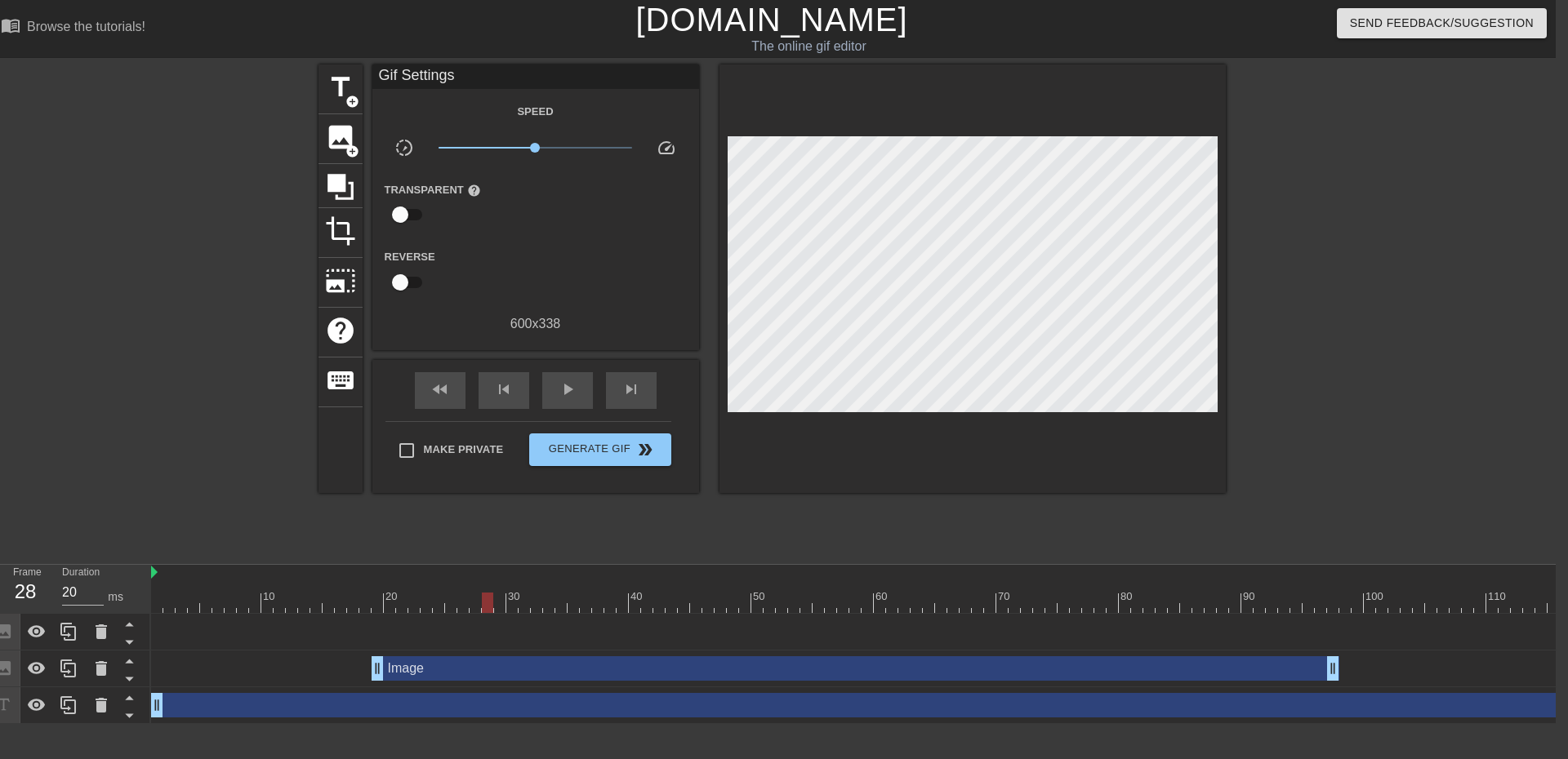
drag, startPoint x: 491, startPoint y: 605, endPoint x: 501, endPoint y: 606, distance: 10.0
click at [493, 606] on div at bounding box center [487, 602] width 11 height 21
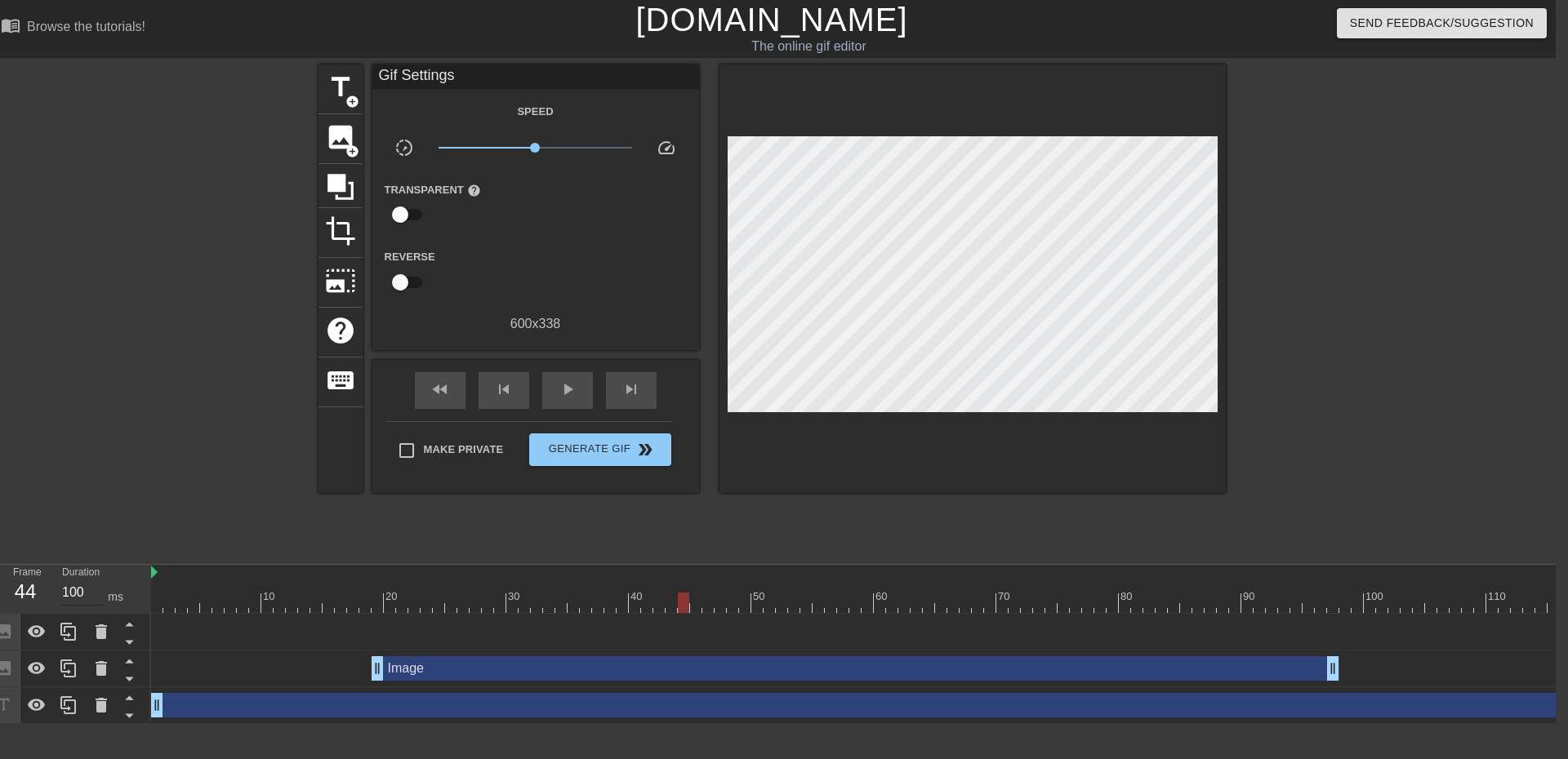
click at [74, 601] on input "100" at bounding box center [83, 593] width 42 height 26
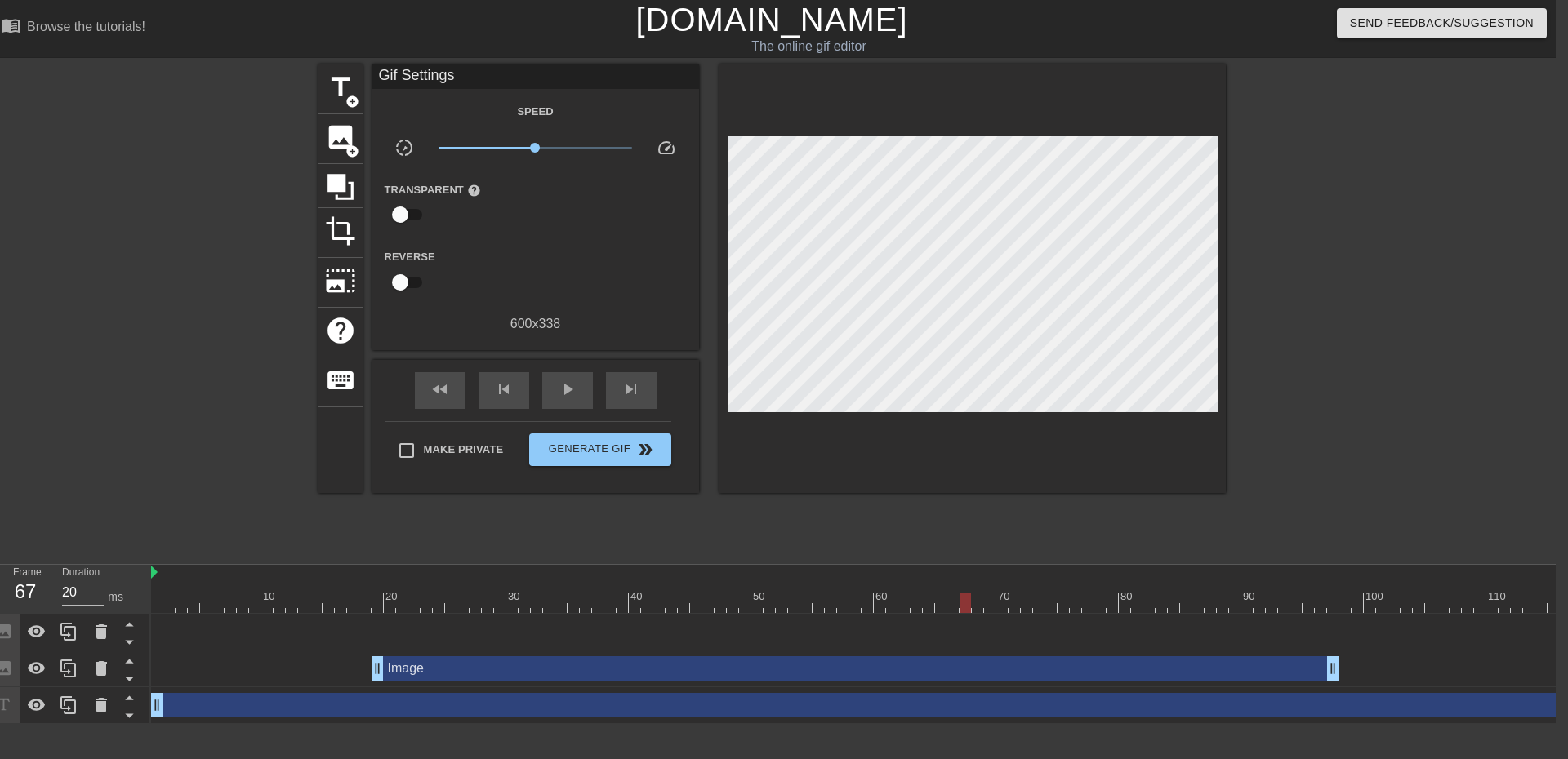
click at [67, 592] on input "100" at bounding box center [83, 593] width 42 height 26
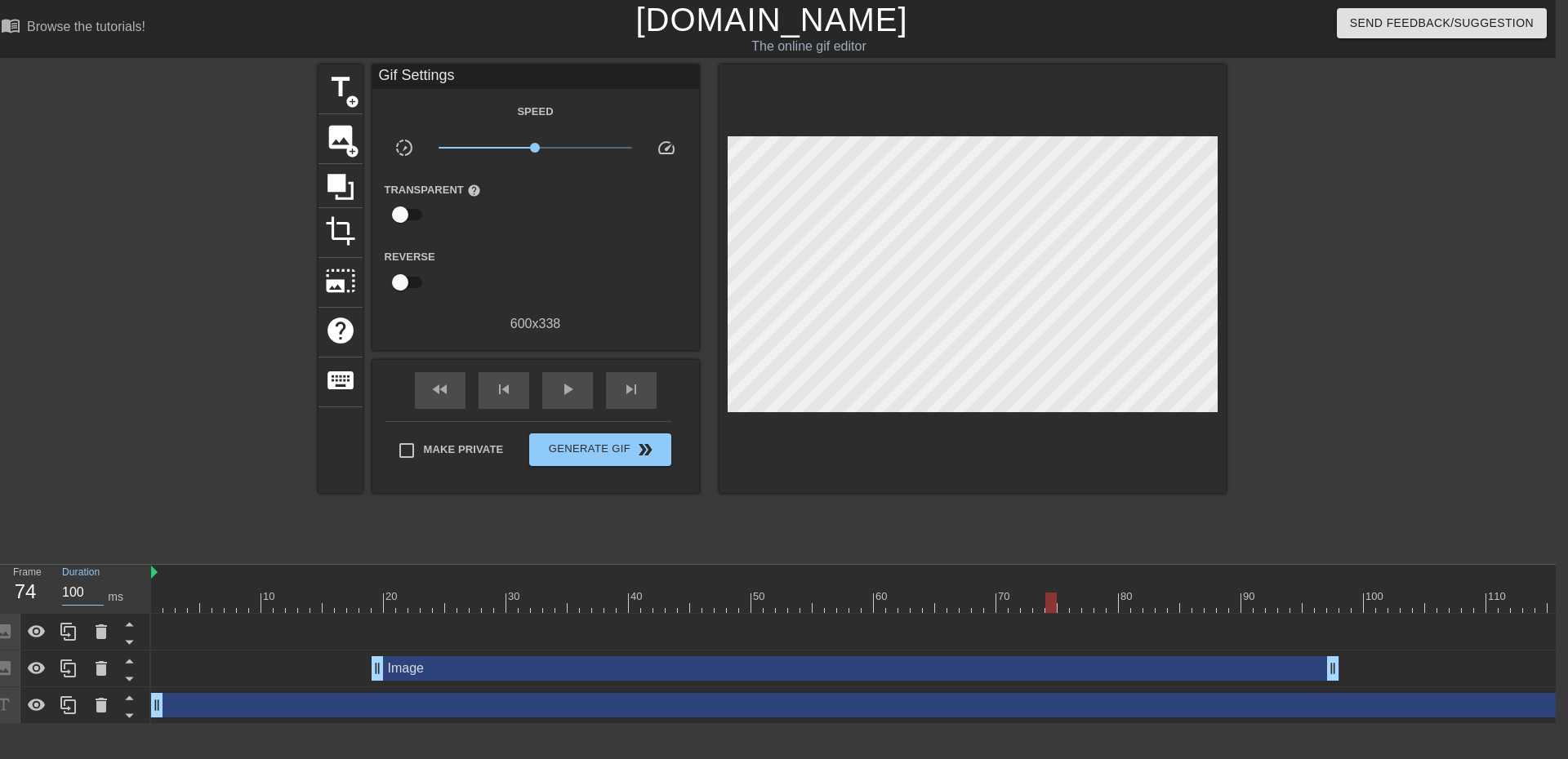
click at [66, 592] on input "100" at bounding box center [83, 593] width 42 height 26
click at [75, 593] on input "100" at bounding box center [83, 593] width 42 height 26
click at [76, 593] on input "100" at bounding box center [83, 593] width 42 height 26
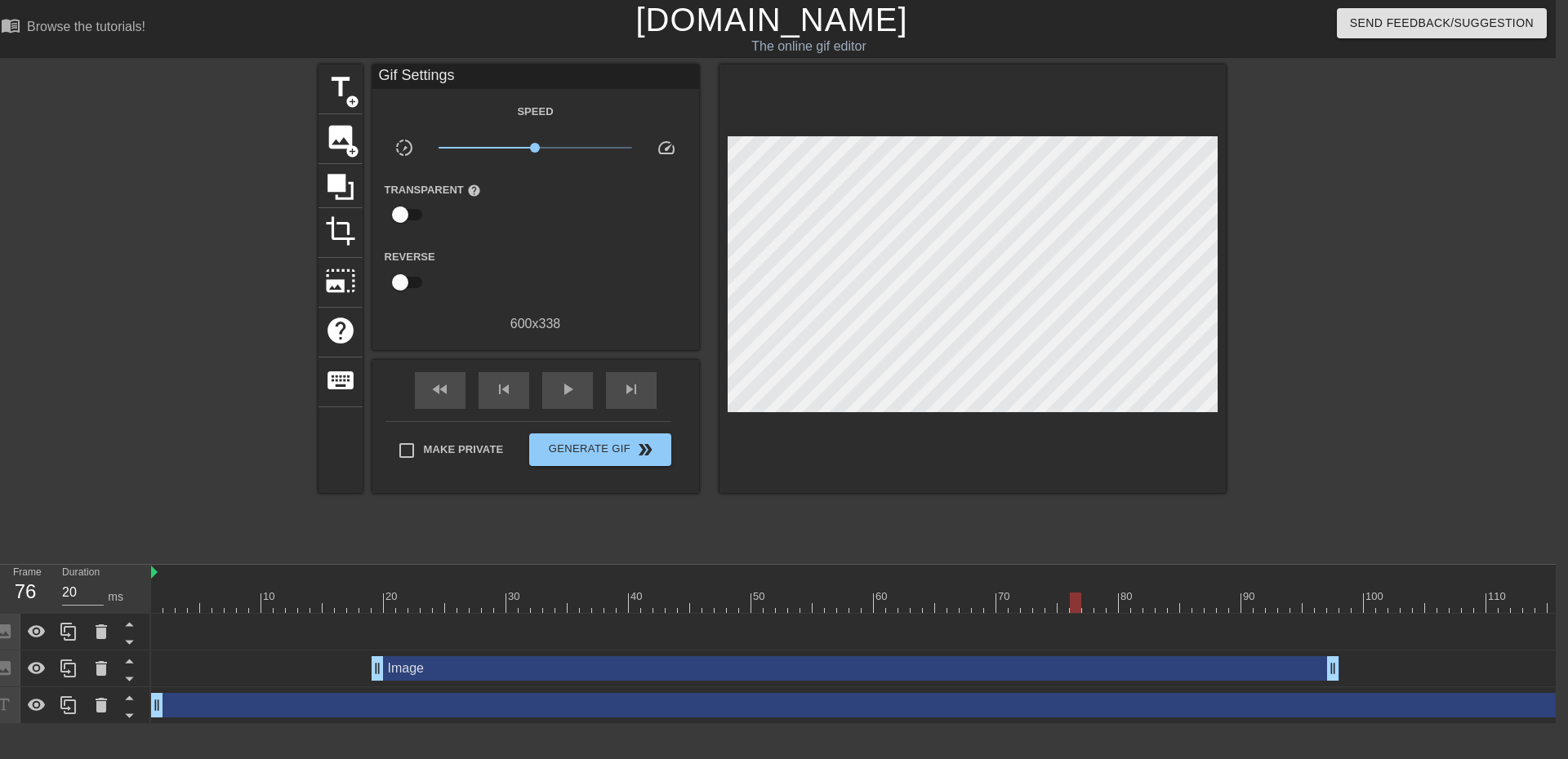
click at [80, 588] on input "100" at bounding box center [83, 593] width 42 height 26
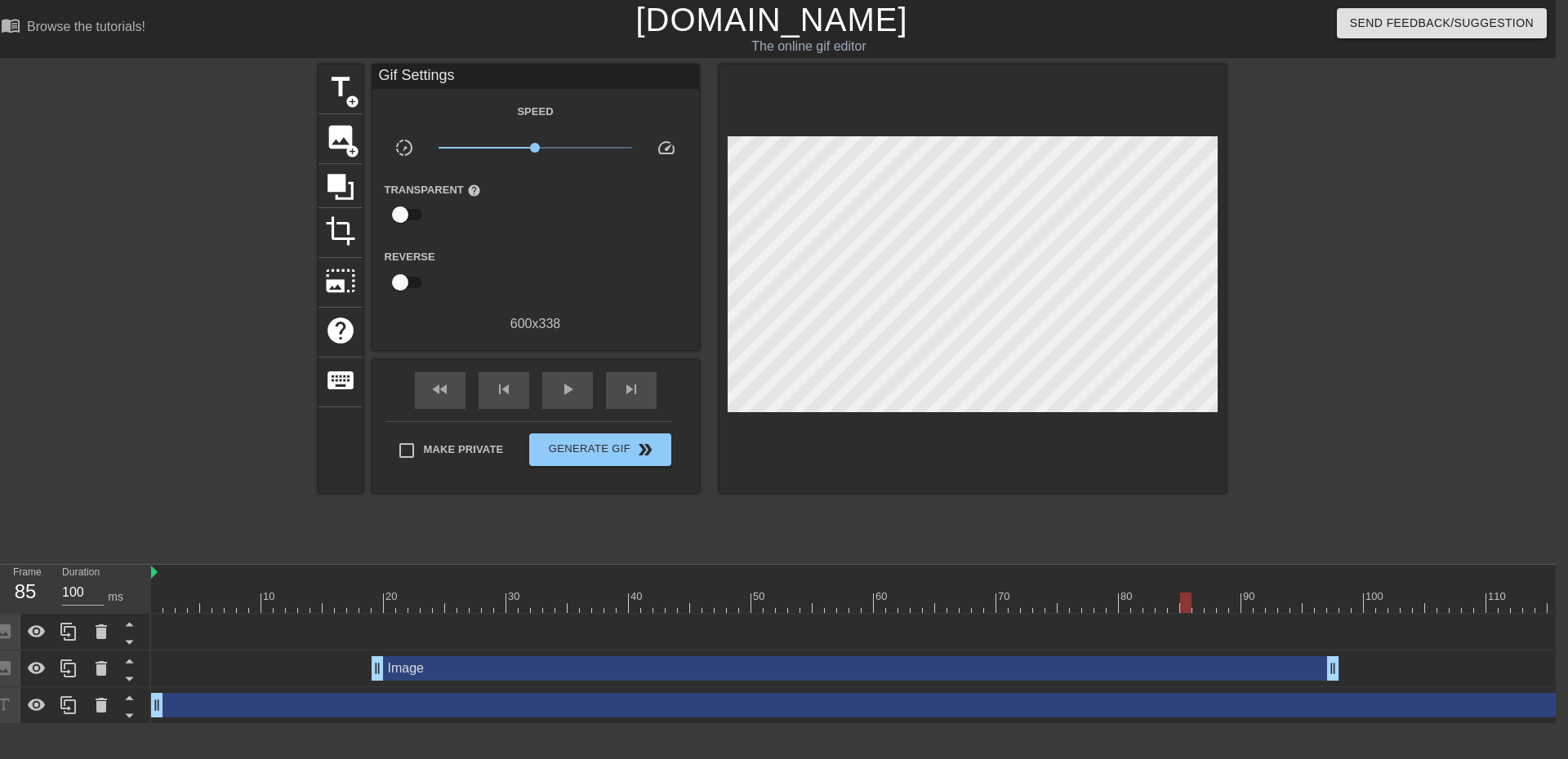
click at [80, 597] on input "100" at bounding box center [83, 593] width 42 height 26
click at [70, 594] on input "100" at bounding box center [83, 593] width 42 height 26
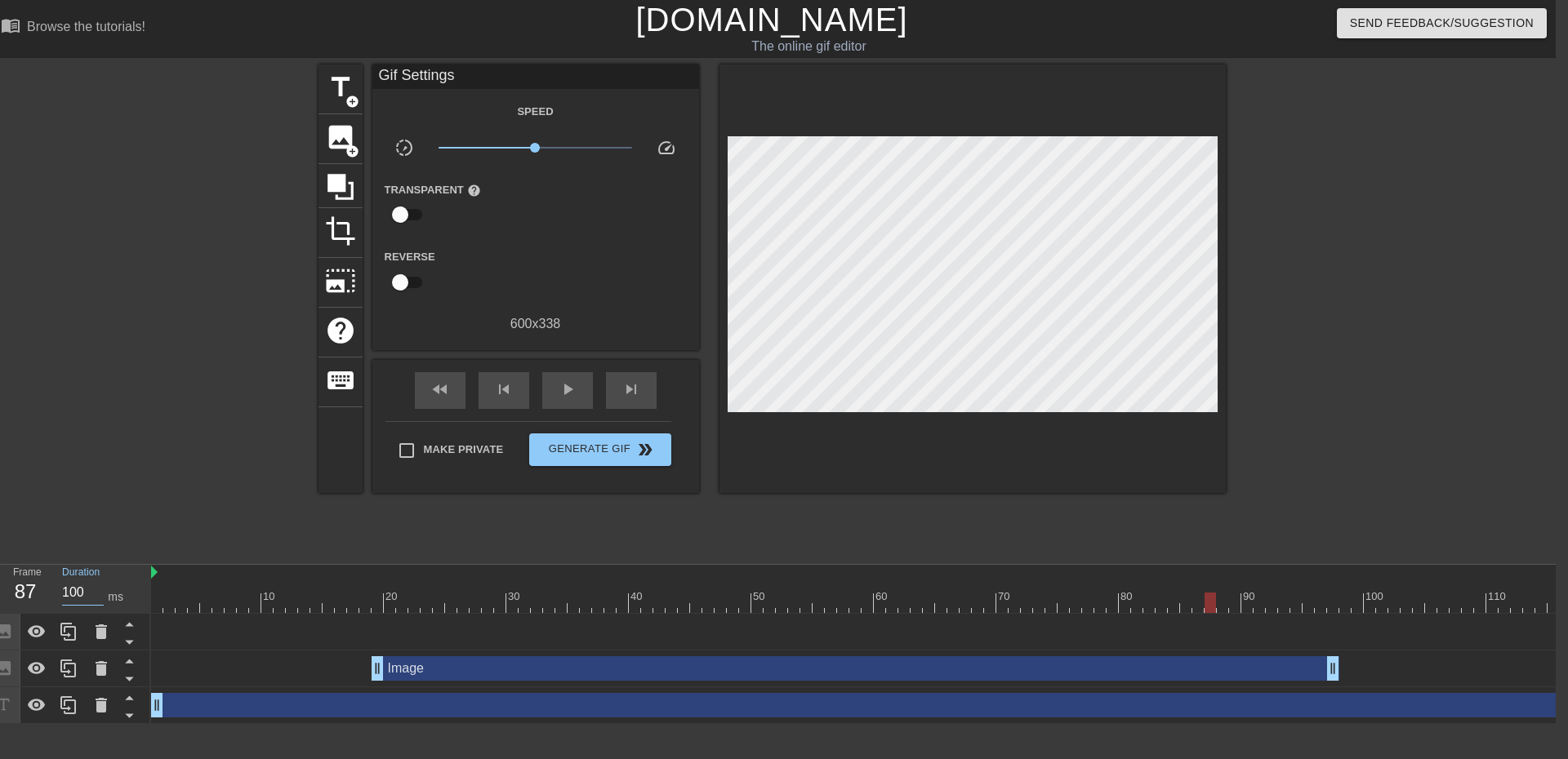
click at [70, 594] on input "100" at bounding box center [83, 593] width 42 height 26
click at [66, 591] on input "100" at bounding box center [83, 593] width 42 height 26
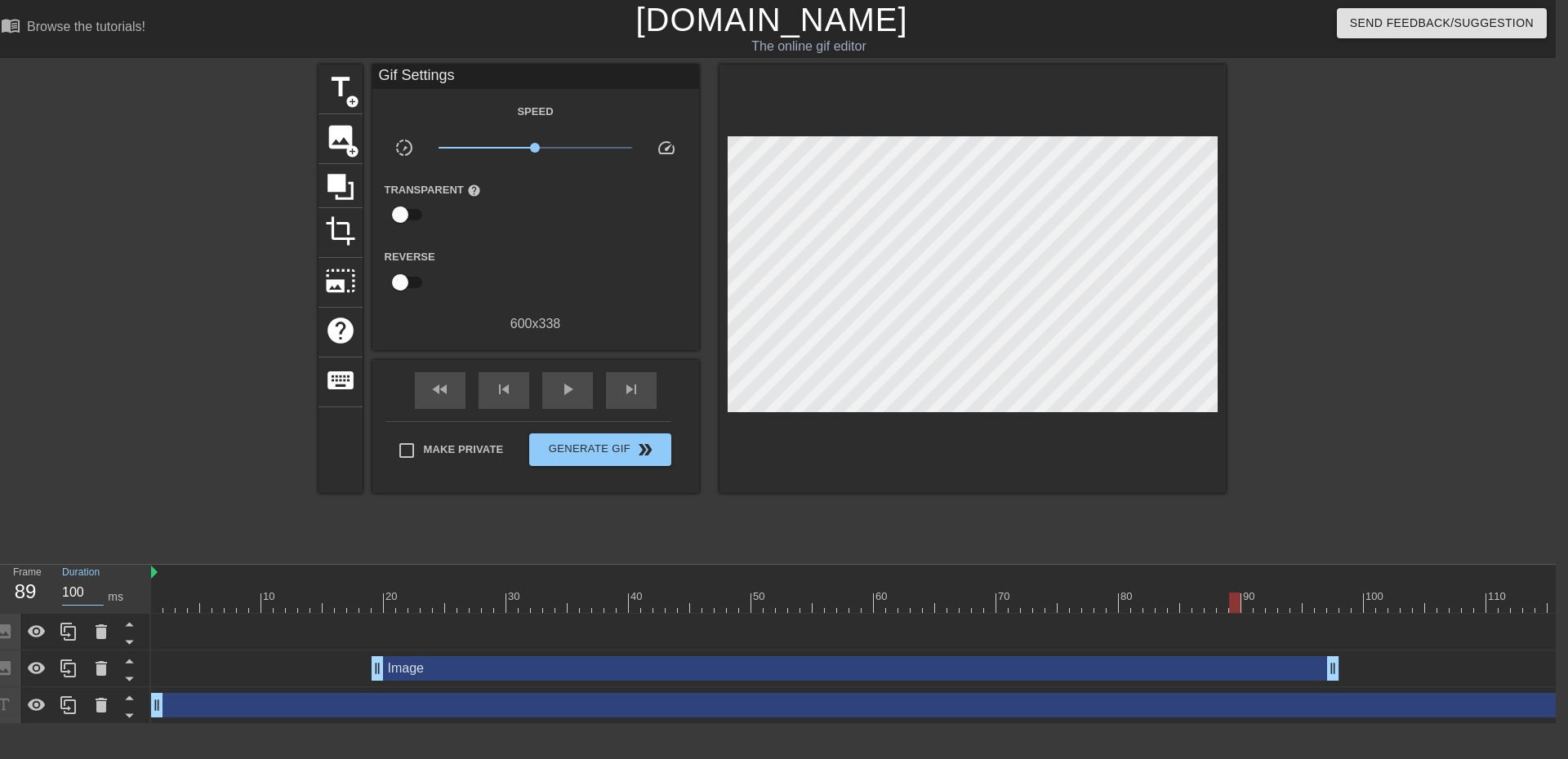
click at [80, 589] on input "100" at bounding box center [83, 593] width 42 height 26
click at [68, 588] on input "100" at bounding box center [83, 593] width 42 height 26
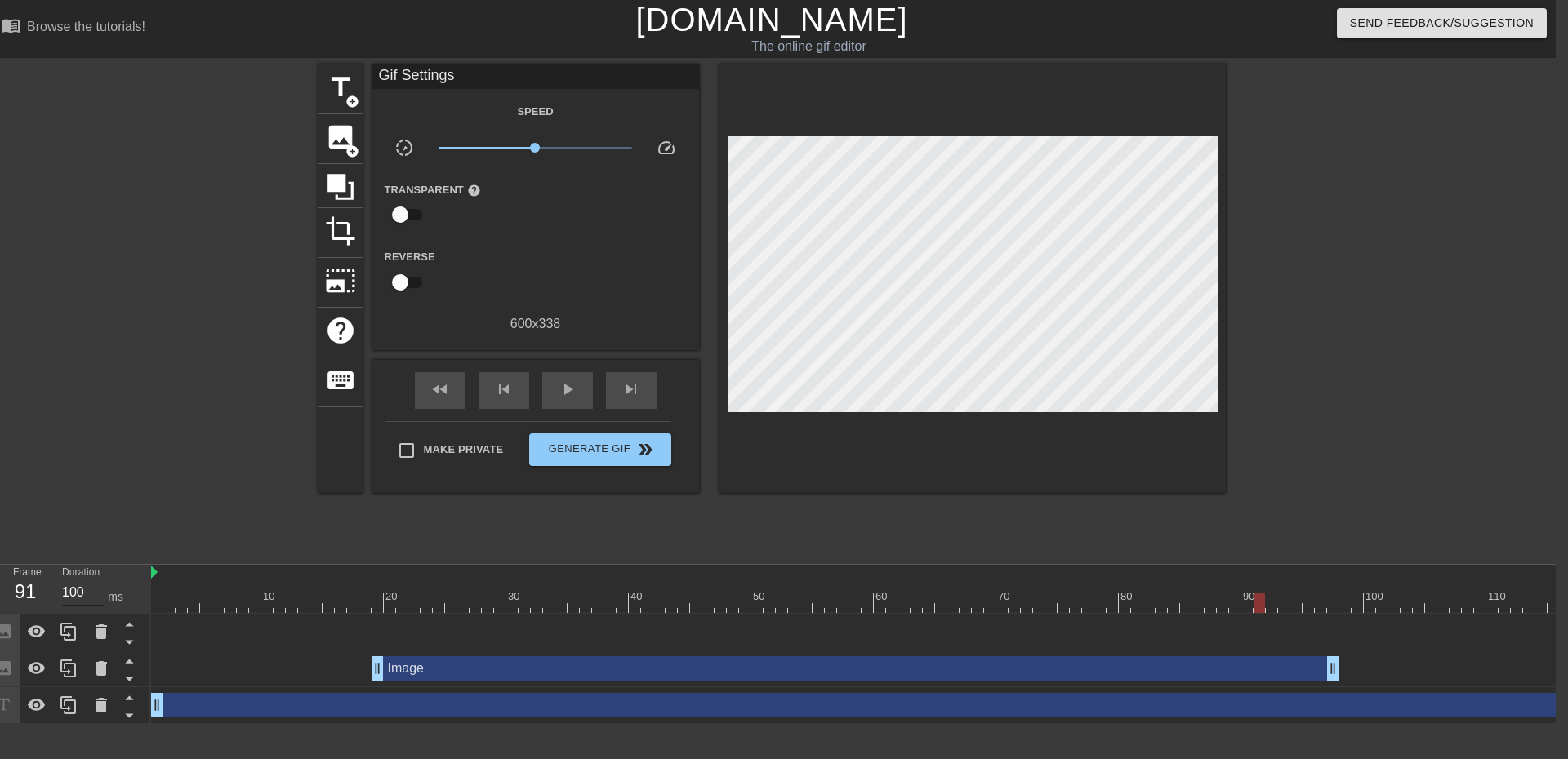
click at [68, 588] on input "100" at bounding box center [83, 593] width 42 height 26
click at [69, 593] on input "100" at bounding box center [83, 593] width 42 height 26
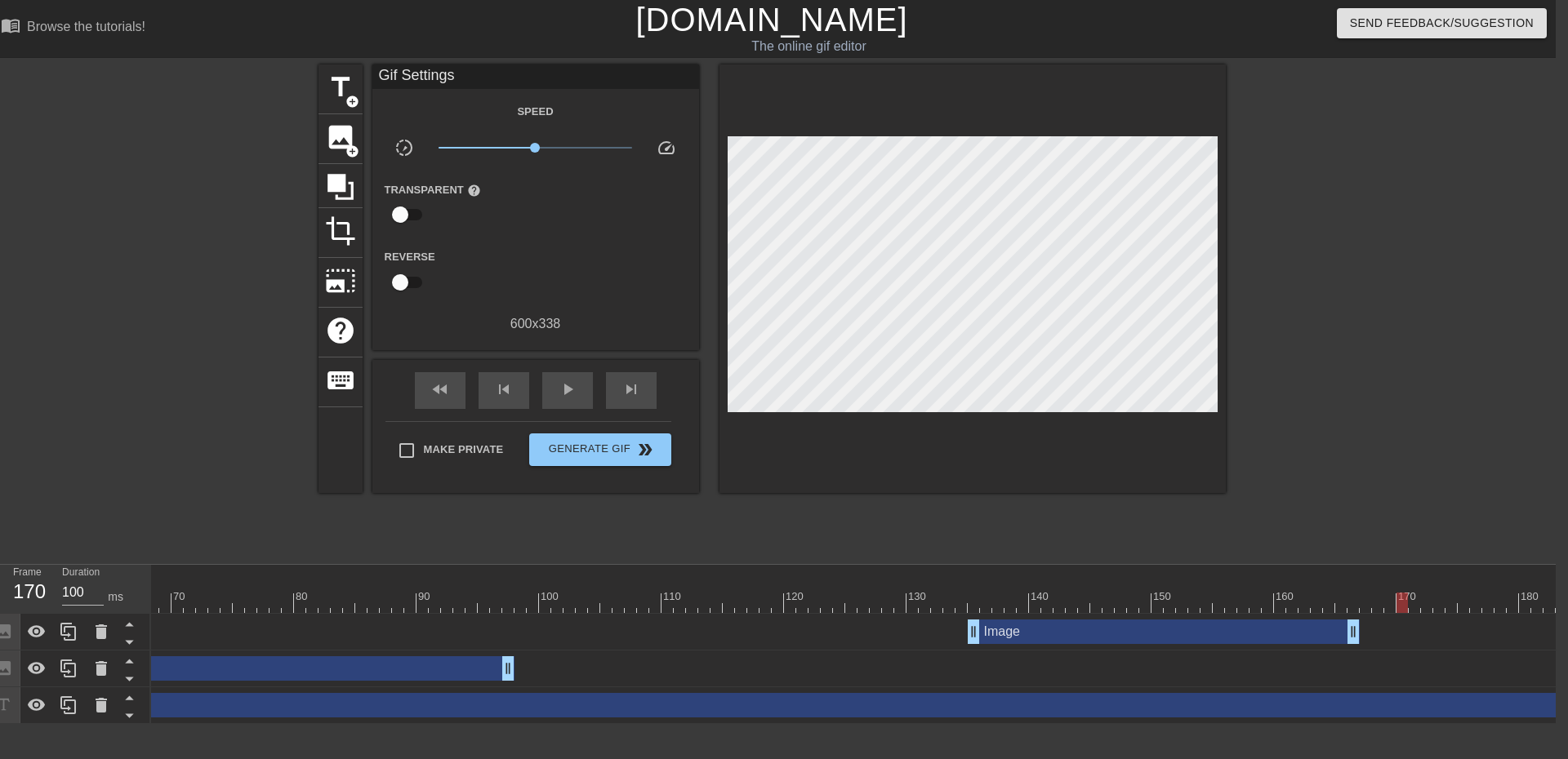
scroll to position [0, 896]
drag, startPoint x: 896, startPoint y: 634, endPoint x: 945, endPoint y: 634, distance: 49.0
click at [830, 608] on div at bounding box center [963, 602] width 3417 height 21
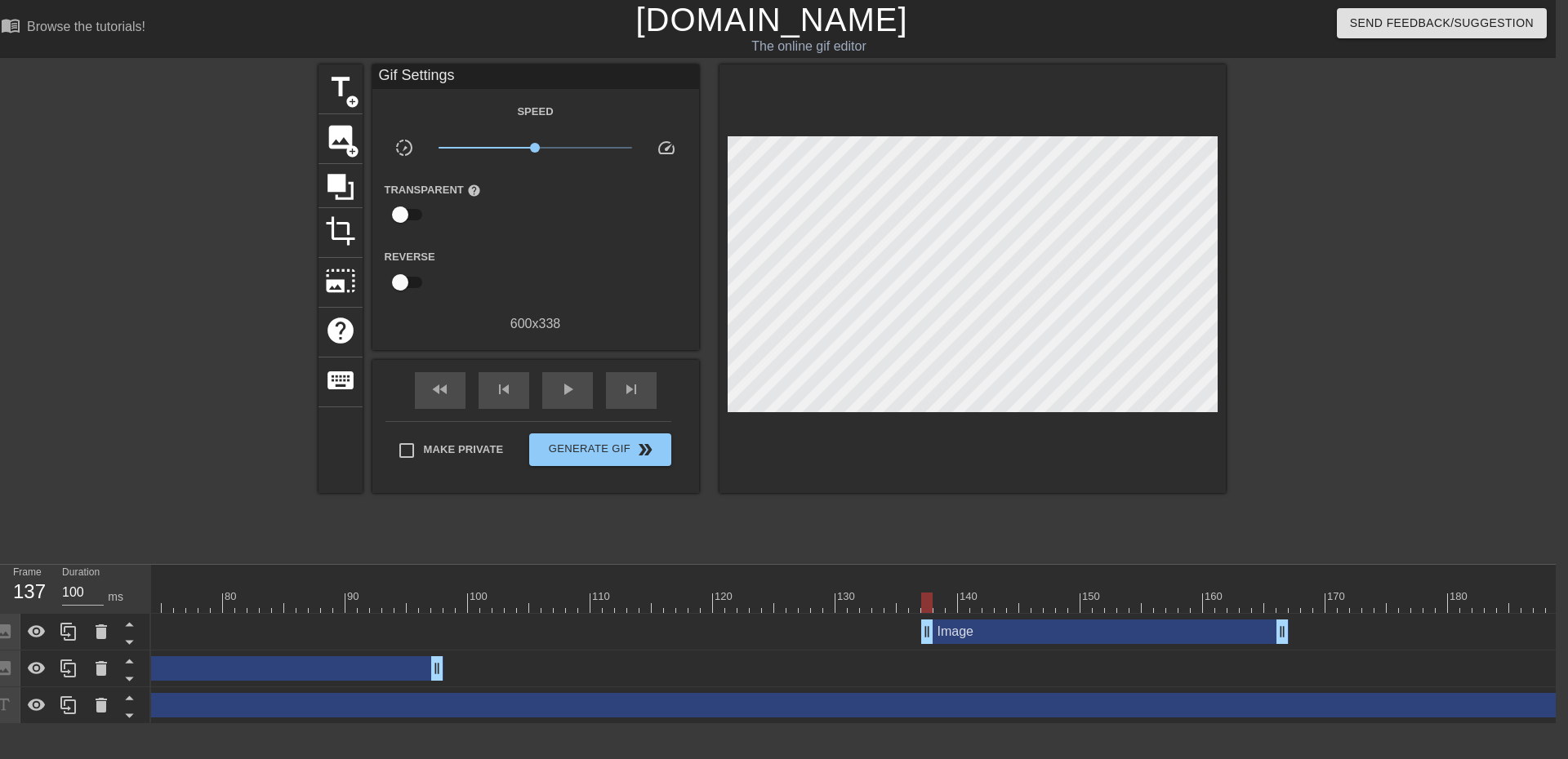
drag, startPoint x: 953, startPoint y: 631, endPoint x: 930, endPoint y: 632, distance: 23.0
click at [863, 605] on div at bounding box center [963, 602] width 3417 height 21
click at [929, 607] on div at bounding box center [963, 602] width 3417 height 21
click at [71, 591] on input "100" at bounding box center [83, 593] width 42 height 26
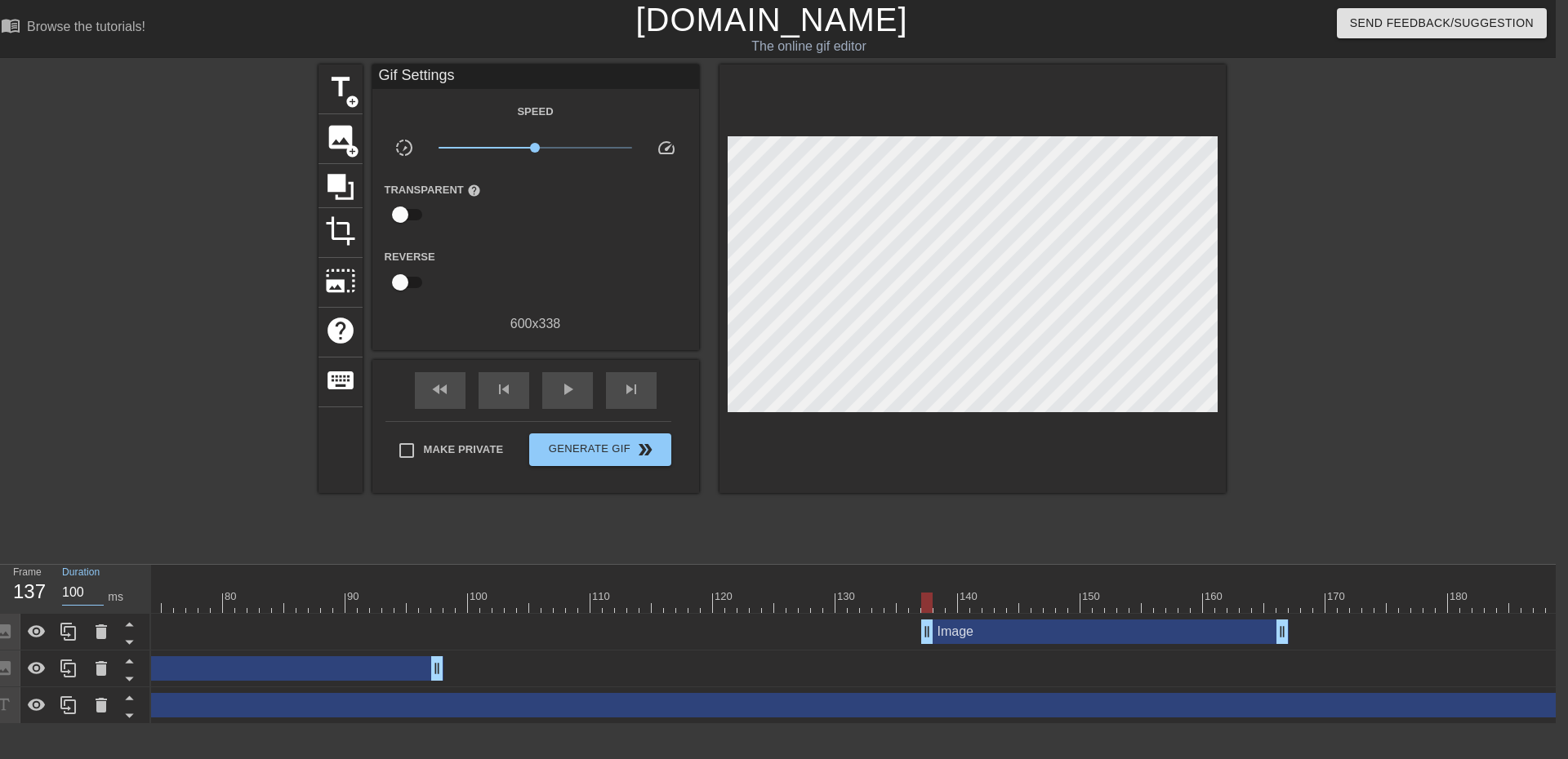
click at [940, 605] on div at bounding box center [963, 602] width 3417 height 21
click at [62, 589] on input "100" at bounding box center [83, 593] width 42 height 26
click at [949, 604] on div at bounding box center [963, 602] width 3417 height 21
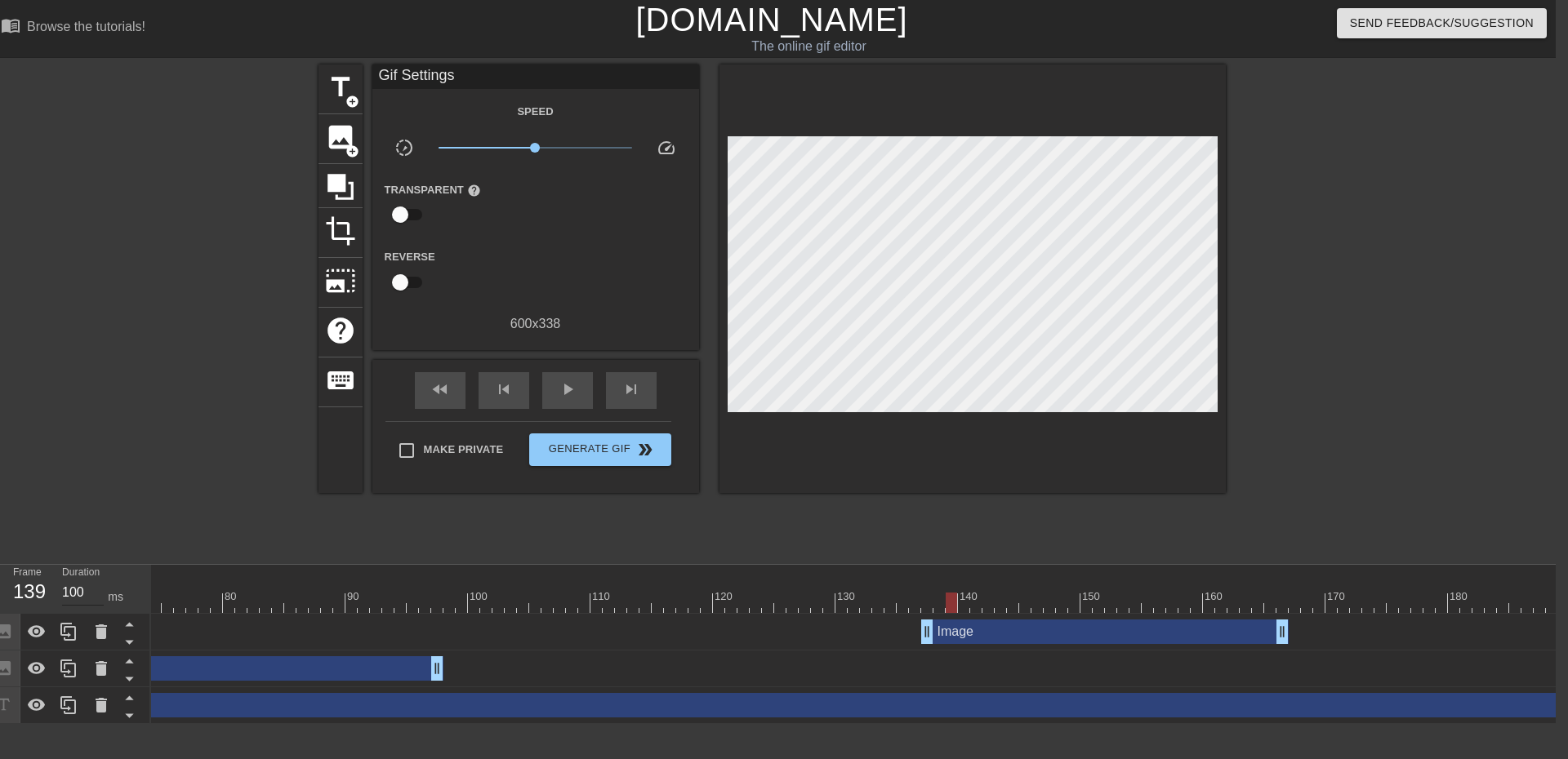
click at [80, 583] on input "100" at bounding box center [83, 593] width 42 height 26
click at [967, 607] on div at bounding box center [963, 602] width 3417 height 21
click at [69, 585] on input "100" at bounding box center [83, 593] width 42 height 26
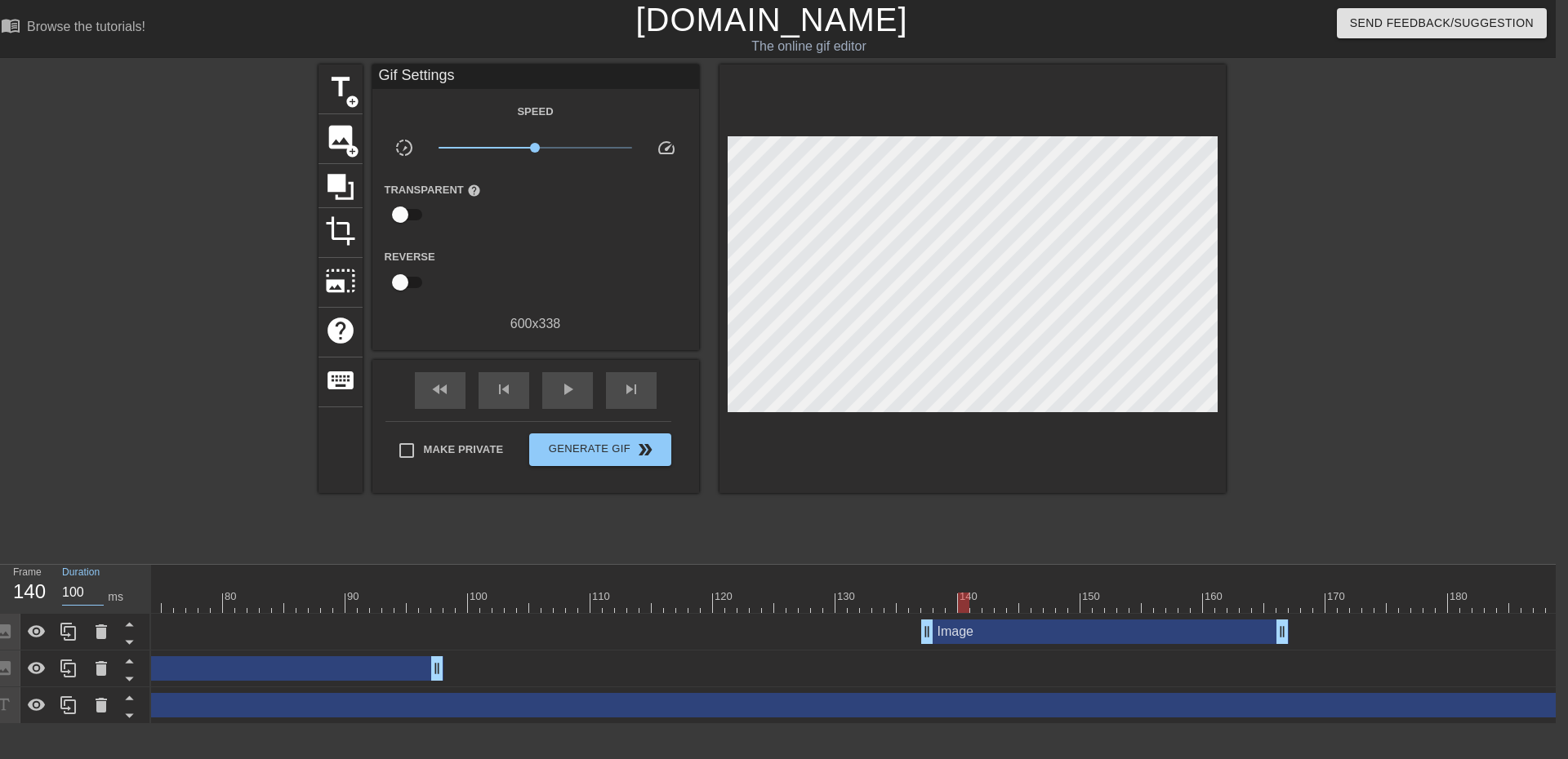
click at [978, 607] on div at bounding box center [963, 602] width 3417 height 21
click at [80, 593] on input "100" at bounding box center [83, 593] width 42 height 26
click at [990, 606] on div at bounding box center [963, 602] width 3417 height 21
click at [75, 588] on input "100" at bounding box center [83, 593] width 42 height 26
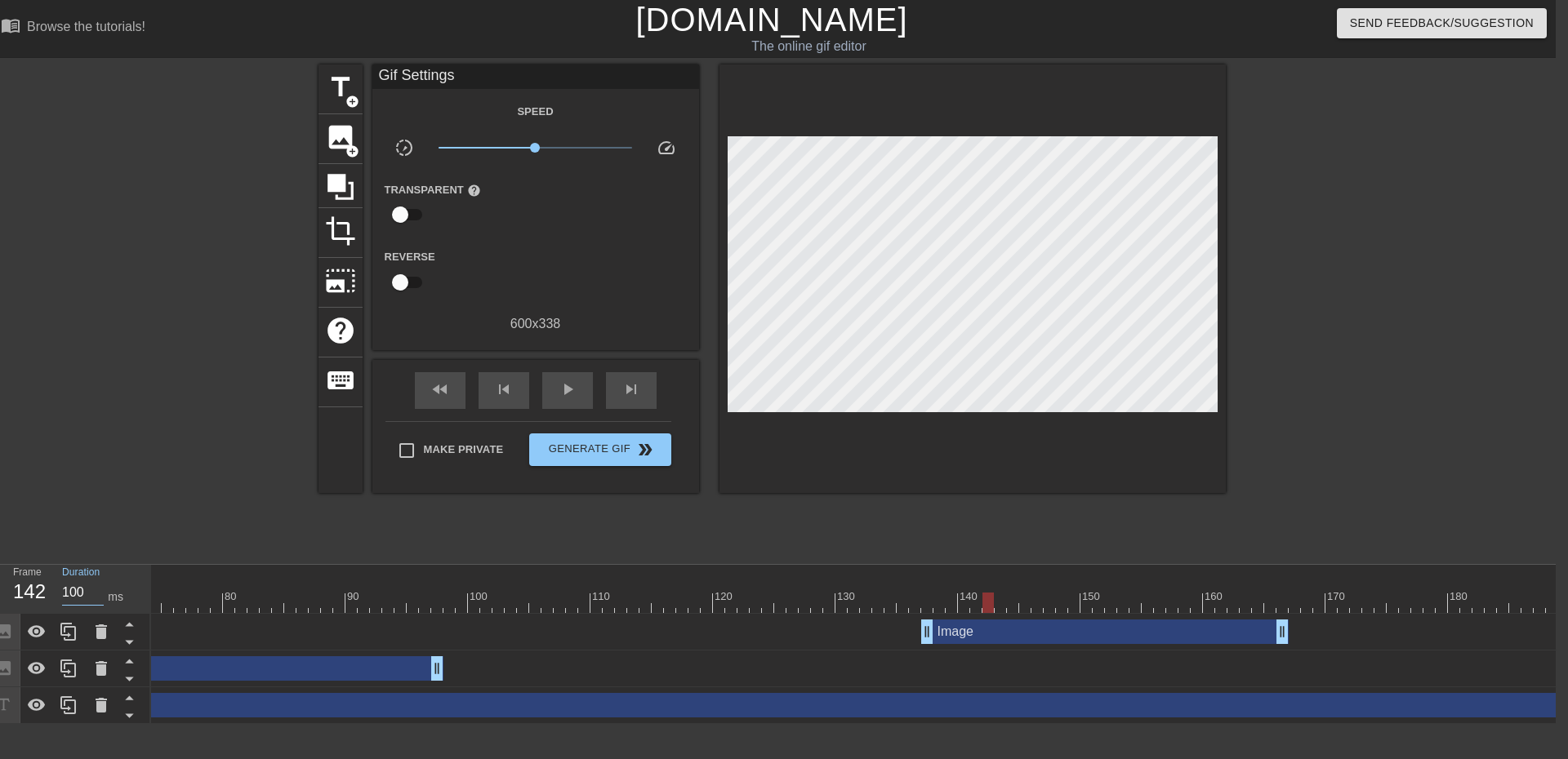
click at [75, 588] on input "100" at bounding box center [83, 593] width 42 height 26
click at [1000, 606] on div at bounding box center [963, 602] width 3417 height 21
click at [80, 597] on input "100" at bounding box center [83, 593] width 42 height 26
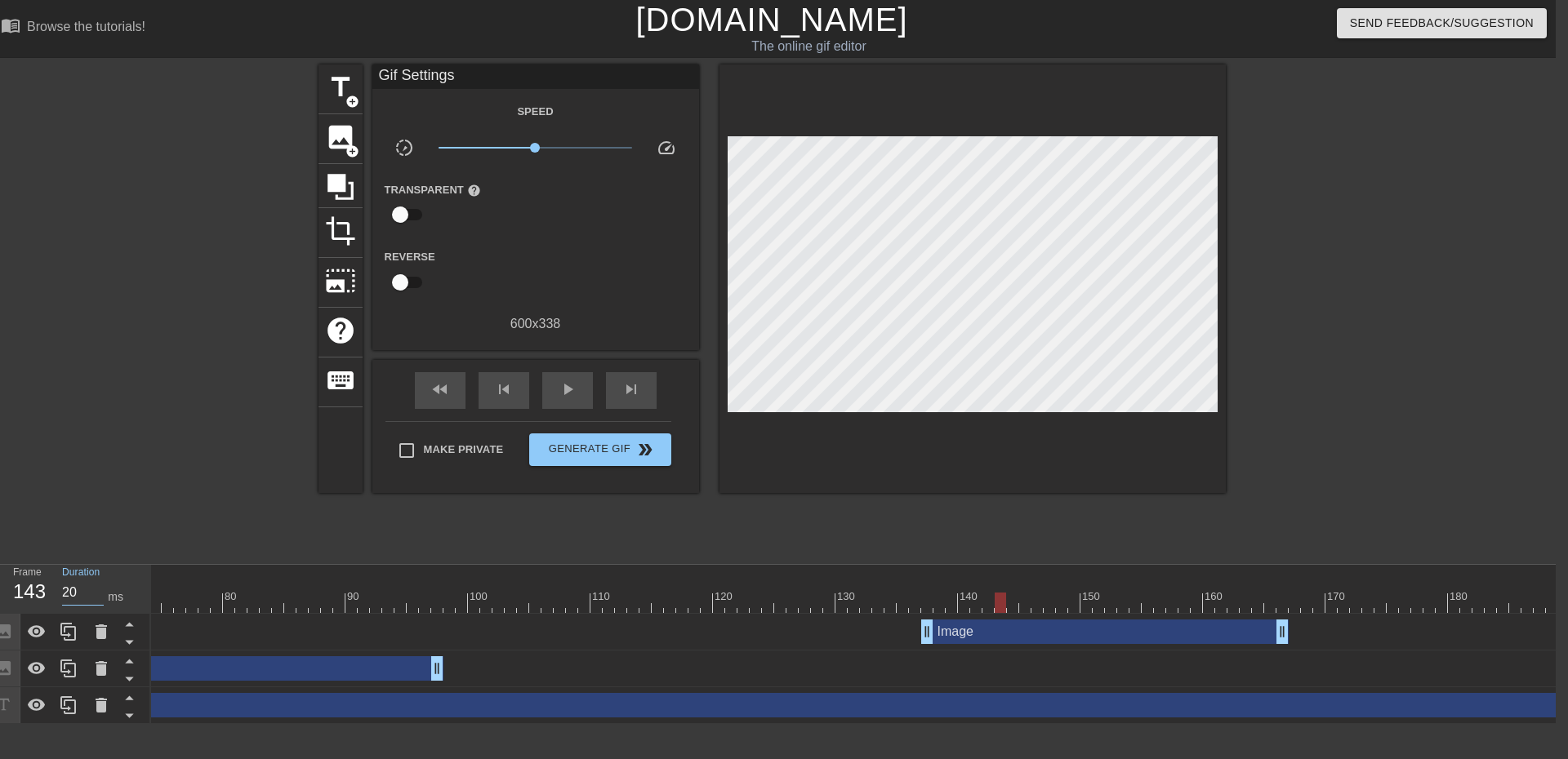
click at [353, 600] on div at bounding box center [963, 602] width 3417 height 21
type input "100"
click at [624, 455] on span "Generate Gif double_arrow" at bounding box center [600, 450] width 128 height 20
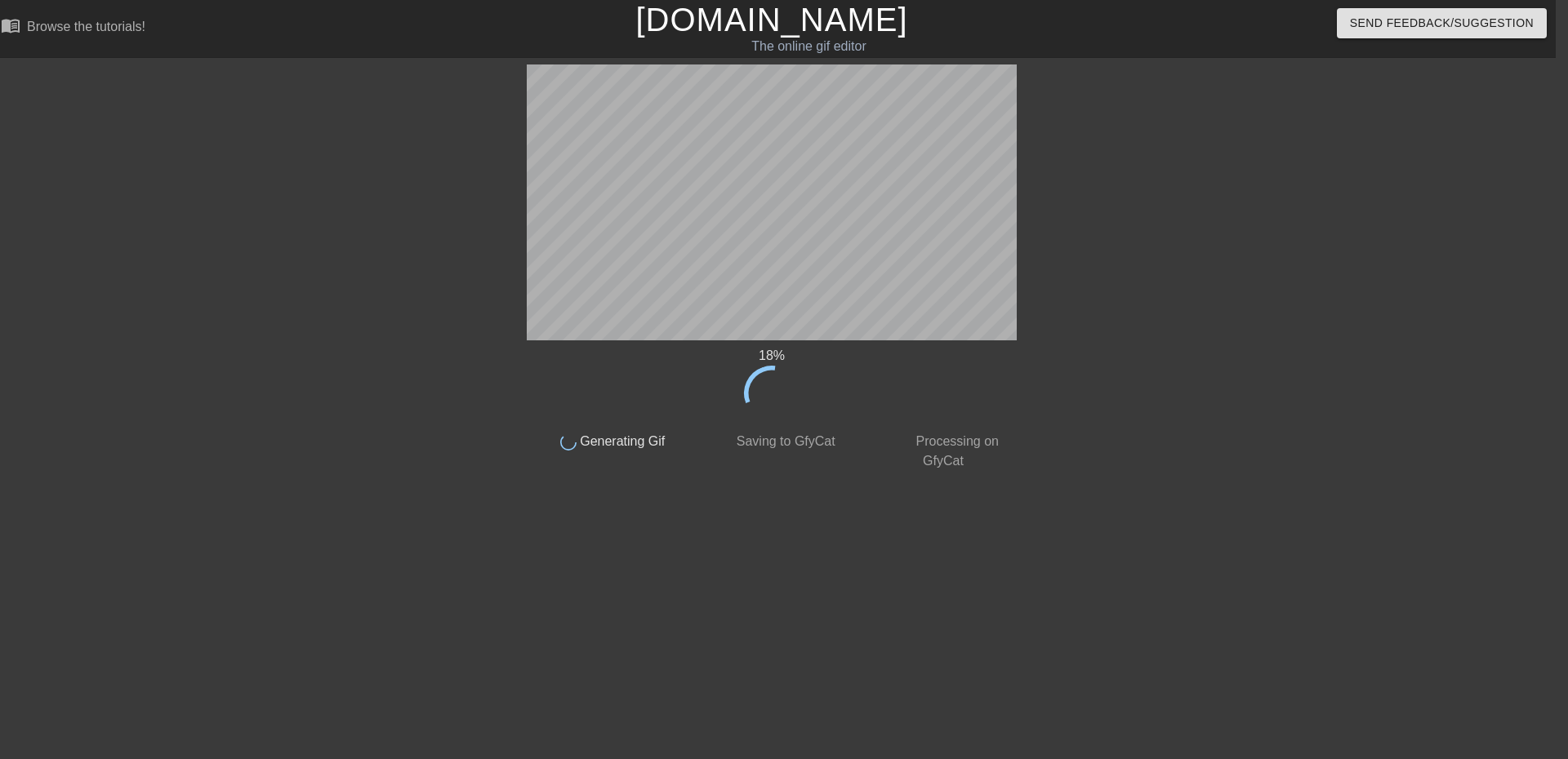
click at [448, 289] on div at bounding box center [384, 309] width 245 height 490
click at [392, 398] on div at bounding box center [384, 309] width 245 height 490
click at [651, 359] on div "67 %" at bounding box center [771, 356] width 490 height 20
drag, startPoint x: 586, startPoint y: 8, endPoint x: 1092, endPoint y: 104, distance: 515.0
click at [1104, 112] on div at bounding box center [1159, 309] width 245 height 490
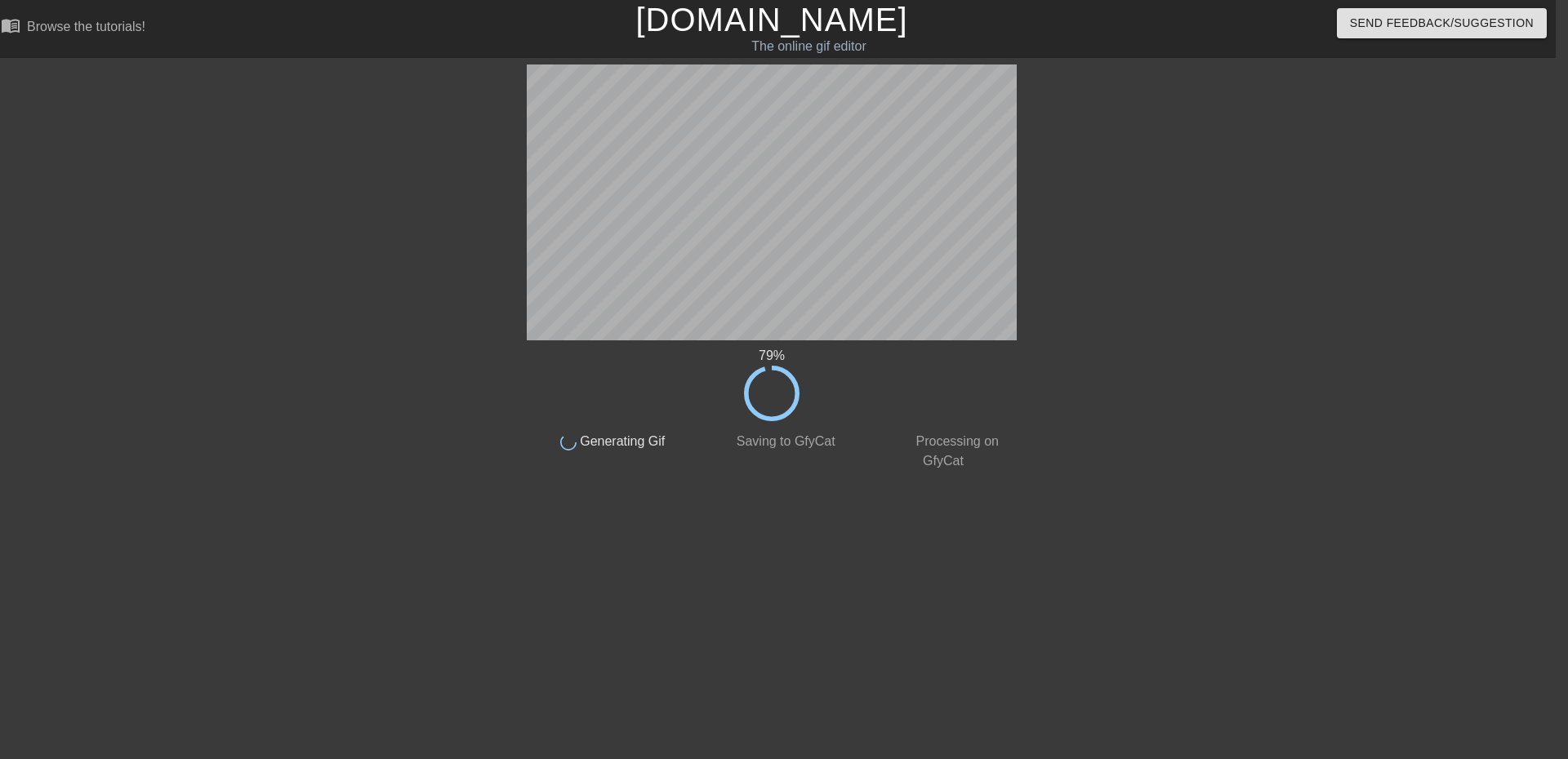
click at [686, 382] on div "79 %" at bounding box center [771, 384] width 490 height 75
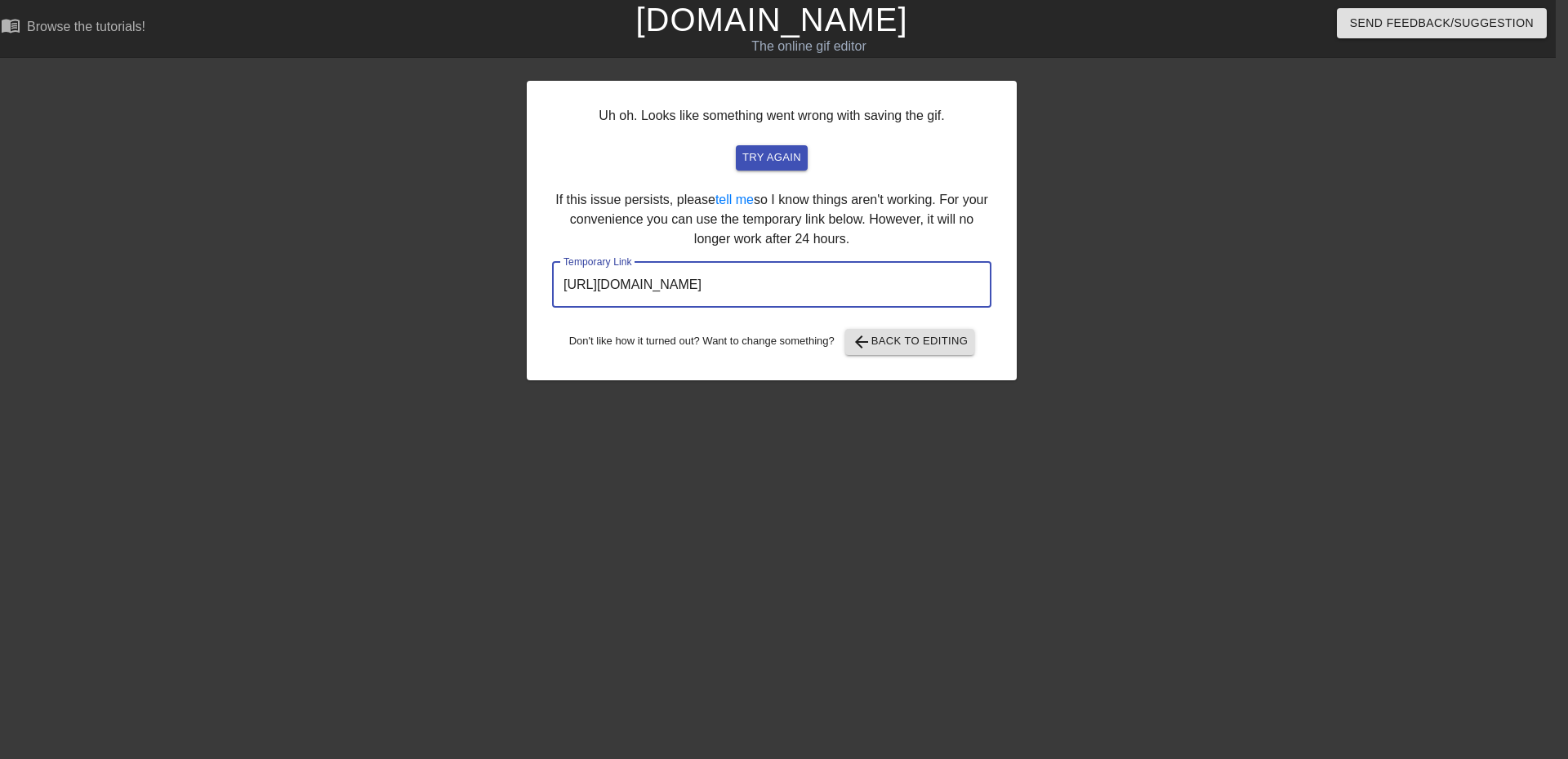
click at [711, 295] on input "[URL][DOMAIN_NAME]" at bounding box center [771, 285] width 439 height 46
